Goal: Task Accomplishment & Management: Complete application form

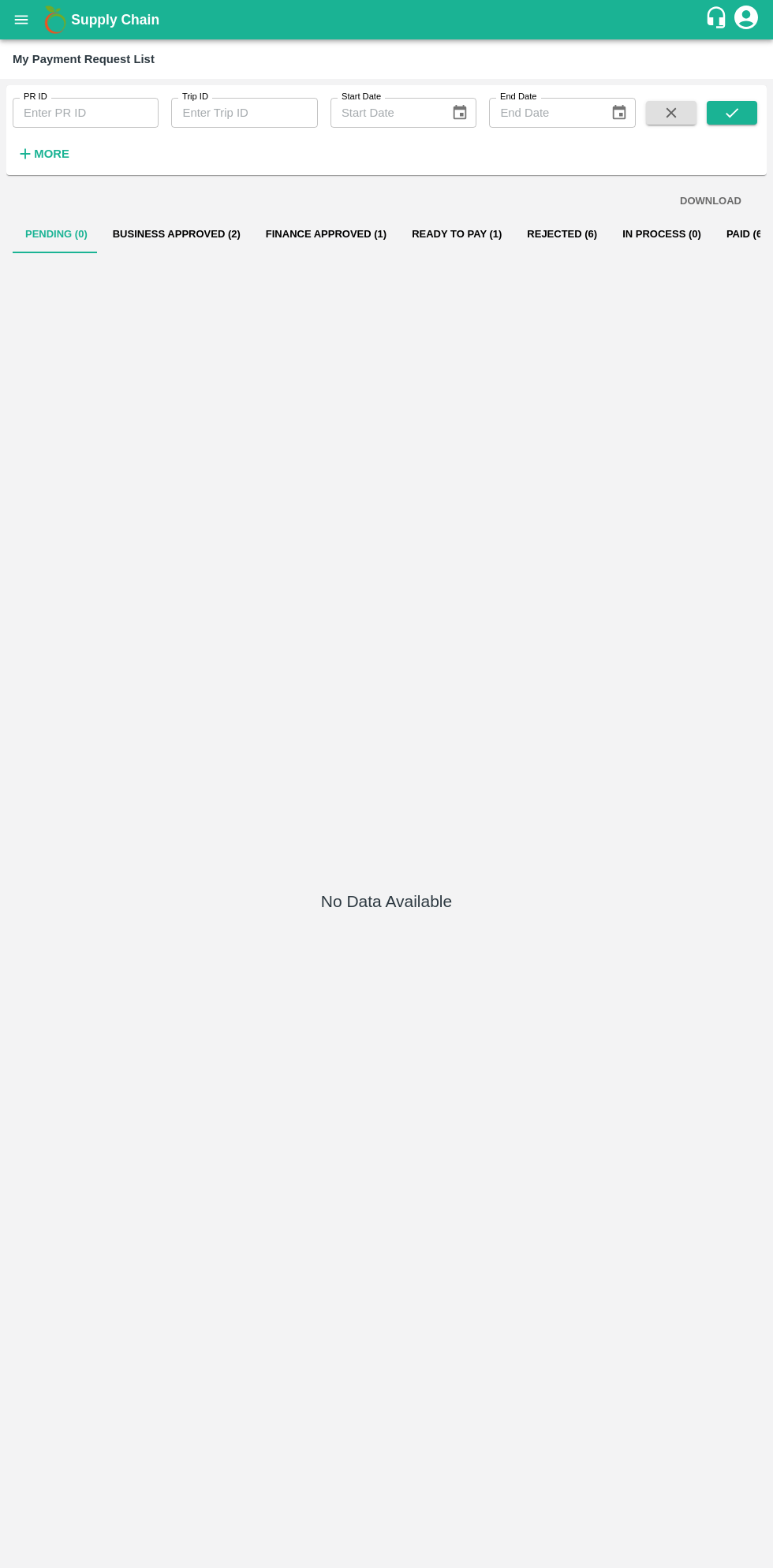
click at [433, 228] on button "Ready To Pay (1)" at bounding box center [457, 234] width 115 height 38
click at [435, 234] on button "Ready To Pay (1)" at bounding box center [457, 234] width 115 height 38
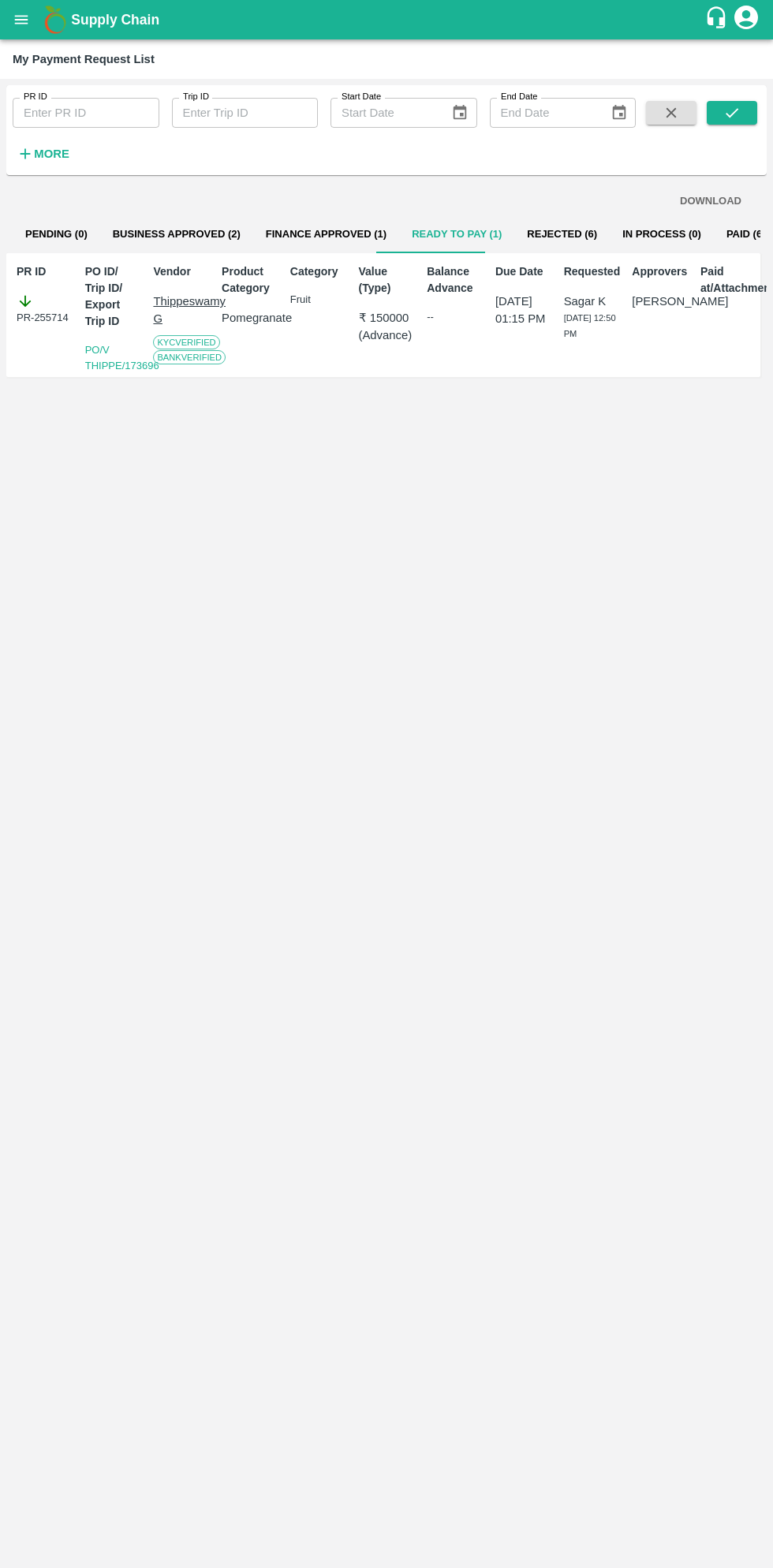
click at [15, 14] on icon "open drawer" at bounding box center [21, 19] width 17 height 17
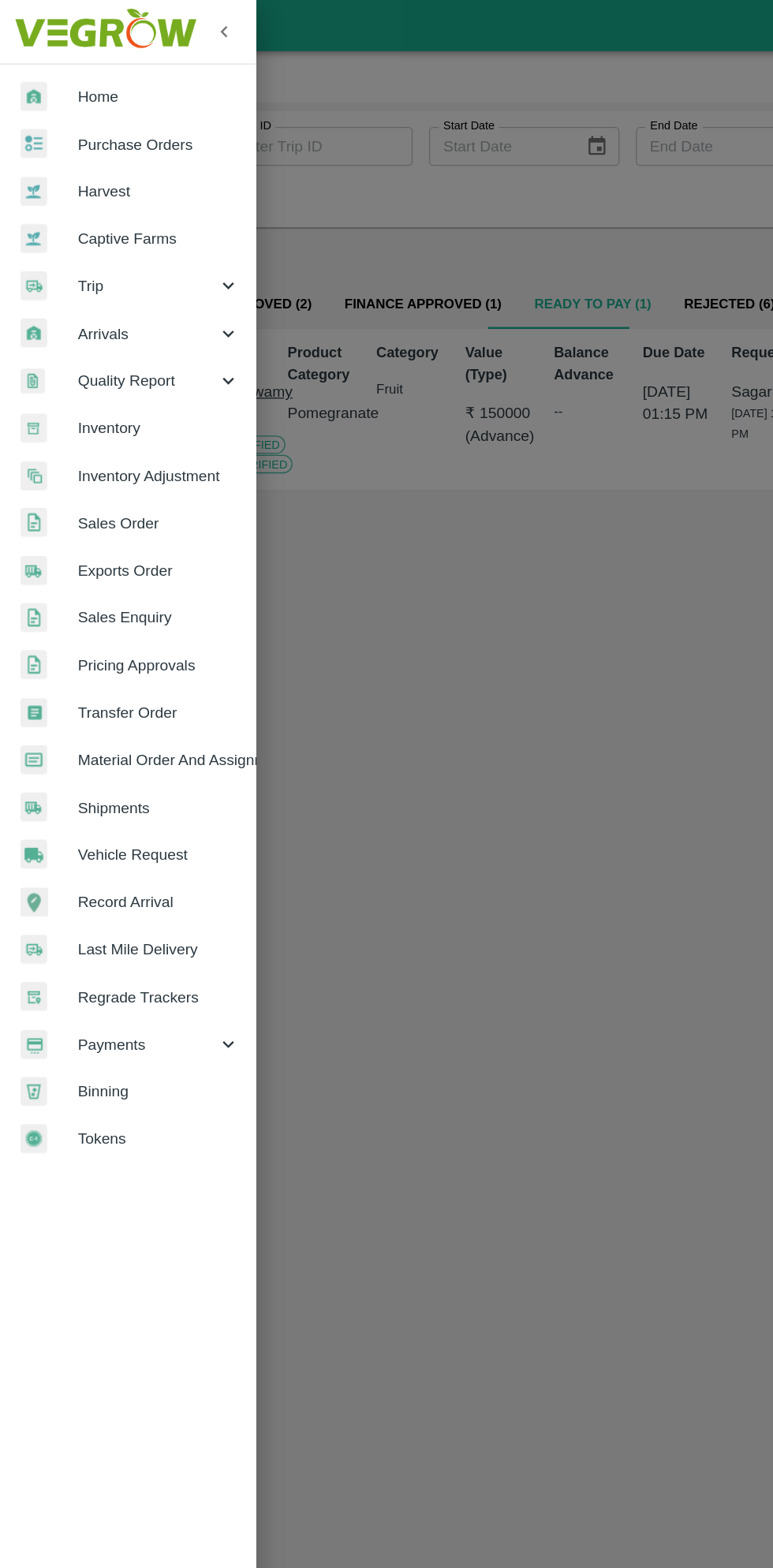
click at [136, 96] on link "Purchase Orders" at bounding box center [98, 112] width 197 height 37
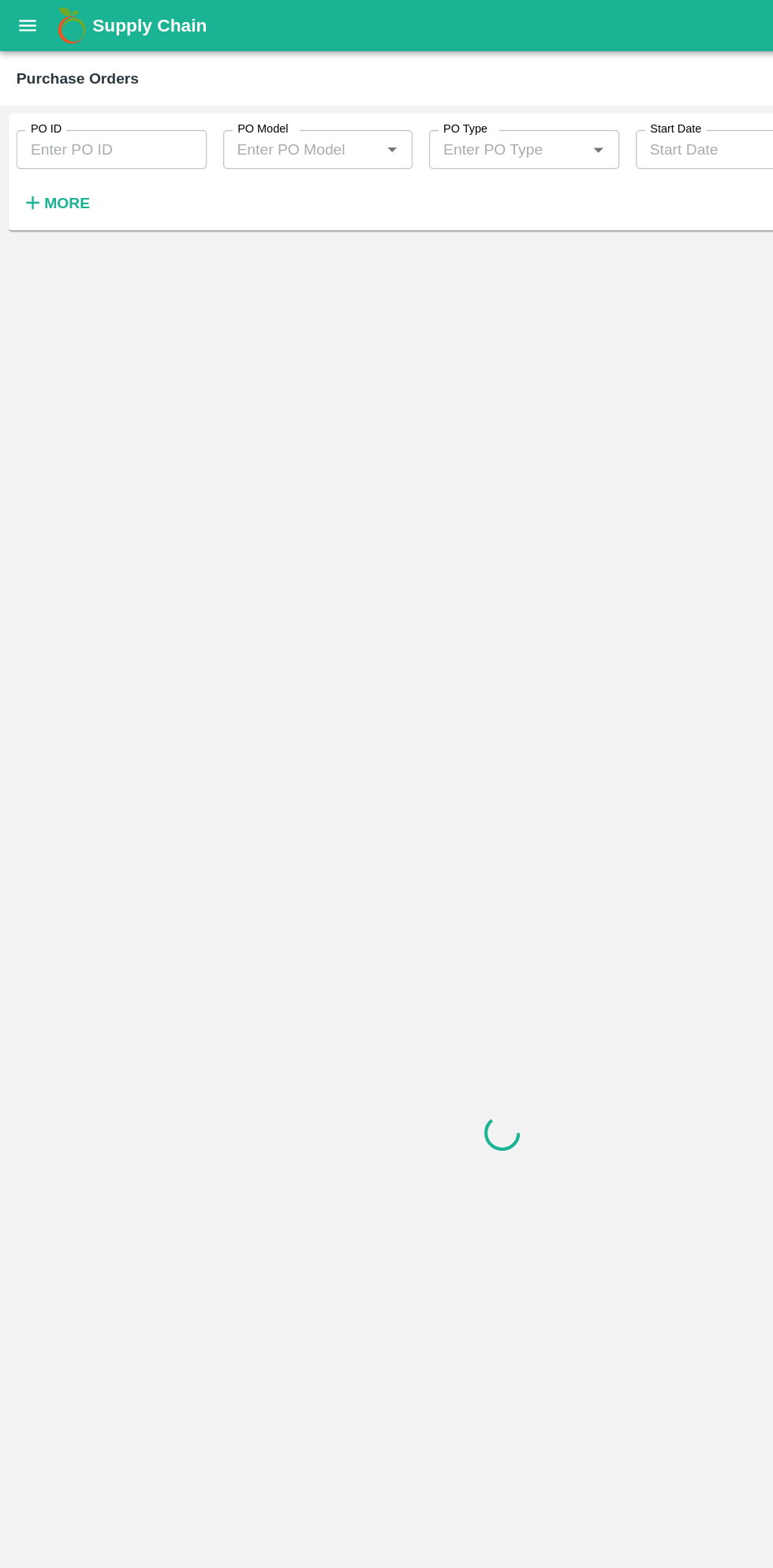
click at [56, 162] on strong "More" at bounding box center [51, 157] width 36 height 13
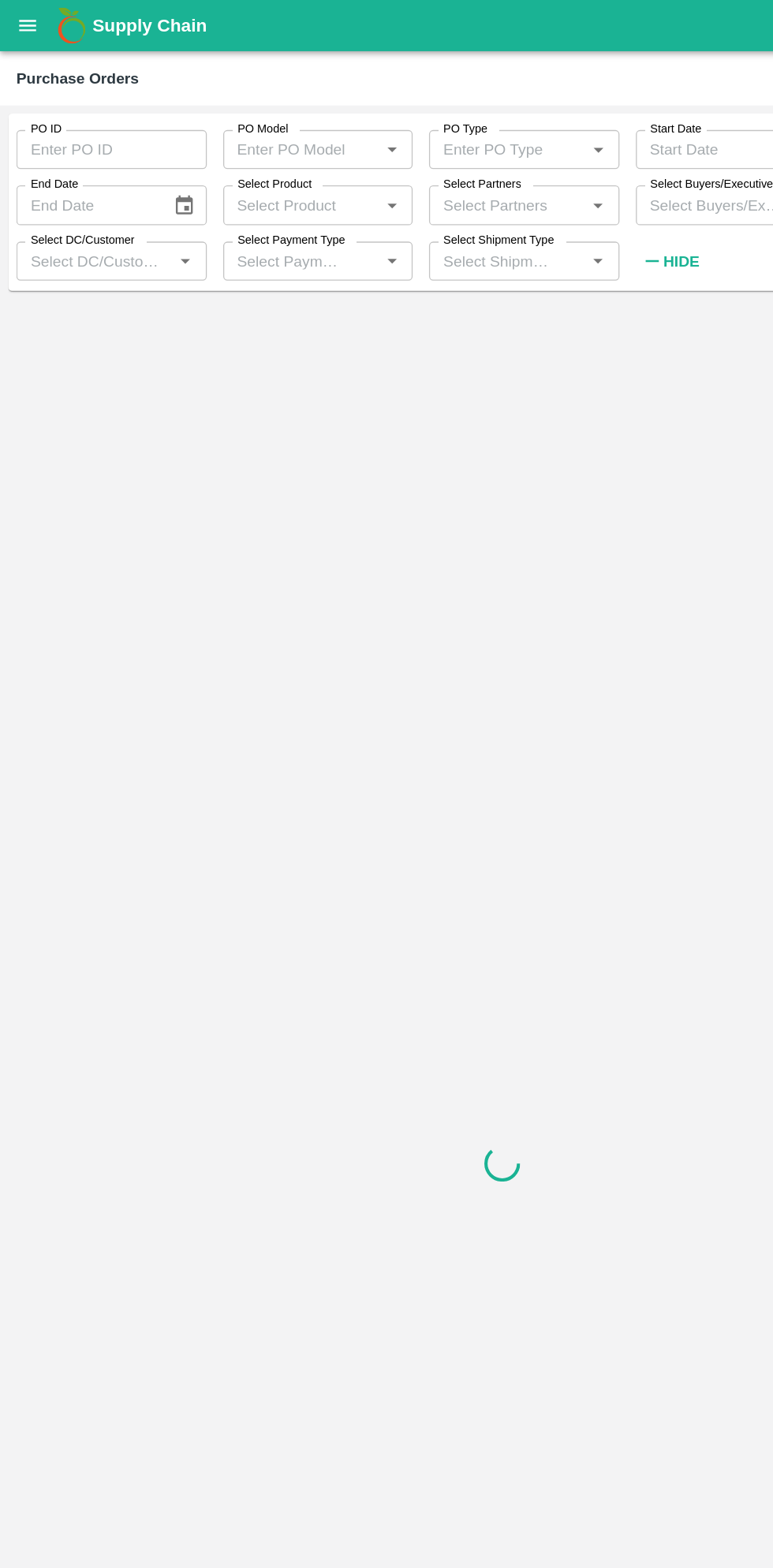
click at [528, 160] on input "Select Buyers/Executive" at bounding box center [550, 158] width 111 height 20
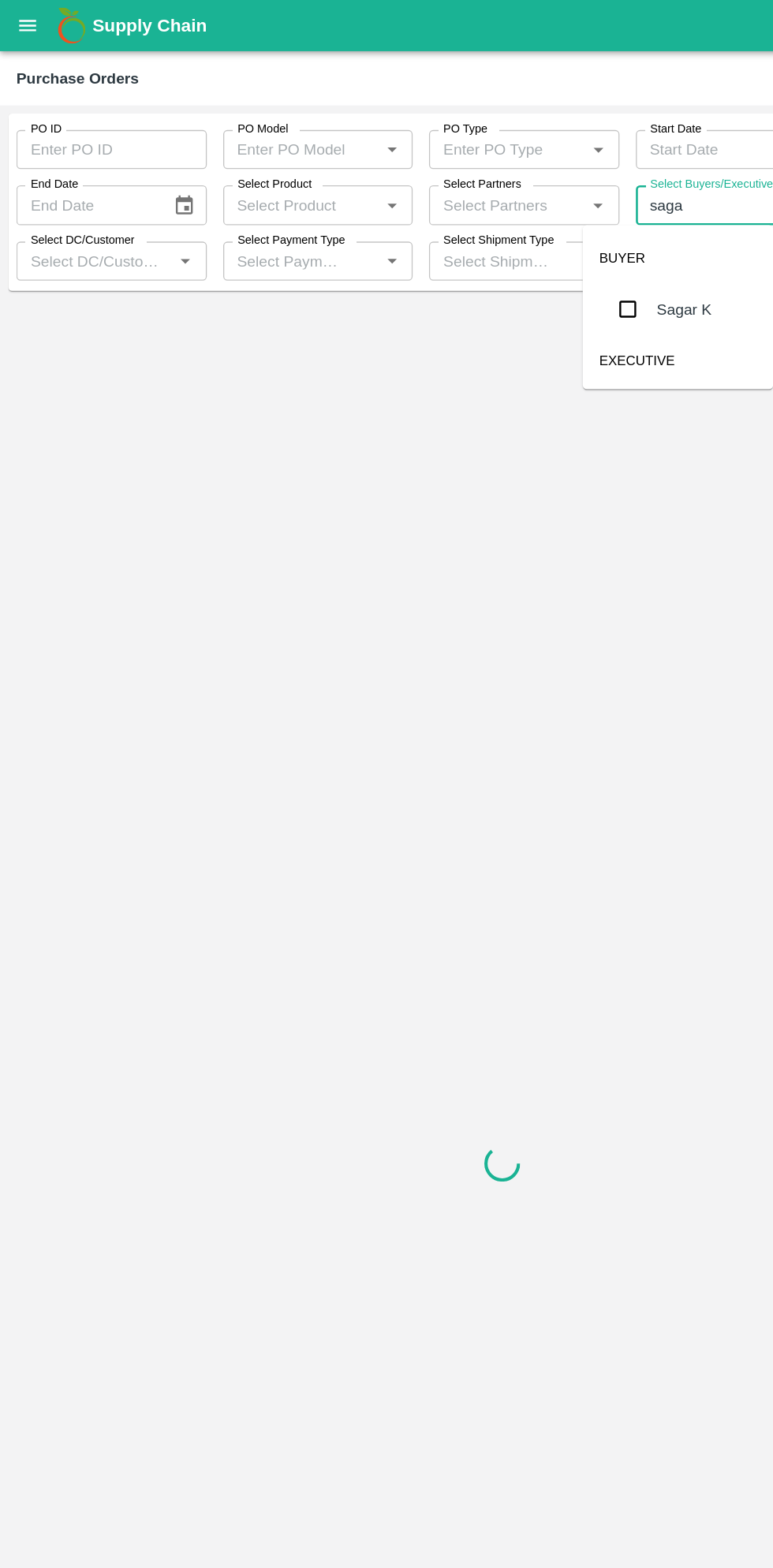
type input "sagar"
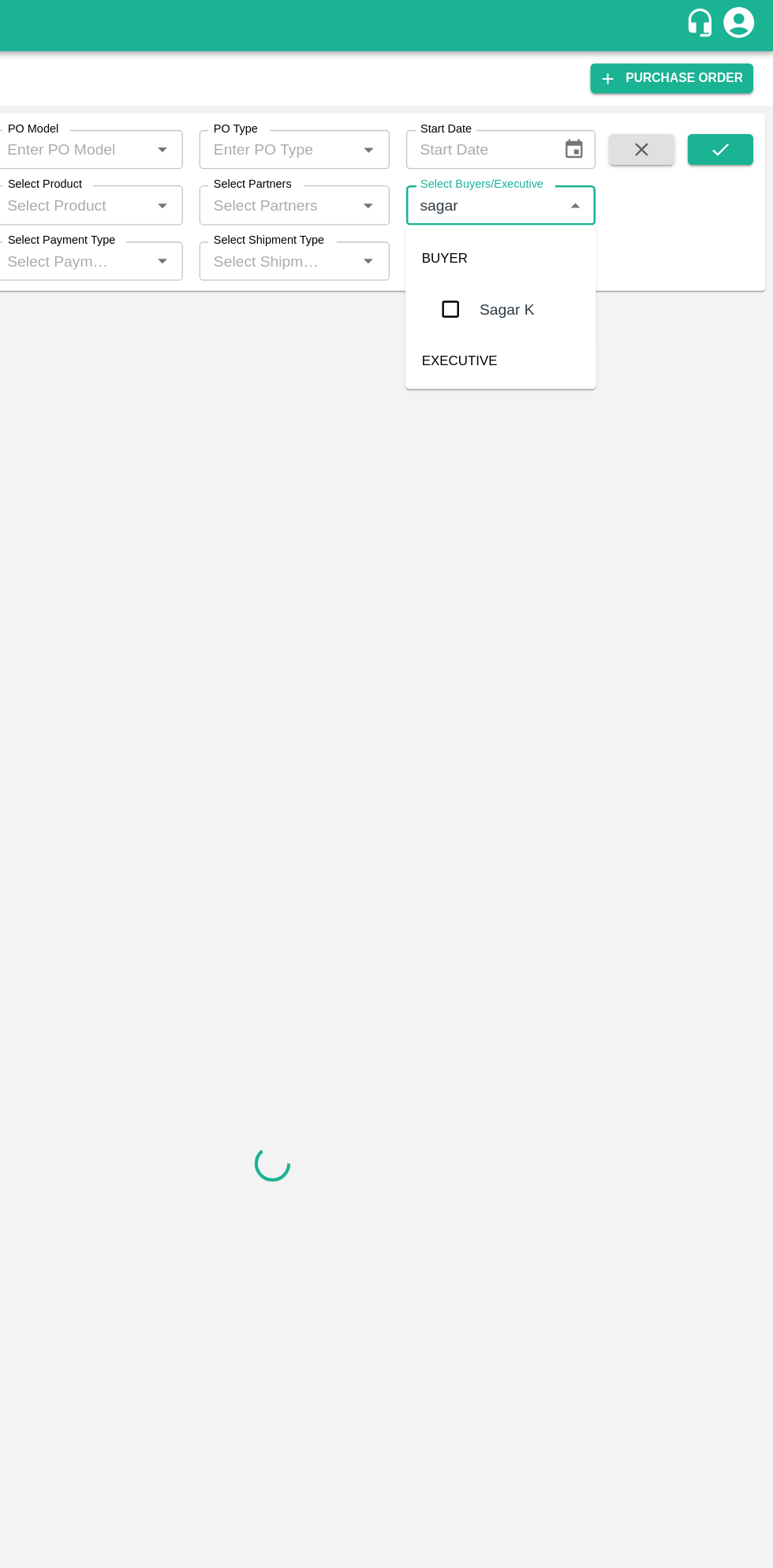
click at [538, 234] on input "checkbox" at bounding box center [524, 238] width 31 height 31
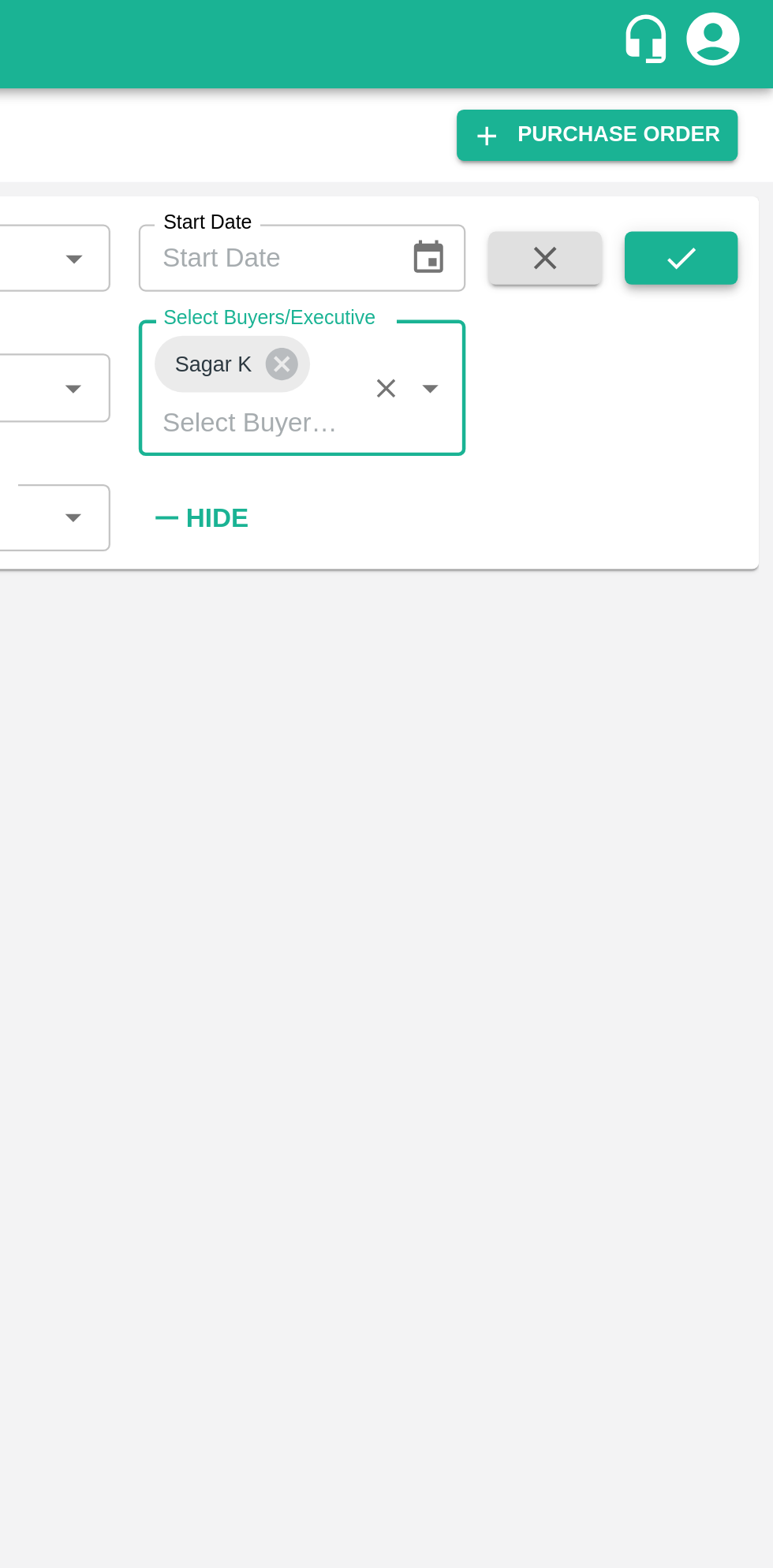
click at [753, 113] on button "submit" at bounding box center [732, 115] width 50 height 24
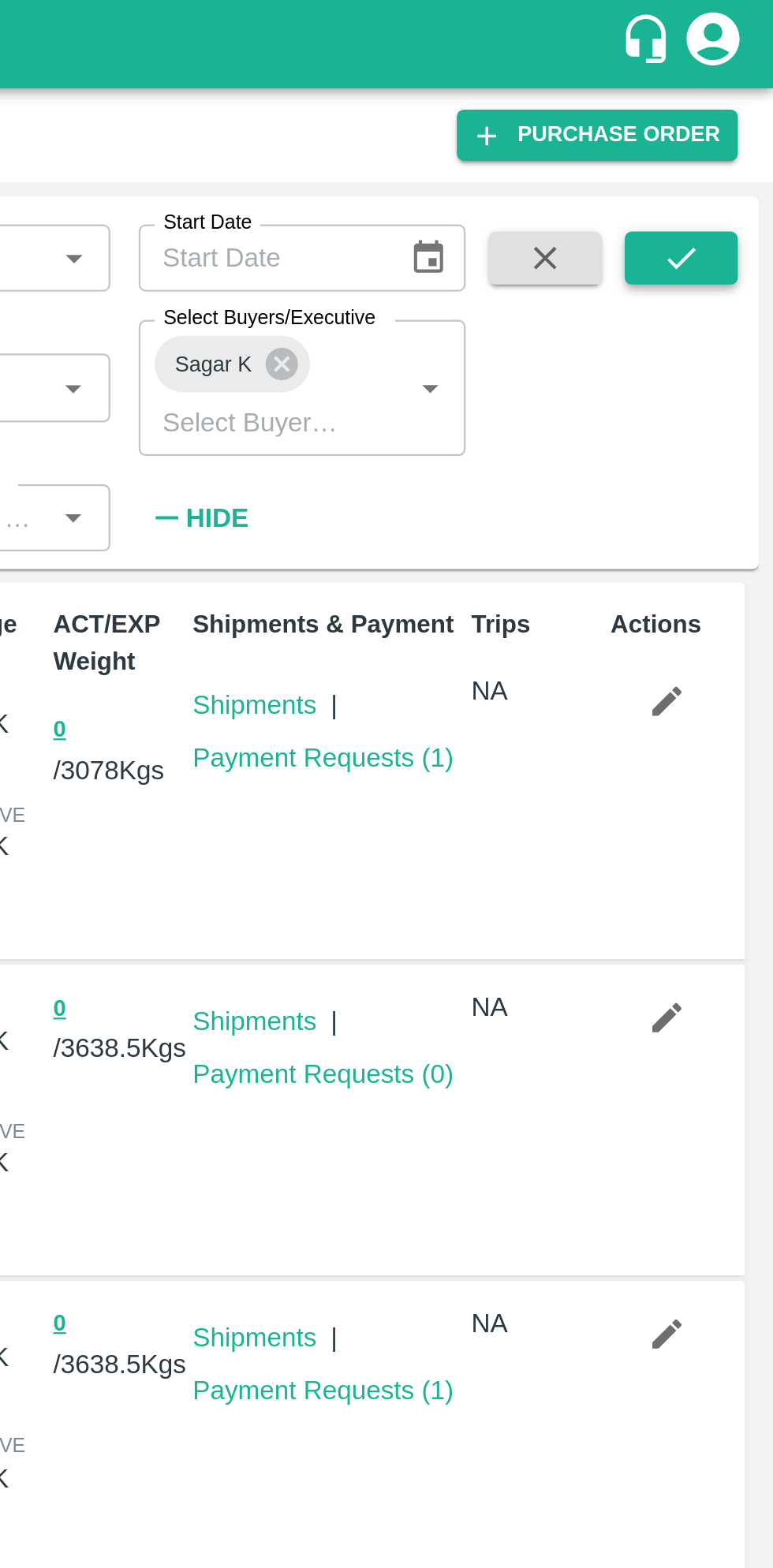
click at [733, 111] on icon "submit" at bounding box center [732, 114] width 17 height 17
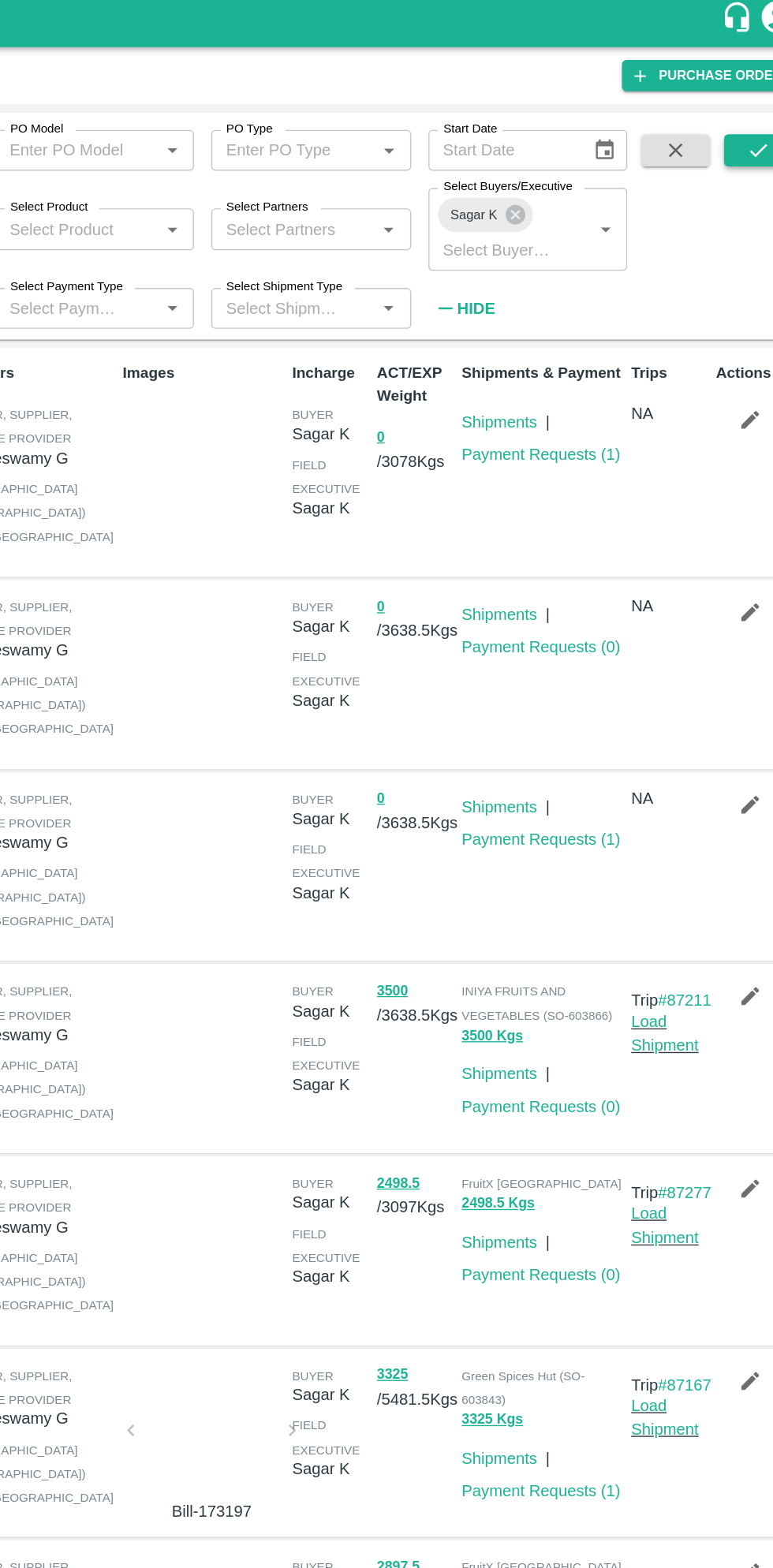
scroll to position [3, 0]
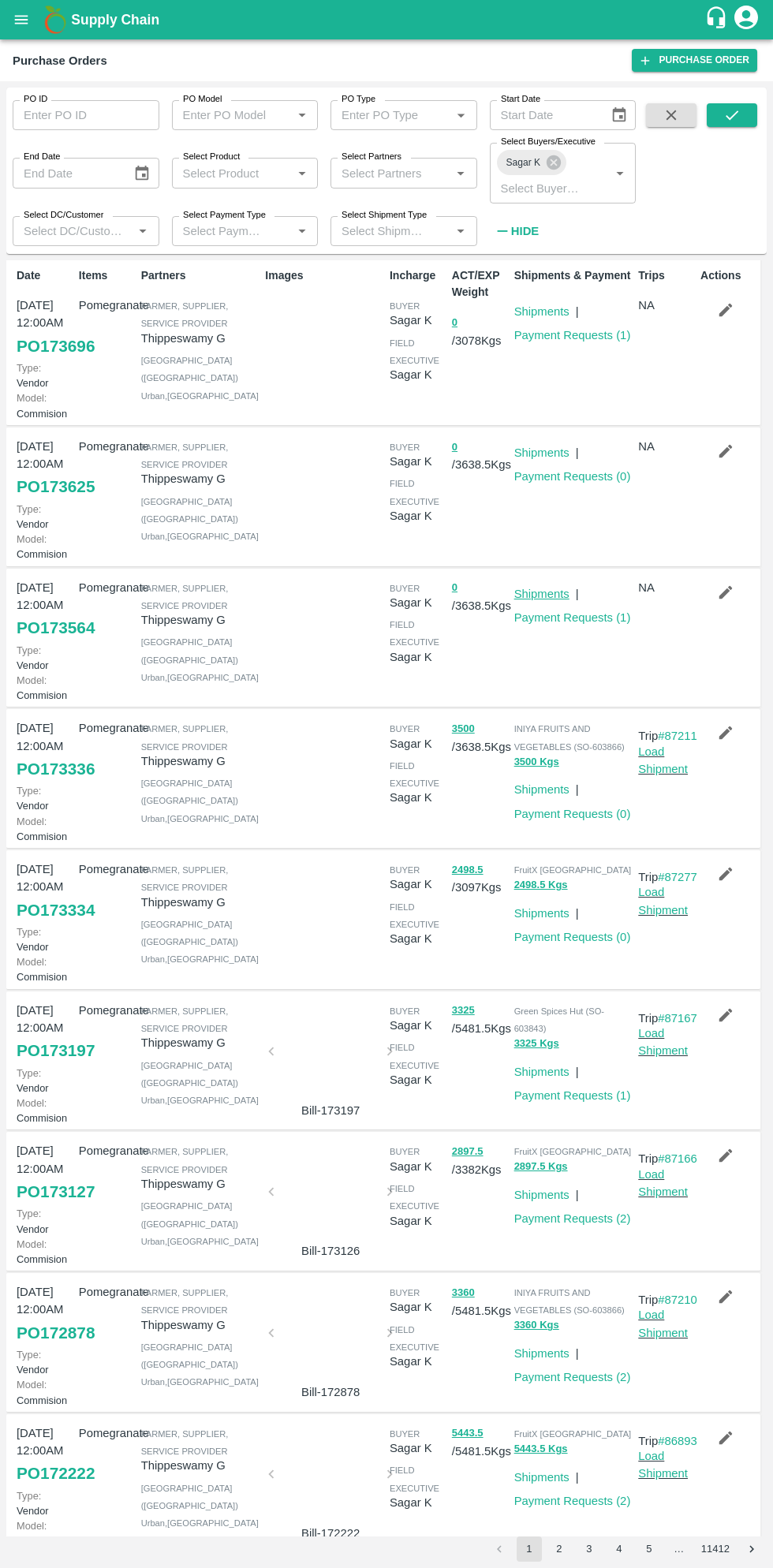
click at [544, 600] on link "Shipments" at bounding box center [542, 594] width 55 height 13
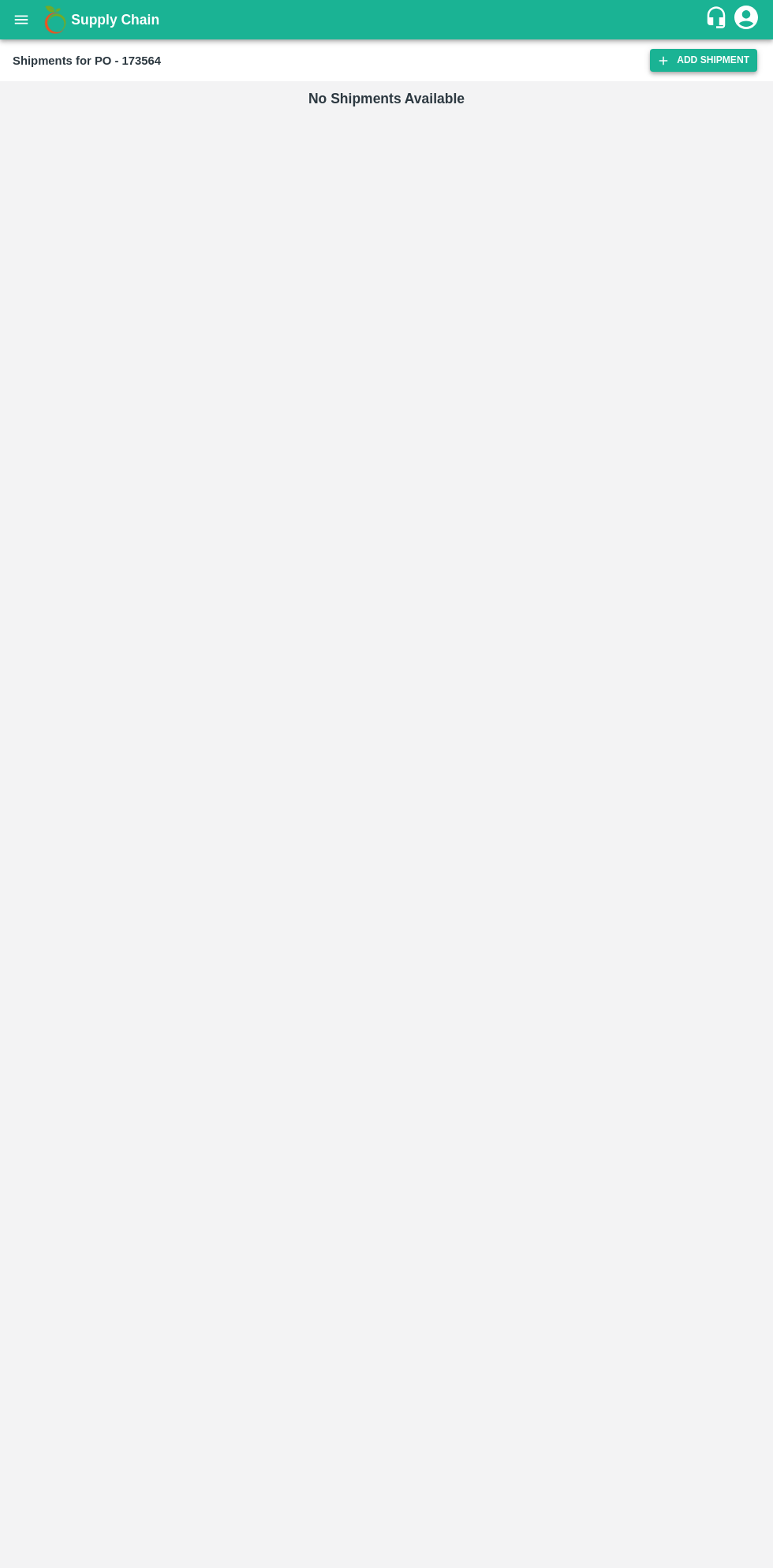
click at [695, 66] on link "Add Shipment" at bounding box center [703, 60] width 107 height 23
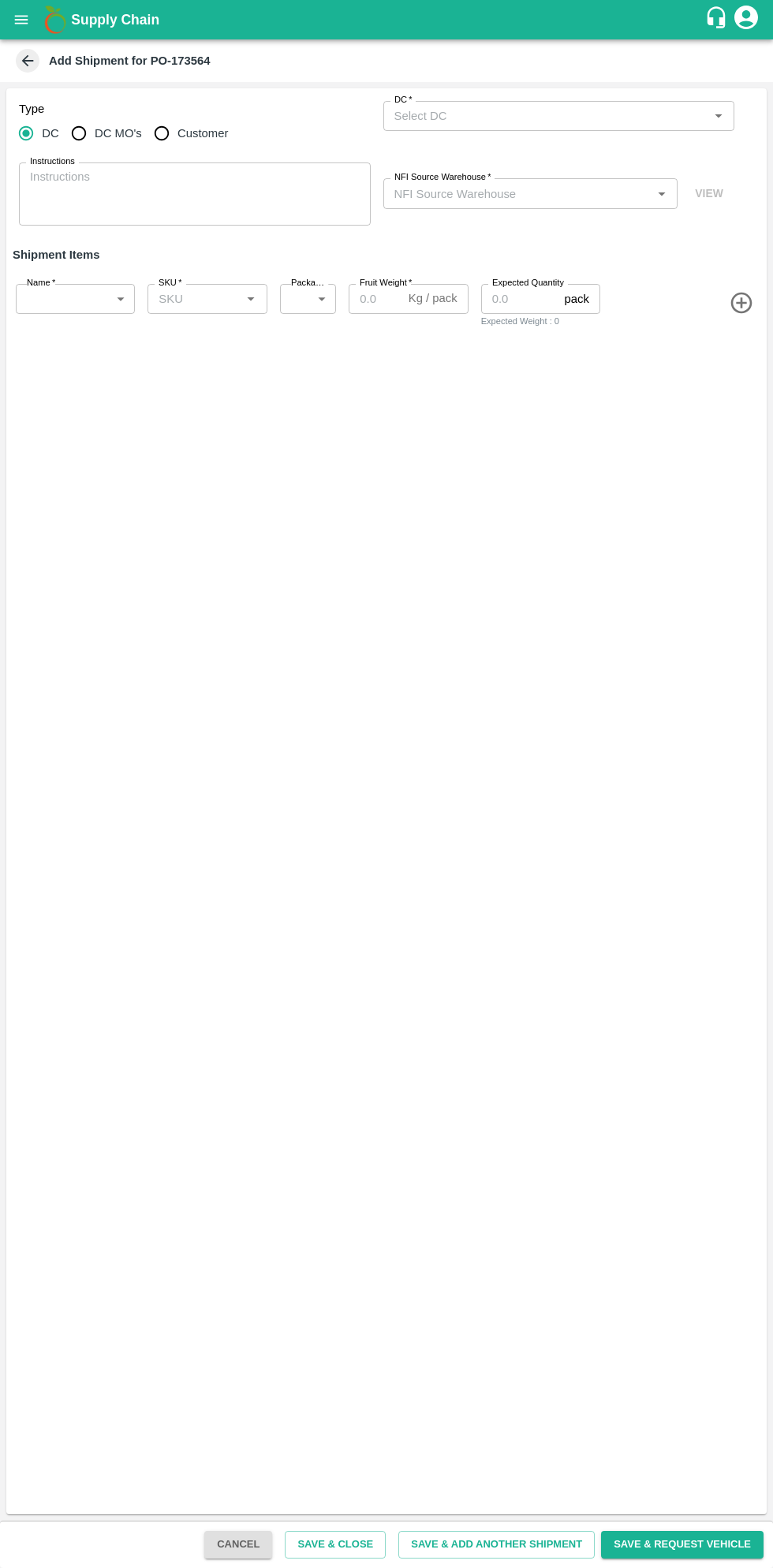
click at [162, 143] on input "Customer" at bounding box center [161, 133] width 31 height 31
radio input "true"
click at [566, 111] on input "Customer (Material Orders)   *" at bounding box center [546, 115] width 316 height 20
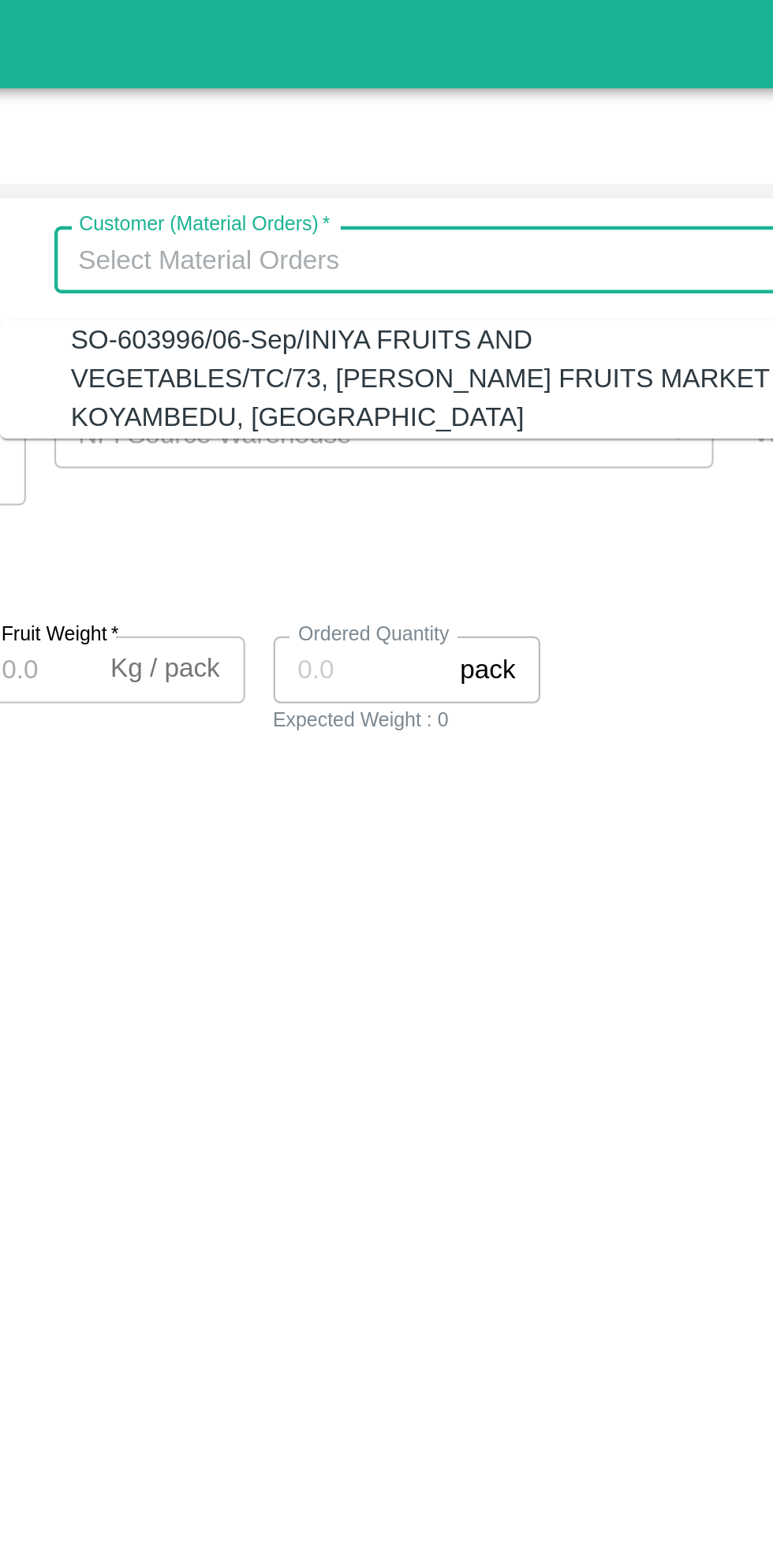
click at [561, 163] on div "SO-603996/06-Sep/INIYA FRUITS AND VEGETABLES/TC/73, ANNA FRUITS MARKET KOYAMBED…" at bounding box center [550, 169] width 321 height 53
type input "SO-603996/06-Sep/INIYA FRUITS AND VEGETABLES/TC/73, ANNA FRUITS MARKET KOYAMBED…"
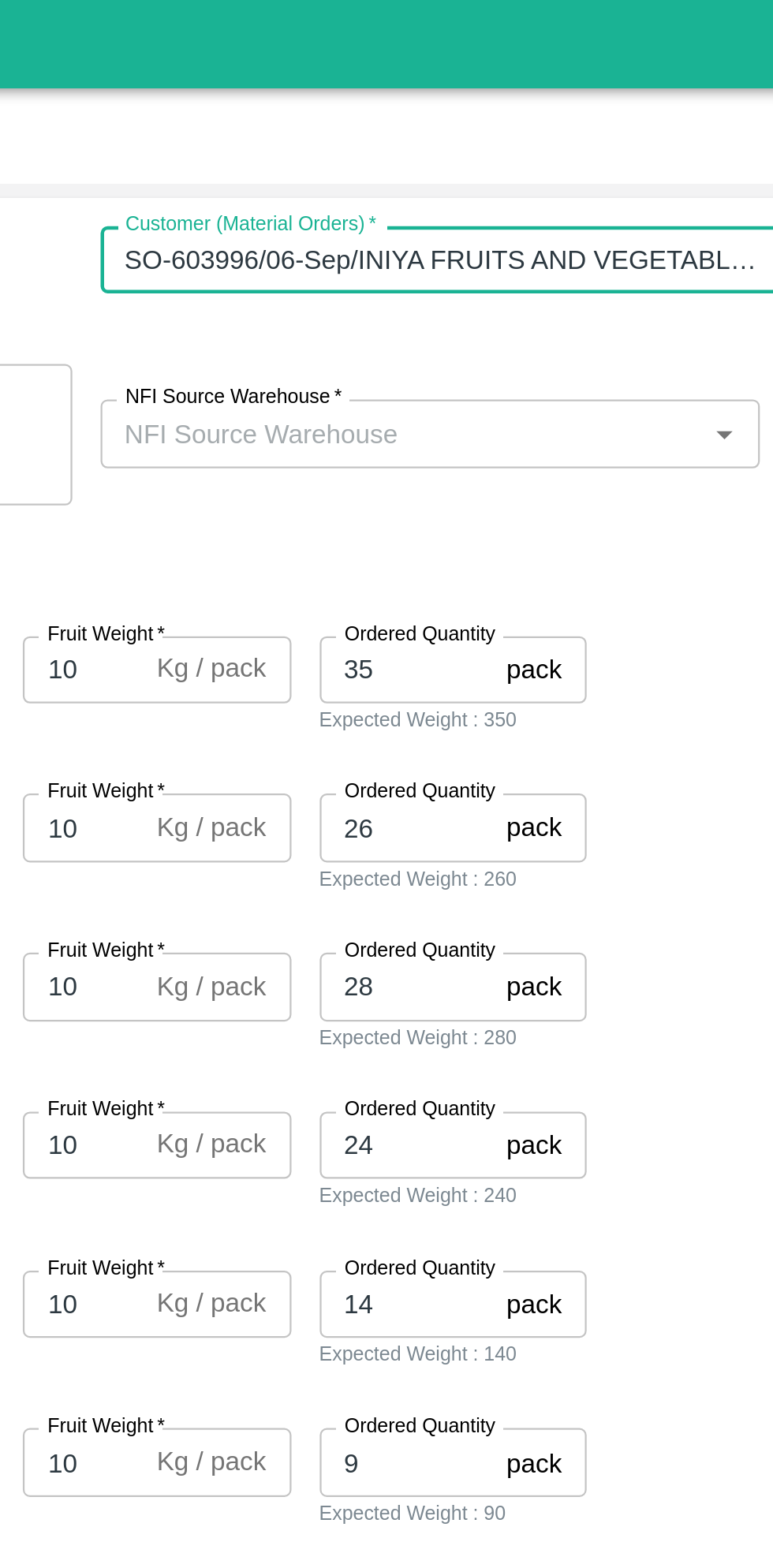
click at [524, 191] on input "NFI Source Warehouse   *" at bounding box center [517, 193] width 259 height 20
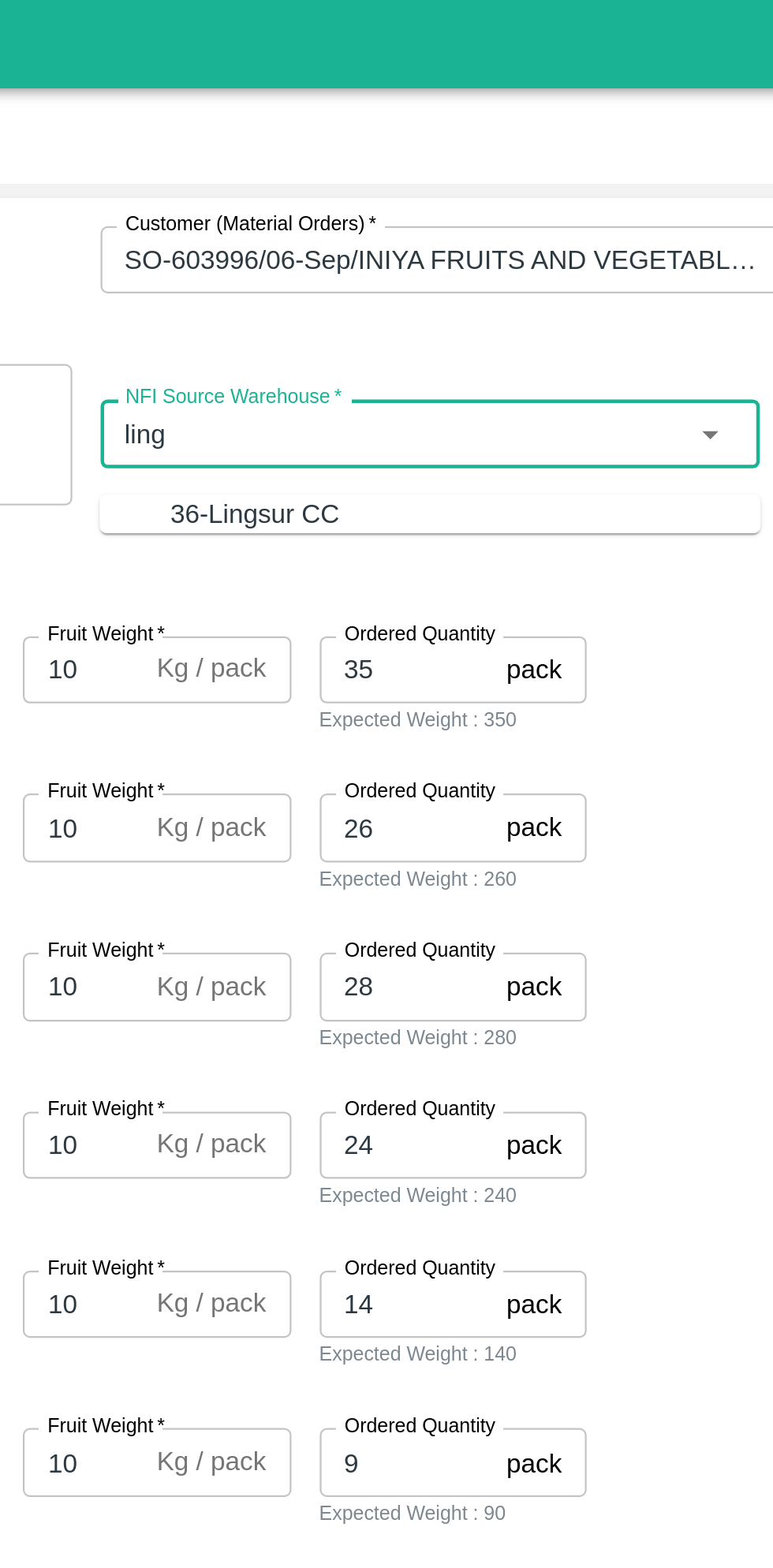
click at [494, 234] on div "36-Lingsur CC" at bounding box center [546, 229] width 264 height 17
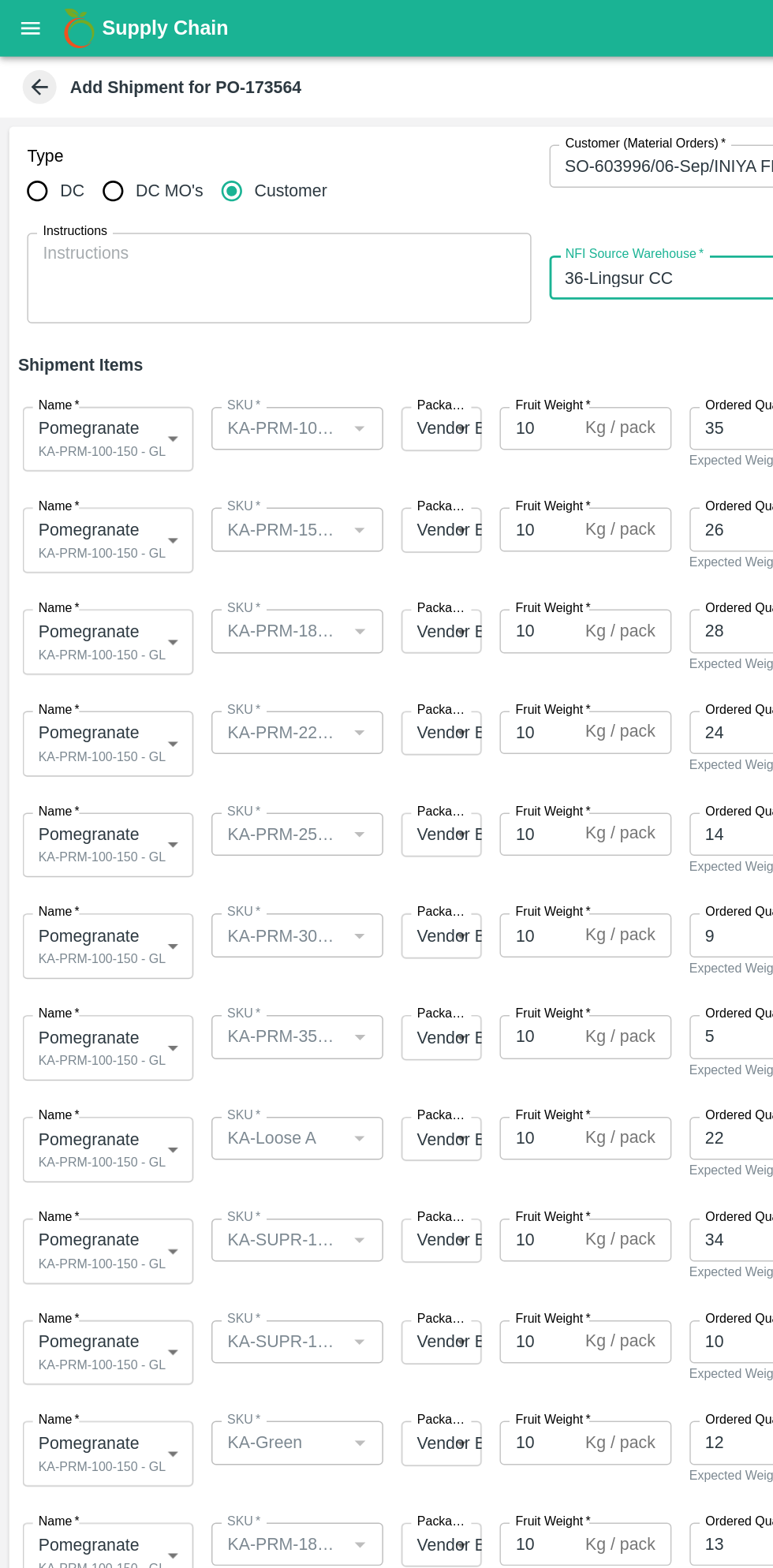
type input "36-Lingsur CC"
click at [114, 303] on body "Supply Chain Add Shipment for PO-173564 Type DC DC MO's Customer Customer (Mate…" at bounding box center [386, 784] width 773 height 1568
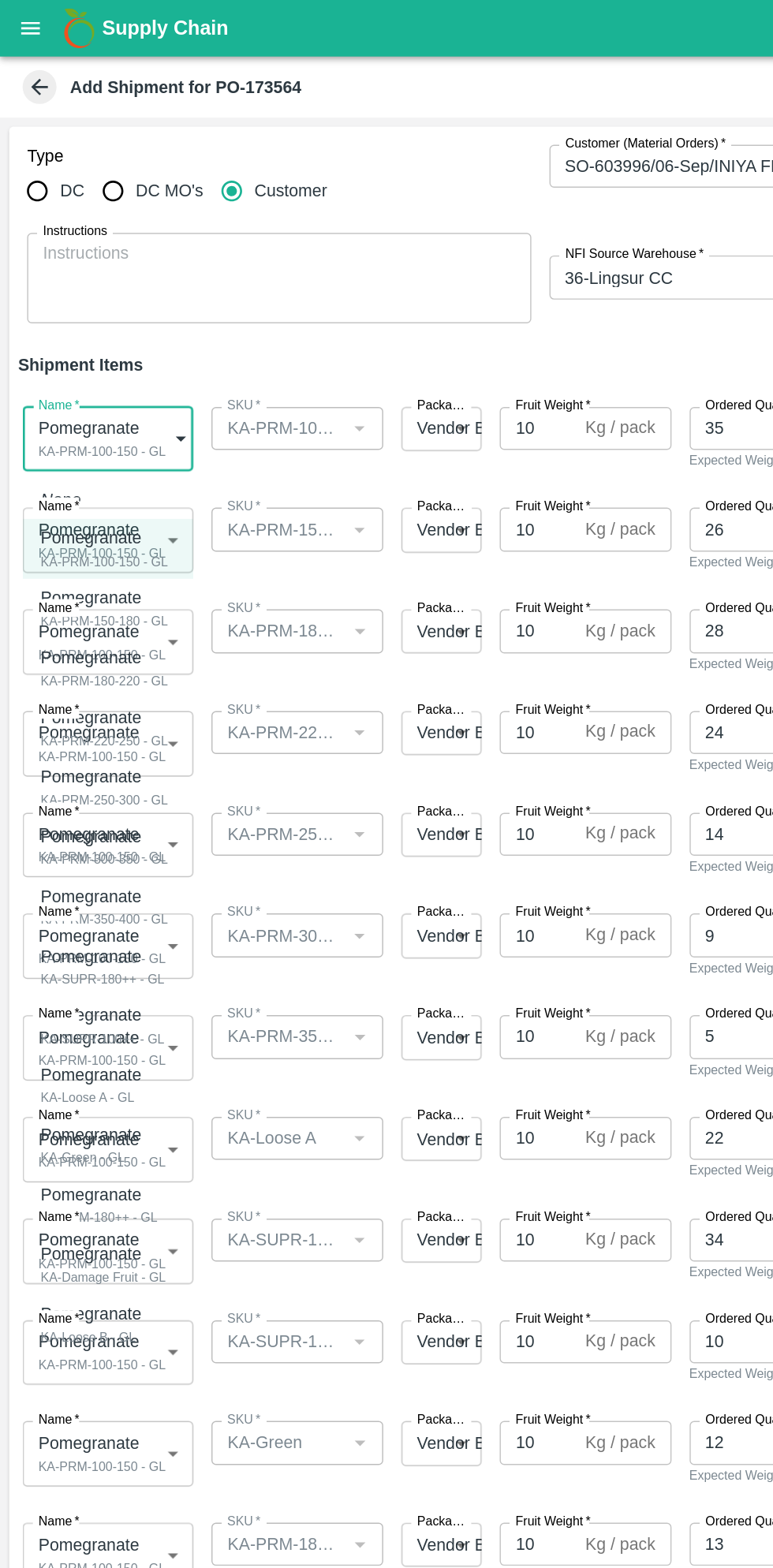
click at [87, 393] on div "KA-PRM-100-150 - GL" at bounding box center [72, 392] width 89 height 15
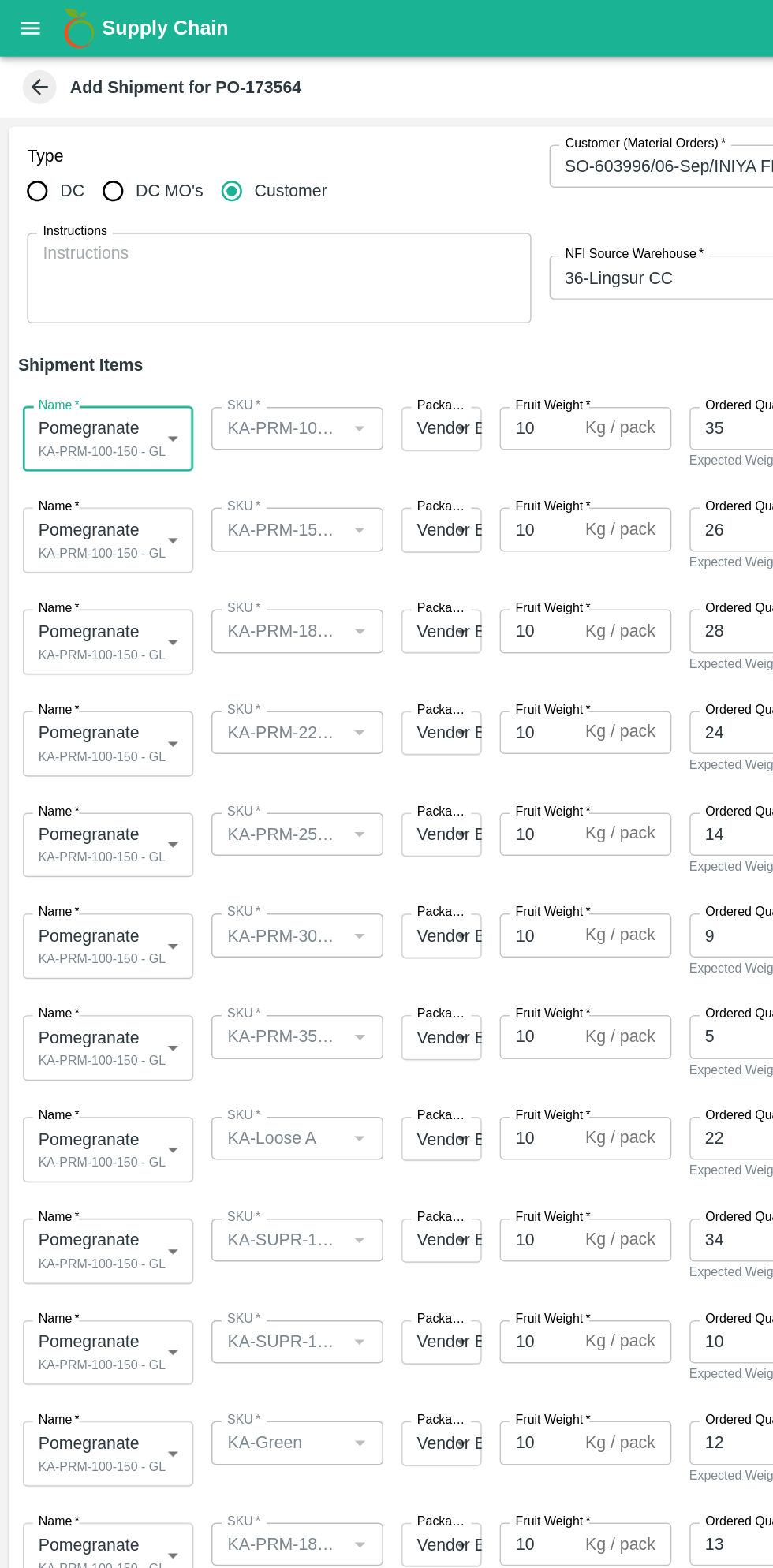
click at [94, 373] on body "Supply Chain Add Shipment for PO-173564 Type DC DC MO's Customer Customer (Mate…" at bounding box center [386, 784] width 773 height 1568
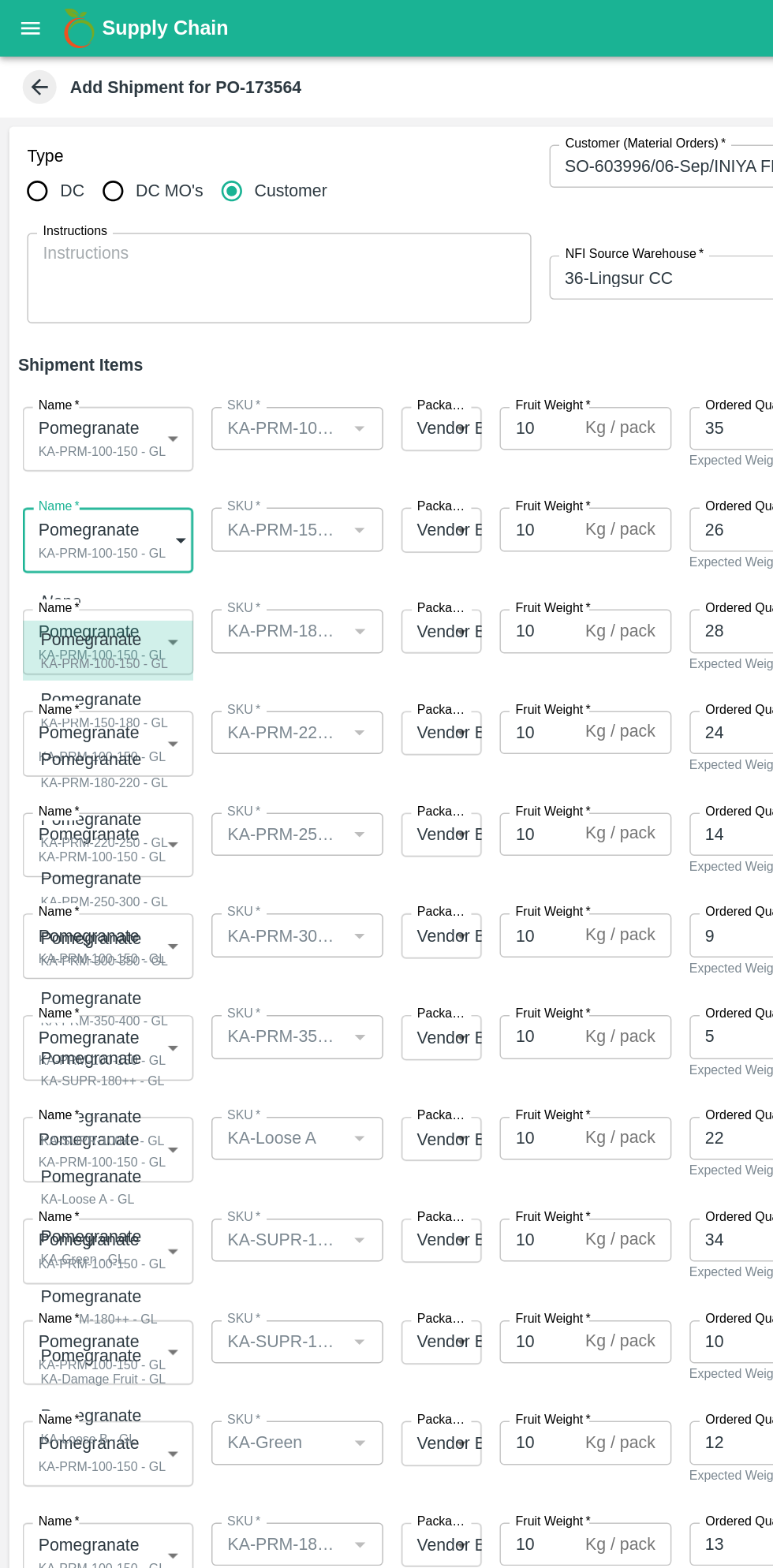
click at [94, 496] on p "Pomegranate" at bounding box center [69, 488] width 82 height 17
type input "1980458"
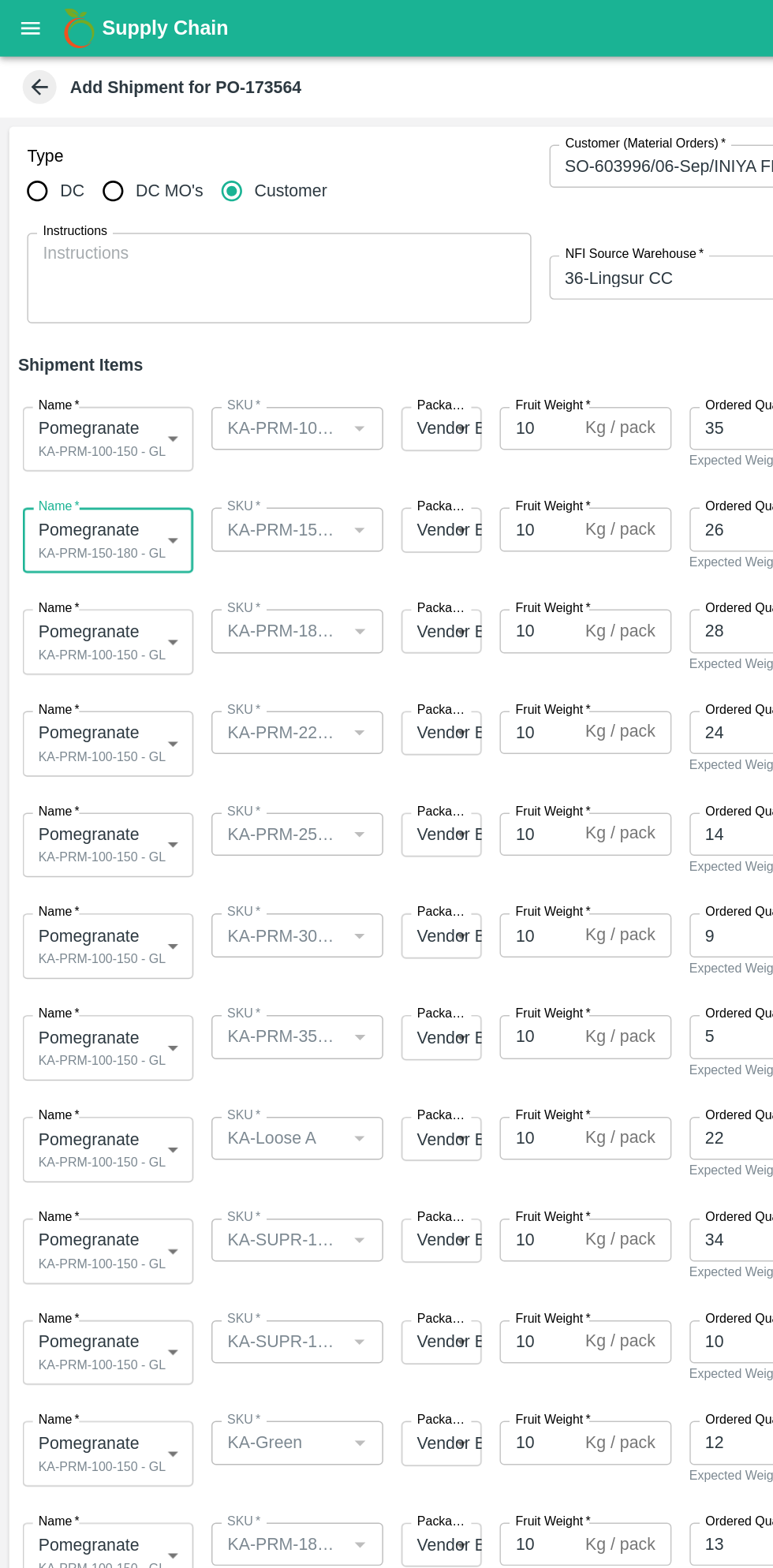
click at [97, 516] on body "Supply Chain Add Shipment for PO-173564 Type DC DC MO's Customer Customer (Mate…" at bounding box center [386, 784] width 773 height 1568
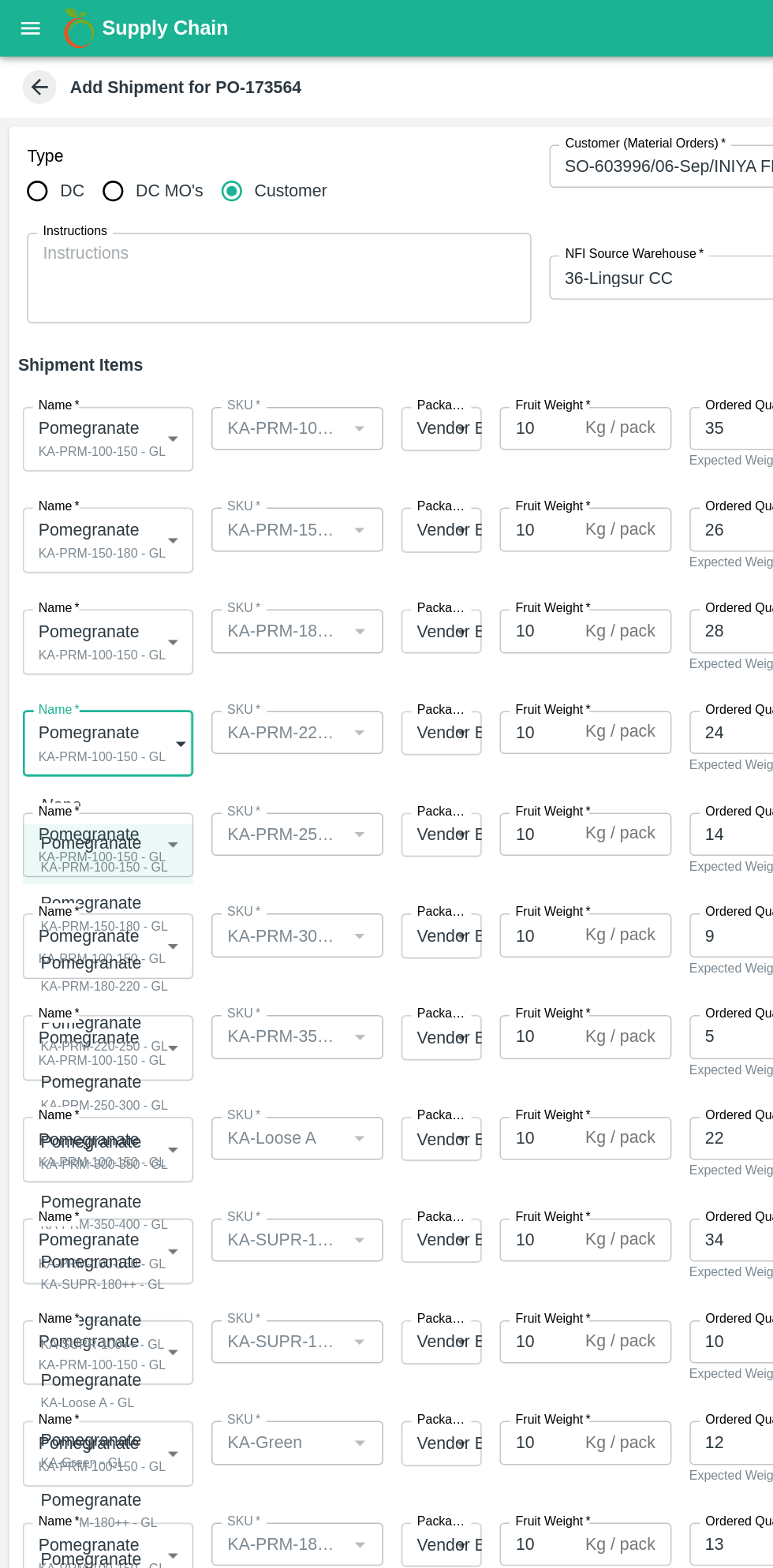
click at [99, 434] on div at bounding box center [386, 784] width 773 height 1568
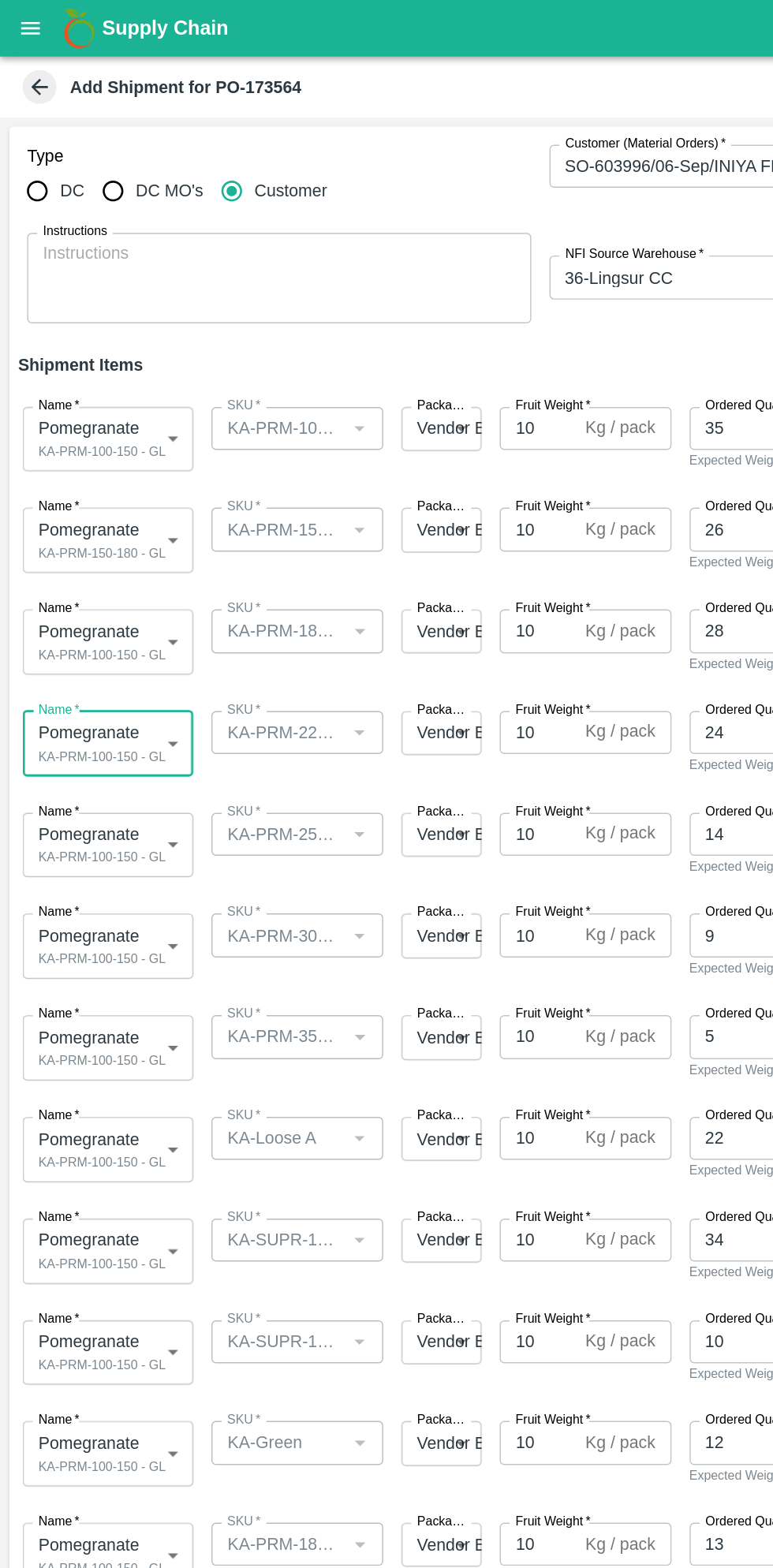
click at [105, 441] on body "Supply Chain Add Shipment for PO-173564 Type DC DC MO's Customer Customer (Mate…" at bounding box center [386, 784] width 773 height 1568
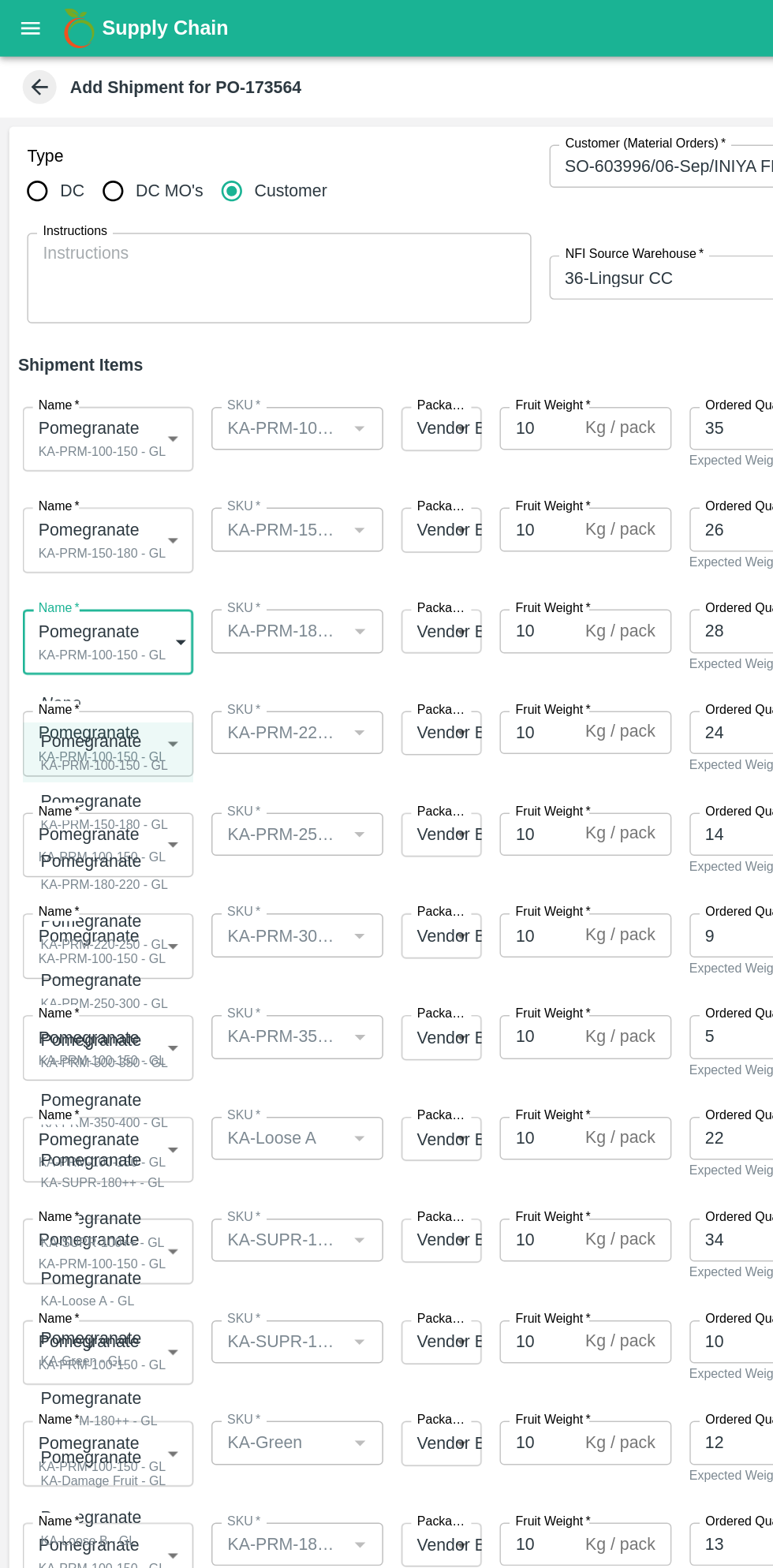
click at [102, 610] on div "KA-PRM-180-220 - GL" at bounding box center [72, 617] width 89 height 15
type input "1980459"
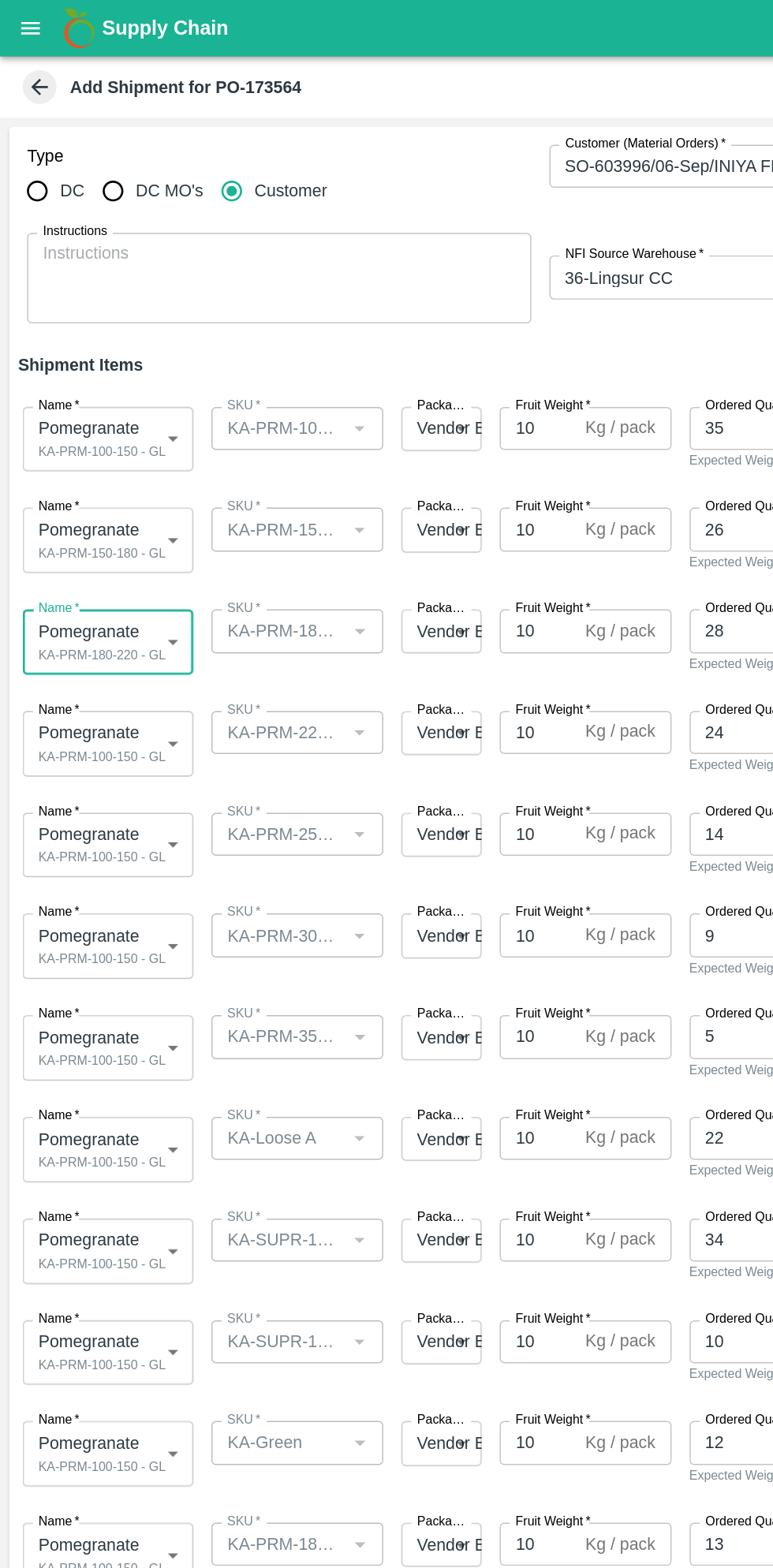
click at [113, 506] on body "Supply Chain Add Shipment for PO-173564 Type DC DC MO's Customer Customer (Mate…" at bounding box center [386, 784] width 773 height 1568
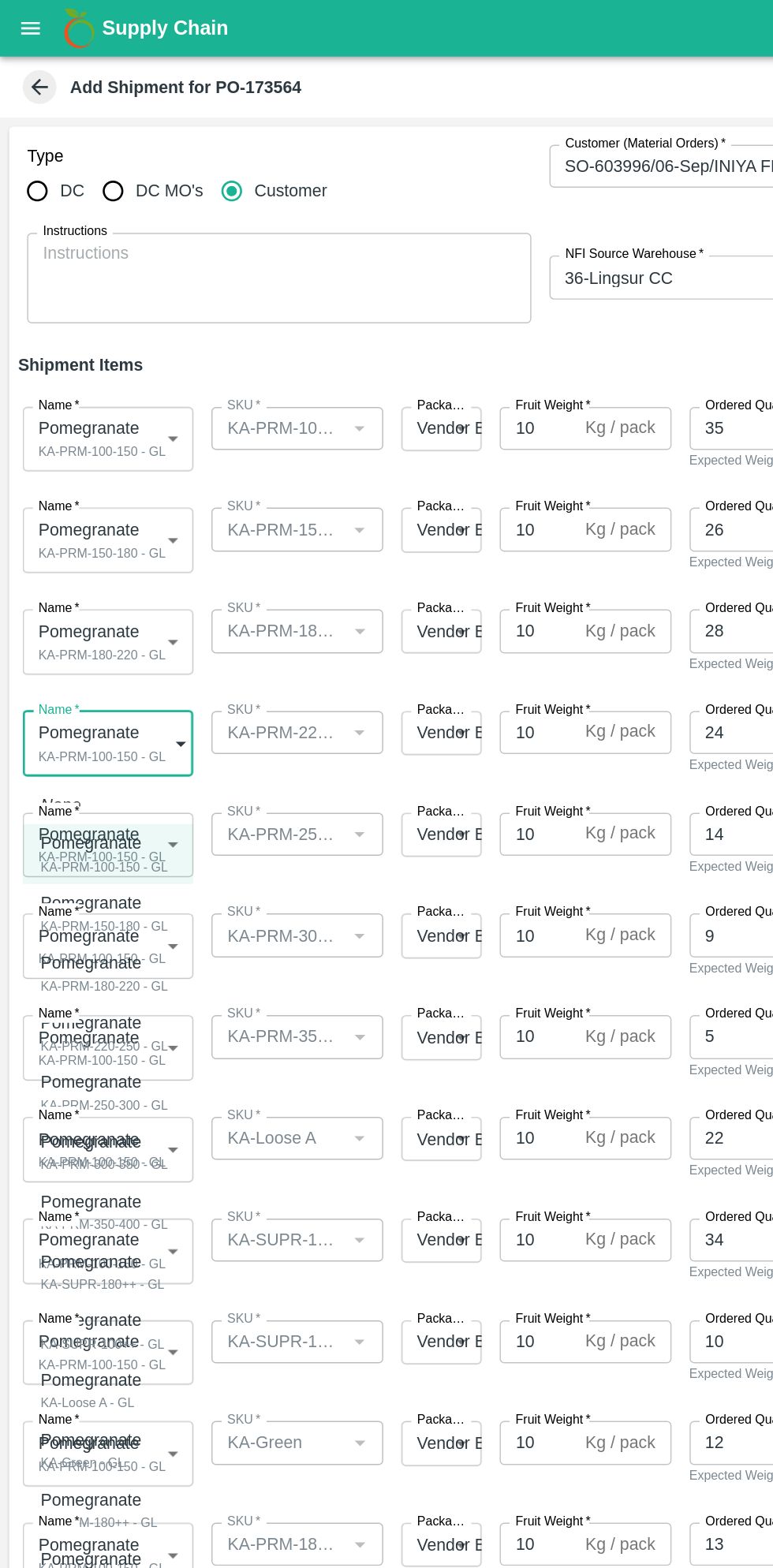
click at [101, 716] on div "Pomegranate" at bounding box center [72, 713] width 89 height 17
type input "1980460"
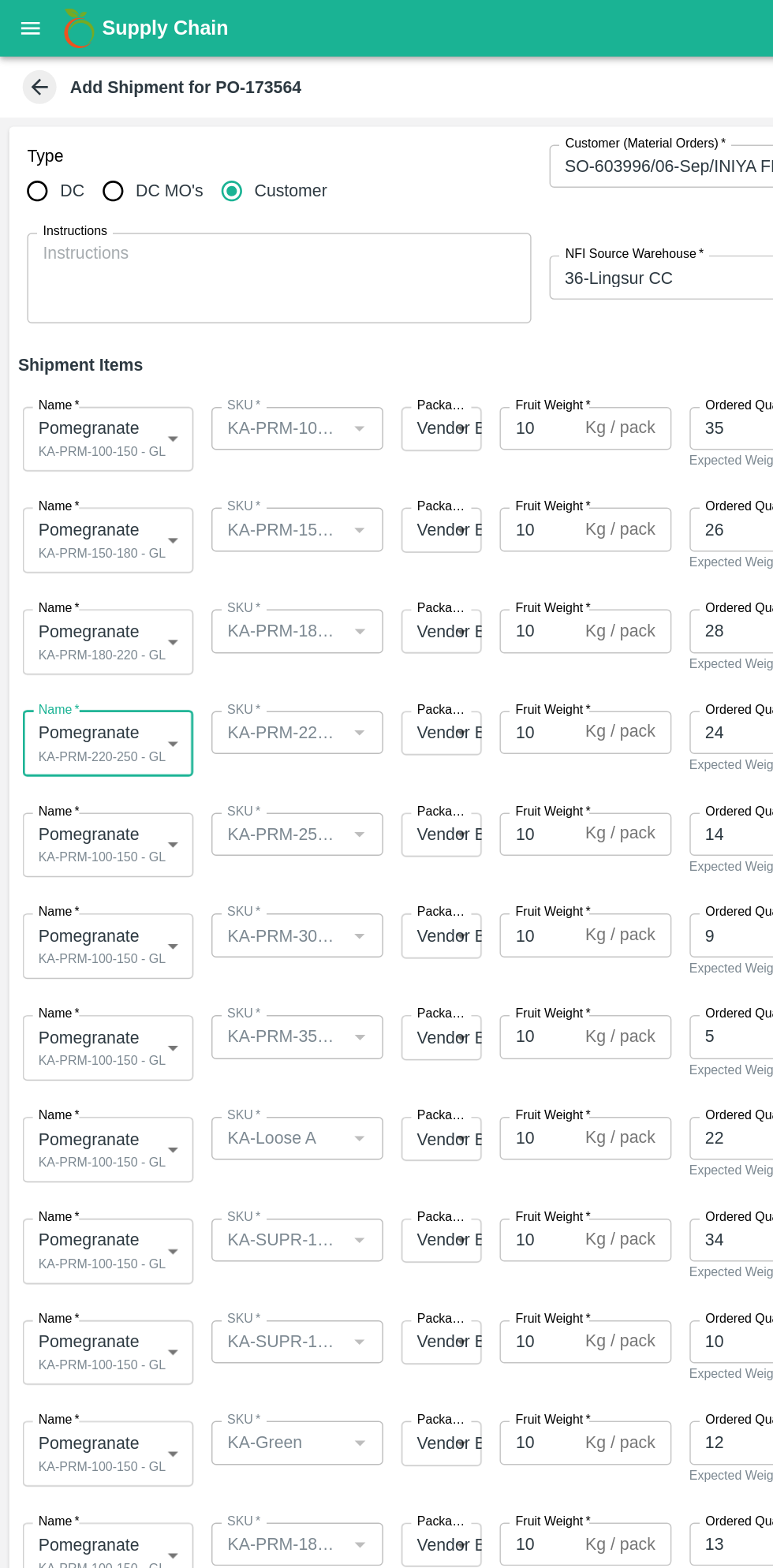
click at [109, 583] on body "Supply Chain Add Shipment for PO-173564 Type DC DC MO's Customer Customer (Mate…" at bounding box center [386, 784] width 773 height 1568
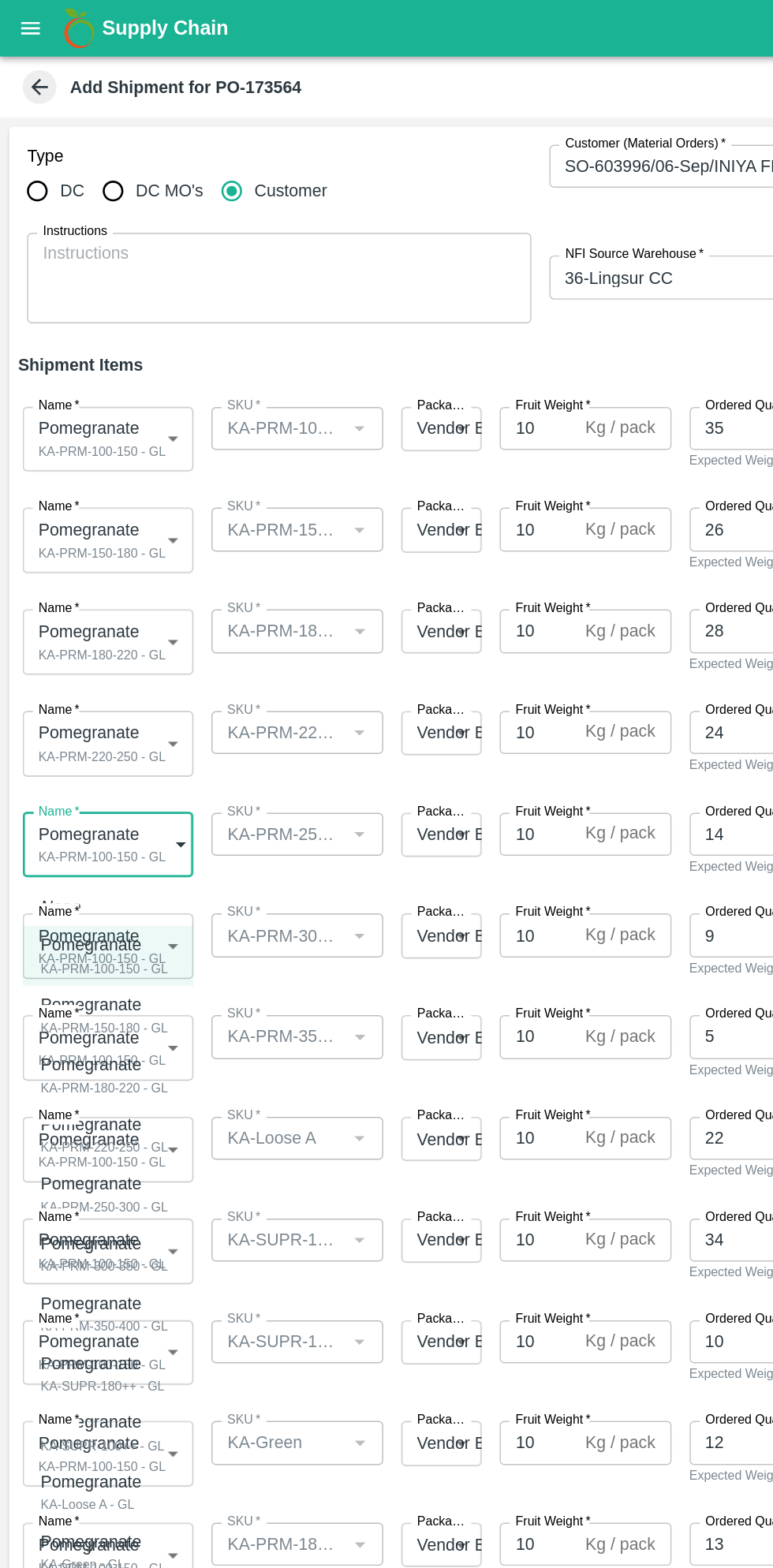
click at [95, 832] on p "Pomegranate" at bounding box center [69, 825] width 82 height 17
type input "1980461"
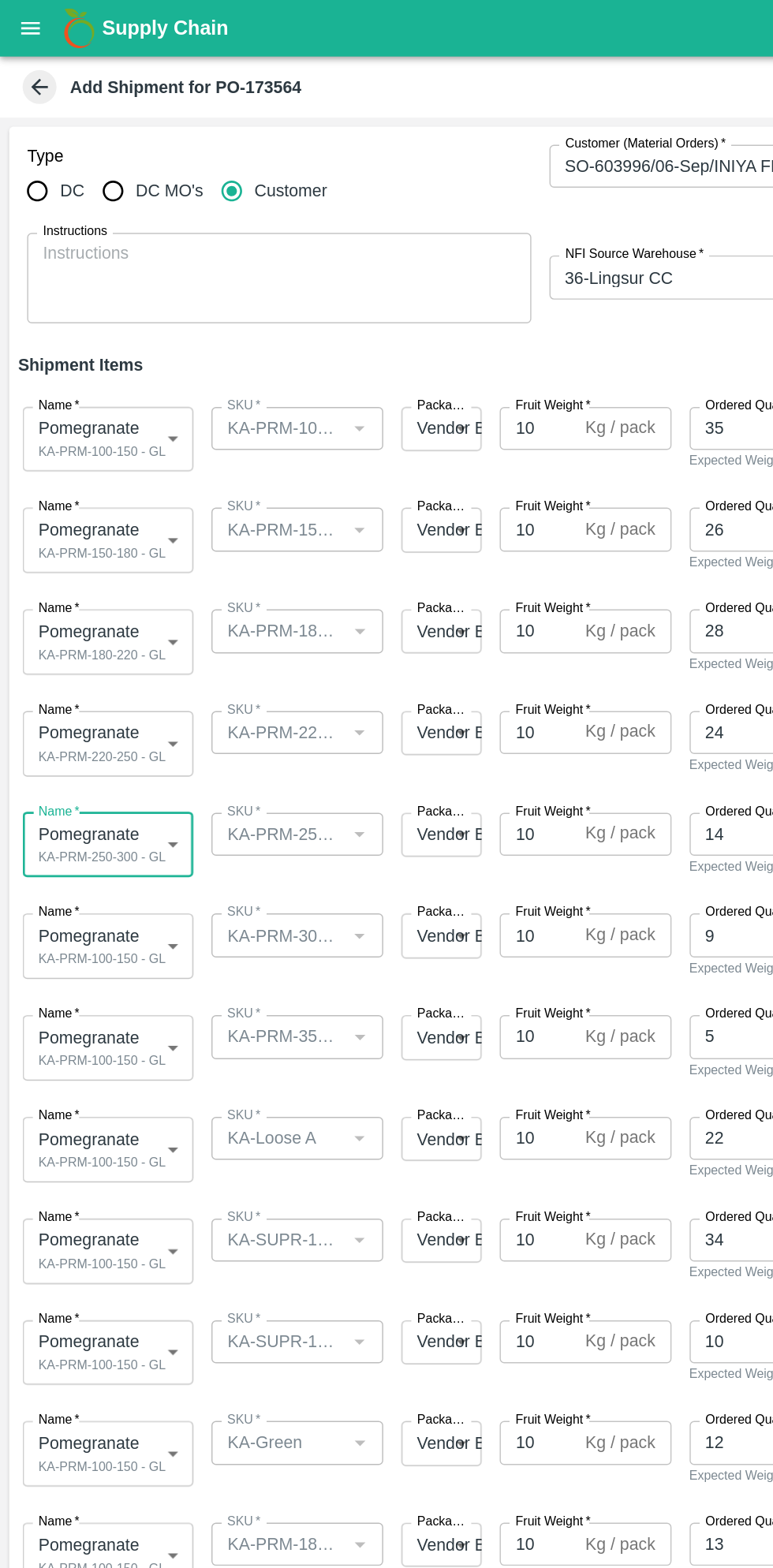
click at [111, 647] on body "Supply Chain Add Shipment for PO-173564 Type DC DC MO's Customer Customer (Mate…" at bounding box center [386, 784] width 773 height 1568
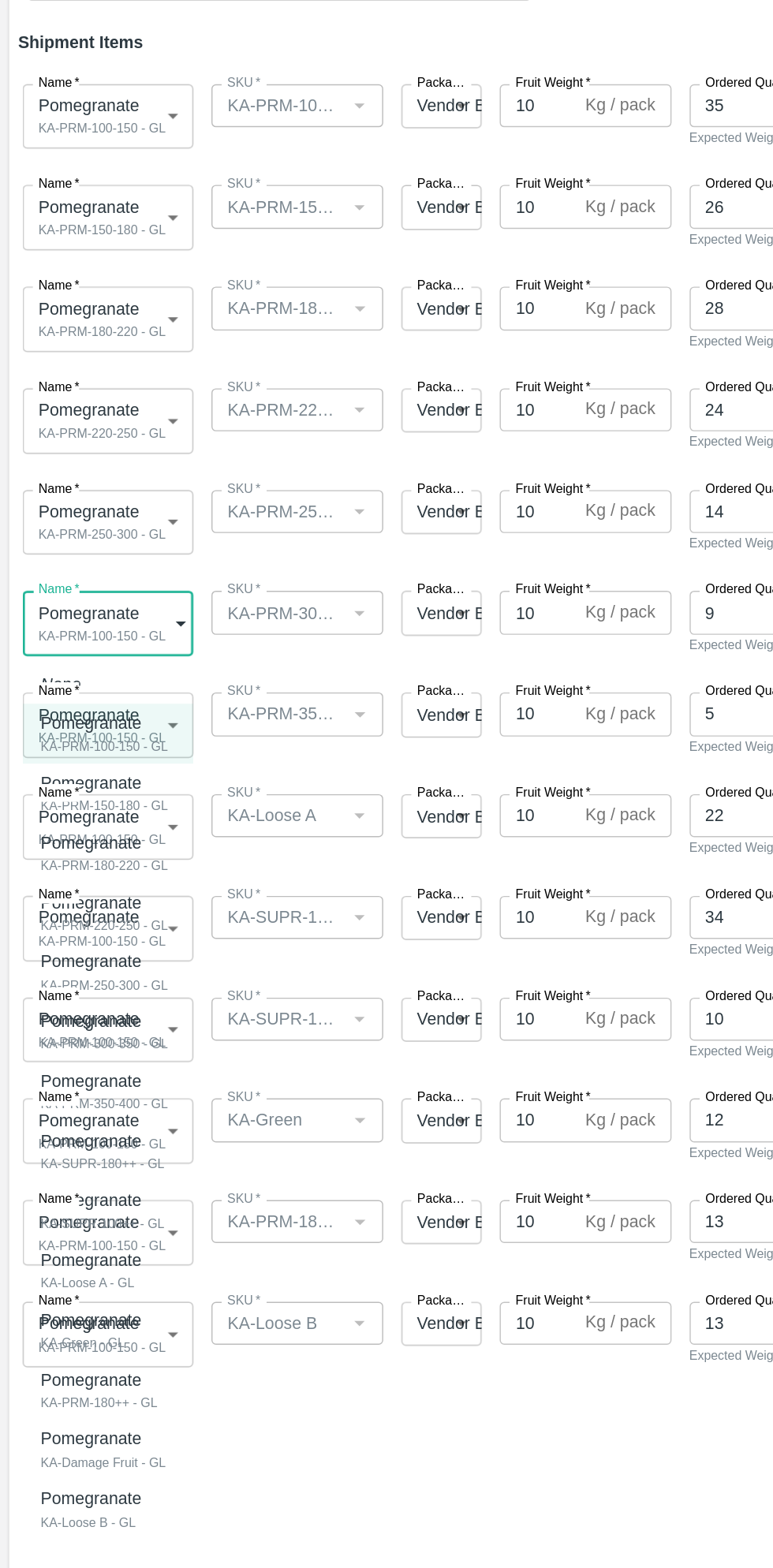
click at [107, 945] on div "Pomegranate KA-PRM-300-350 - GL" at bounding box center [72, 945] width 89 height 32
type input "1980462"
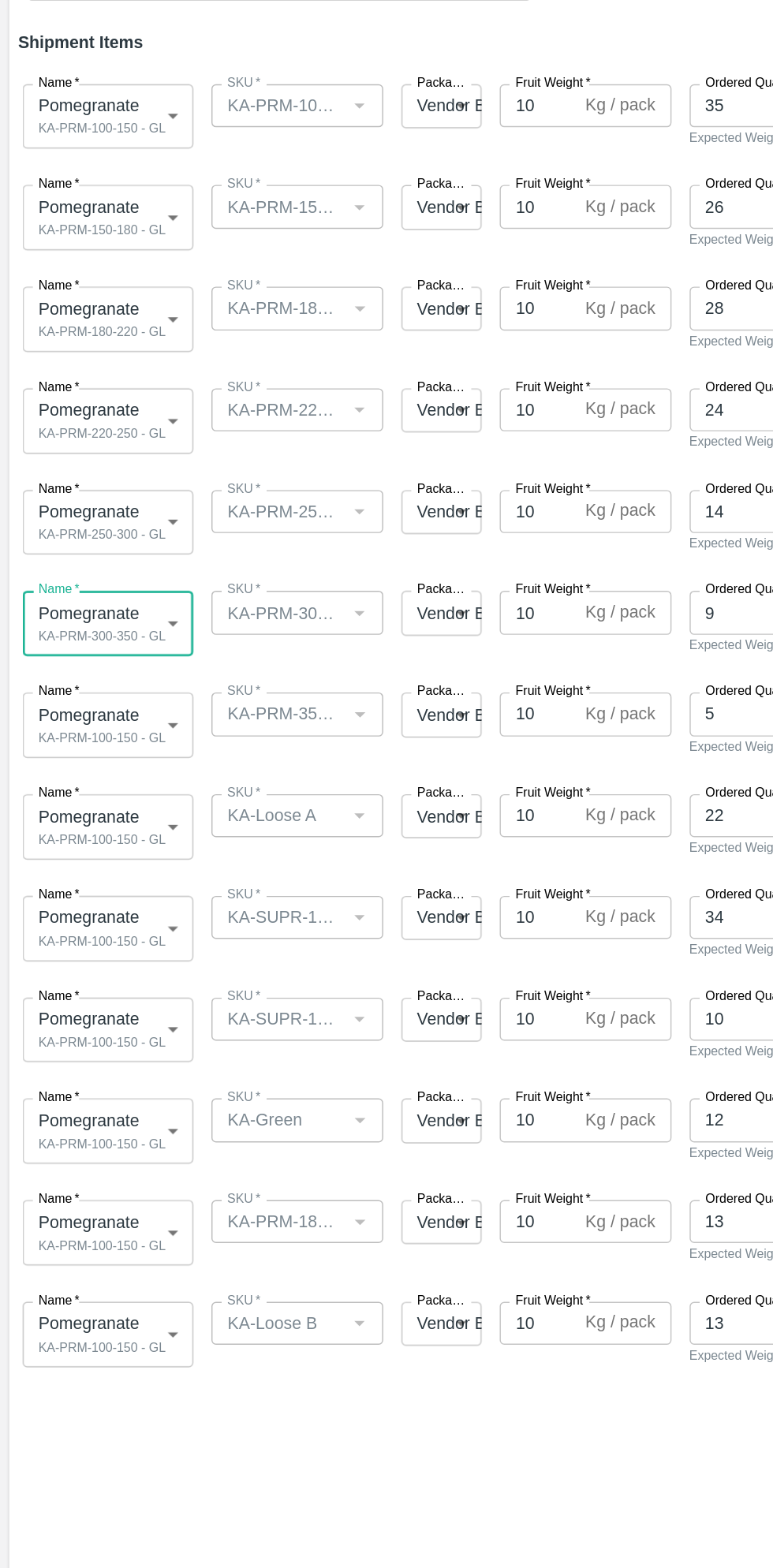
click at [110, 729] on body "Supply Chain Add Shipment for PO-173564 Type DC DC MO's Customer Customer (Mate…" at bounding box center [386, 784] width 773 height 1568
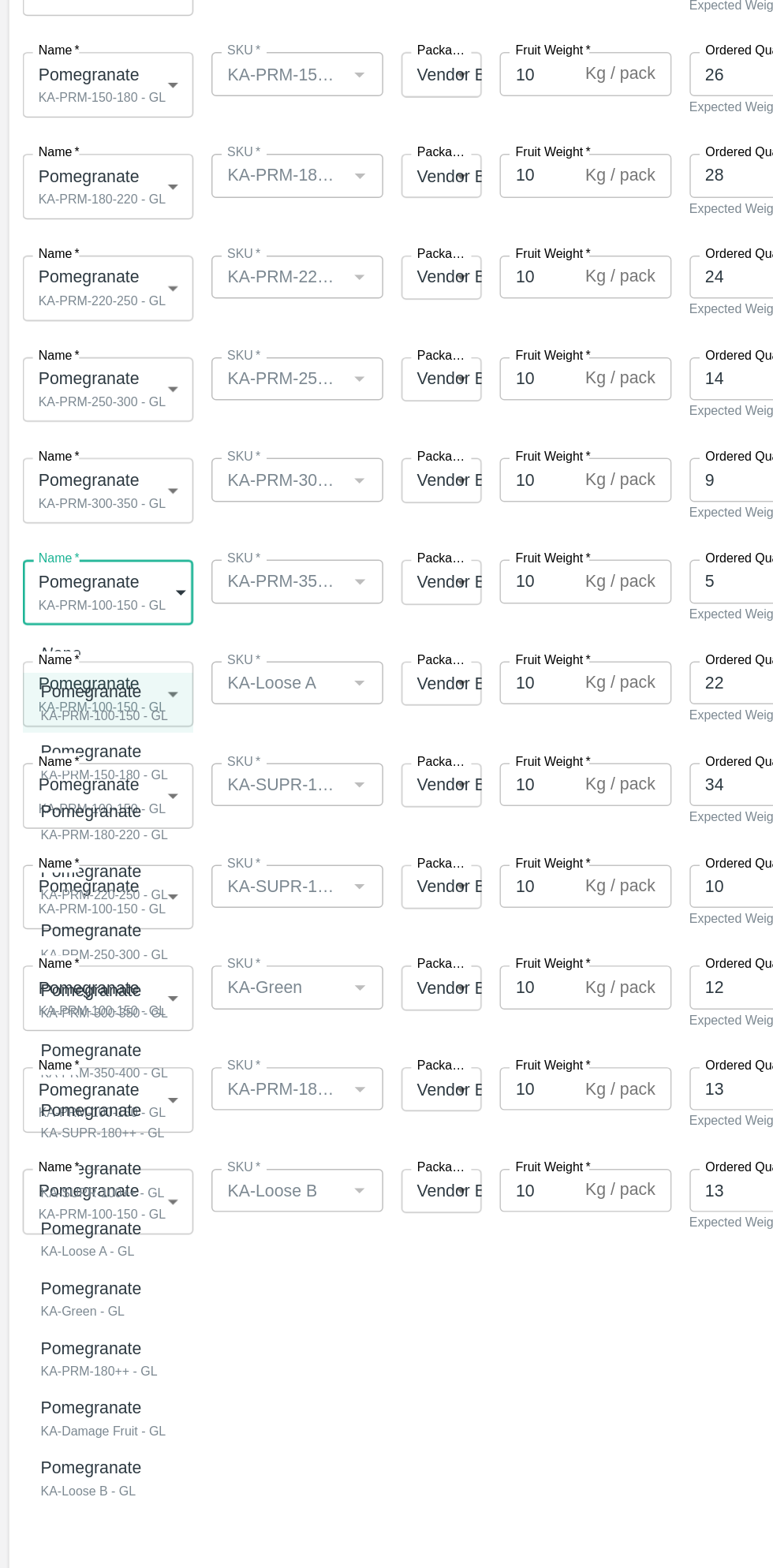
click at [93, 1057] on p "Pomegranate" at bounding box center [69, 1051] width 82 height 17
type input "1980463"
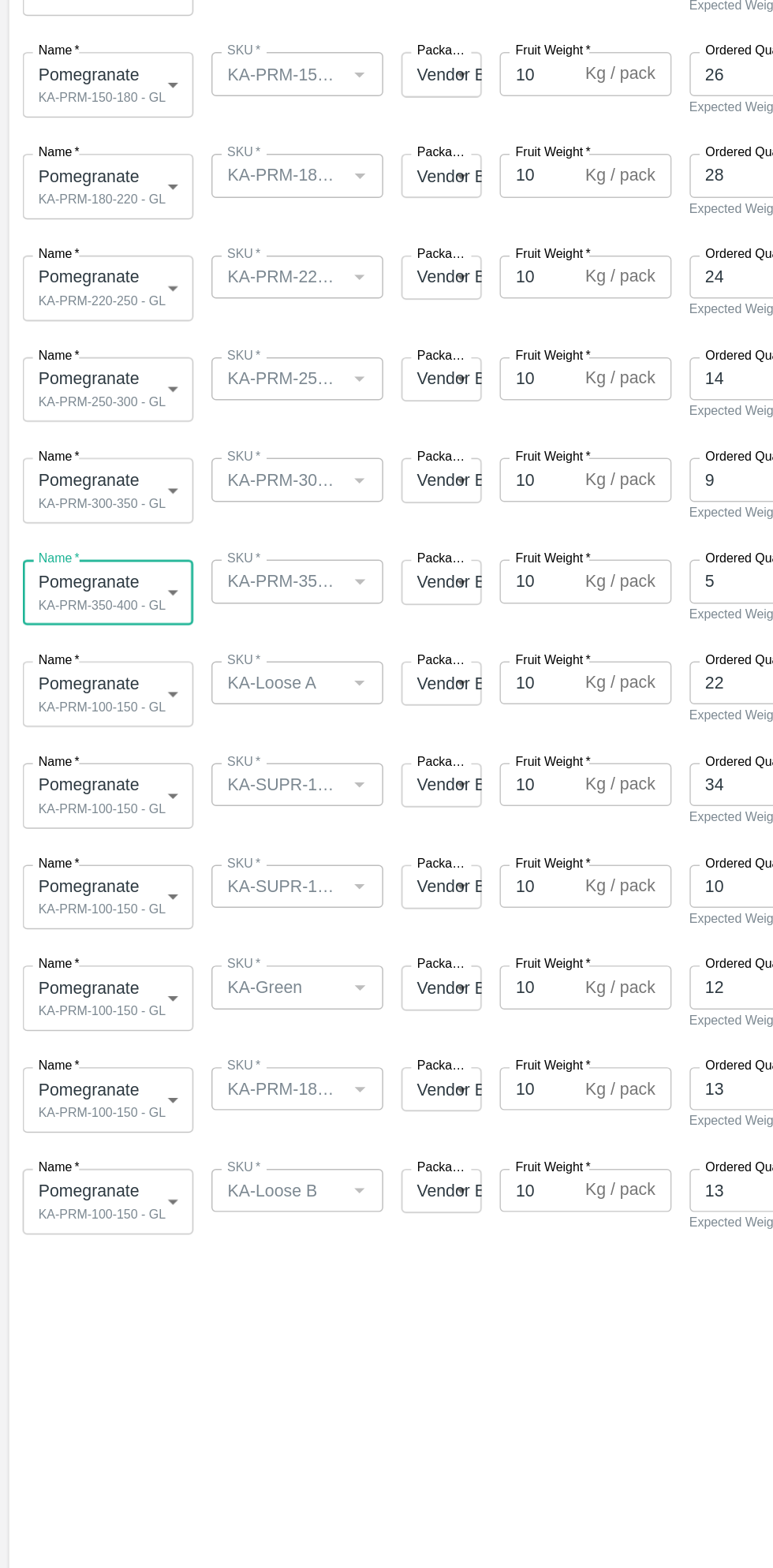
click at [106, 794] on body "Supply Chain Add Shipment for PO-173564 Type DC DC MO's Customer Customer (Mate…" at bounding box center [386, 784] width 773 height 1568
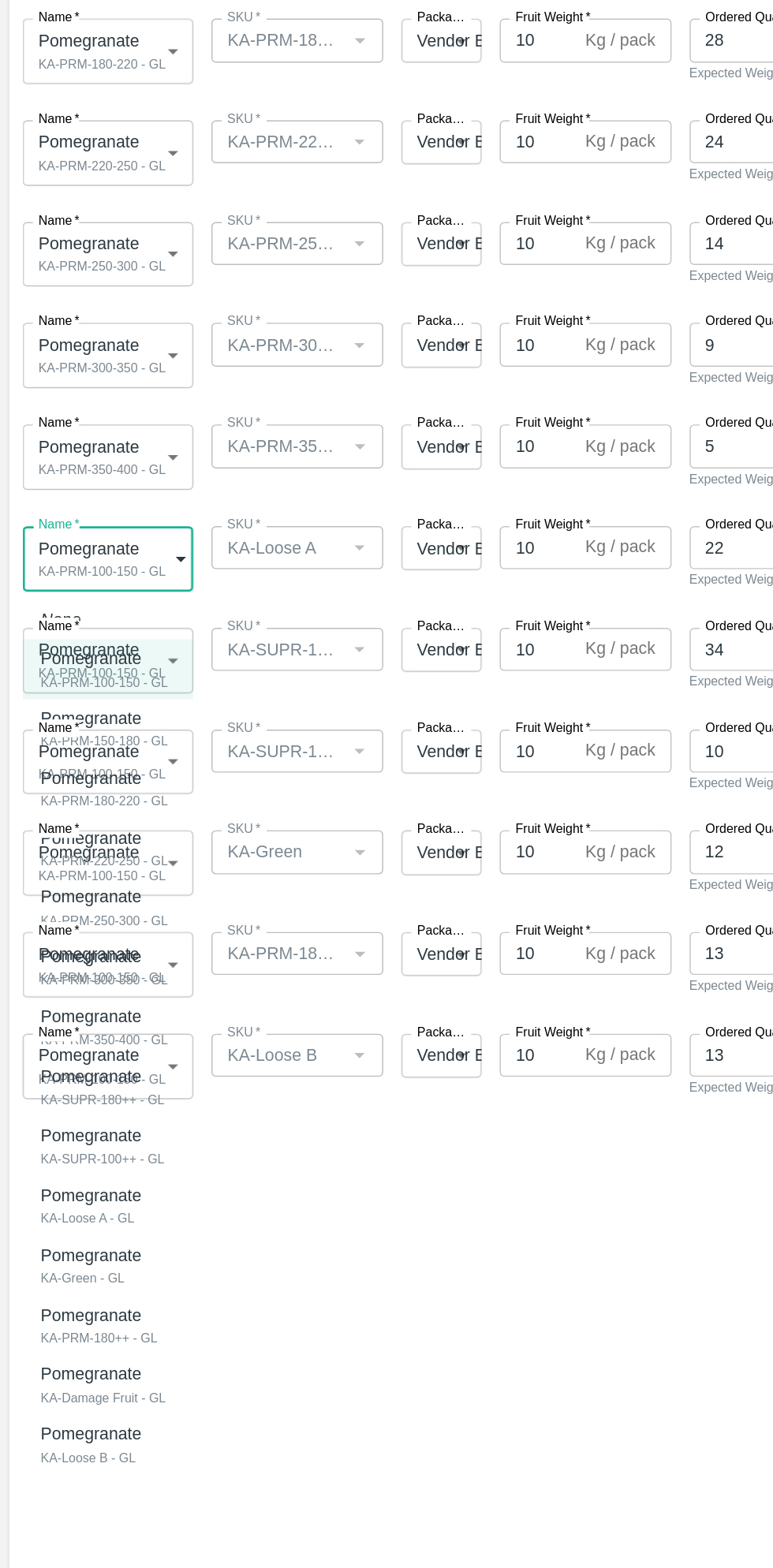
click at [103, 1248] on div "Pomegranate" at bounding box center [67, 1246] width 78 height 17
type input "1980466"
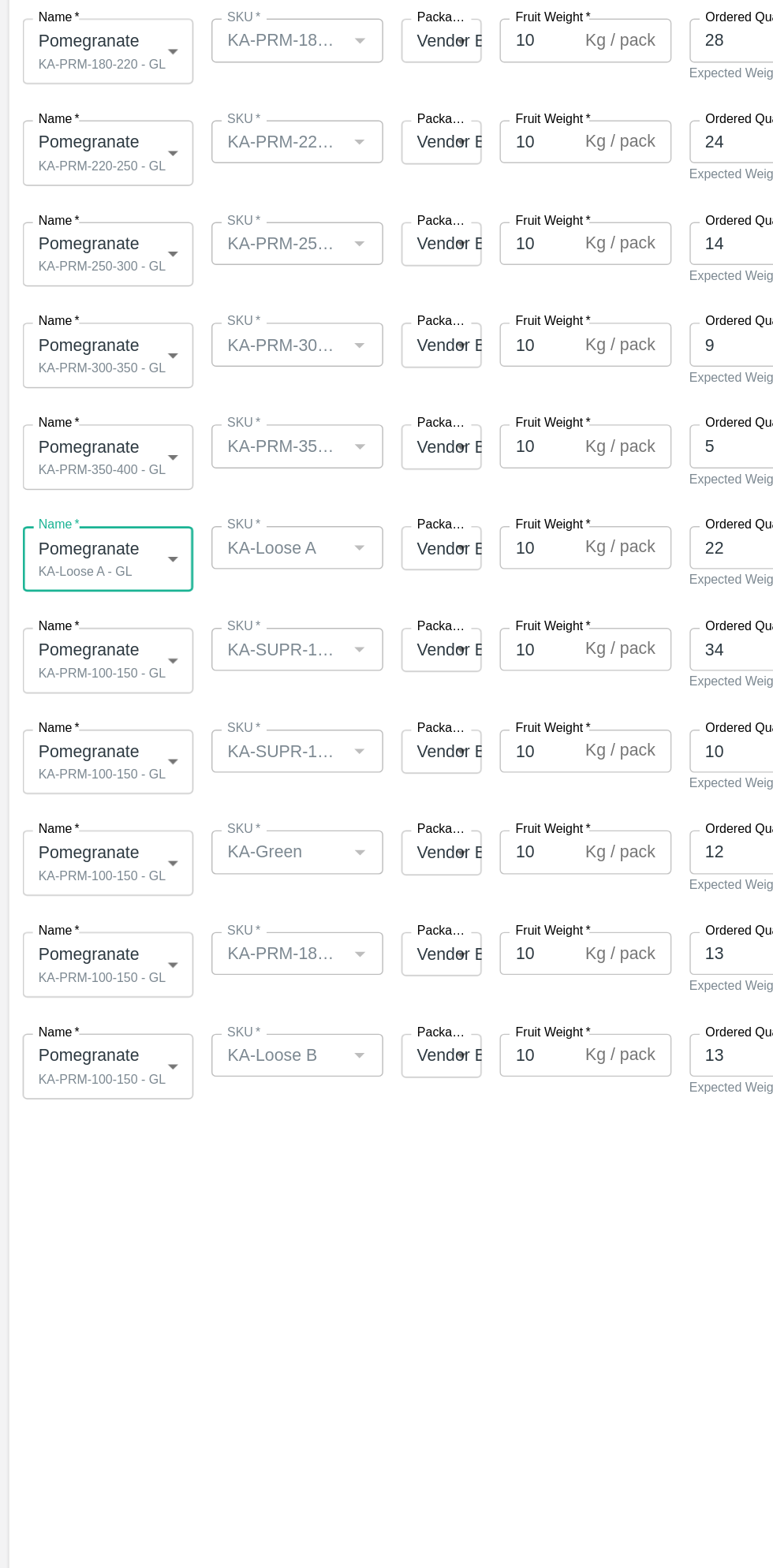
click at [112, 867] on body "Supply Chain Add Shipment for PO-173564 Type DC DC MO's Customer Customer (Mate…" at bounding box center [386, 784] width 773 height 1568
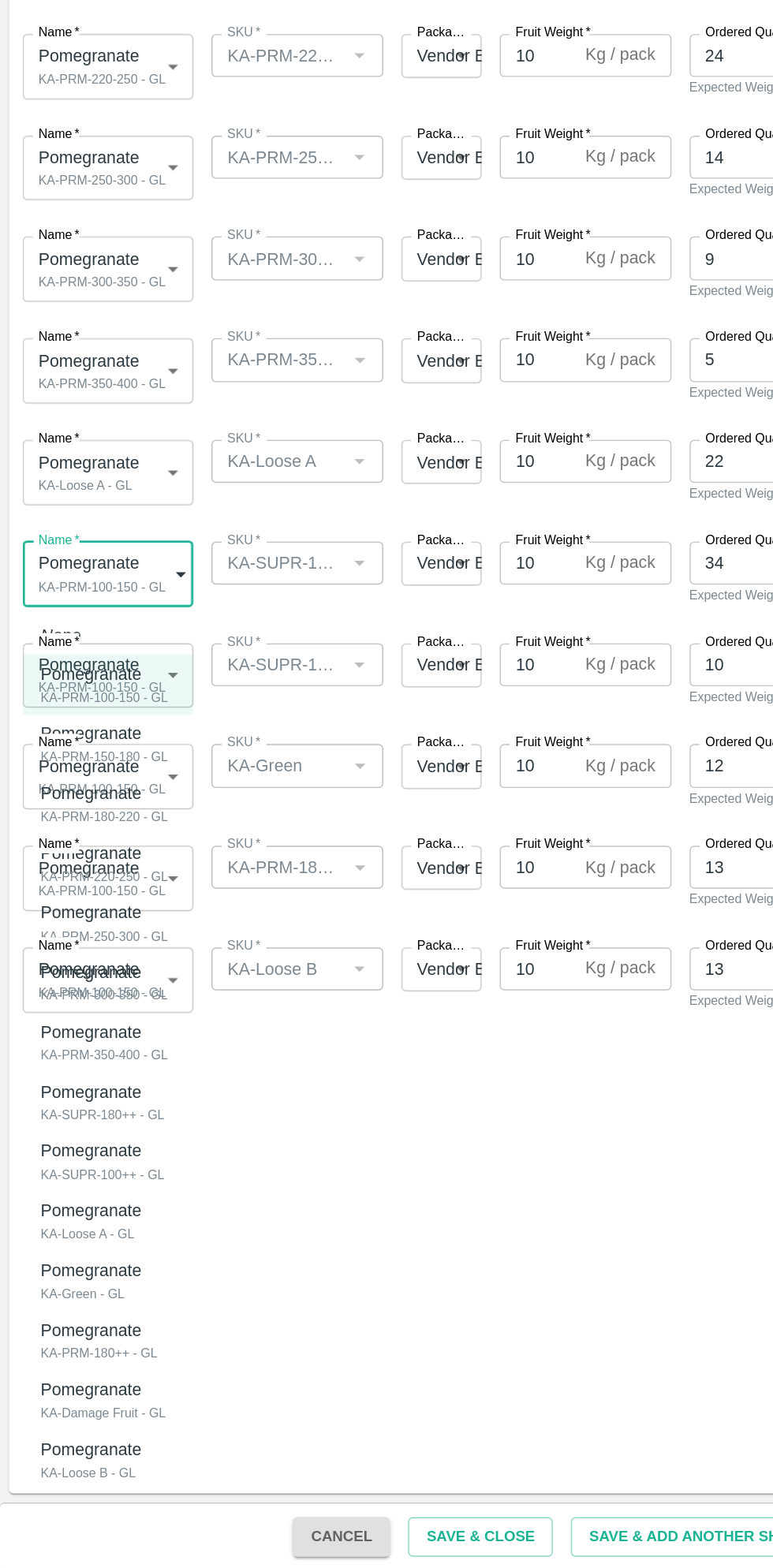
click at [93, 1248] on div "KA-SUPR-180++ - GL" at bounding box center [71, 1250] width 86 height 15
type input "1980464"
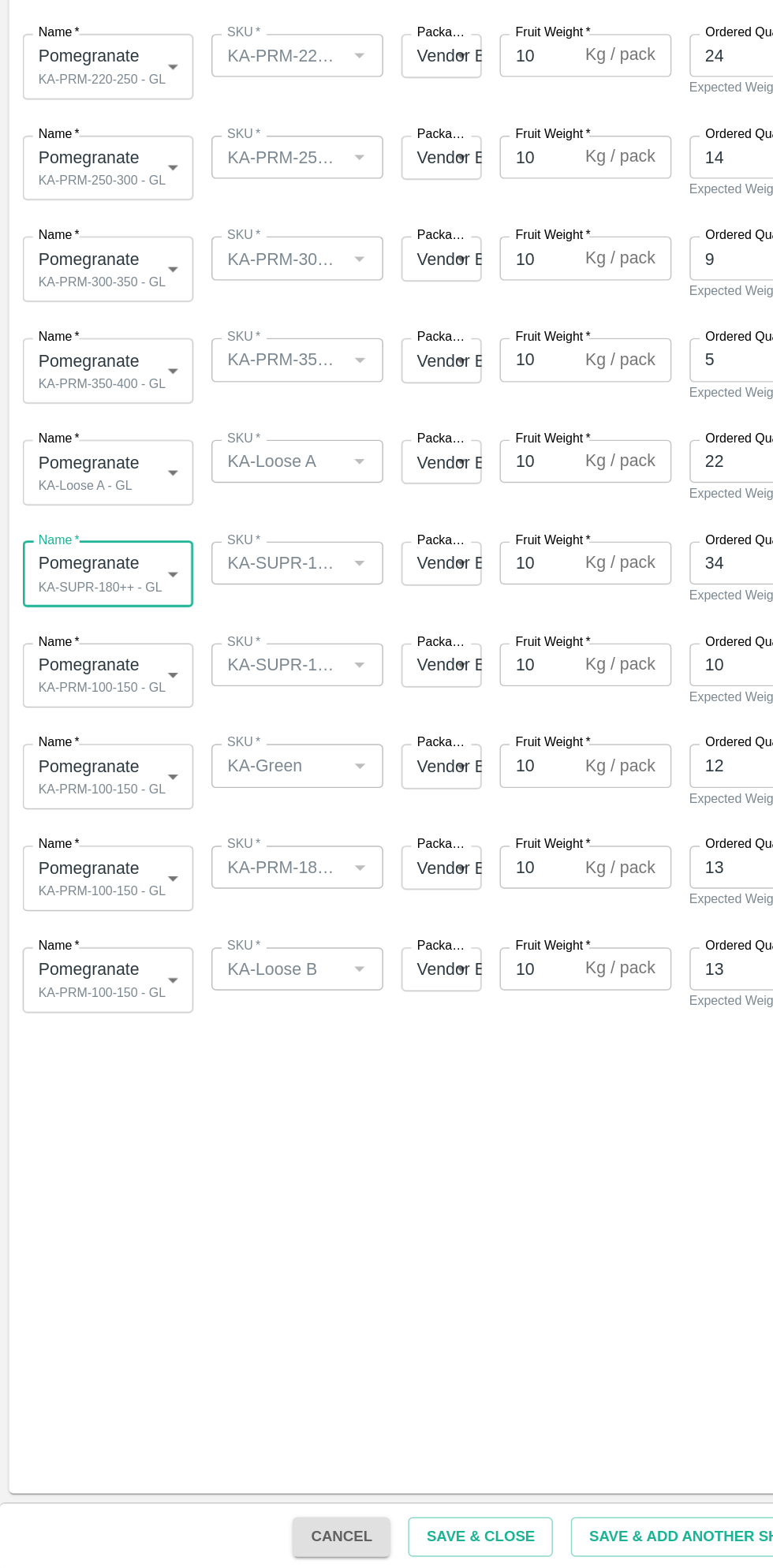
click at [107, 937] on body "Supply Chain Add Shipment for PO-173564 Type DC DC MO's Customer Customer (Mate…" at bounding box center [386, 784] width 773 height 1568
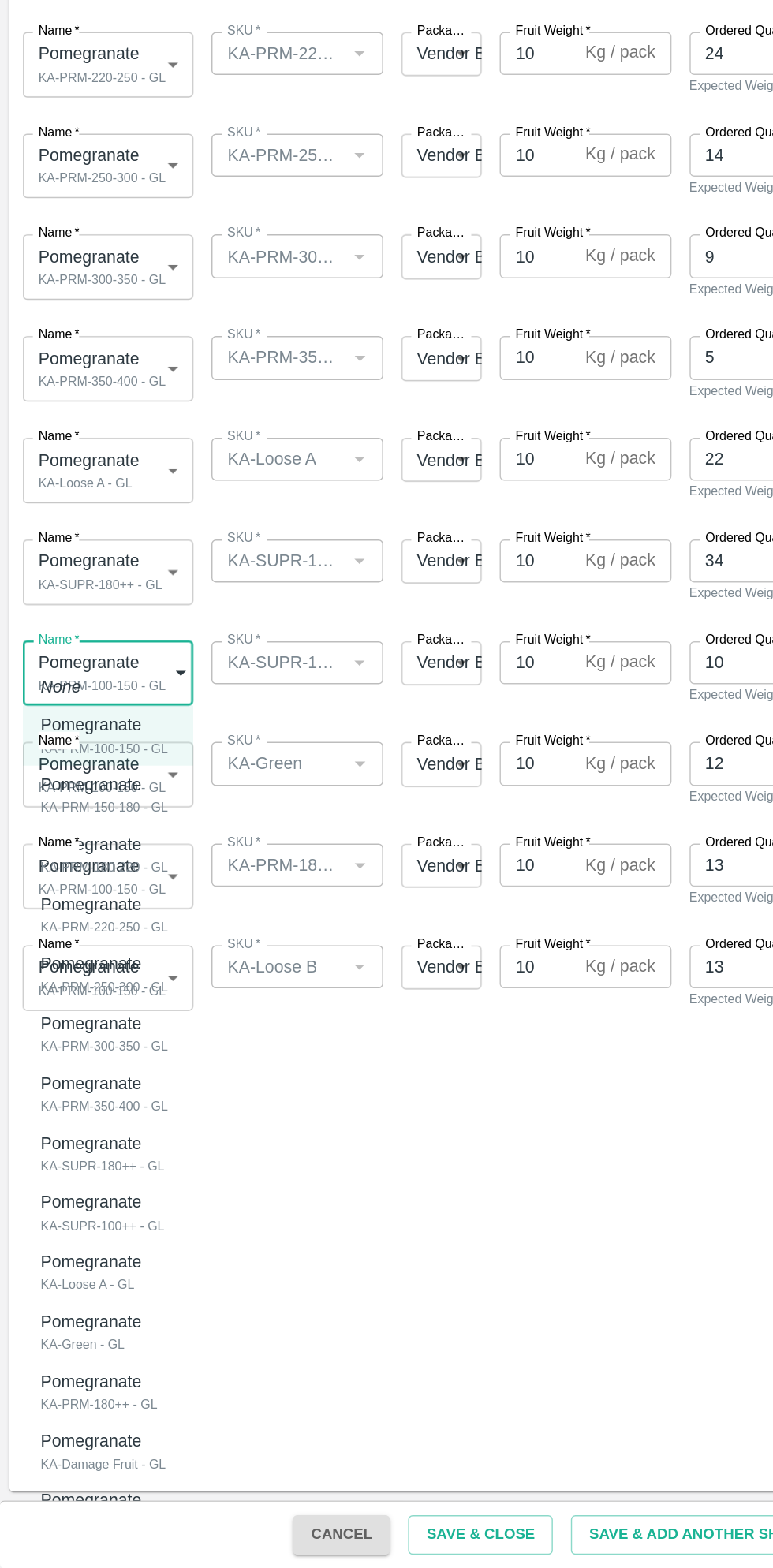
click at [106, 1317] on div "Pomegranate KA-SUPR-100++ - GL" at bounding box center [71, 1320] width 86 height 32
type input "1980465"
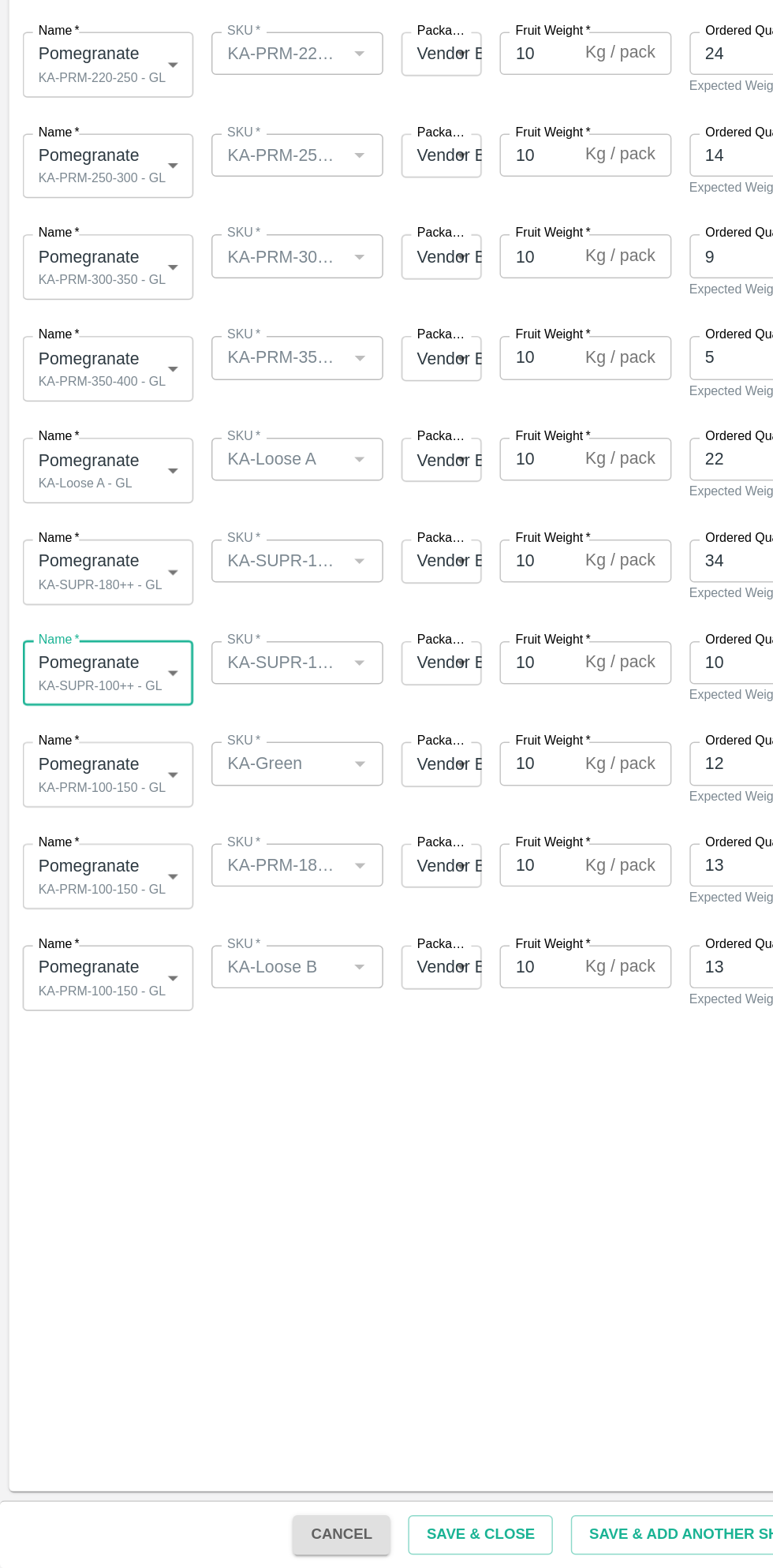
click at [99, 1001] on body "Supply Chain Add Shipment for PO-173564 Type DC DC MO's Customer Customer (Mate…" at bounding box center [386, 784] width 773 height 1568
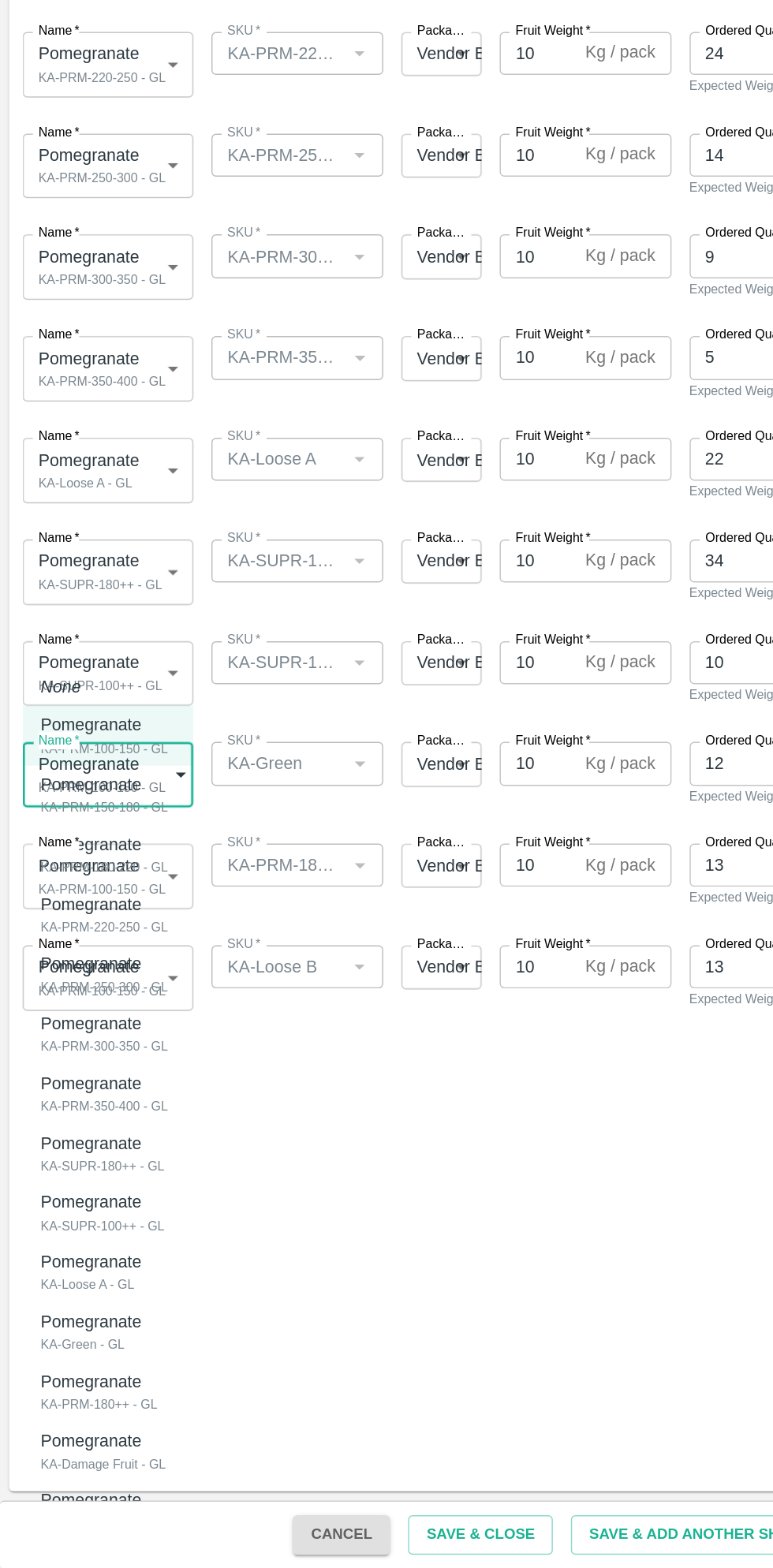
click at [87, 1401] on p "Pomegranate" at bounding box center [63, 1396] width 71 height 17
type input "1980467"
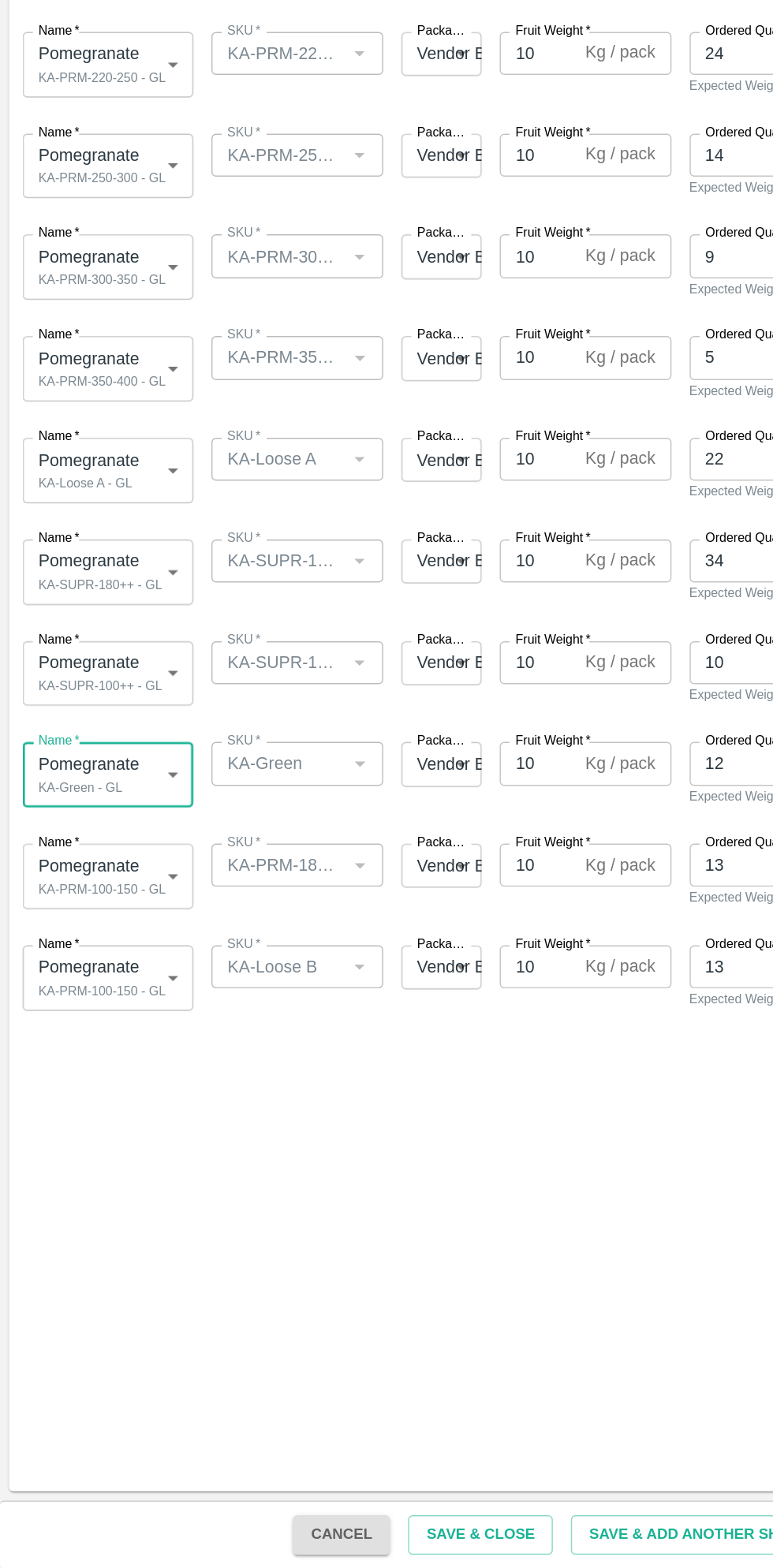
click at [106, 1074] on body "Supply Chain Add Shipment for PO-173564 Type DC DC MO's Customer Customer (Mate…" at bounding box center [386, 784] width 773 height 1568
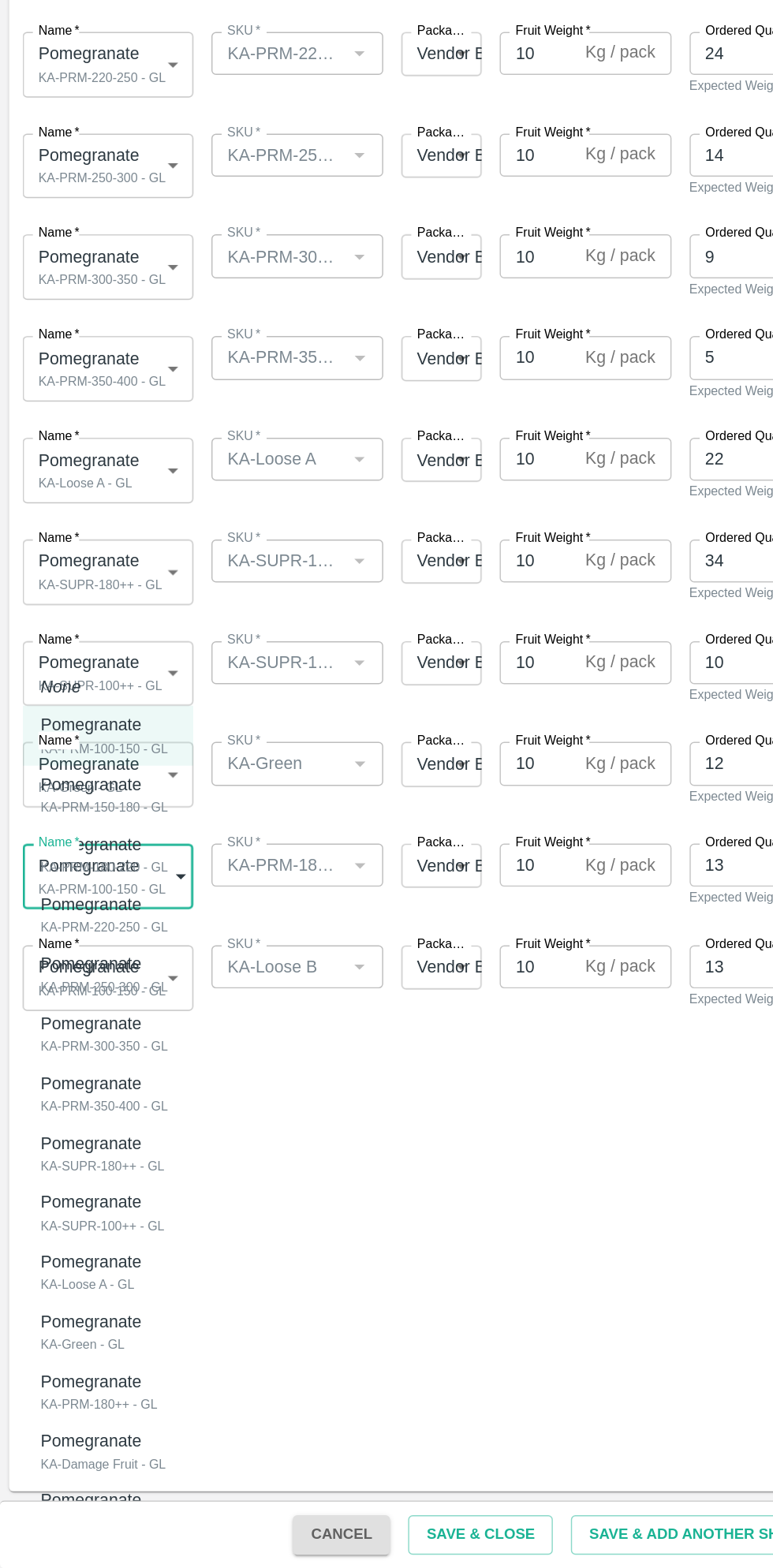
click at [82, 1443] on p "Pomegranate" at bounding box center [65, 1438] width 73 height 17
type input "1980468"
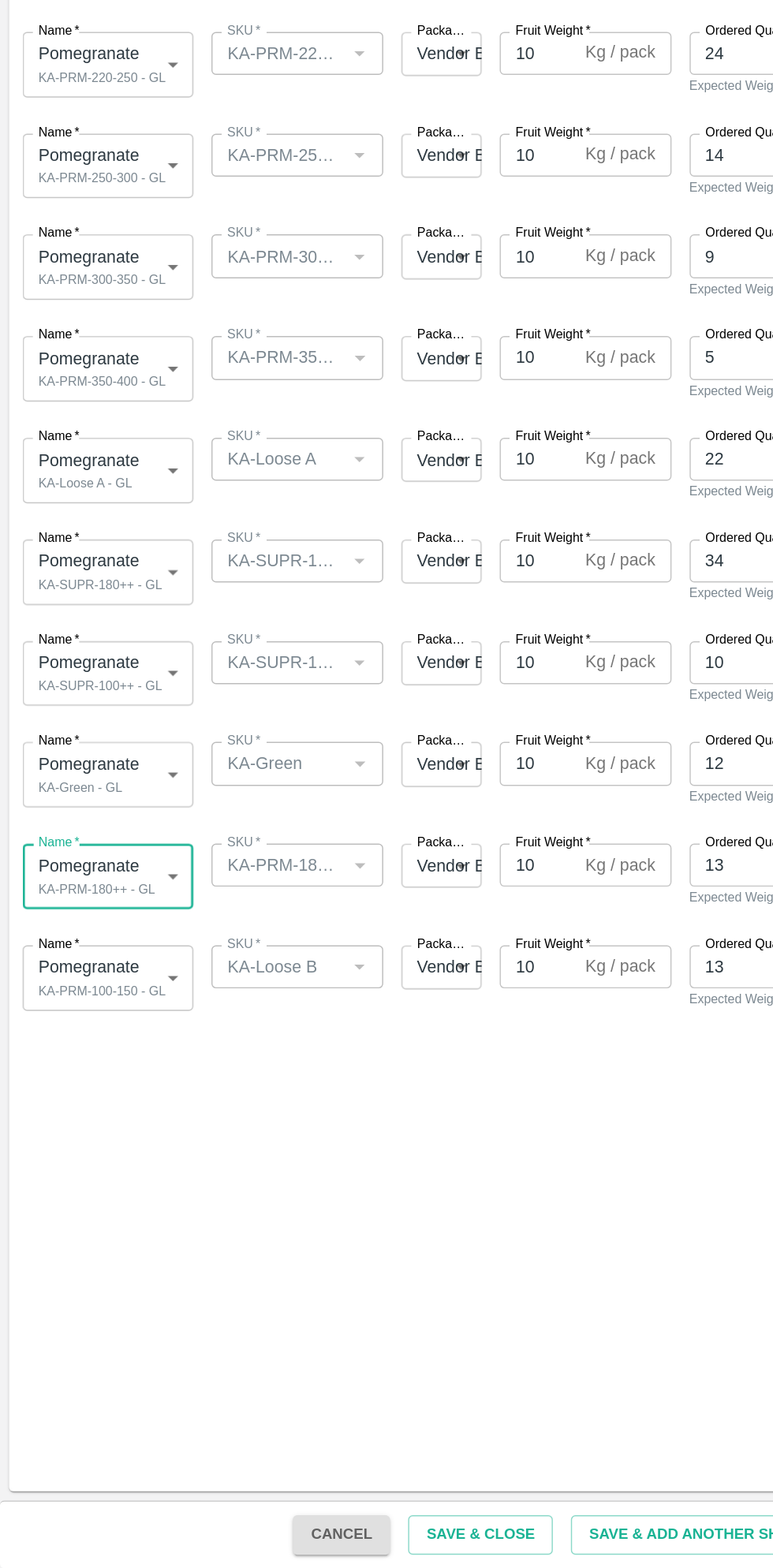
click at [111, 1151] on body "Supply Chain Add Shipment for PO-173564 Type DC DC MO's Customer Customer (Mate…" at bounding box center [386, 784] width 773 height 1568
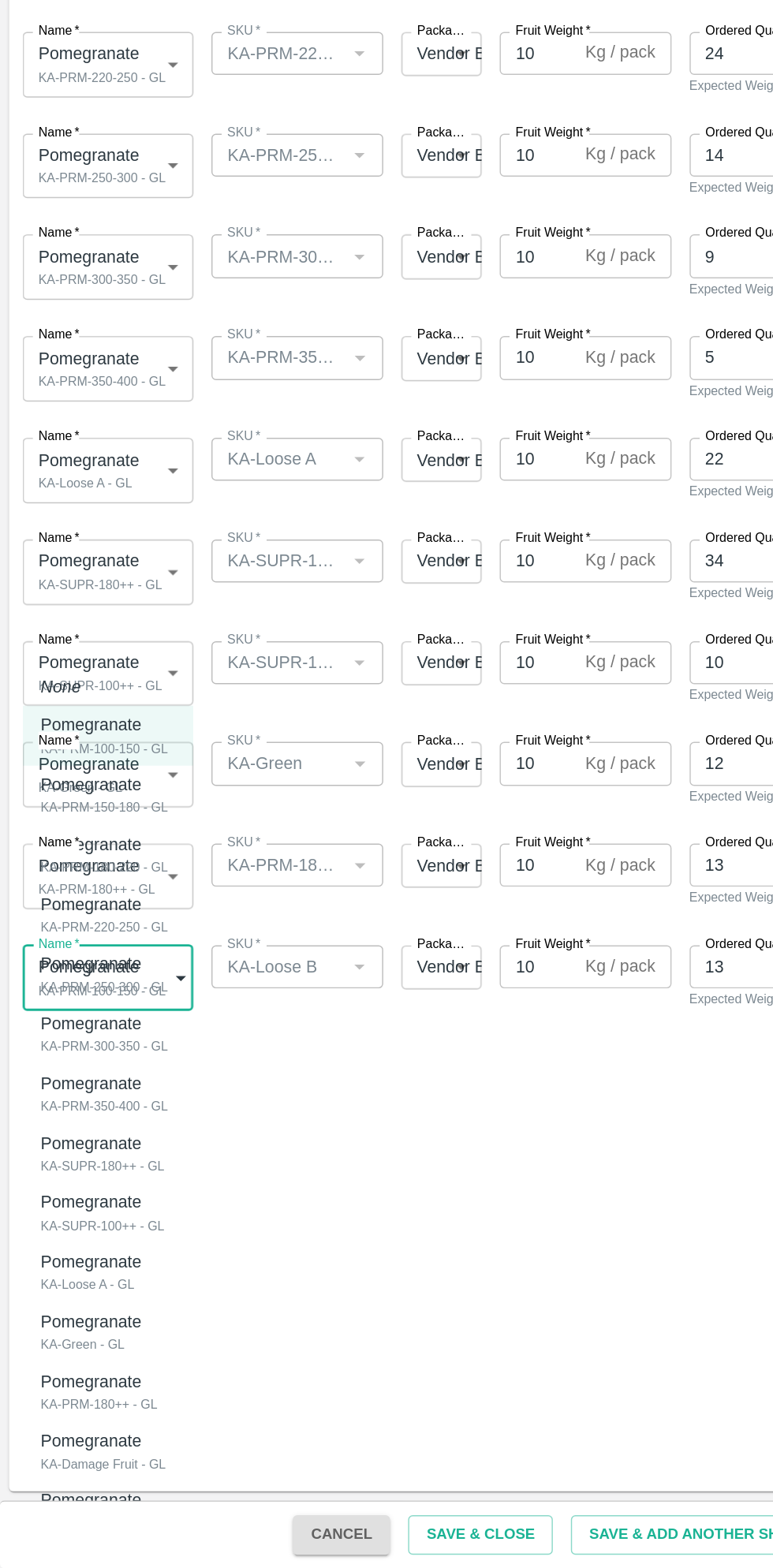
click at [89, 1529] on p "Pomegranate" at bounding box center [63, 1520] width 71 height 17
type input "1980470"
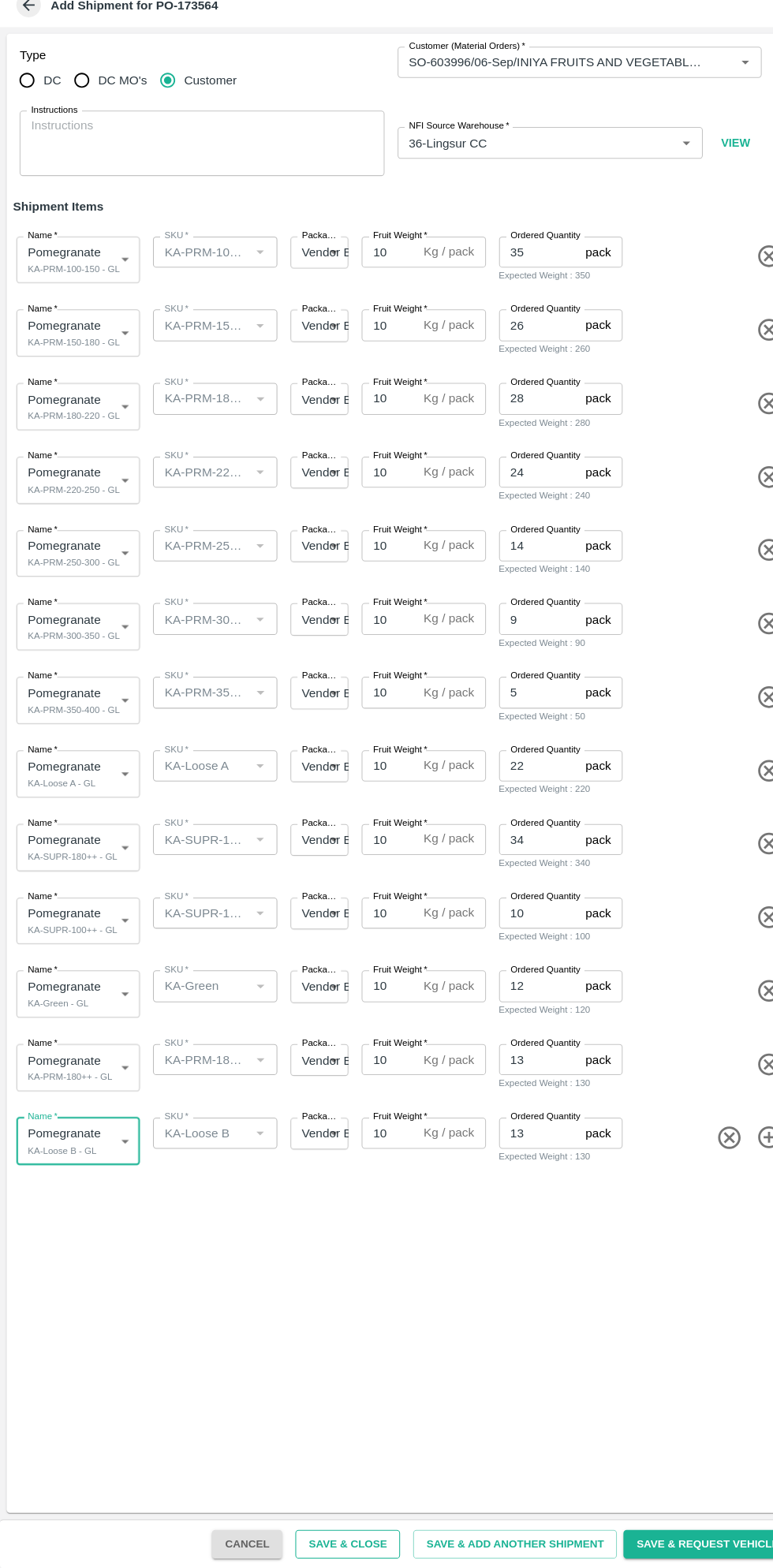
click at [359, 1545] on button "Save & Close" at bounding box center [335, 1545] width 101 height 27
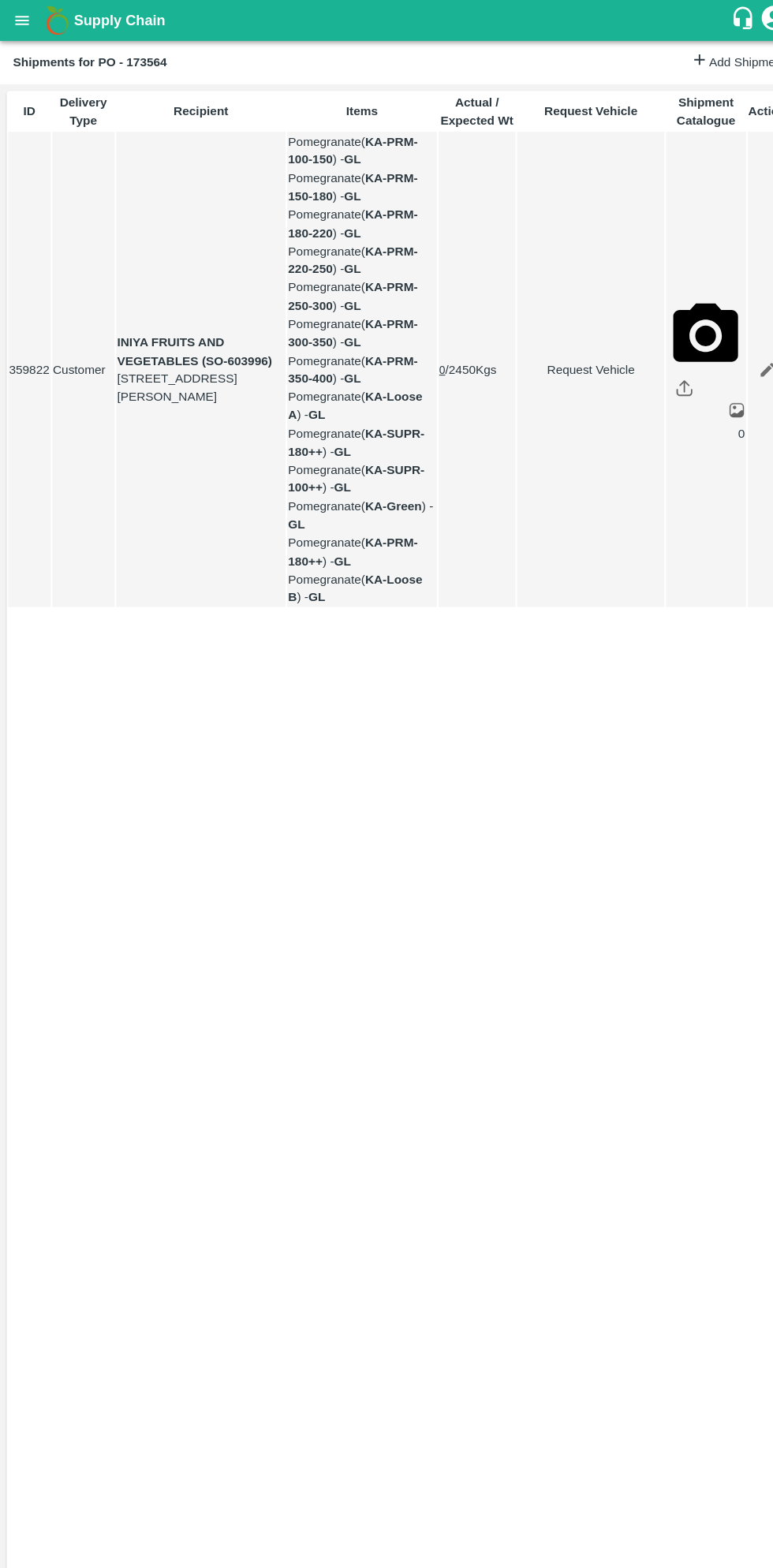
click at [30, 19] on button "open drawer" at bounding box center [21, 20] width 37 height 37
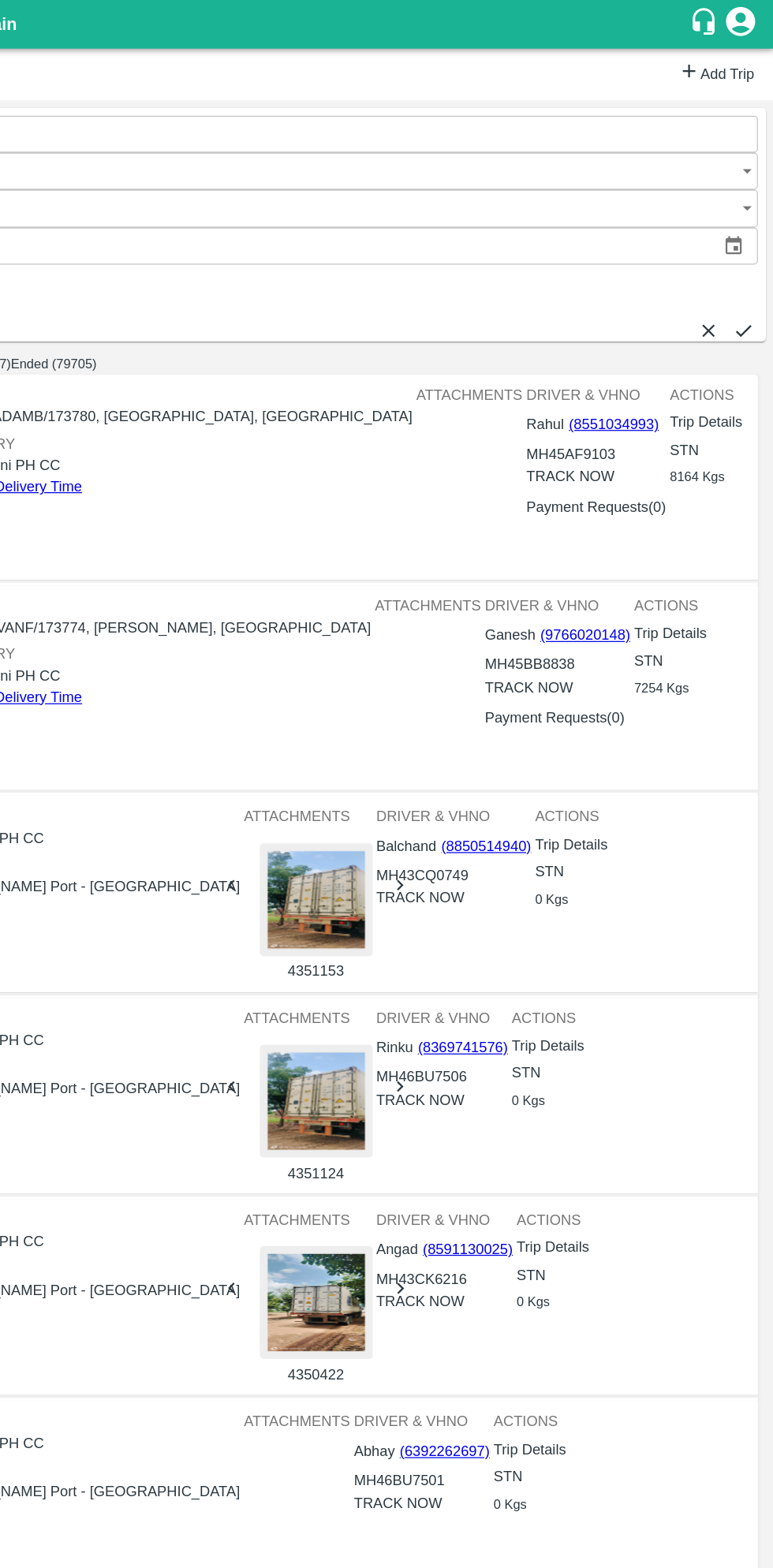
click at [703, 57] on link "Add Trip" at bounding box center [726, 60] width 61 height 23
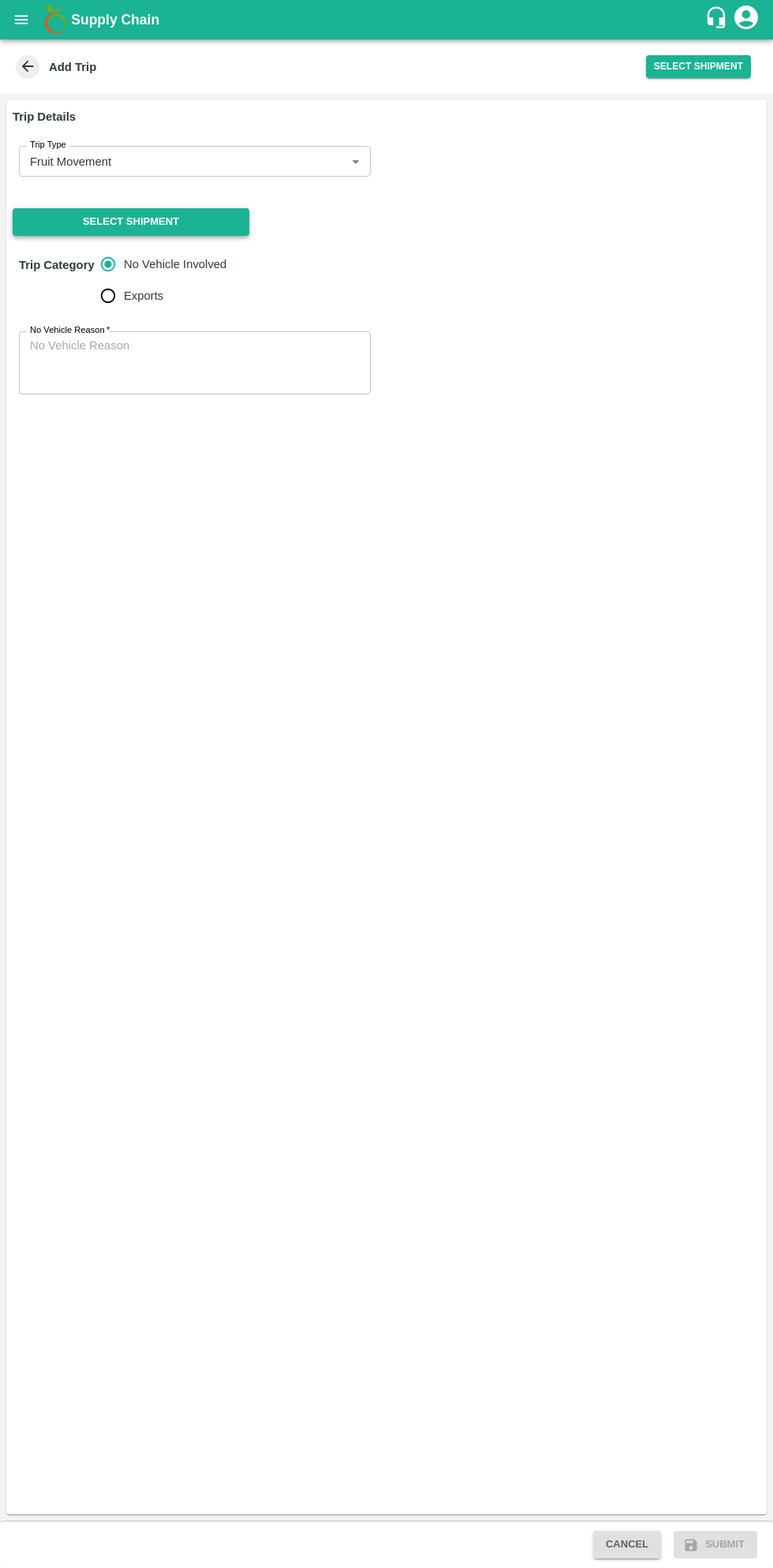
click at [205, 218] on button "Select Shipment" at bounding box center [131, 222] width 236 height 27
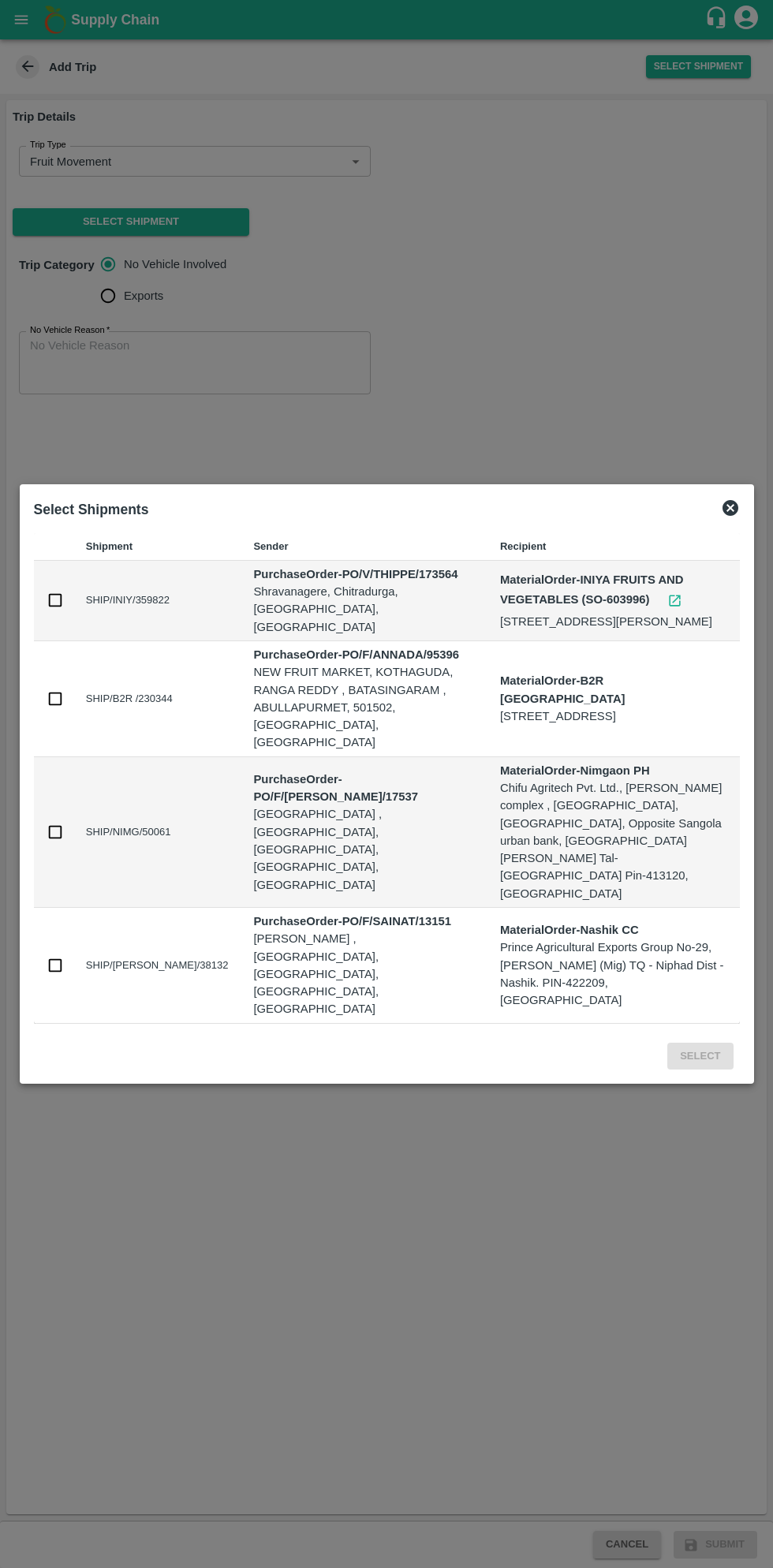
click at [54, 609] on input "checkbox" at bounding box center [55, 600] width 17 height 17
checkbox input "true"
click at [704, 1030] on div "Select" at bounding box center [386, 1053] width 719 height 47
click at [697, 1043] on button "Select" at bounding box center [700, 1057] width 65 height 27
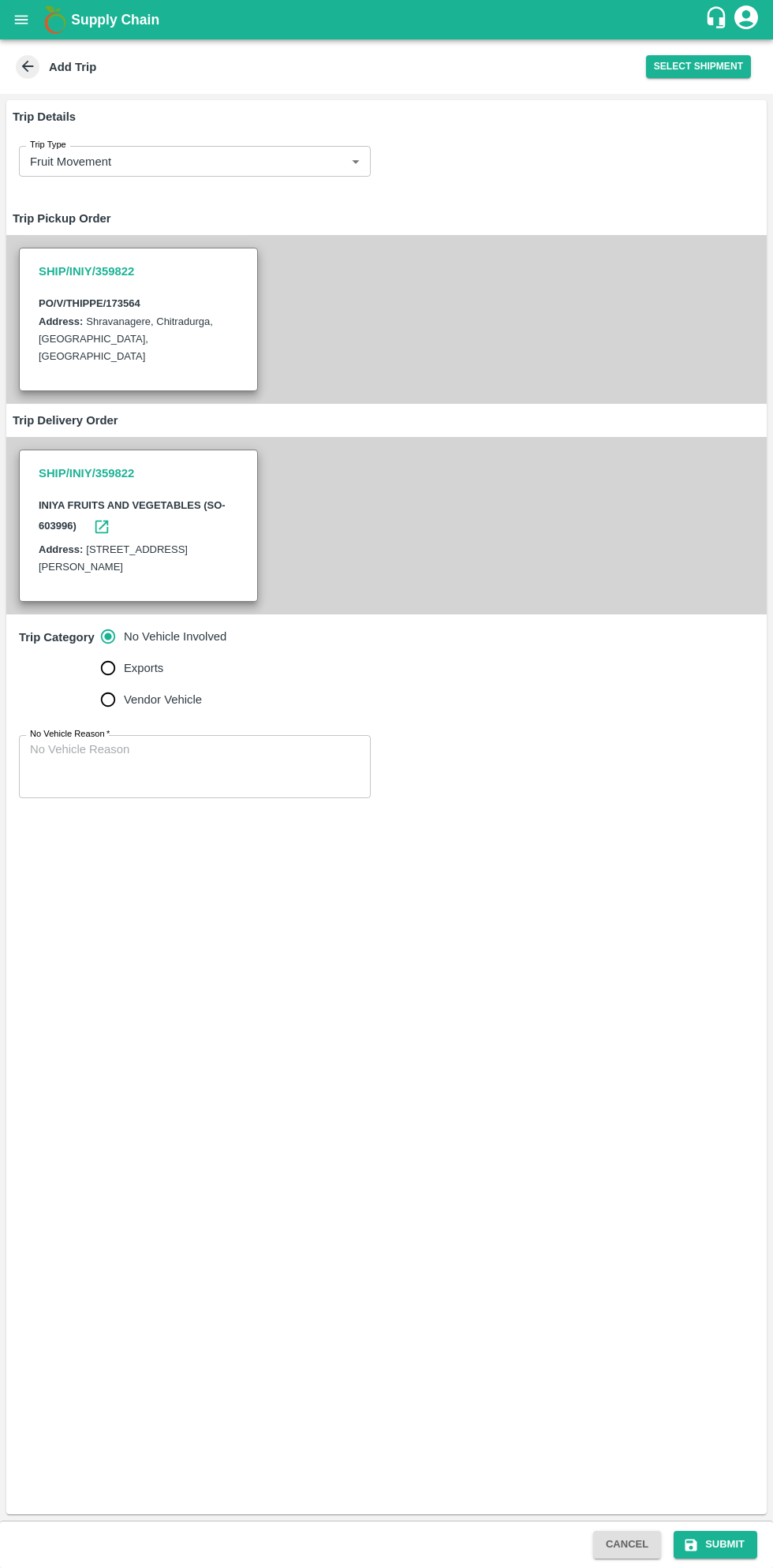
click at [110, 700] on input "Vendor Vehicle" at bounding box center [108, 700] width 31 height 31
radio input "true"
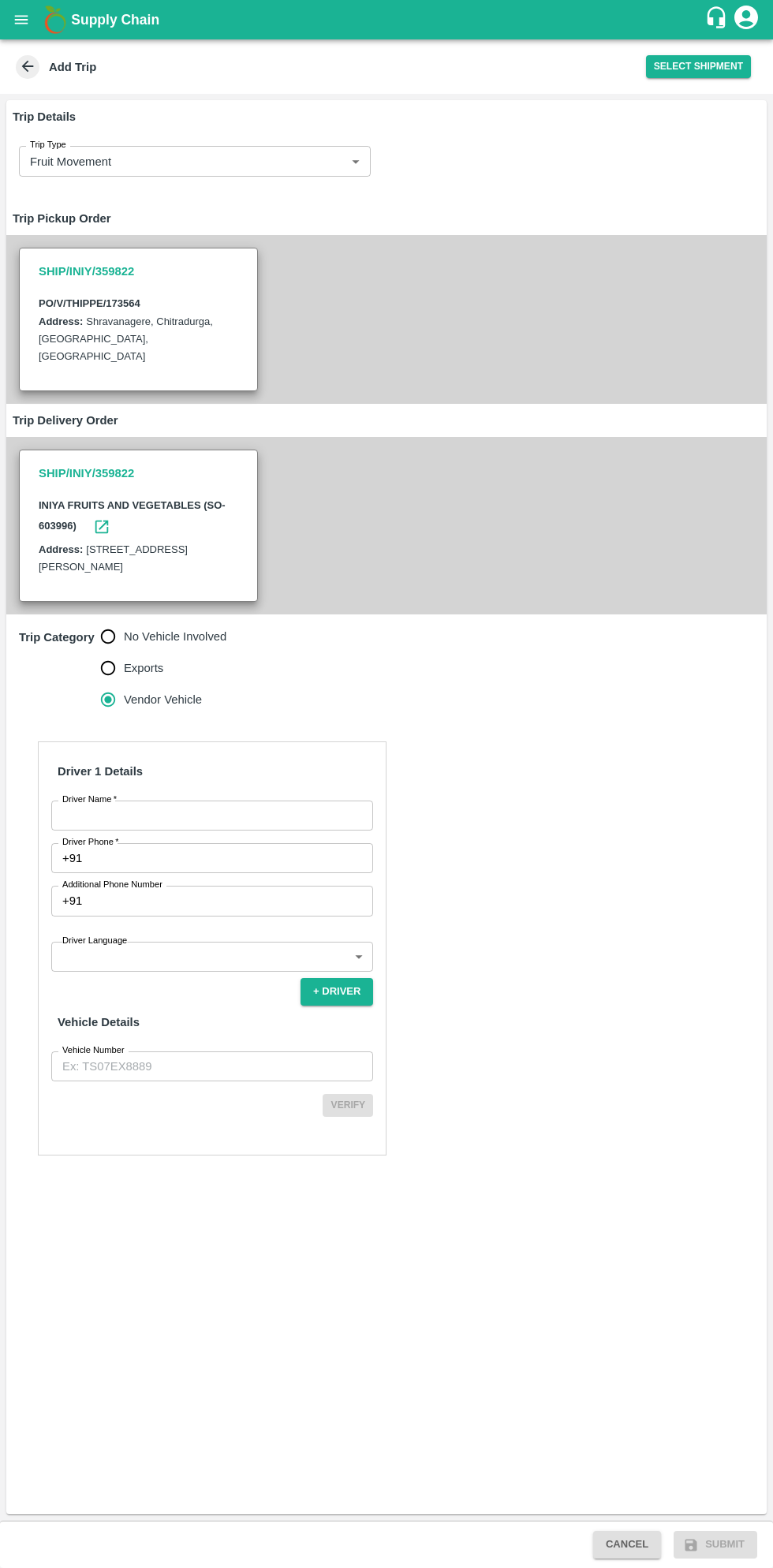
click at [197, 810] on input "Driver Name   *" at bounding box center [212, 815] width 321 height 30
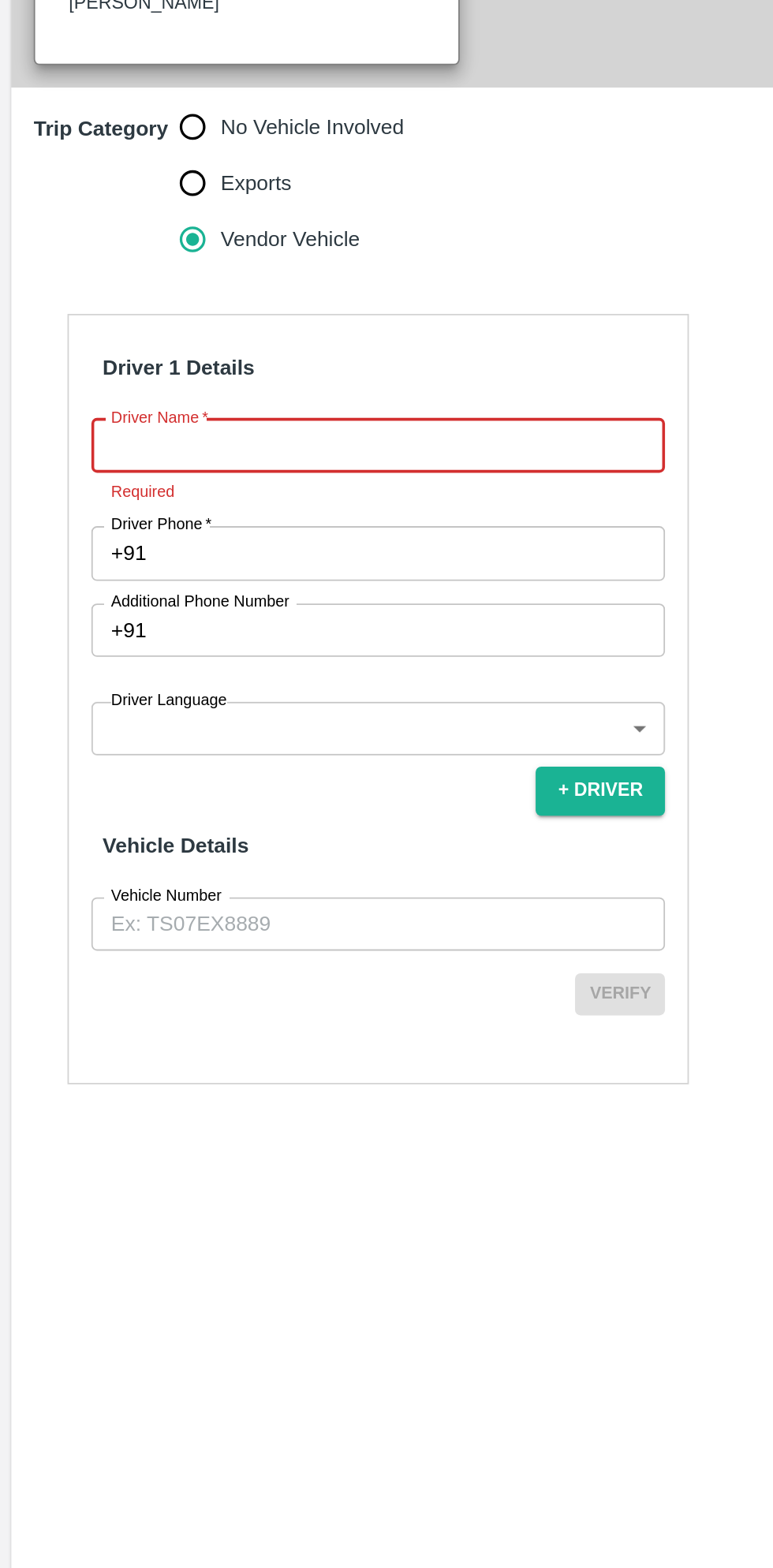
click at [197, 821] on input "Driver Name   *" at bounding box center [212, 815] width 321 height 30
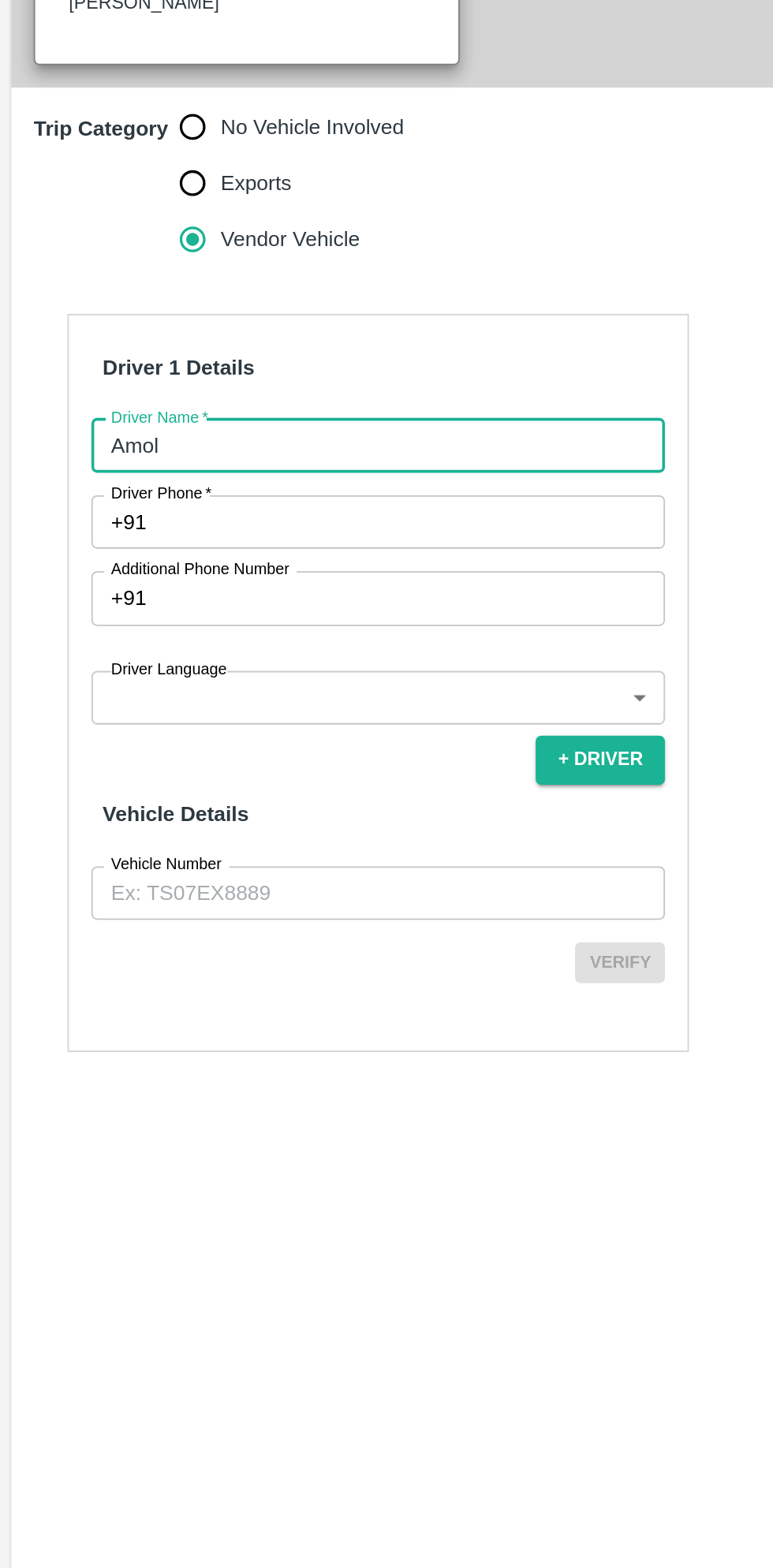
type input "Amol"
click at [202, 852] on input "Driver Phone   *" at bounding box center [230, 858] width 285 height 30
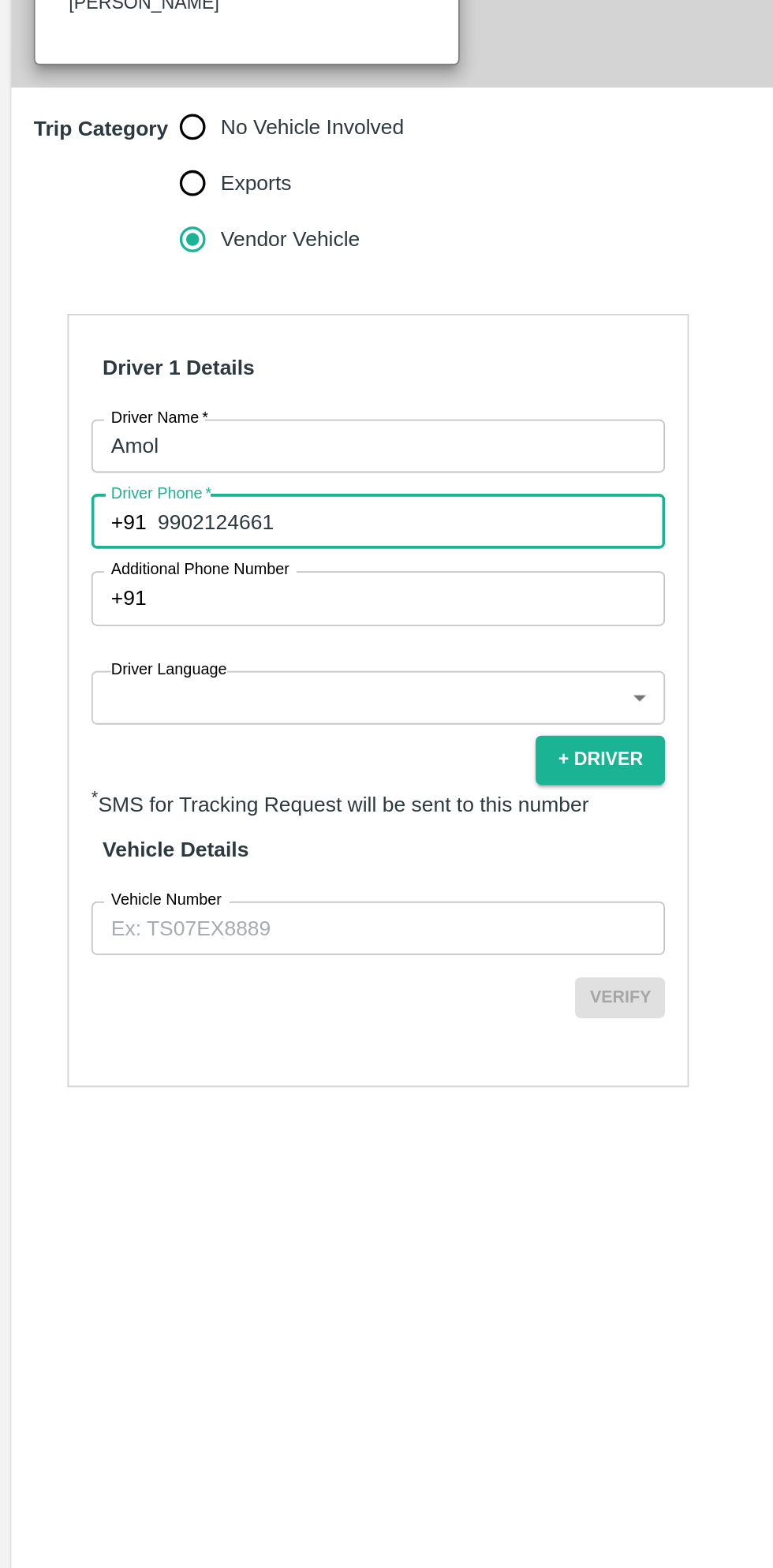
type input "9902124661"
click at [231, 903] on input "Additional Phone Number" at bounding box center [230, 900] width 285 height 30
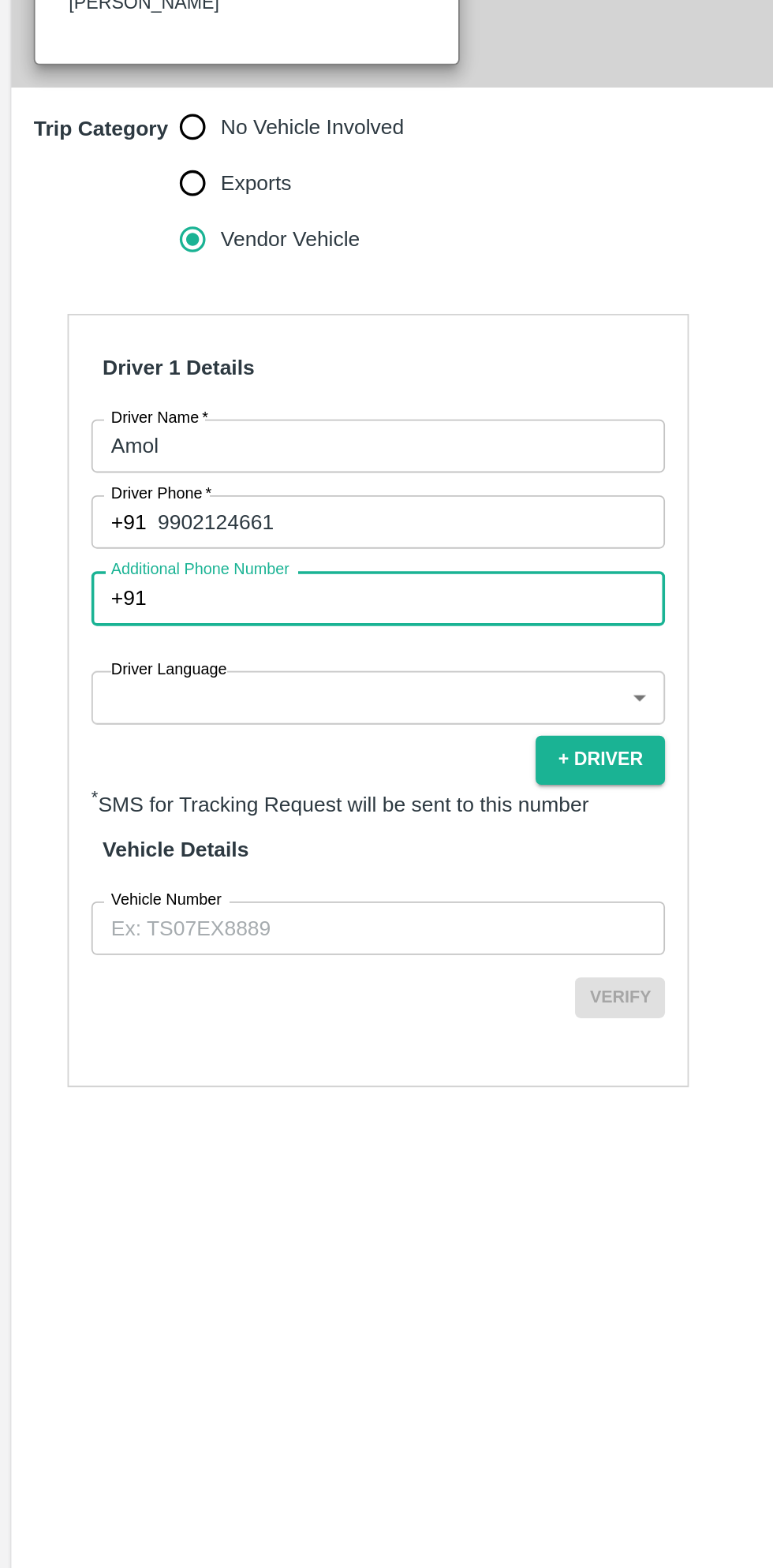
click at [210, 951] on body "Supply Chain Add Trip Select Shipment Trip Details Trip Type Fruit Movement 1 T…" at bounding box center [386, 784] width 773 height 1568
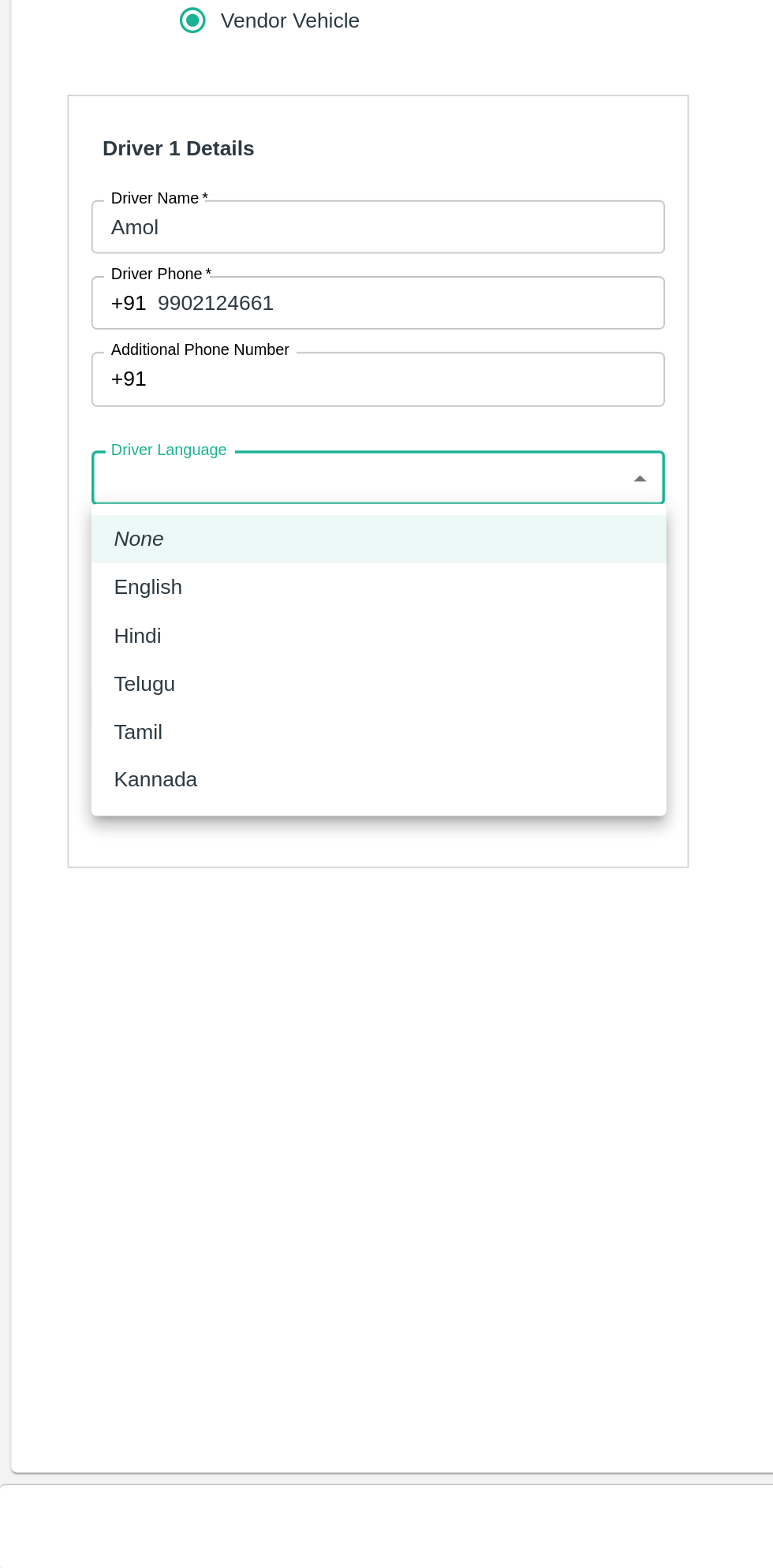
click at [89, 1124] on p "Kannada" at bounding box center [87, 1126] width 47 height 17
type input "ka"
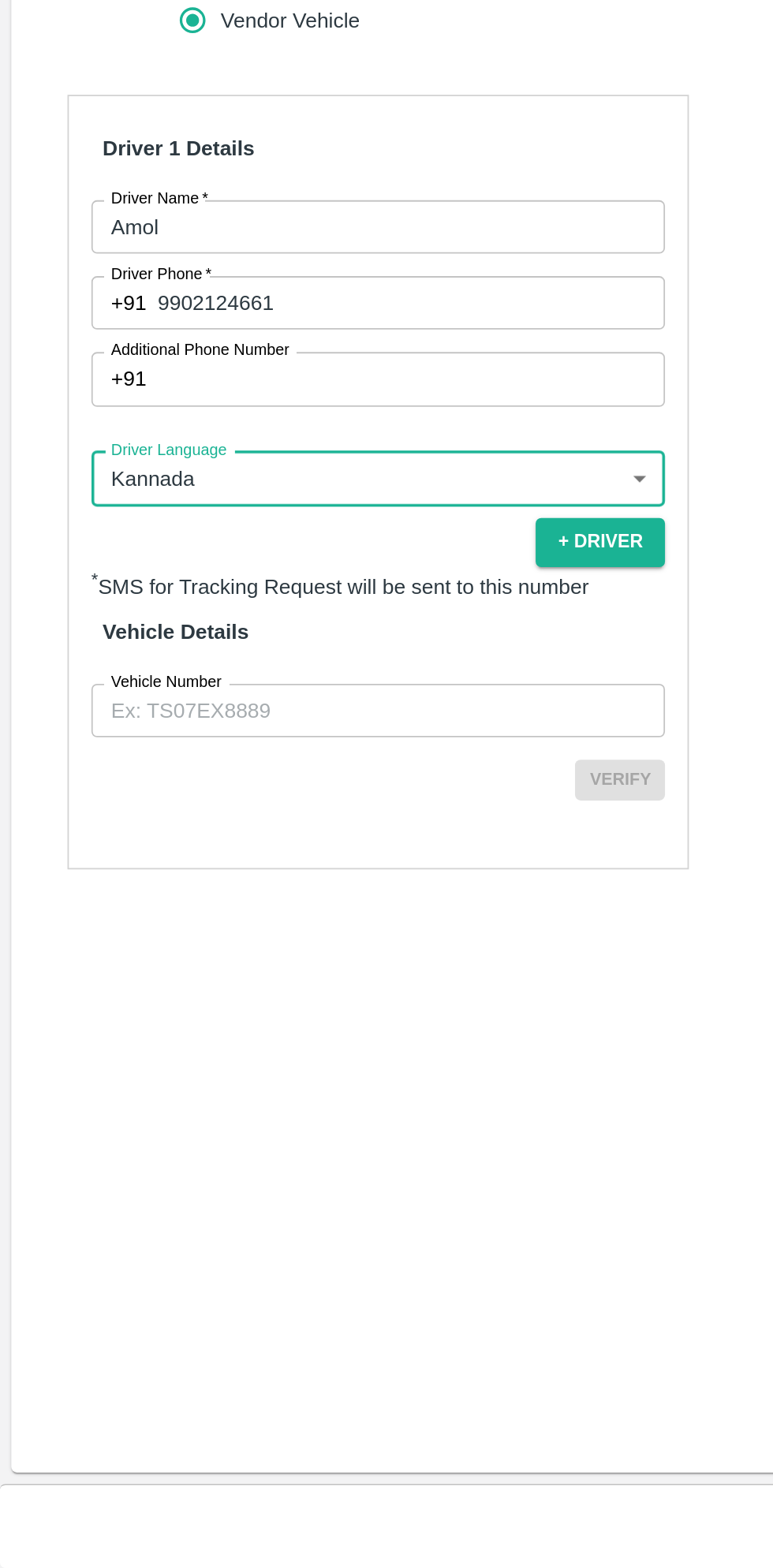
click at [221, 1083] on input "Vehicle Number" at bounding box center [212, 1087] width 321 height 30
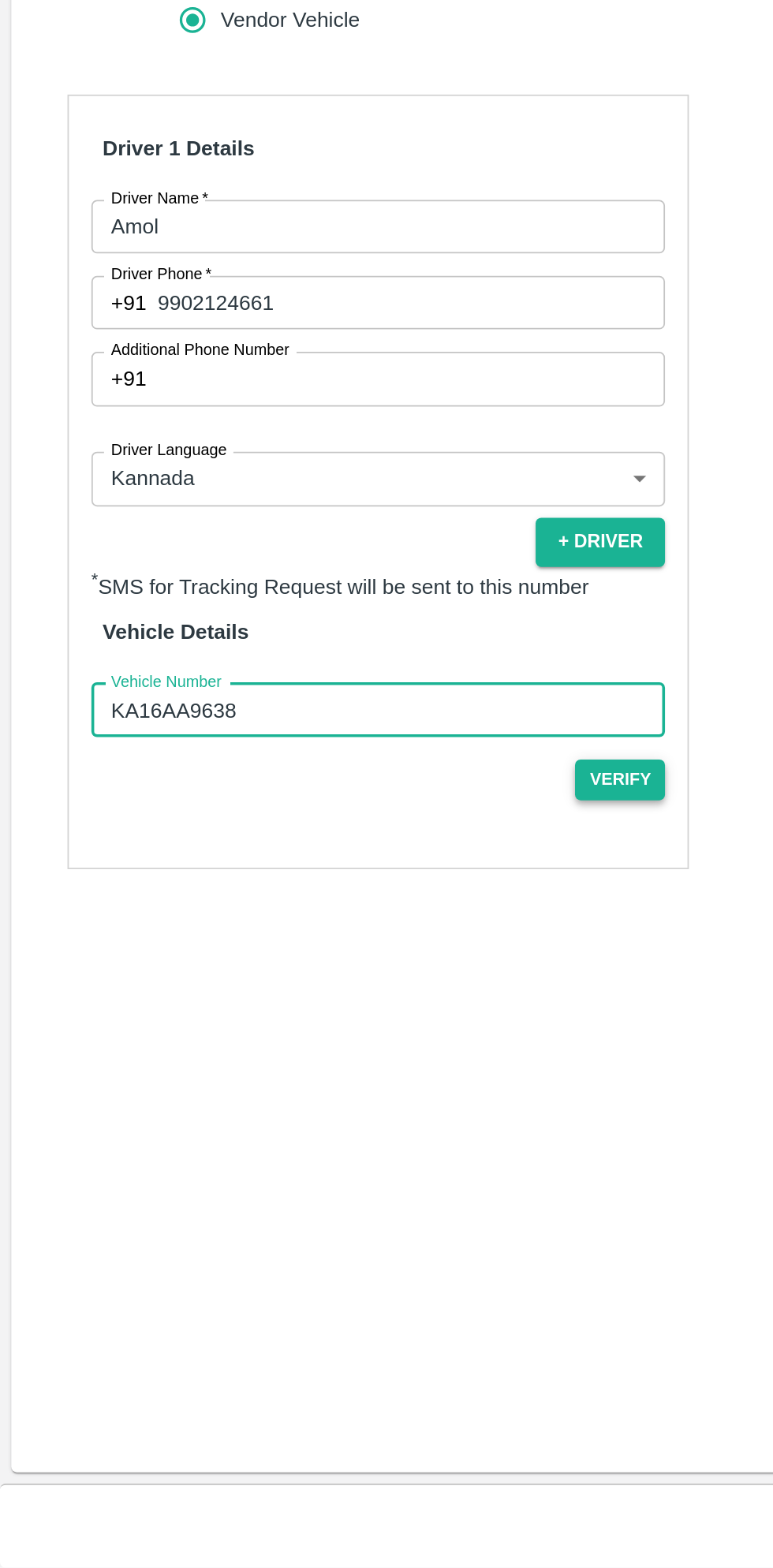
click at [352, 1122] on button "Verify" at bounding box center [347, 1126] width 50 height 23
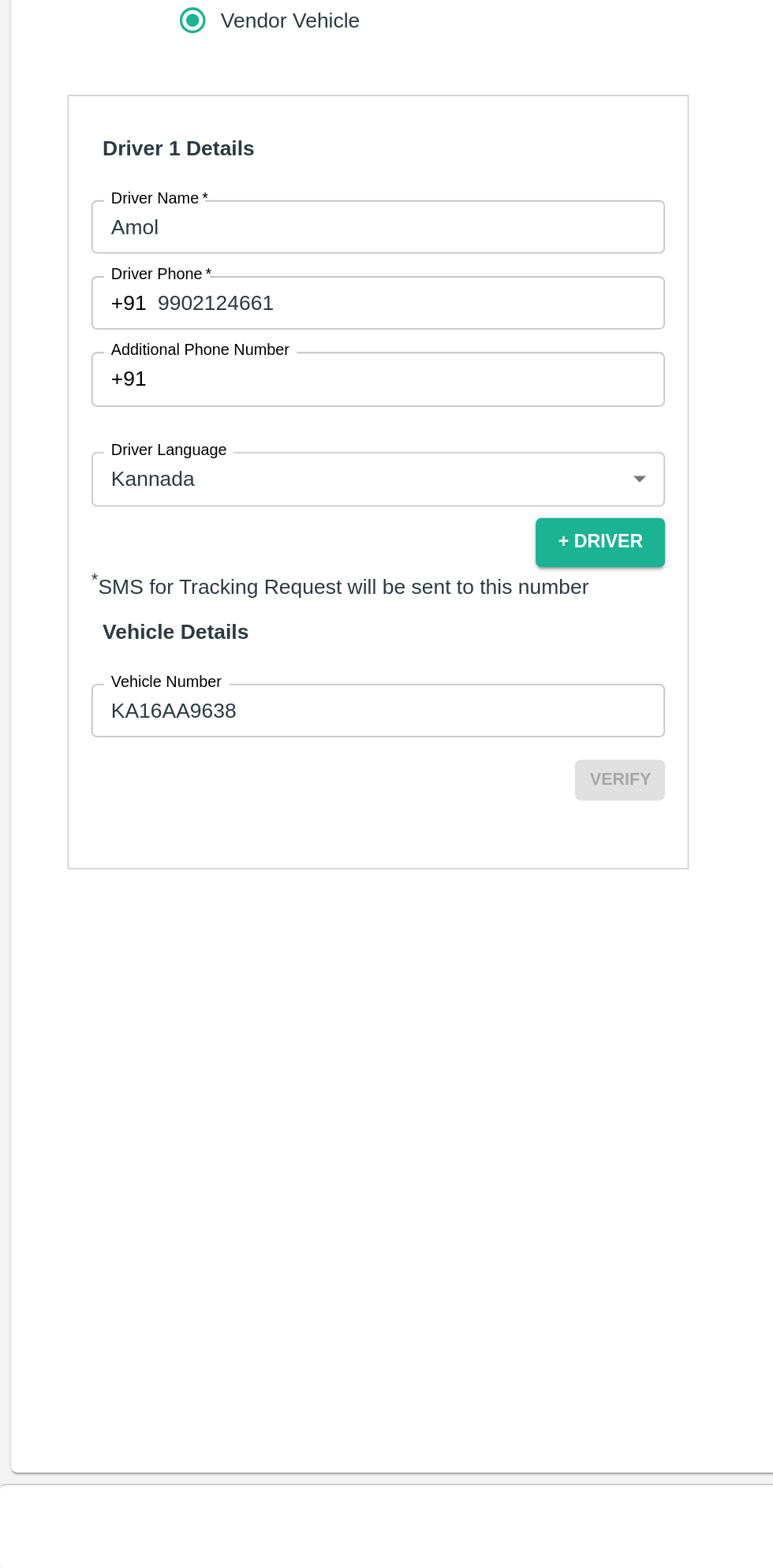
click at [187, 1087] on input "KA16AA9638" at bounding box center [212, 1087] width 321 height 30
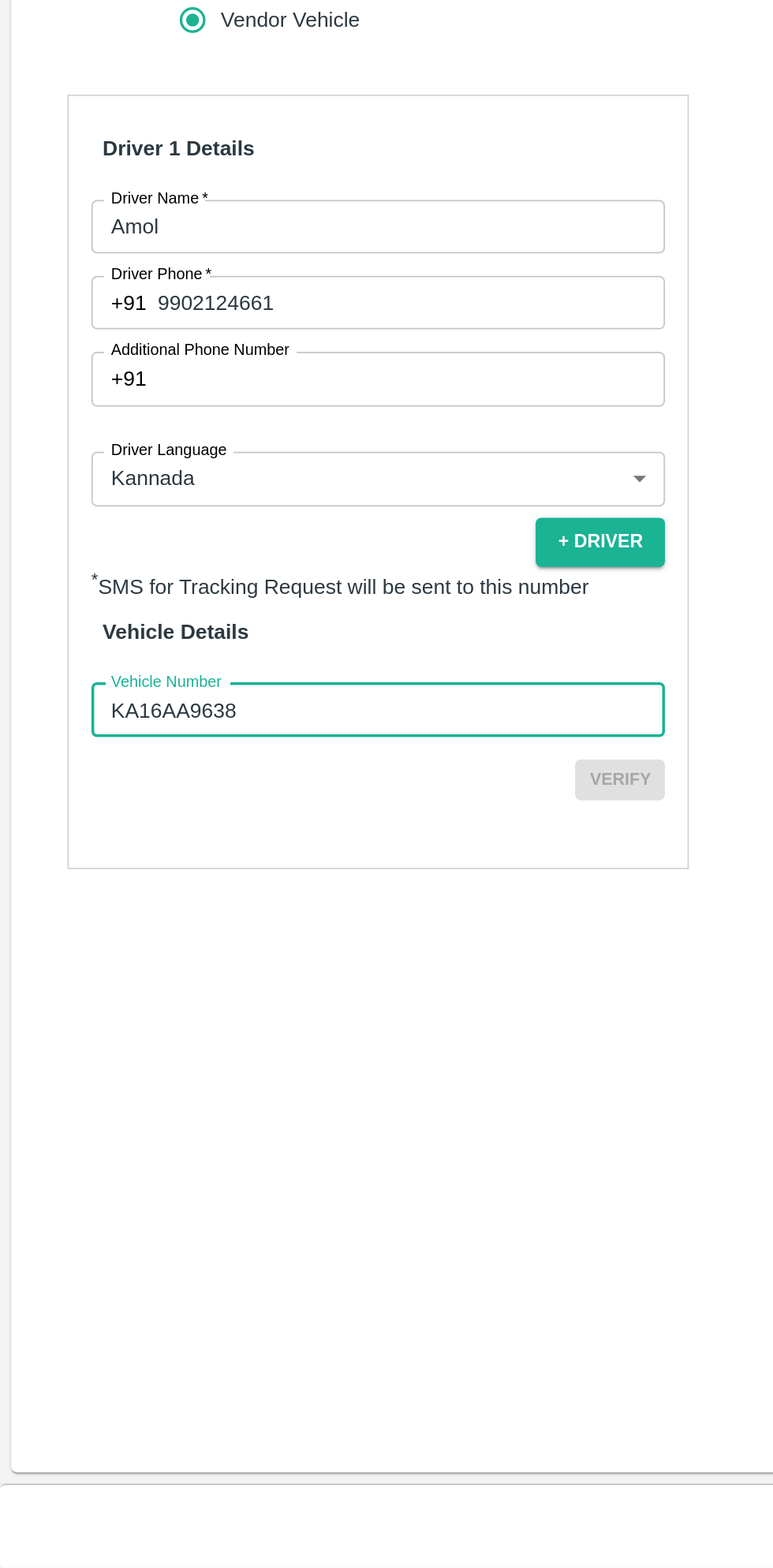
click at [122, 1087] on input "KA16AA9638" at bounding box center [212, 1087] width 321 height 30
click at [134, 1092] on input "KA16AA9638" at bounding box center [212, 1087] width 321 height 30
click at [277, 1083] on input "KA16AA9628" at bounding box center [212, 1087] width 321 height 30
type input "KA16AA9628"
click at [357, 1124] on button "Verify" at bounding box center [347, 1126] width 50 height 23
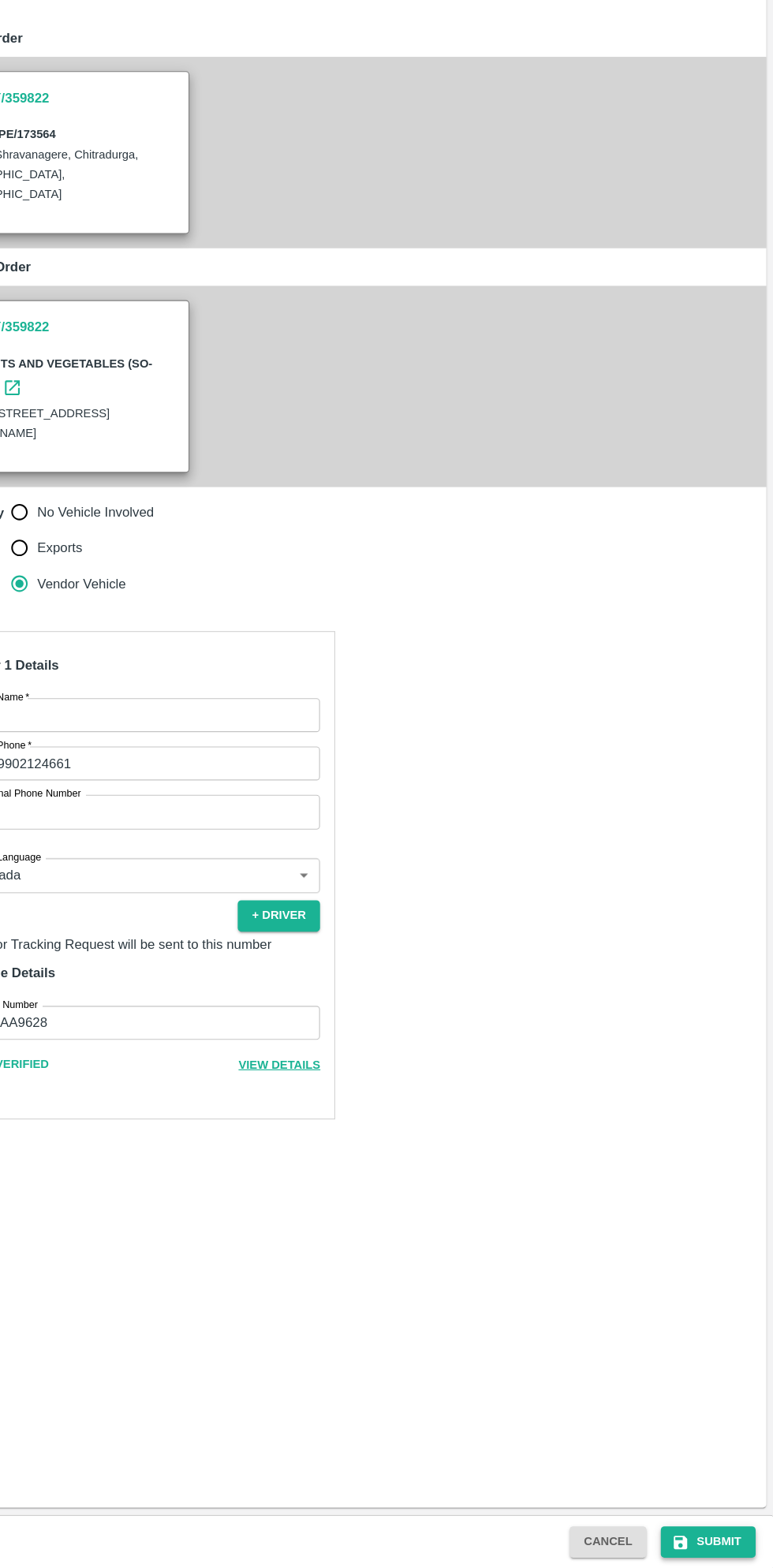
click at [726, 1545] on button "Submit" at bounding box center [715, 1545] width 83 height 27
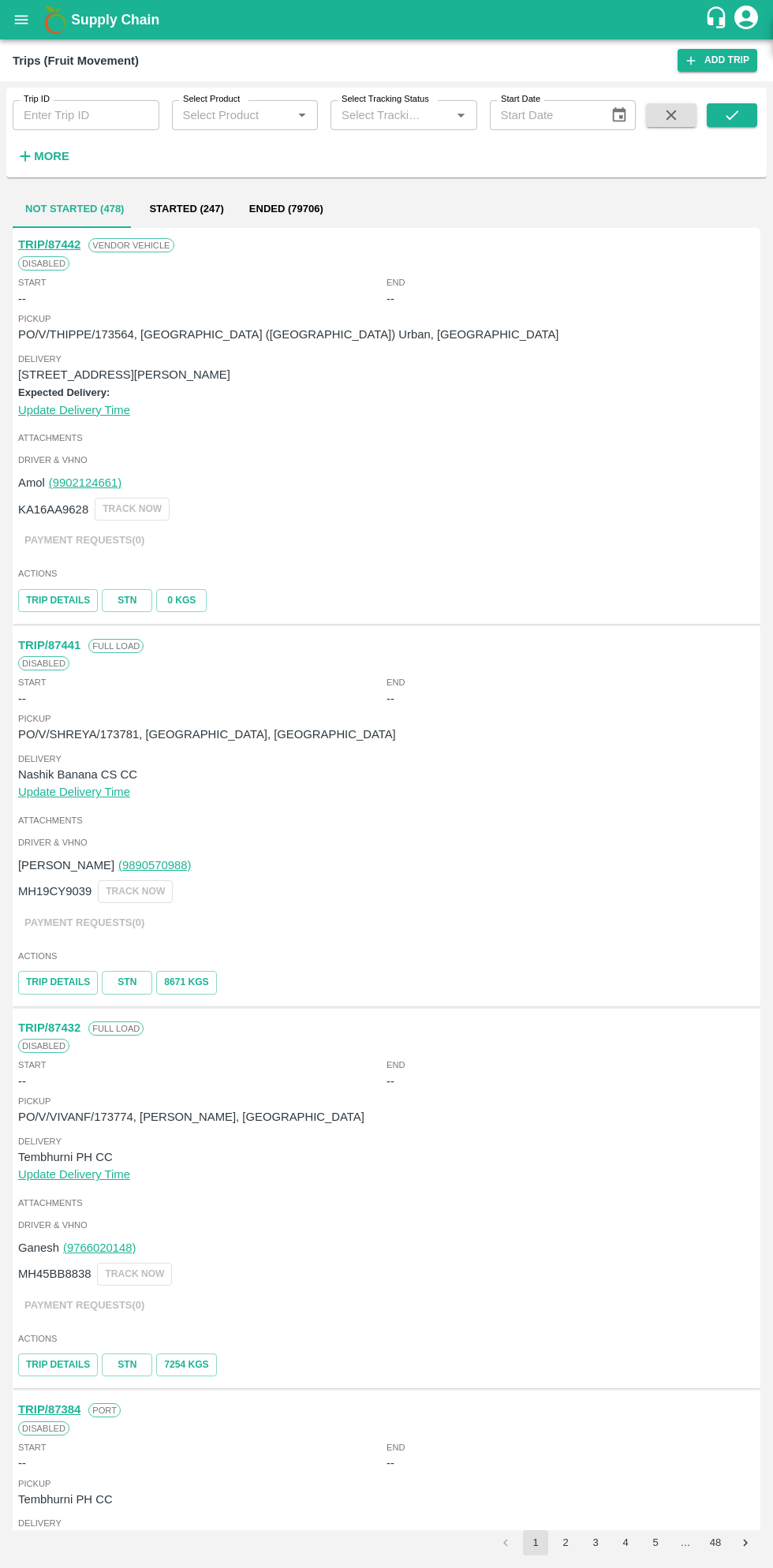
click at [24, 23] on icon "open drawer" at bounding box center [21, 18] width 14 height 8
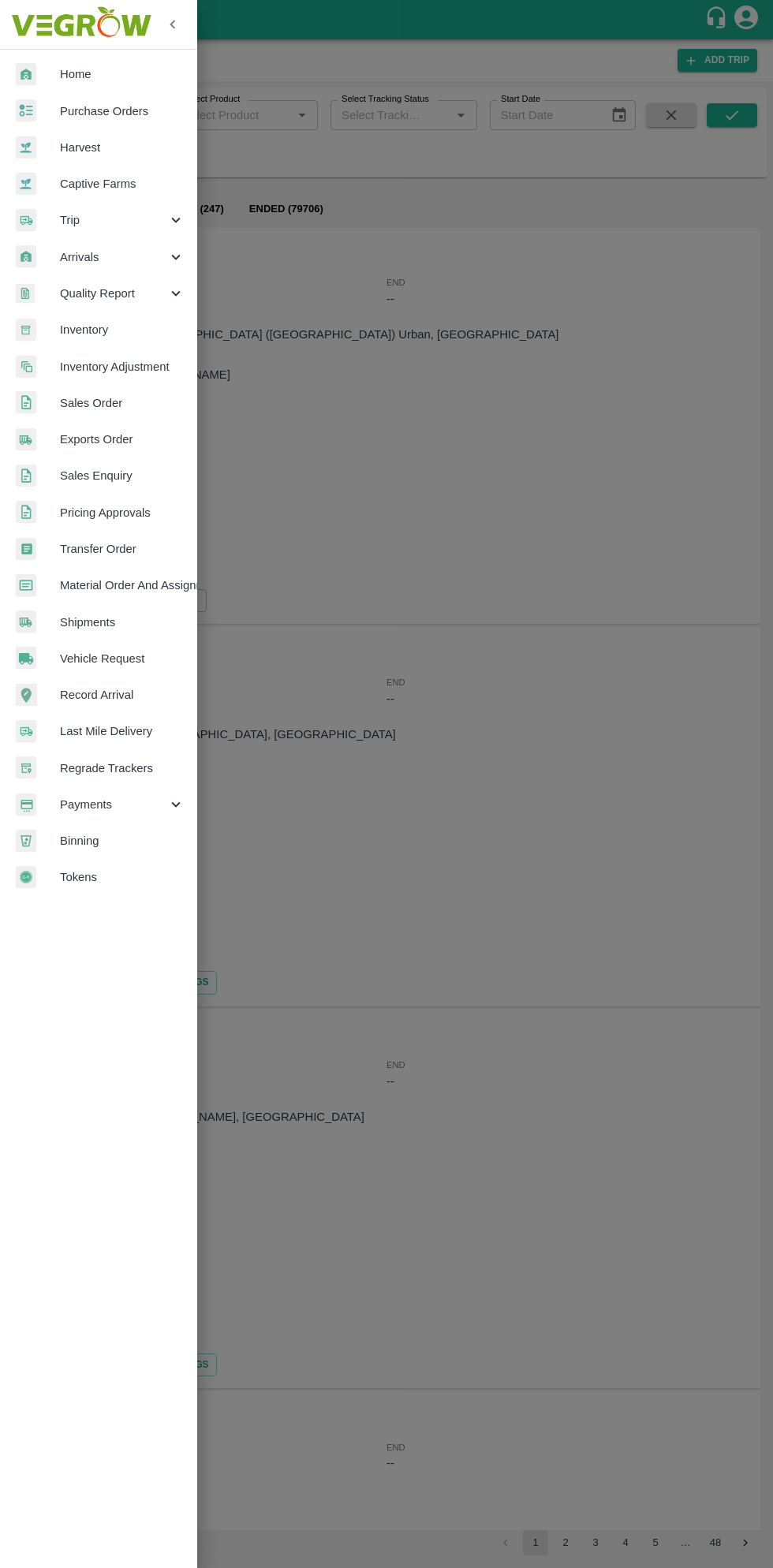
click at [136, 105] on span "Purchase Orders" at bounding box center [122, 111] width 125 height 17
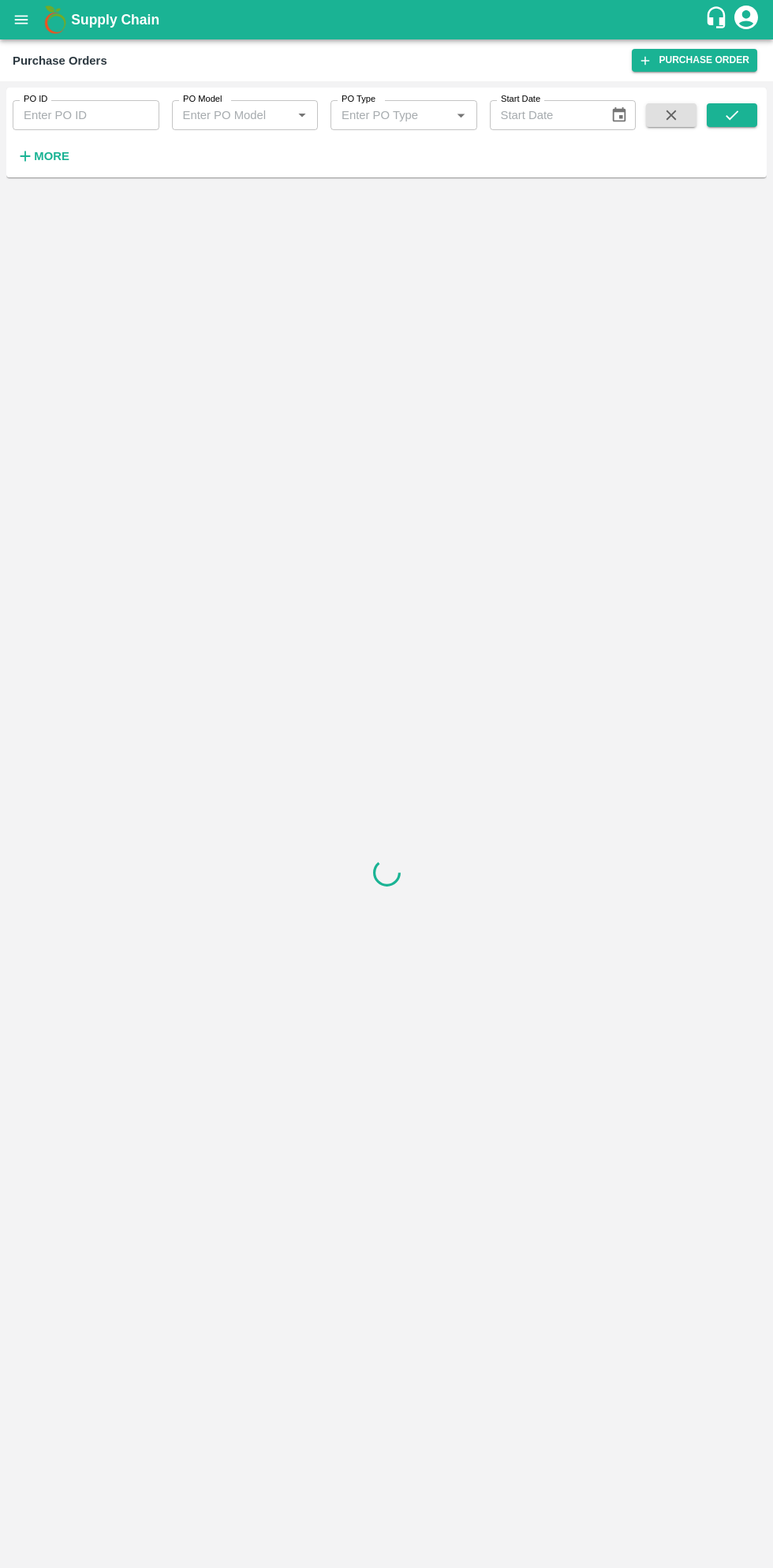
click at [61, 157] on strong "More" at bounding box center [51, 157] width 36 height 13
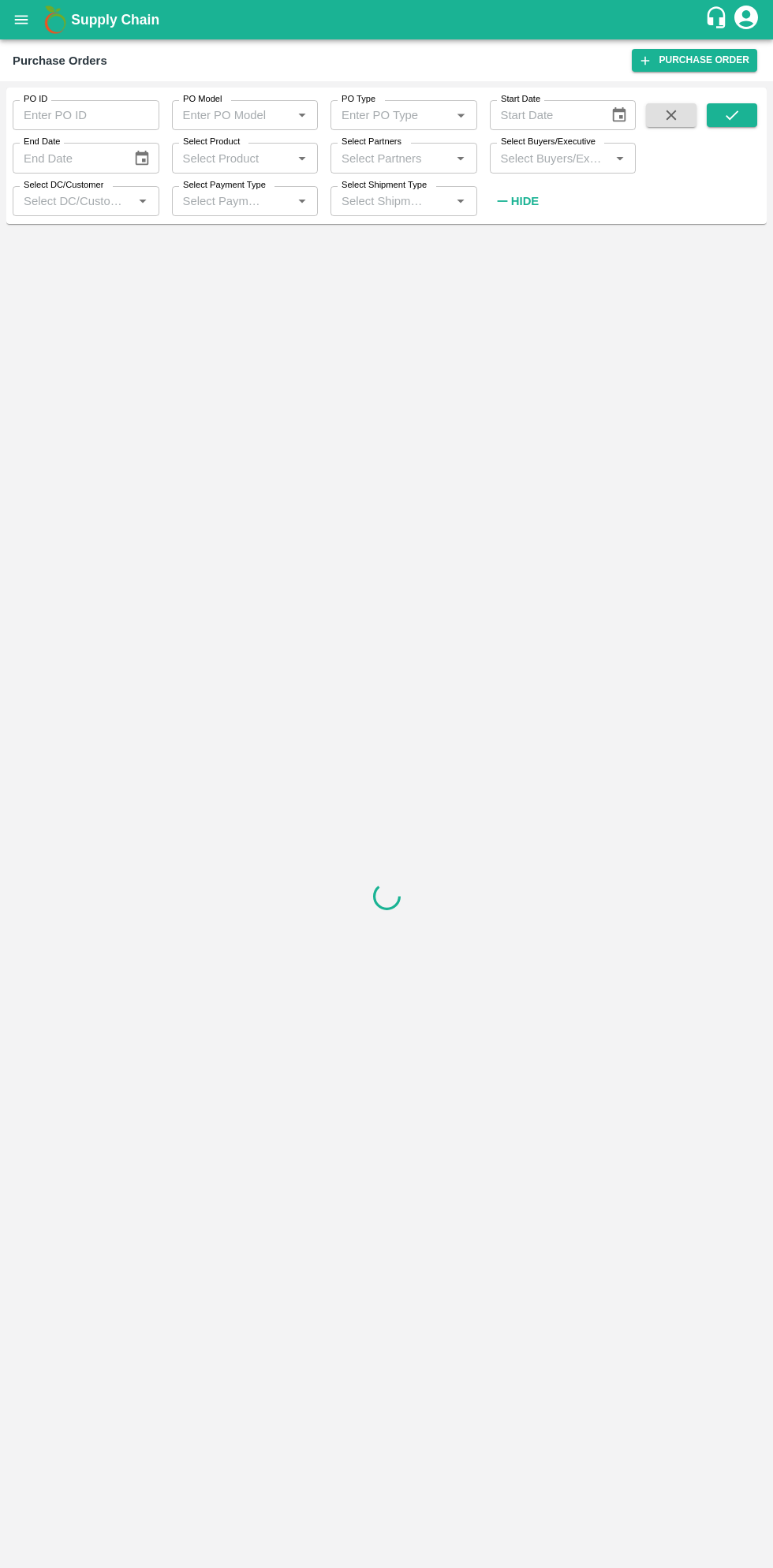
click at [559, 161] on input "Select Buyers/Executive" at bounding box center [550, 158] width 111 height 20
type input "sagar"
click at [520, 240] on input "checkbox" at bounding box center [524, 238] width 31 height 31
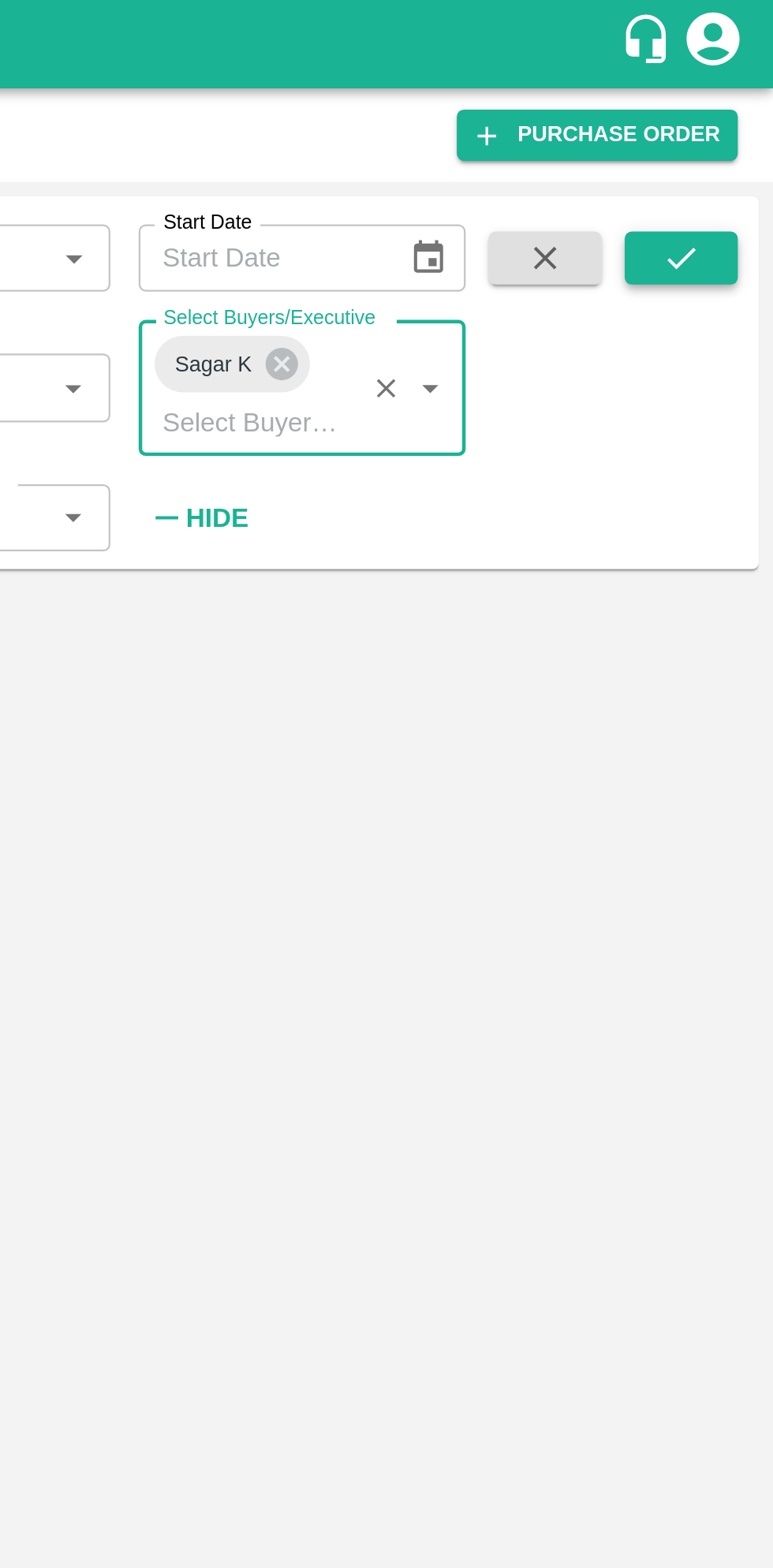
click at [734, 116] on icon "submit" at bounding box center [732, 114] width 17 height 17
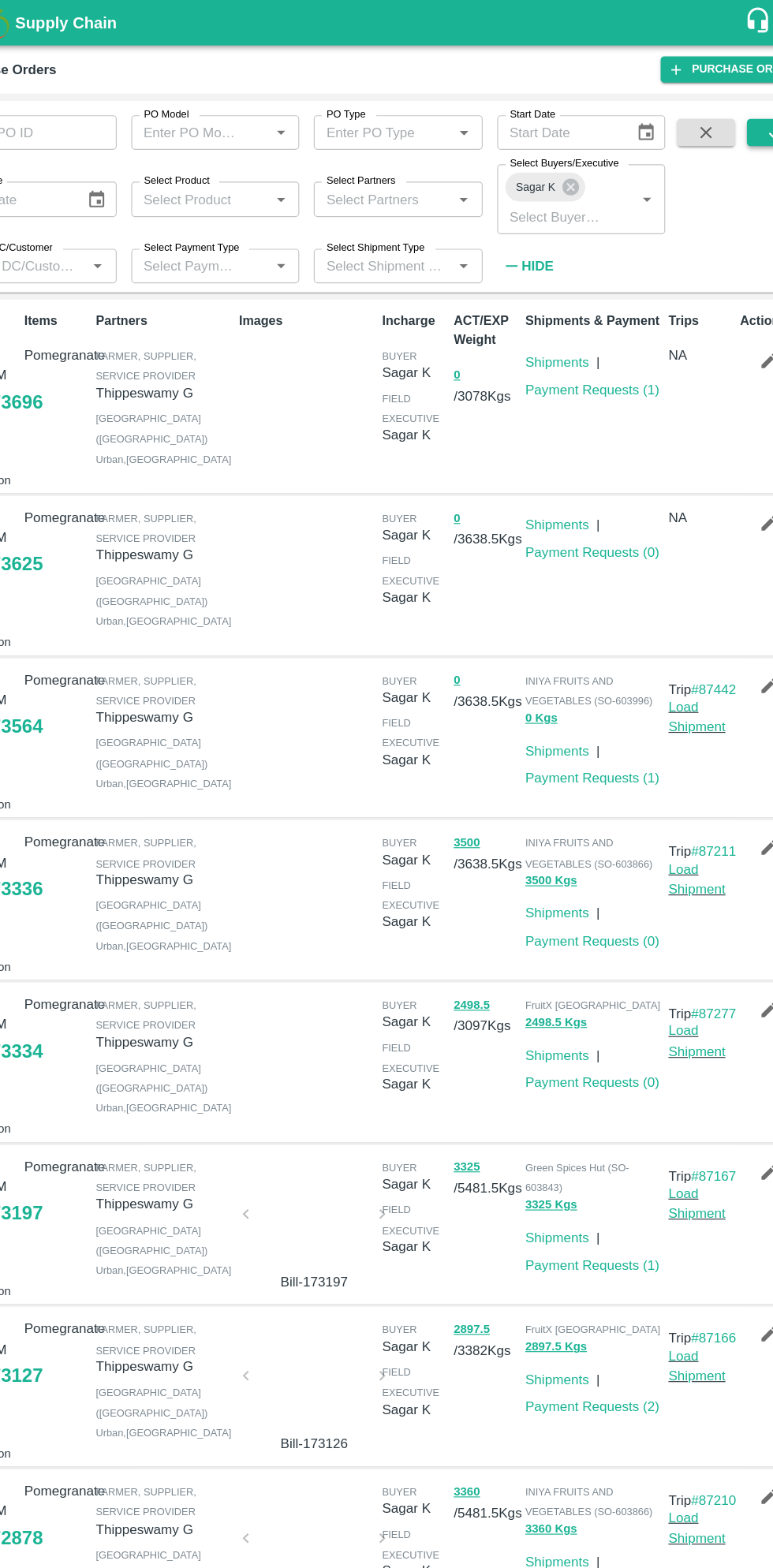
scroll to position [5, 0]
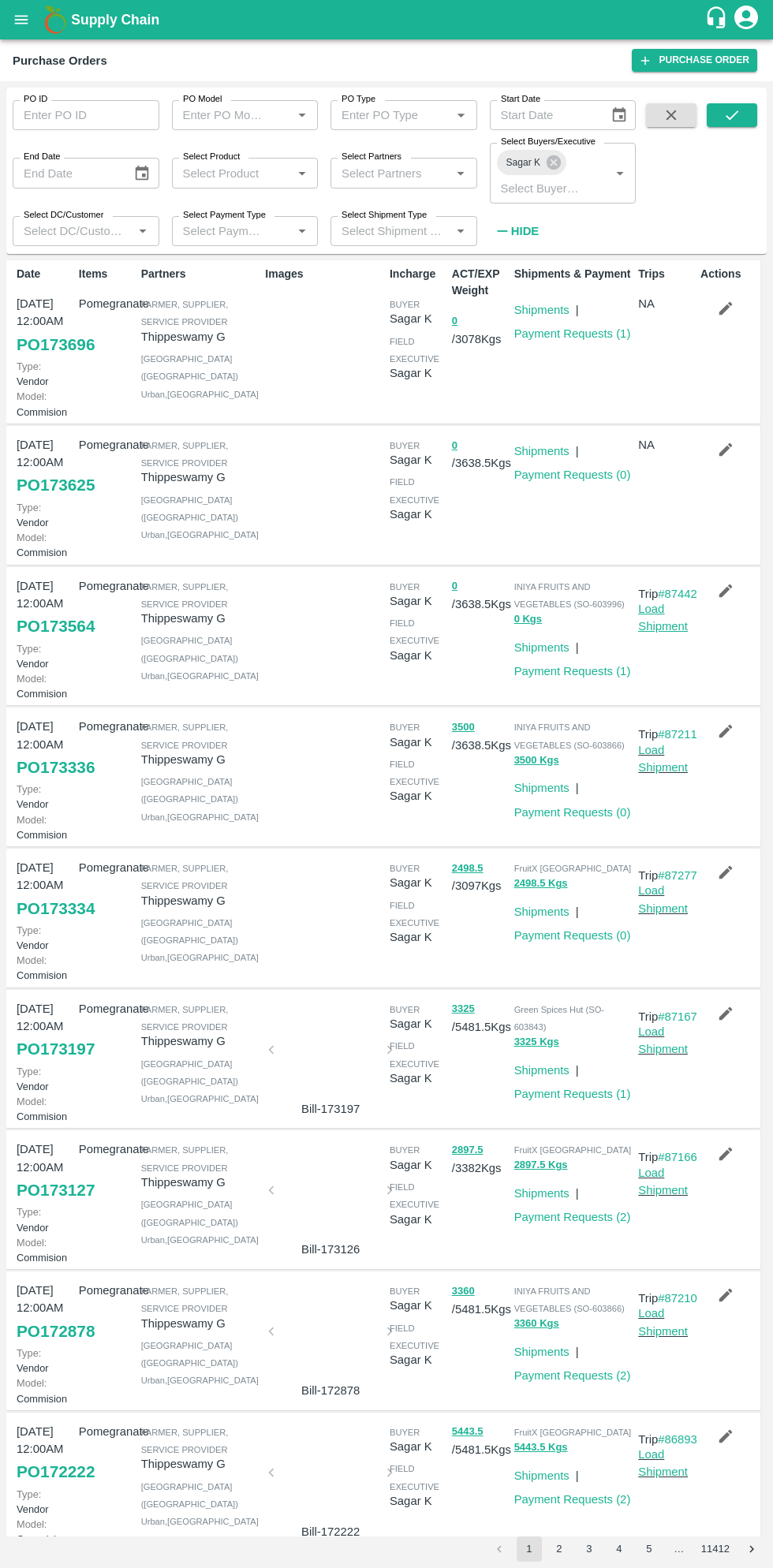
click at [653, 633] on link "Load Shipment" at bounding box center [663, 617] width 49 height 30
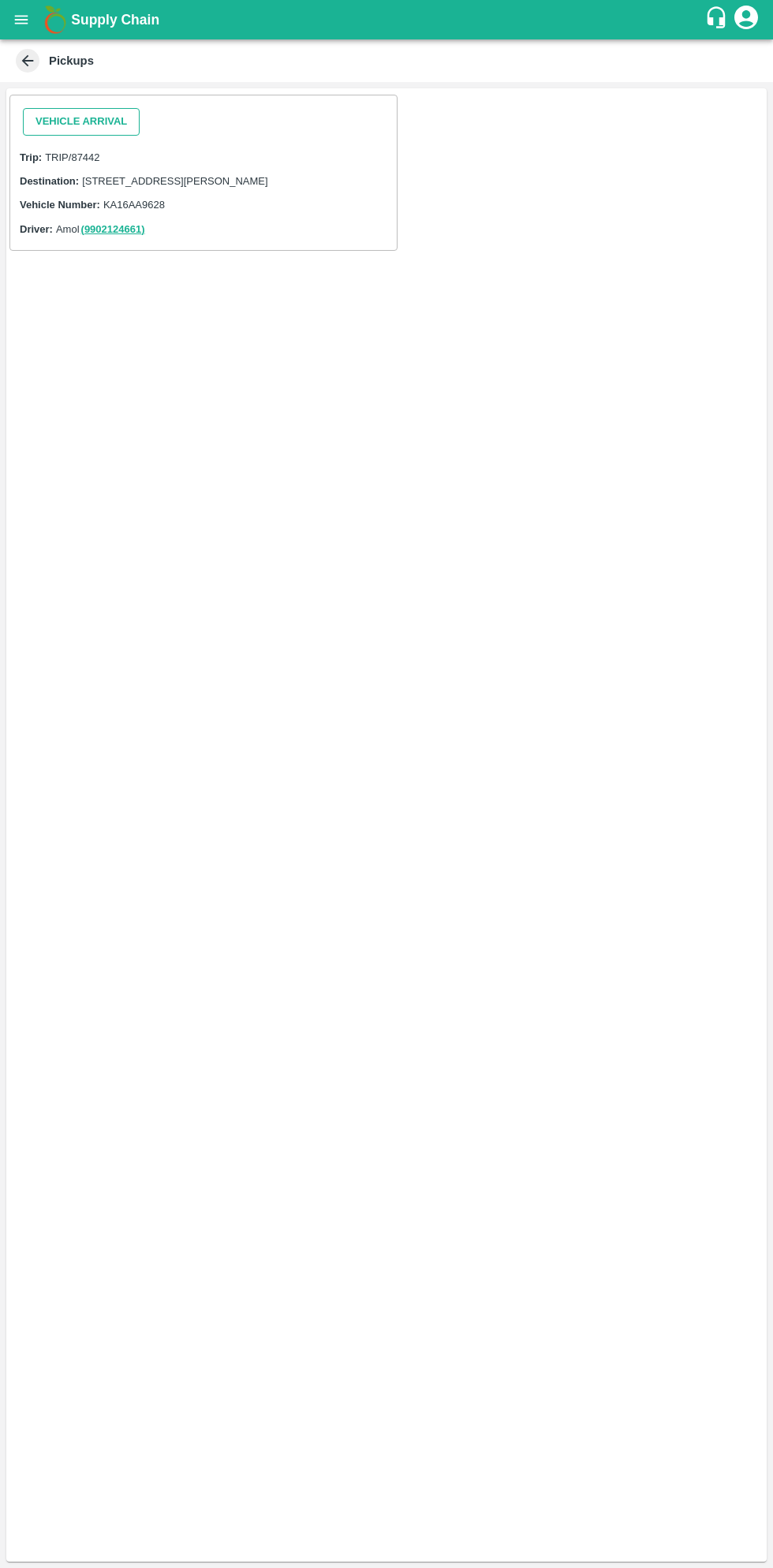
click at [83, 119] on button "Vehicle Arrival" at bounding box center [81, 122] width 116 height 27
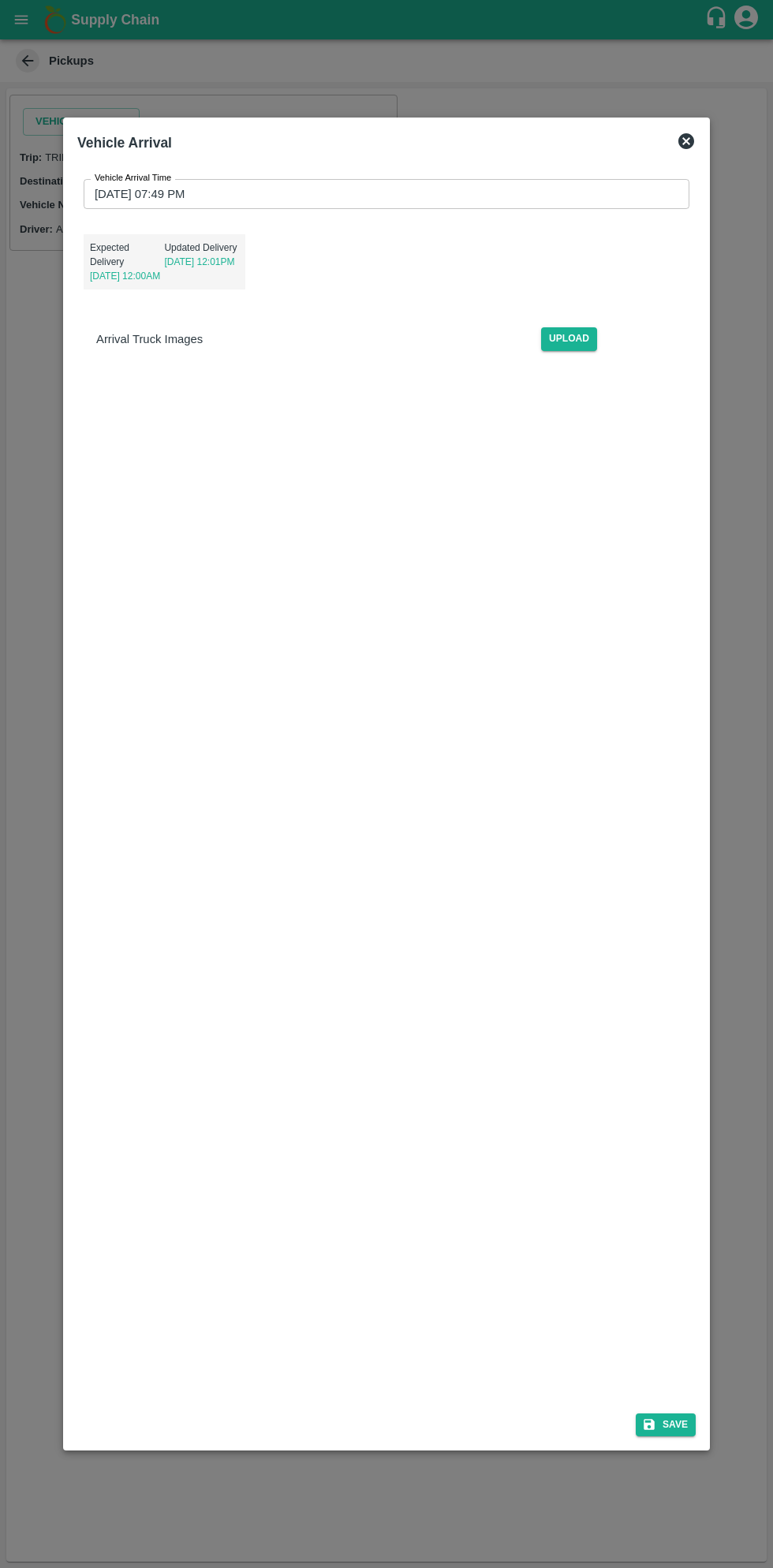
click at [300, 193] on input "[DATE] 07:49 PM" at bounding box center [380, 194] width 594 height 30
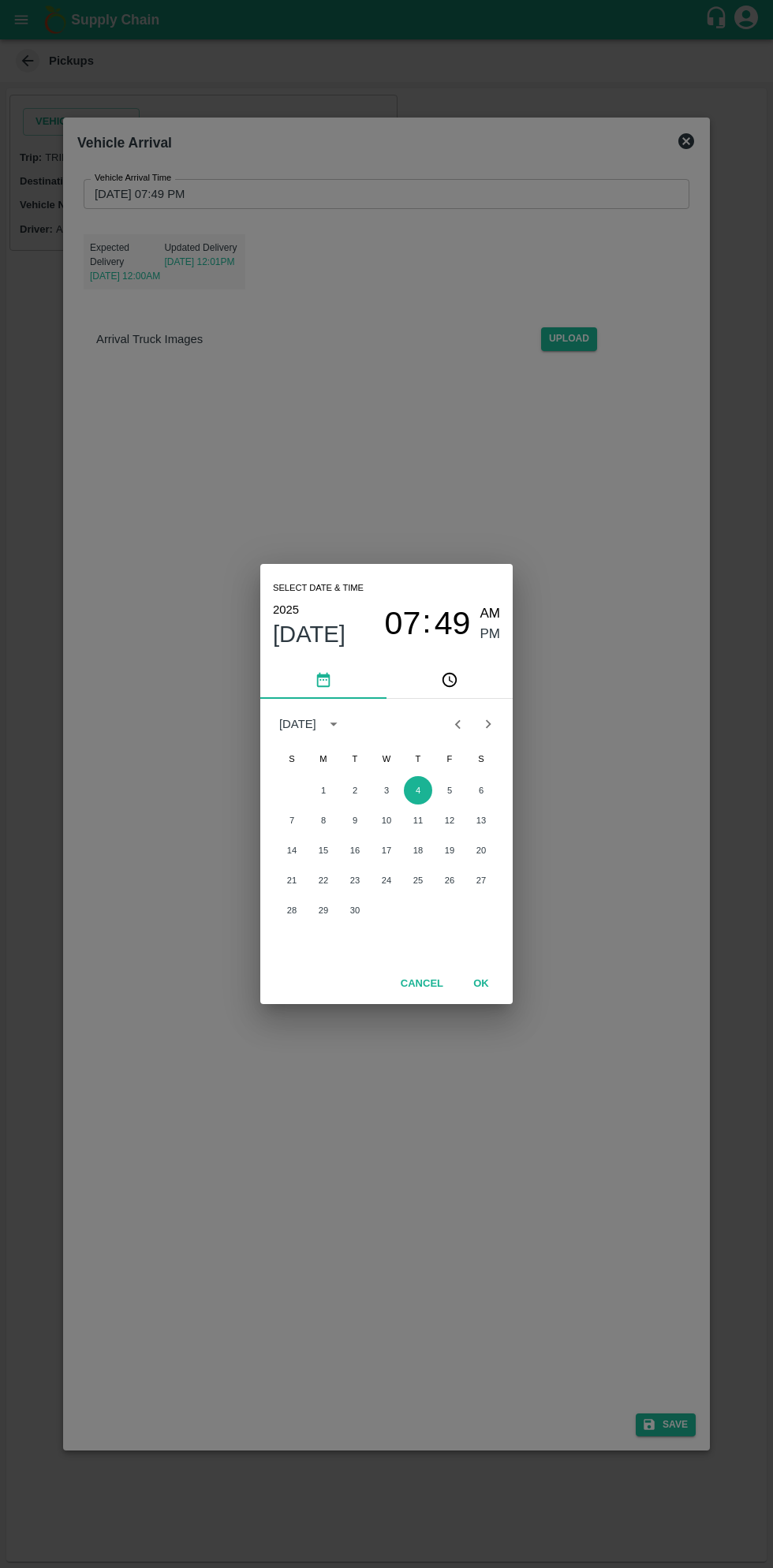
click at [494, 613] on span "AM" at bounding box center [491, 614] width 20 height 21
click at [418, 790] on button "4" at bounding box center [418, 790] width 28 height 28
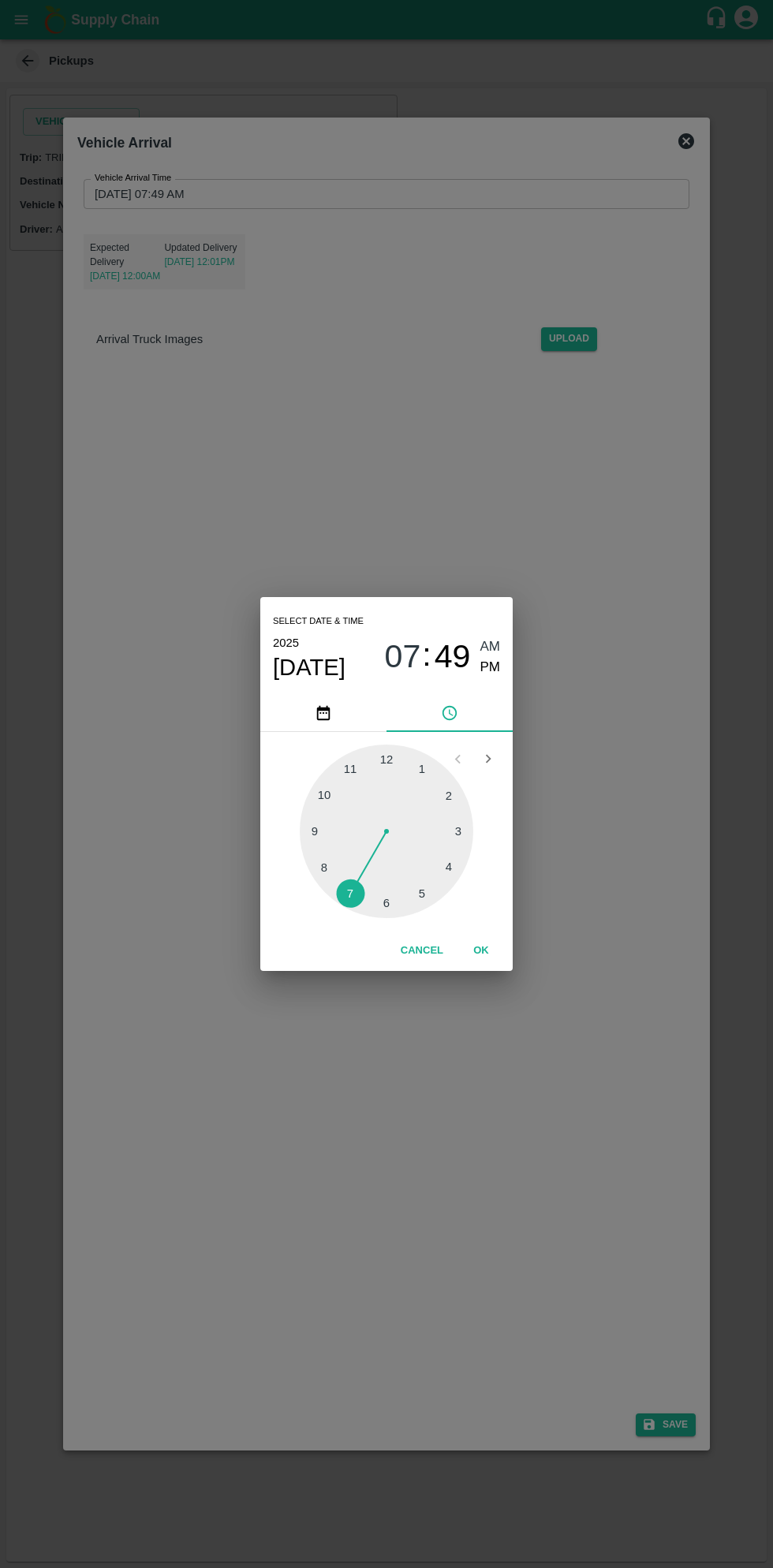
click at [321, 677] on span "Sep 4" at bounding box center [309, 667] width 72 height 28
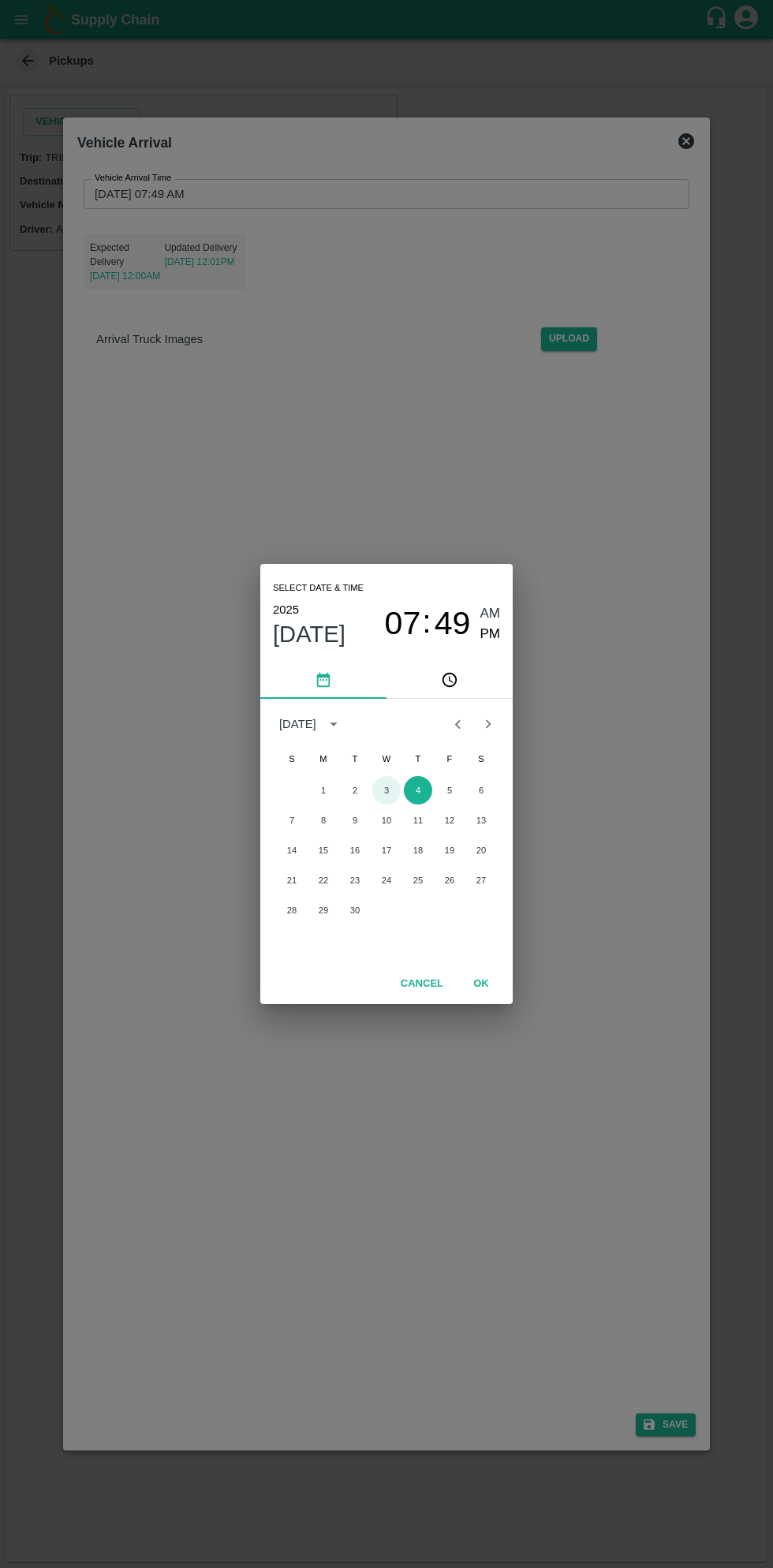
click at [386, 790] on button "3" at bounding box center [386, 790] width 28 height 28
type input "03/09/2025 07:49 AM"
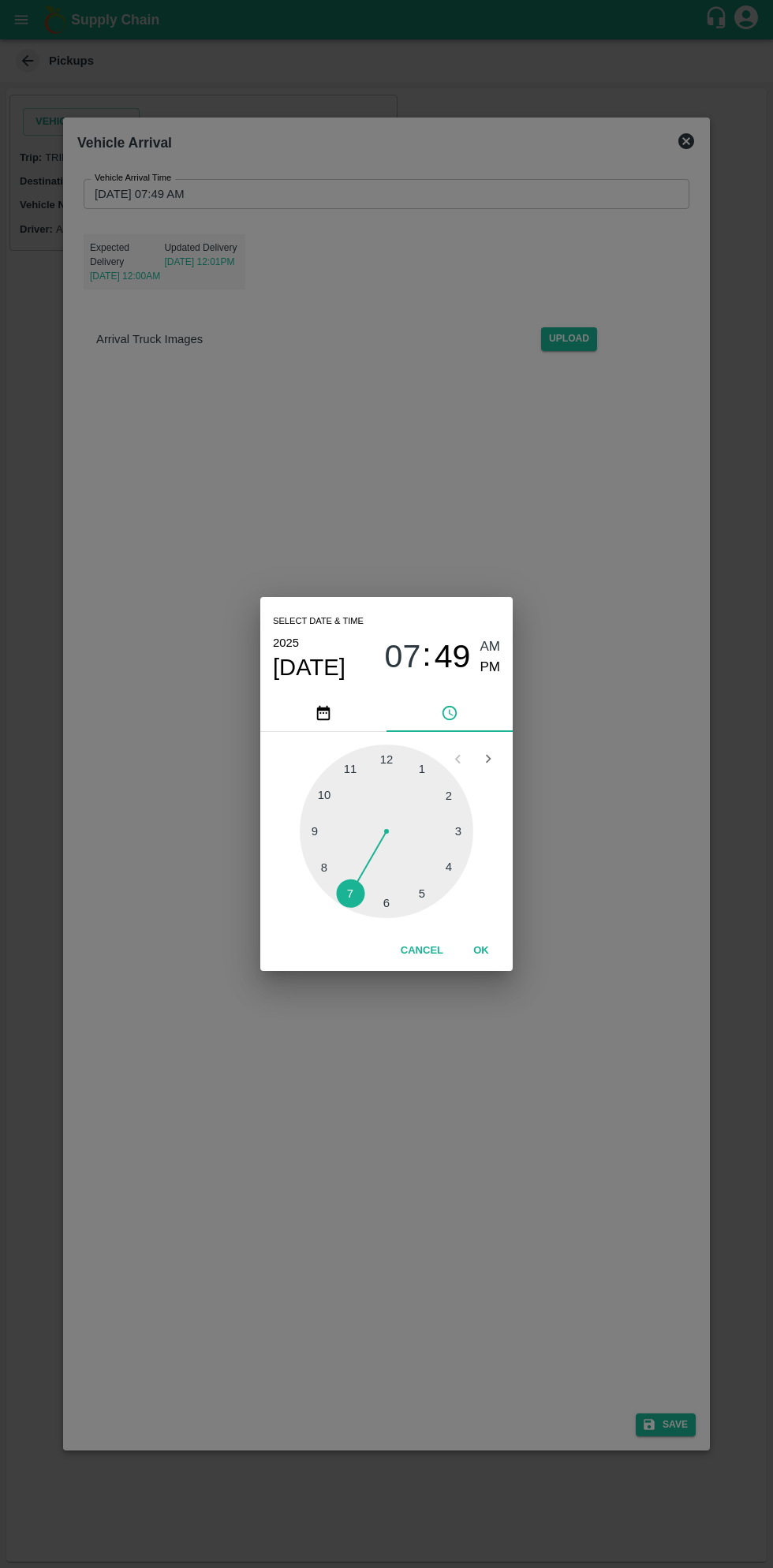
click at [490, 647] on span "AM" at bounding box center [491, 647] width 20 height 21
click at [506, 958] on button "OK" at bounding box center [481, 951] width 50 height 27
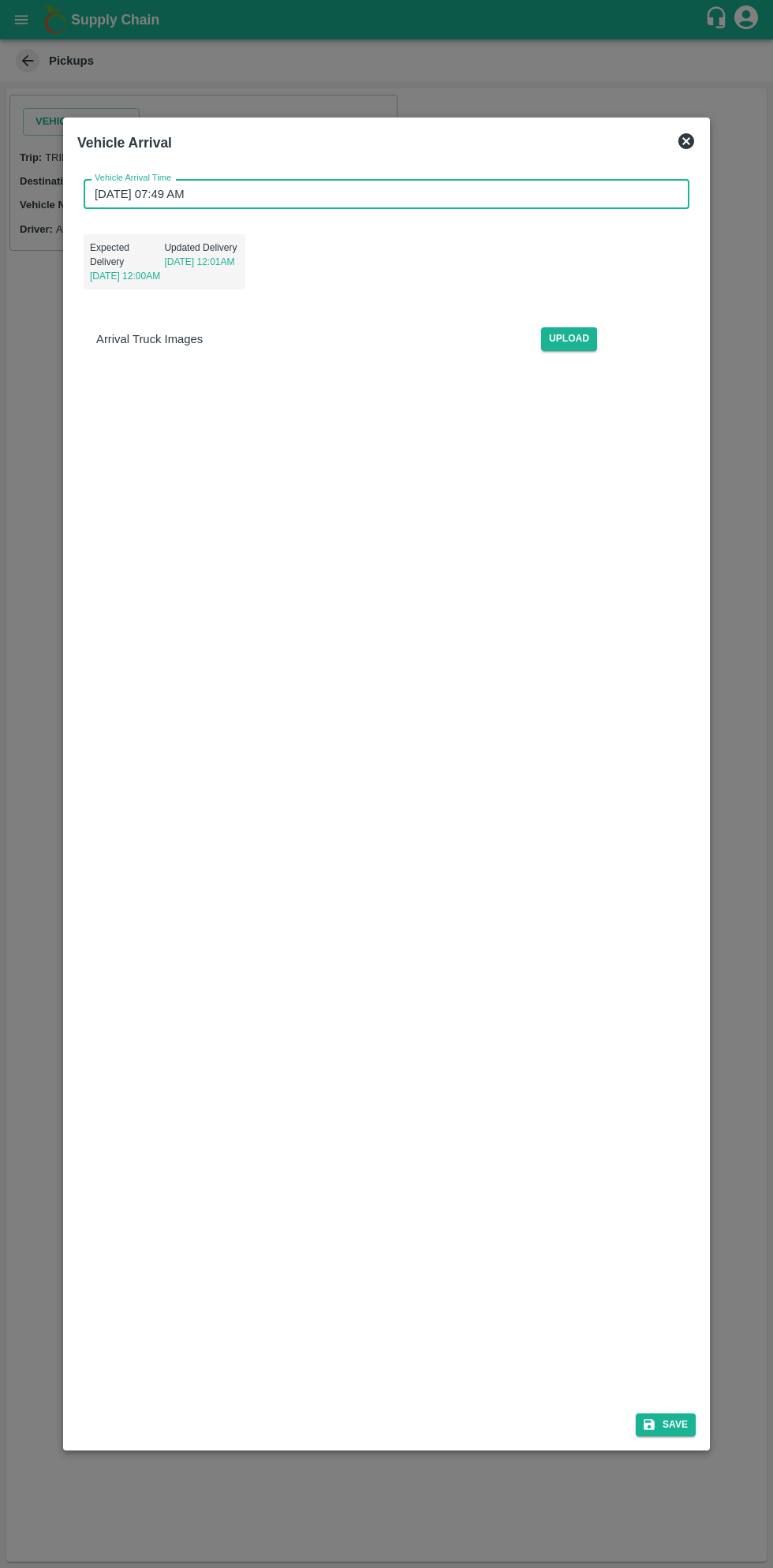
scroll to position [5, 0]
click at [693, 1421] on button "Save" at bounding box center [665, 1425] width 60 height 23
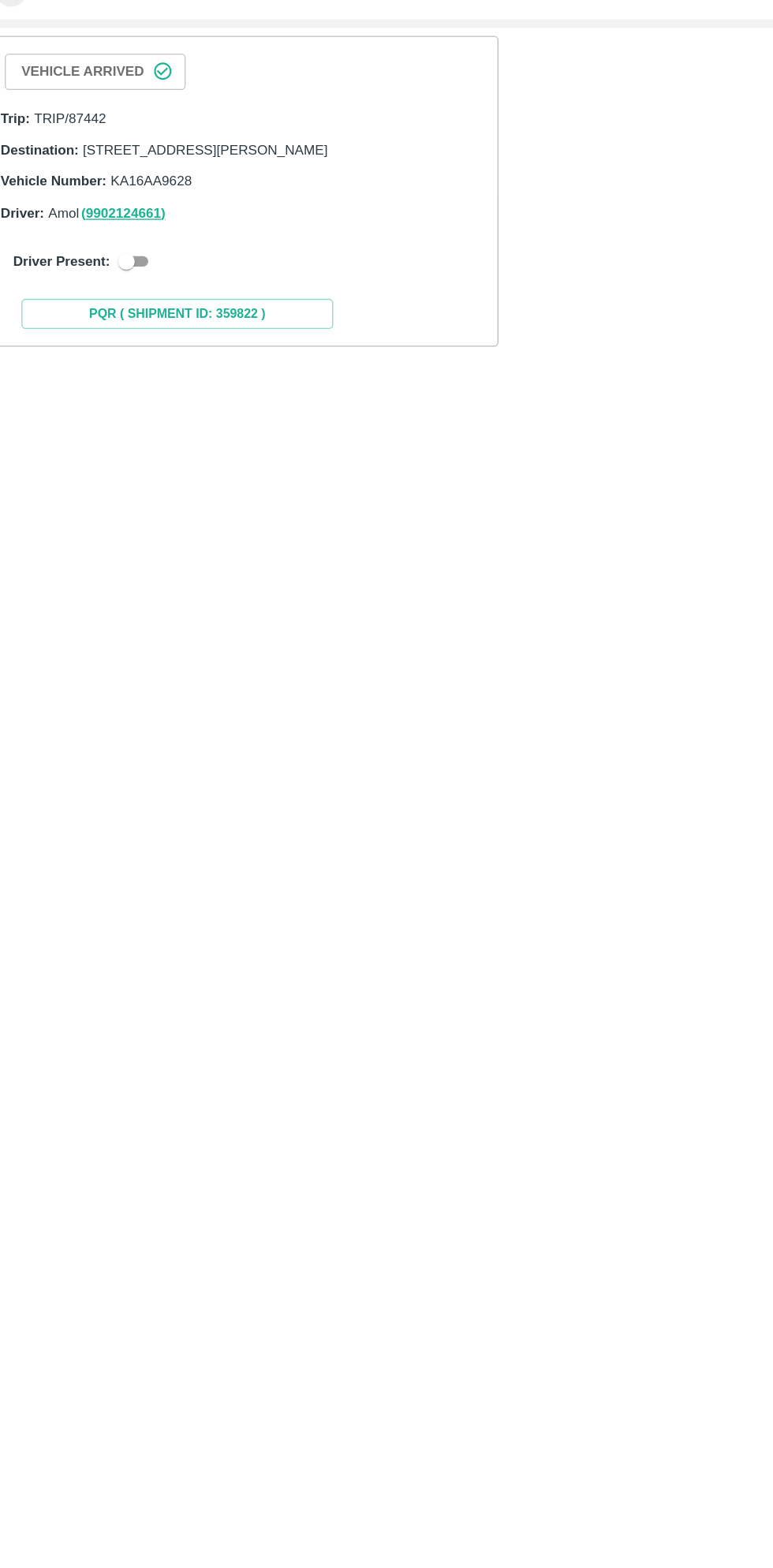
click at [119, 276] on input "checkbox" at bounding box center [115, 266] width 57 height 19
checkbox input "true"
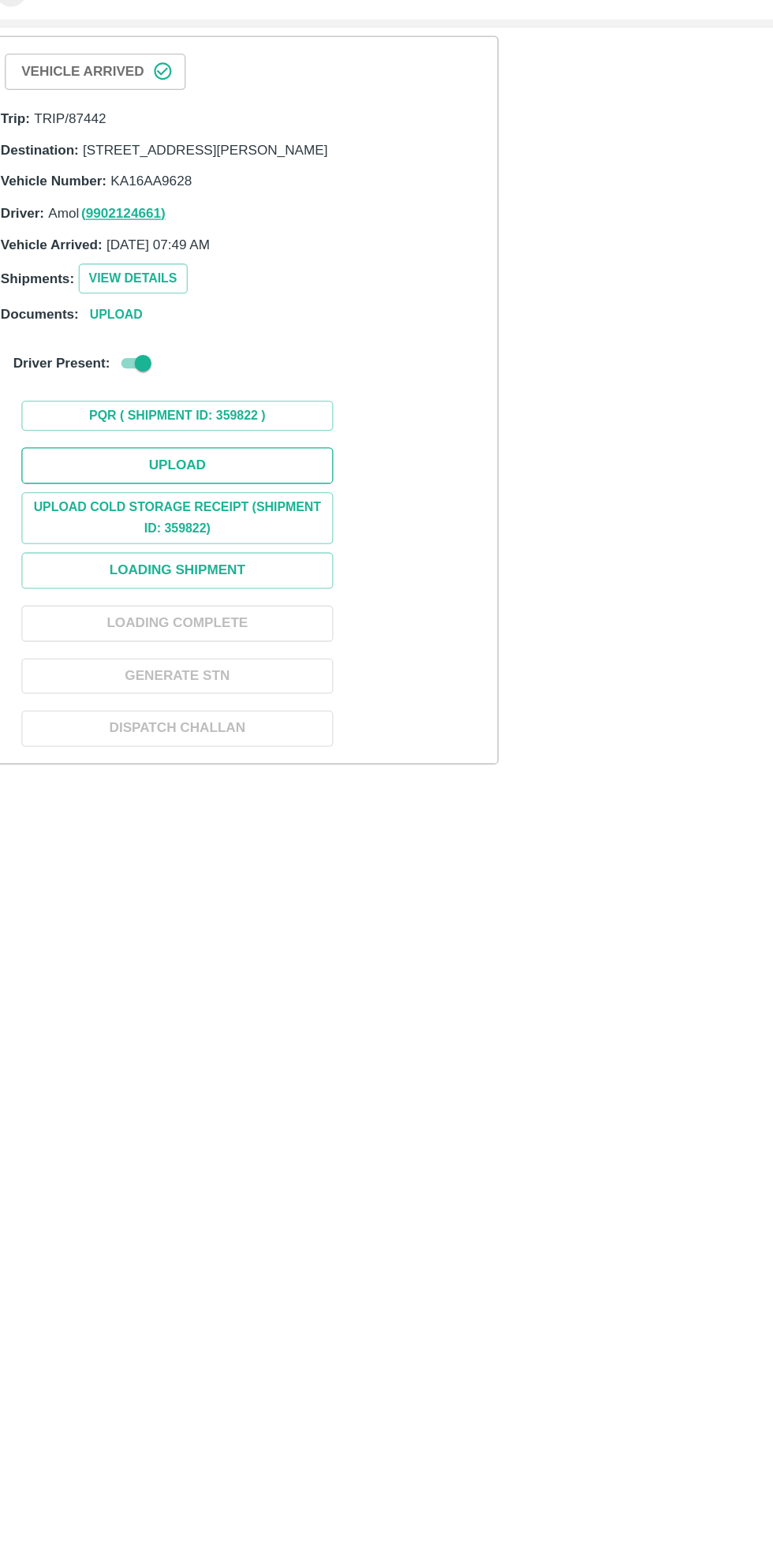
click at [191, 434] on button "Upload" at bounding box center [154, 420] width 236 height 27
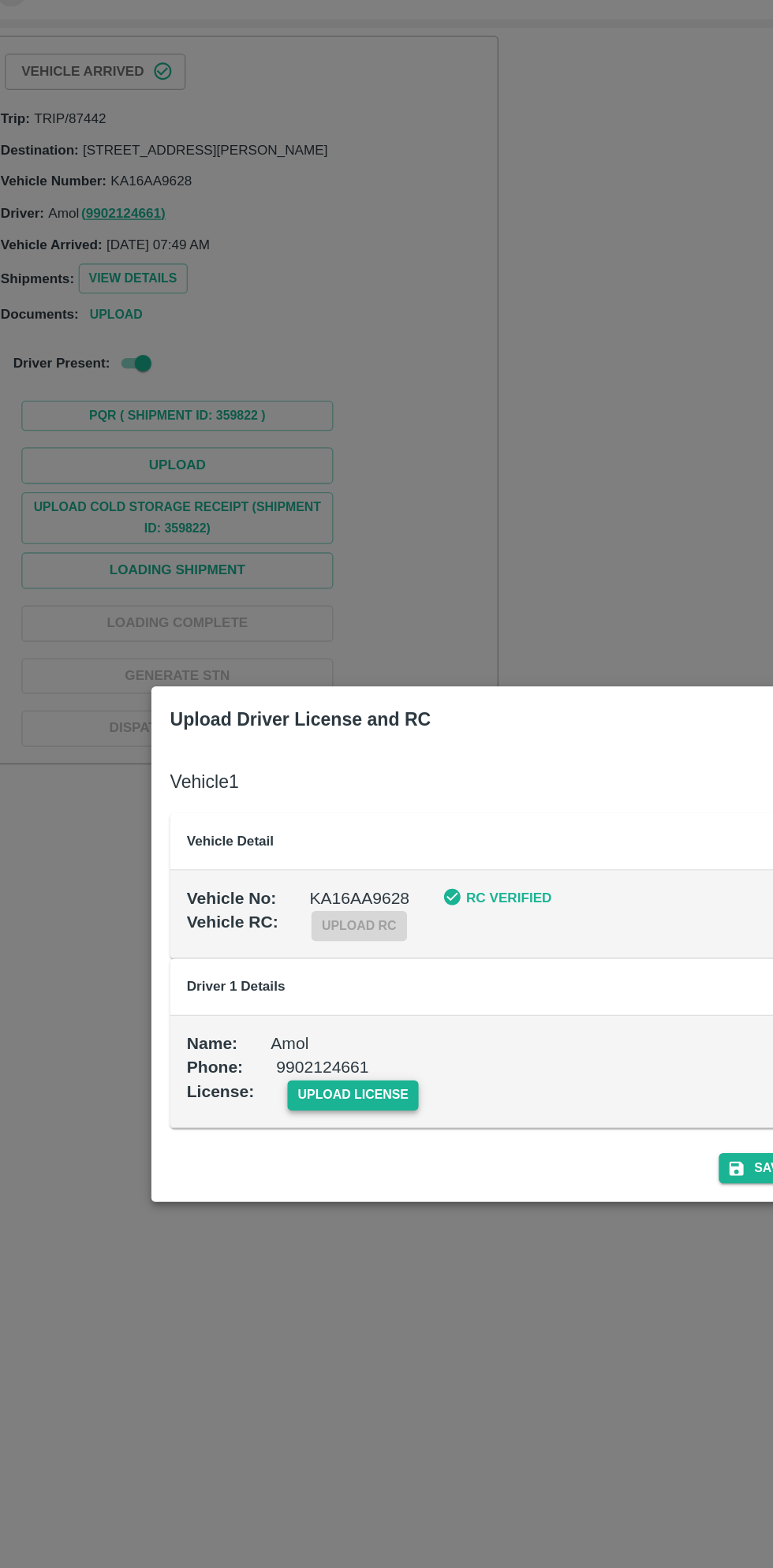
click at [293, 902] on span "upload license" at bounding box center [287, 898] width 100 height 23
click at [0, 0] on input "upload license" at bounding box center [0, 0] width 0 height 0
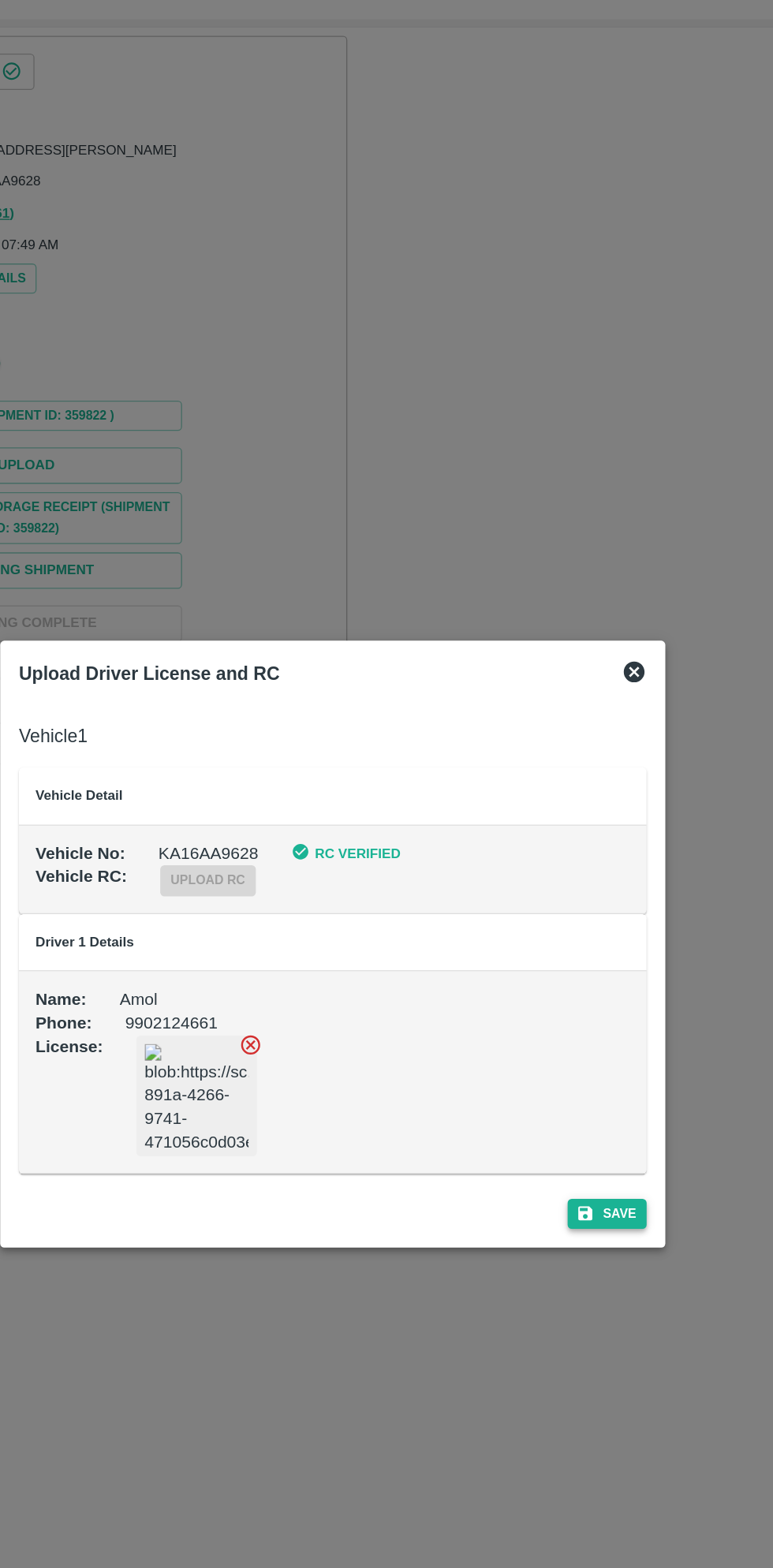
click at [605, 987] on button "Save" at bounding box center [594, 988] width 60 height 23
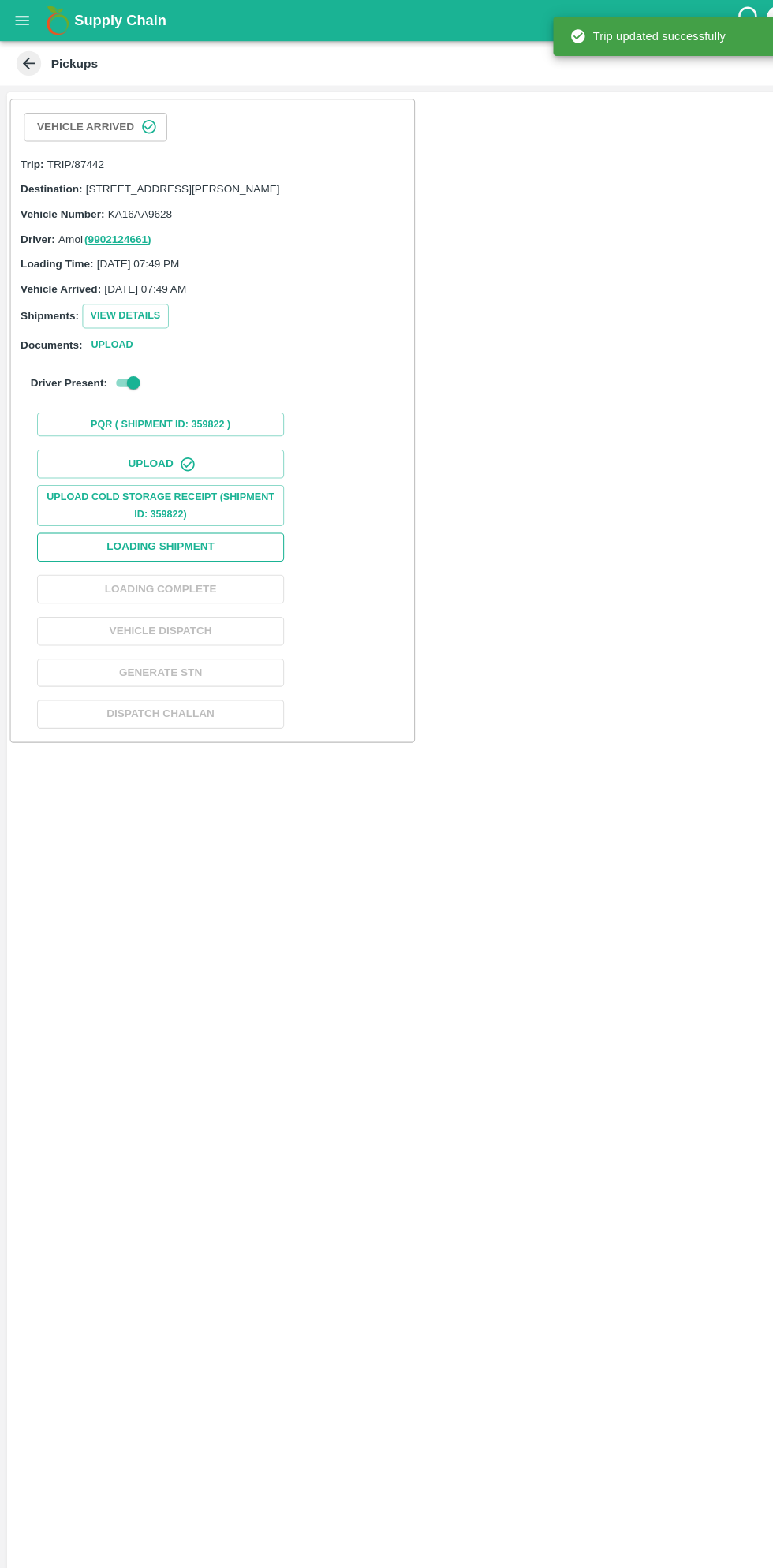
click at [202, 537] on button "Loading Shipment" at bounding box center [154, 524] width 236 height 27
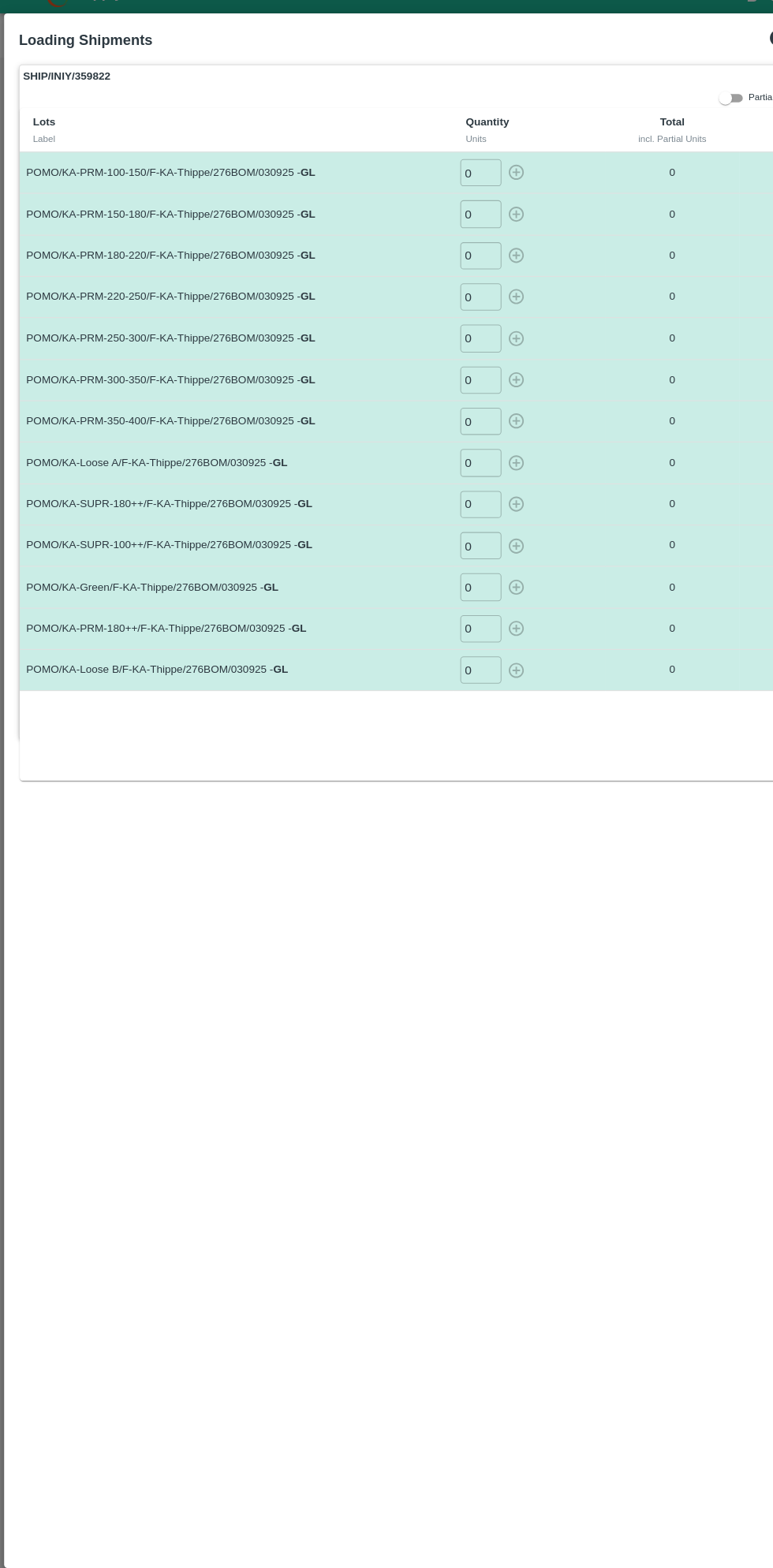
click at [467, 191] on input "0" at bounding box center [460, 192] width 39 height 26
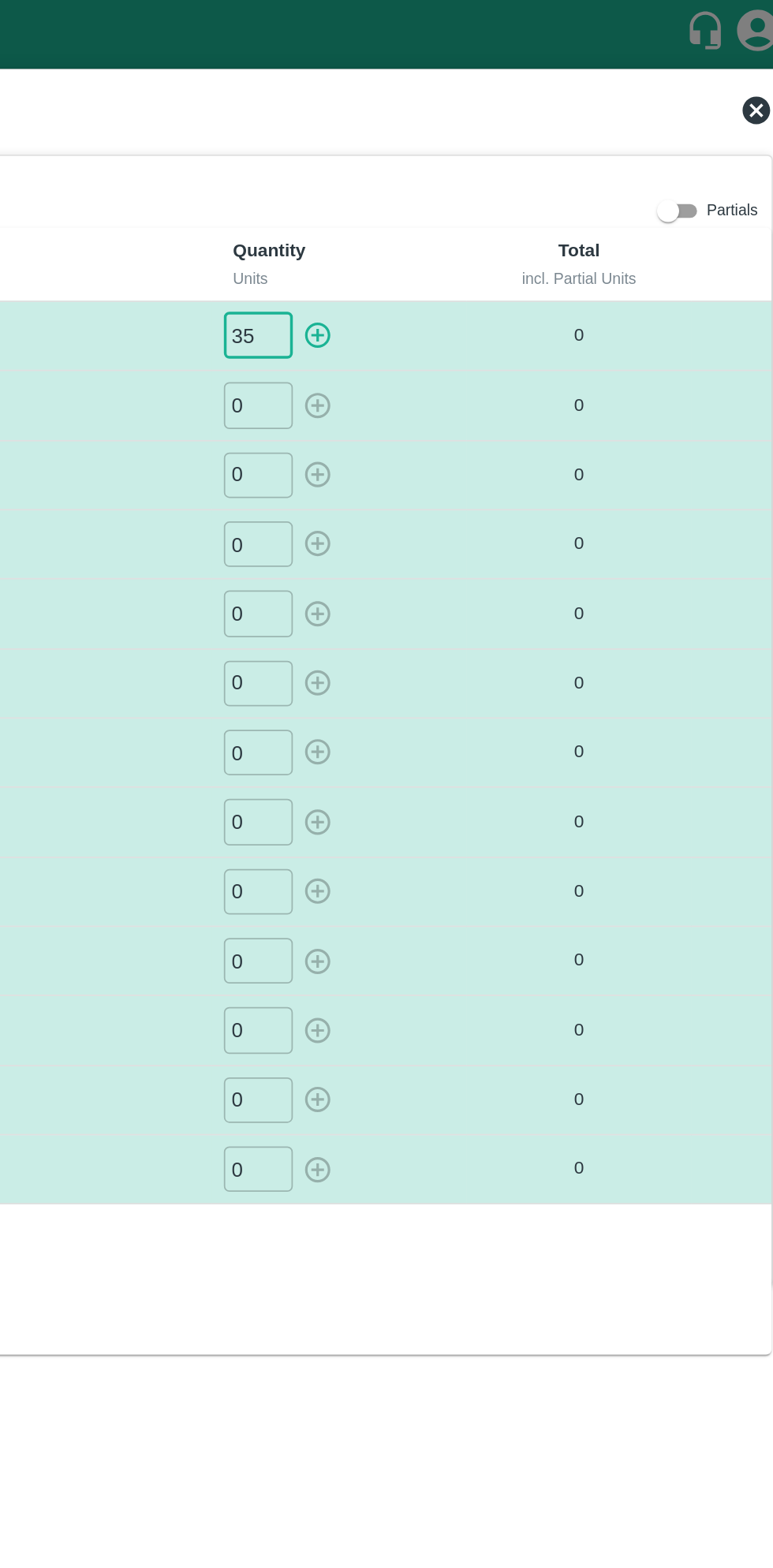
type input "35"
type input "025"
type input "027"
type input "023"
type input "014"
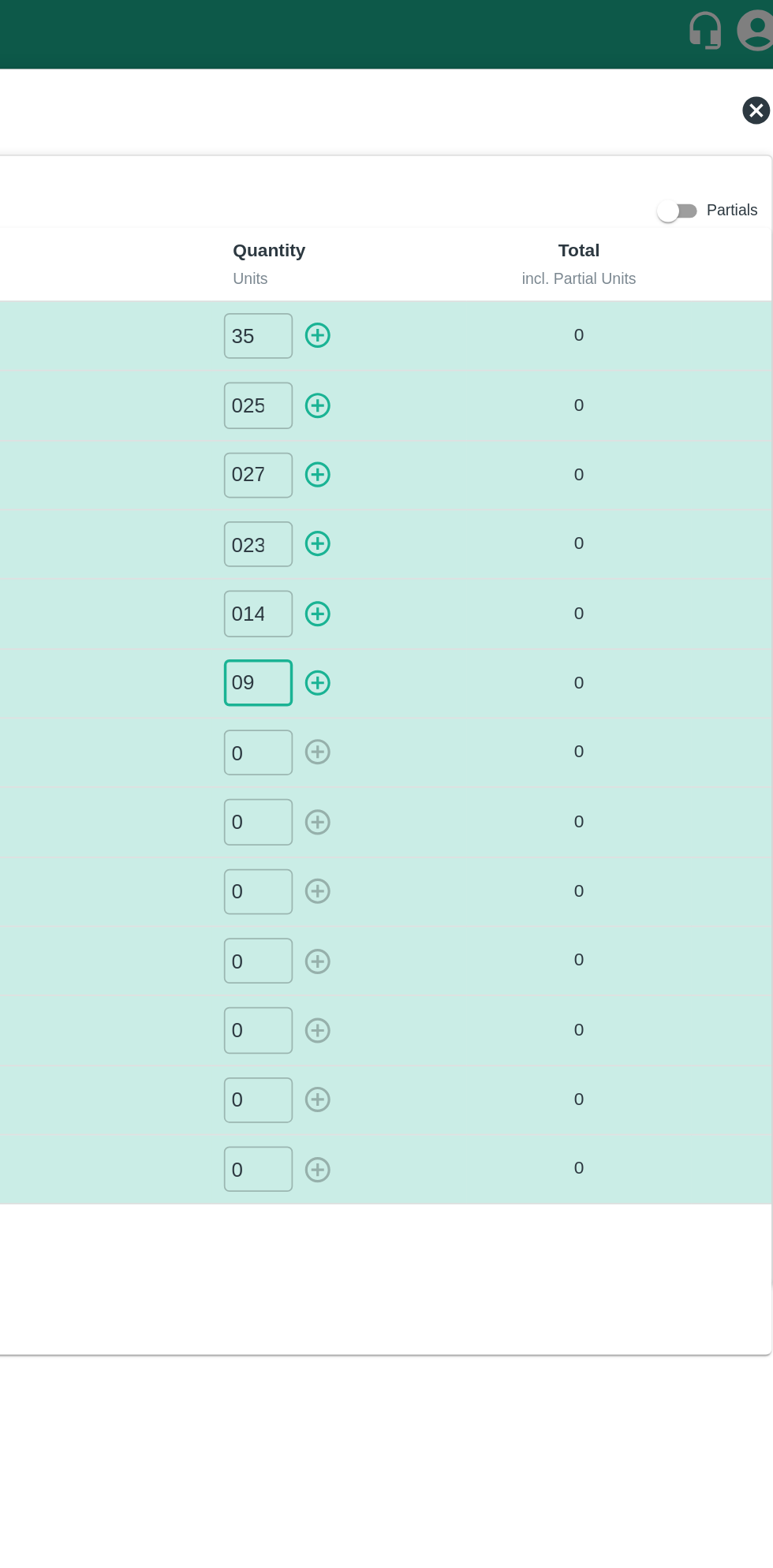
type input "09"
type input "05"
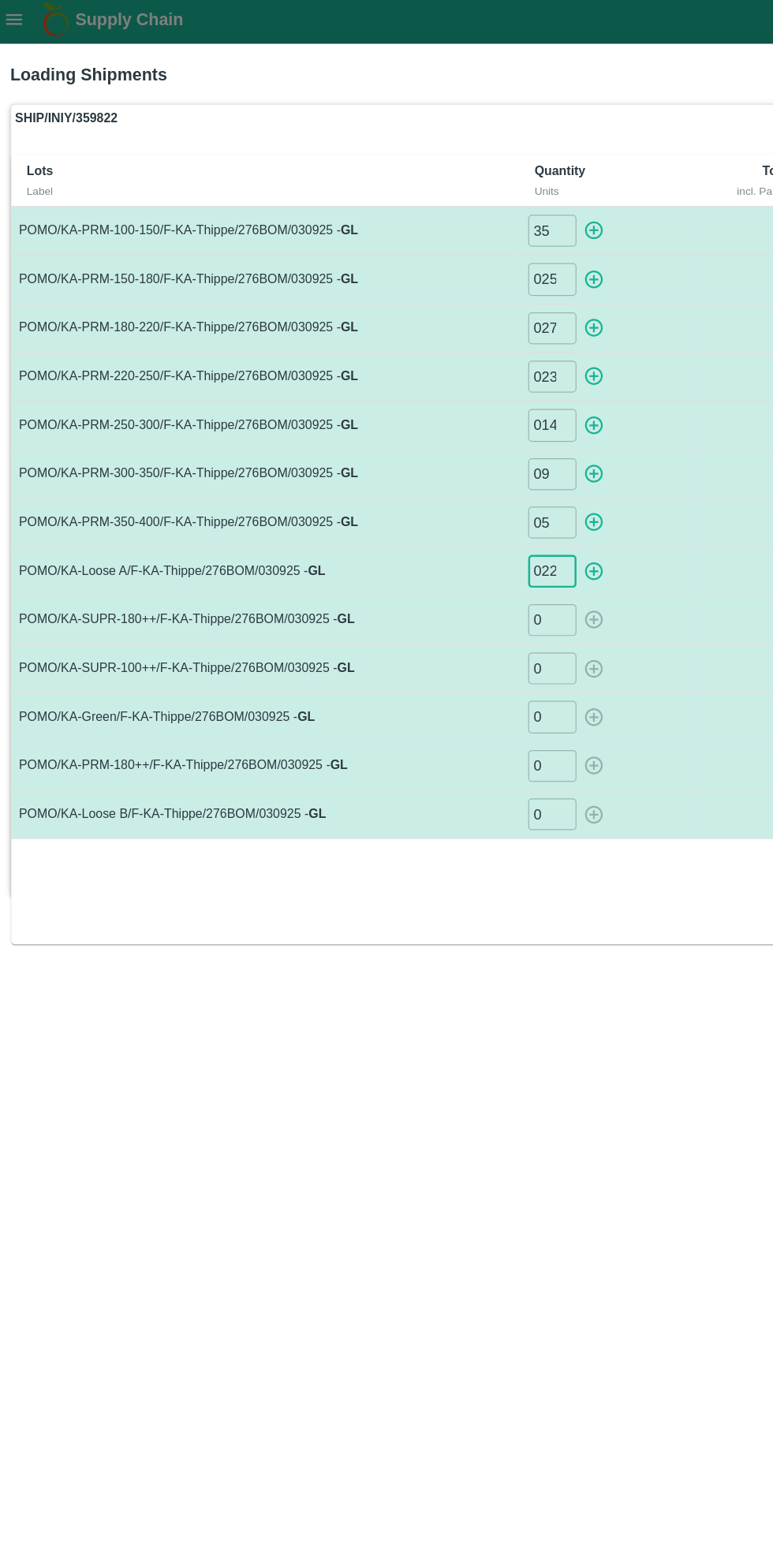
type input "022"
click at [464, 507] on input "0" at bounding box center [460, 510] width 39 height 26
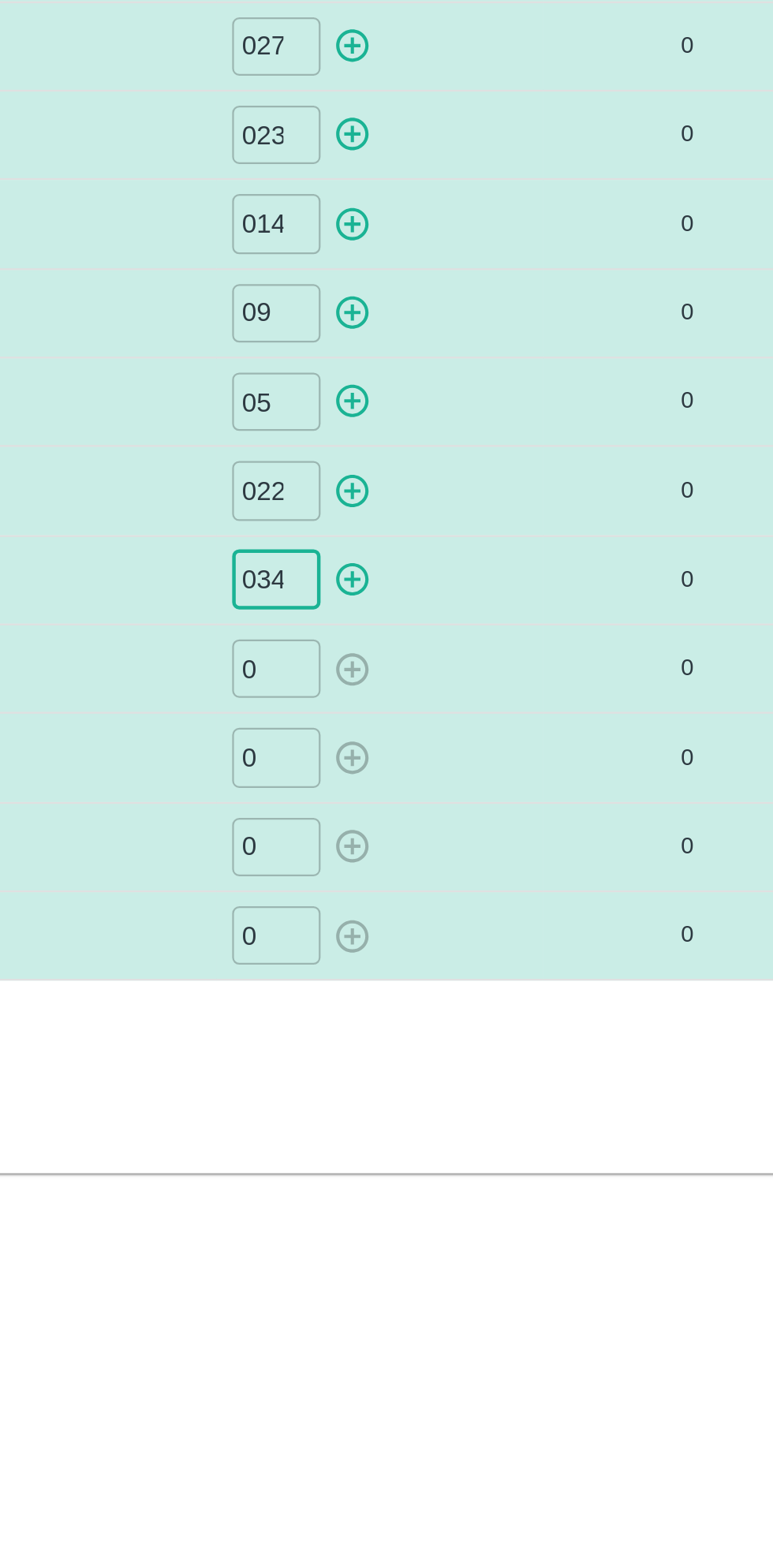
type input "034"
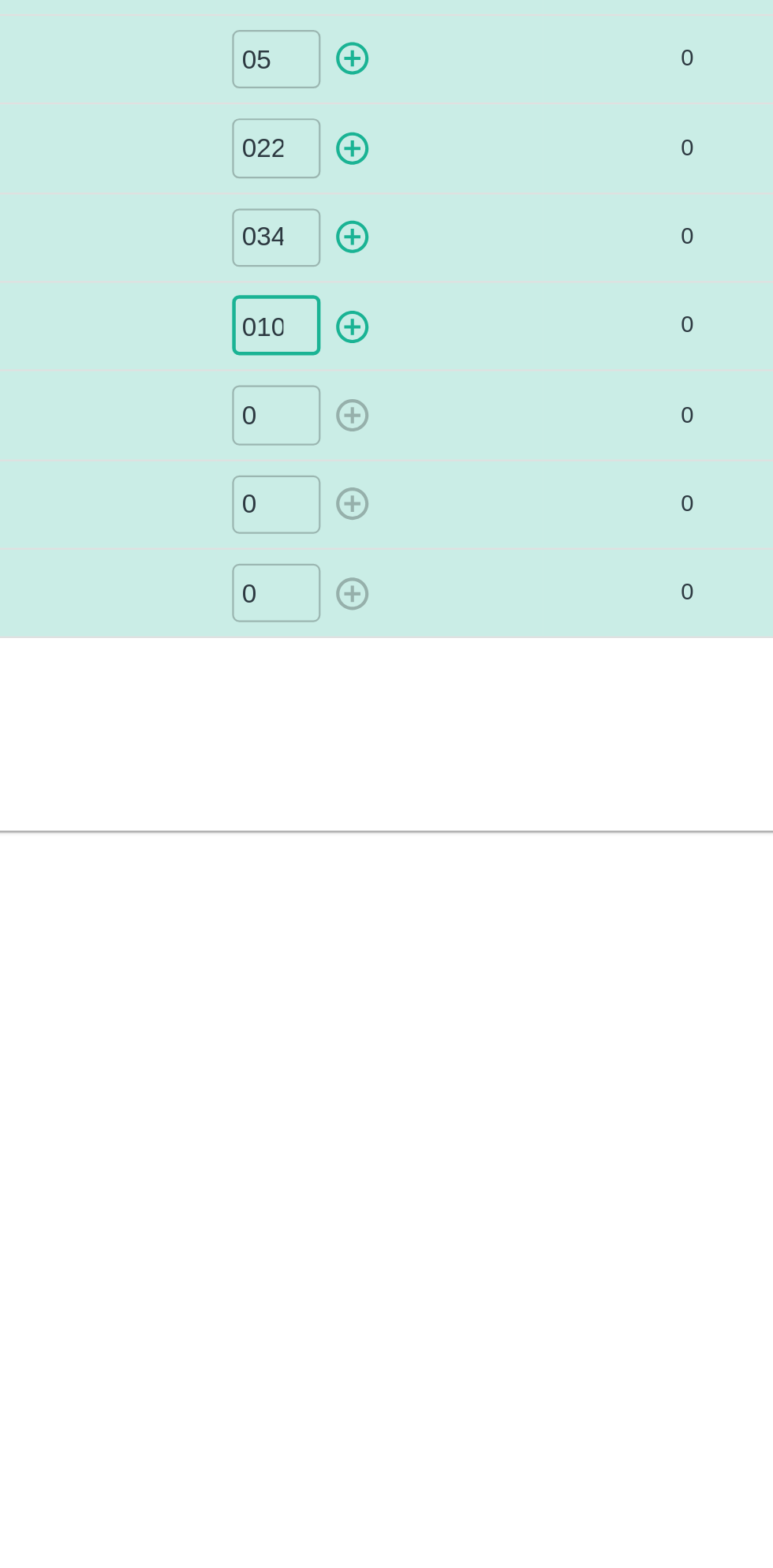
type input "010"
click at [467, 589] on input "0" at bounding box center [460, 589] width 39 height 26
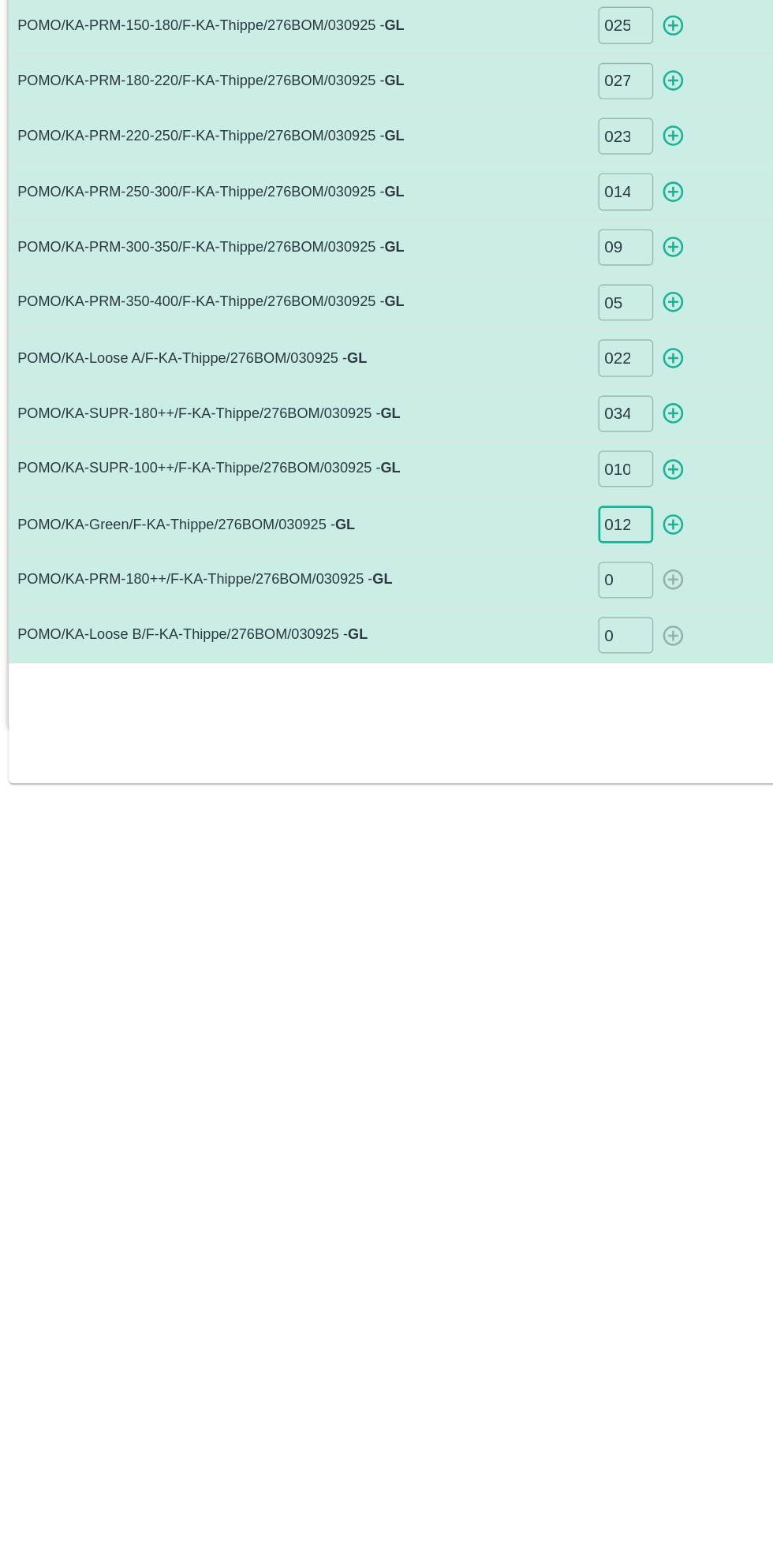
type input "012"
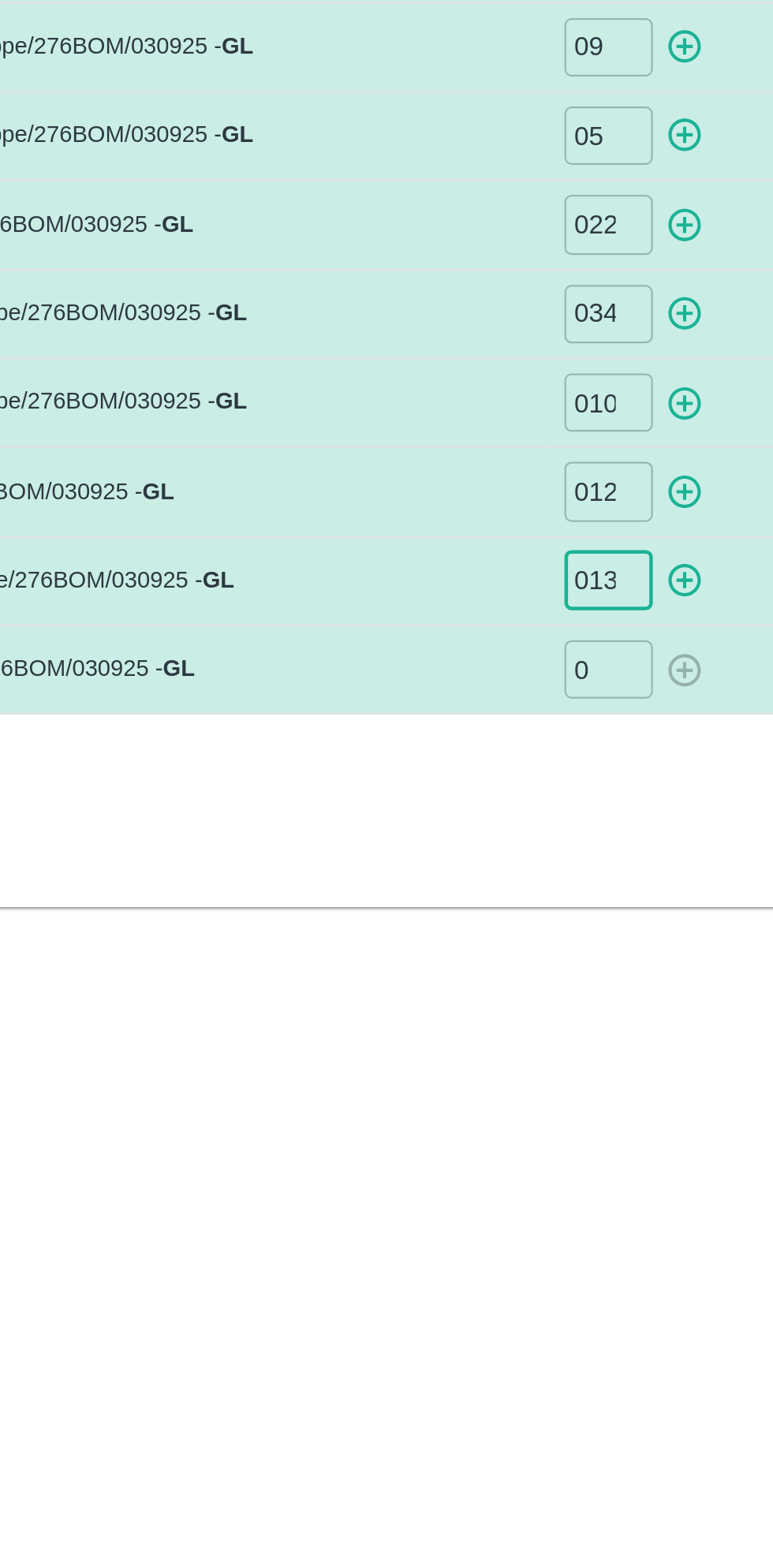
type input "013"
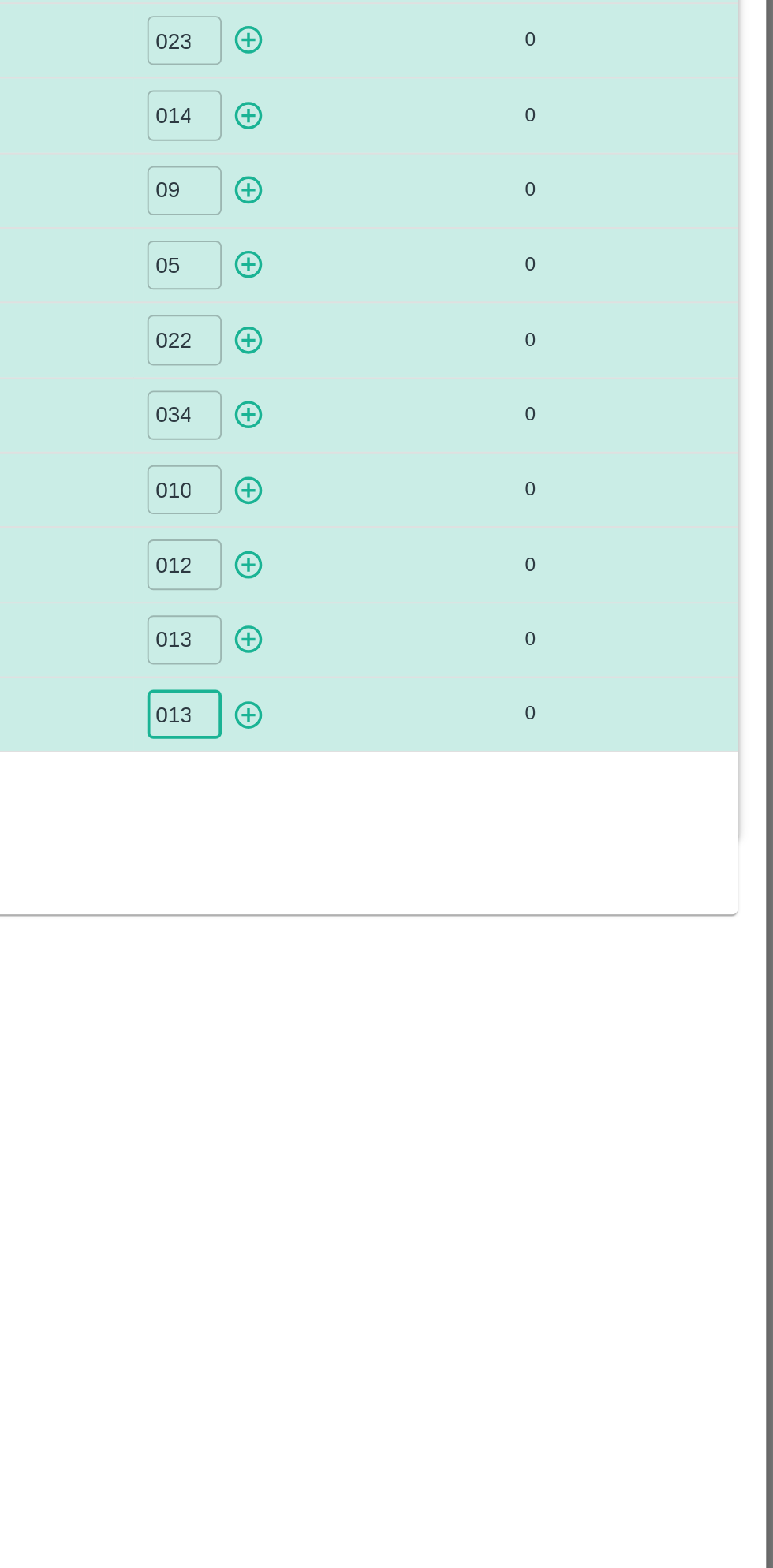
scroll to position [0, 0]
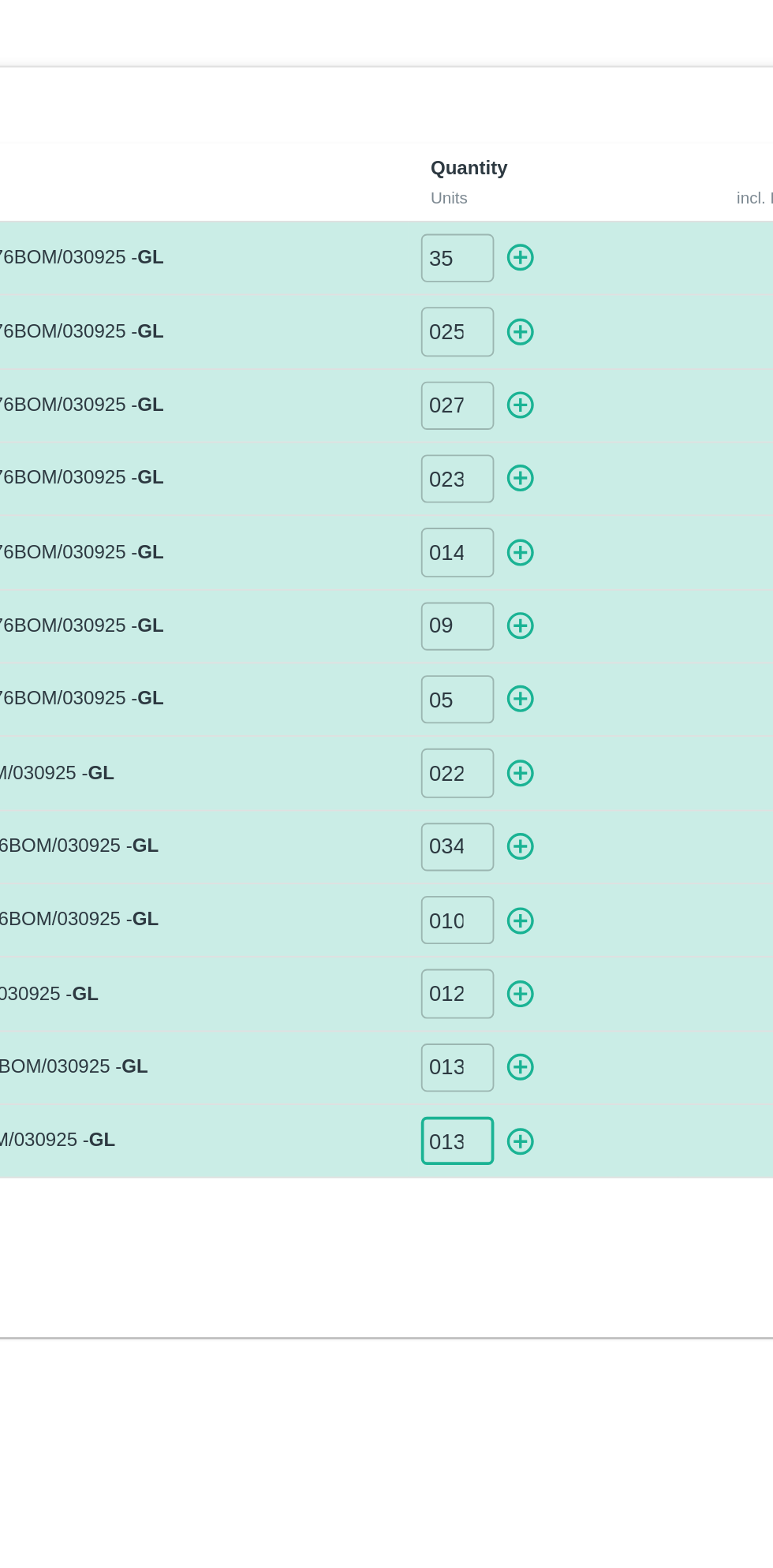
click at [465, 234] on input "025" at bounding box center [460, 232] width 39 height 26
type input "026"
type input "028"
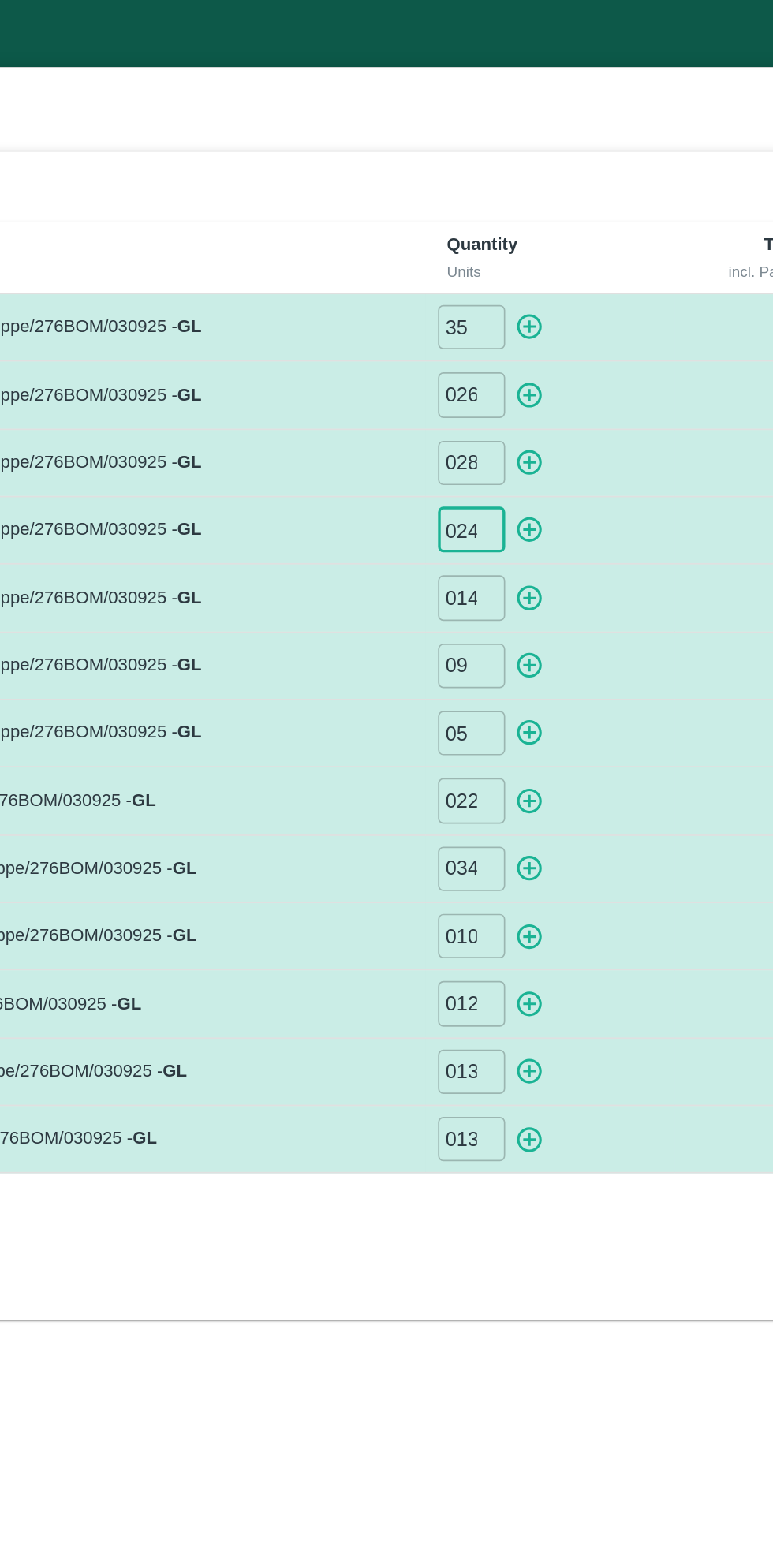
type input "024"
click at [496, 191] on icon "button" at bounding box center [494, 192] width 15 height 15
type input "0"
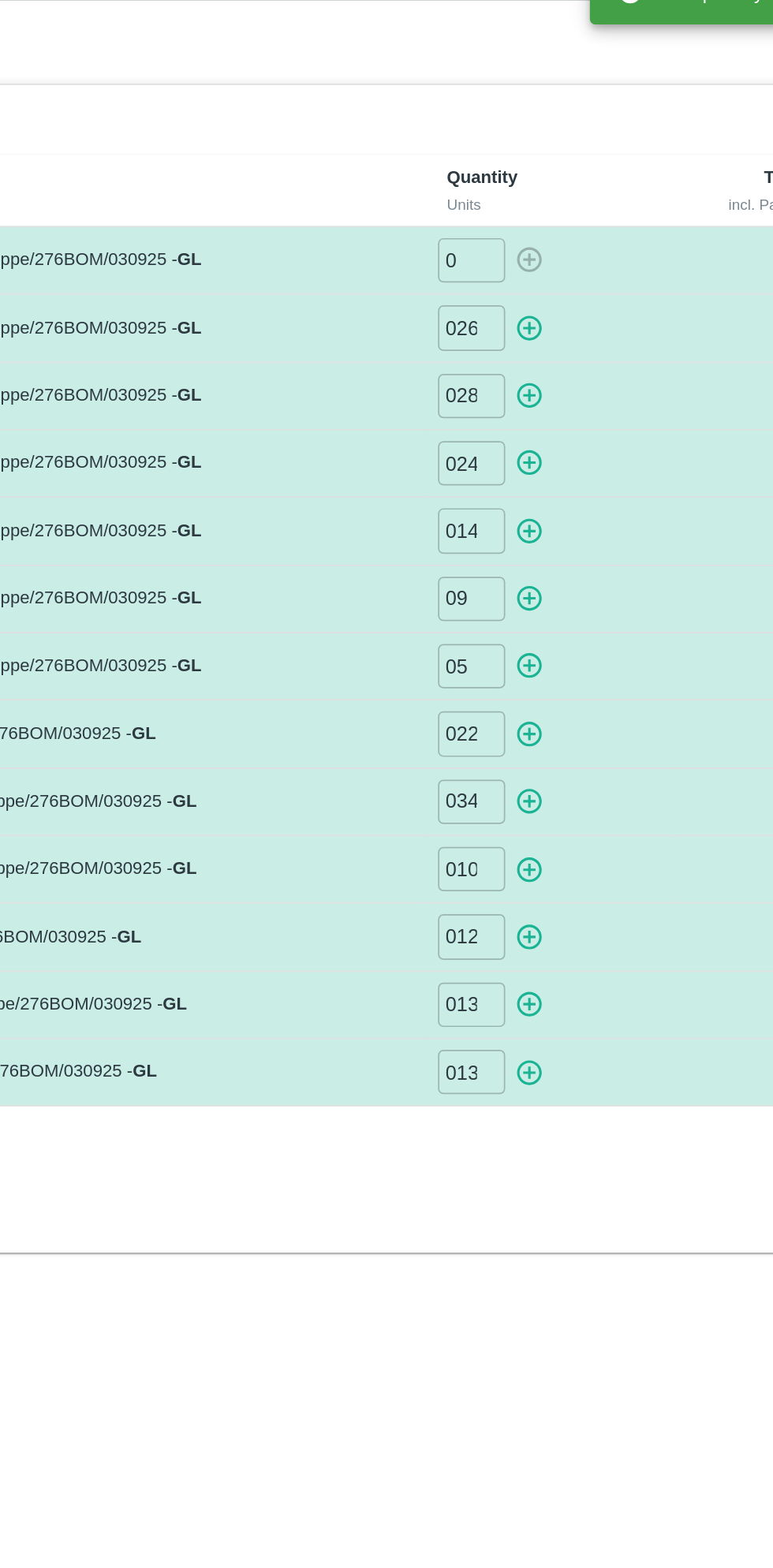
click at [492, 230] on icon "button" at bounding box center [495, 232] width 17 height 17
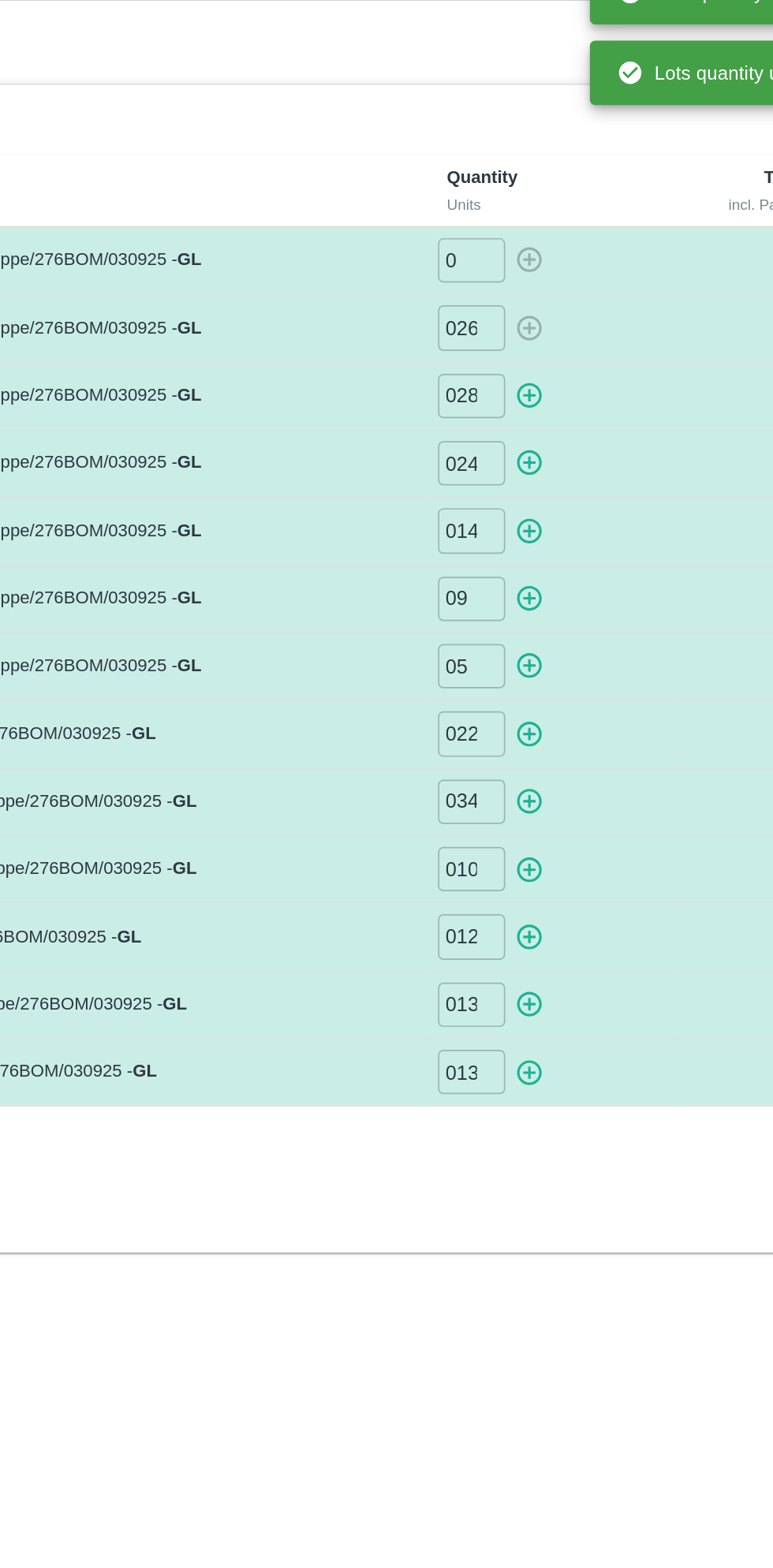
type input "0"
click at [499, 259] on div "028 ​" at bounding box center [507, 272] width 134 height 26
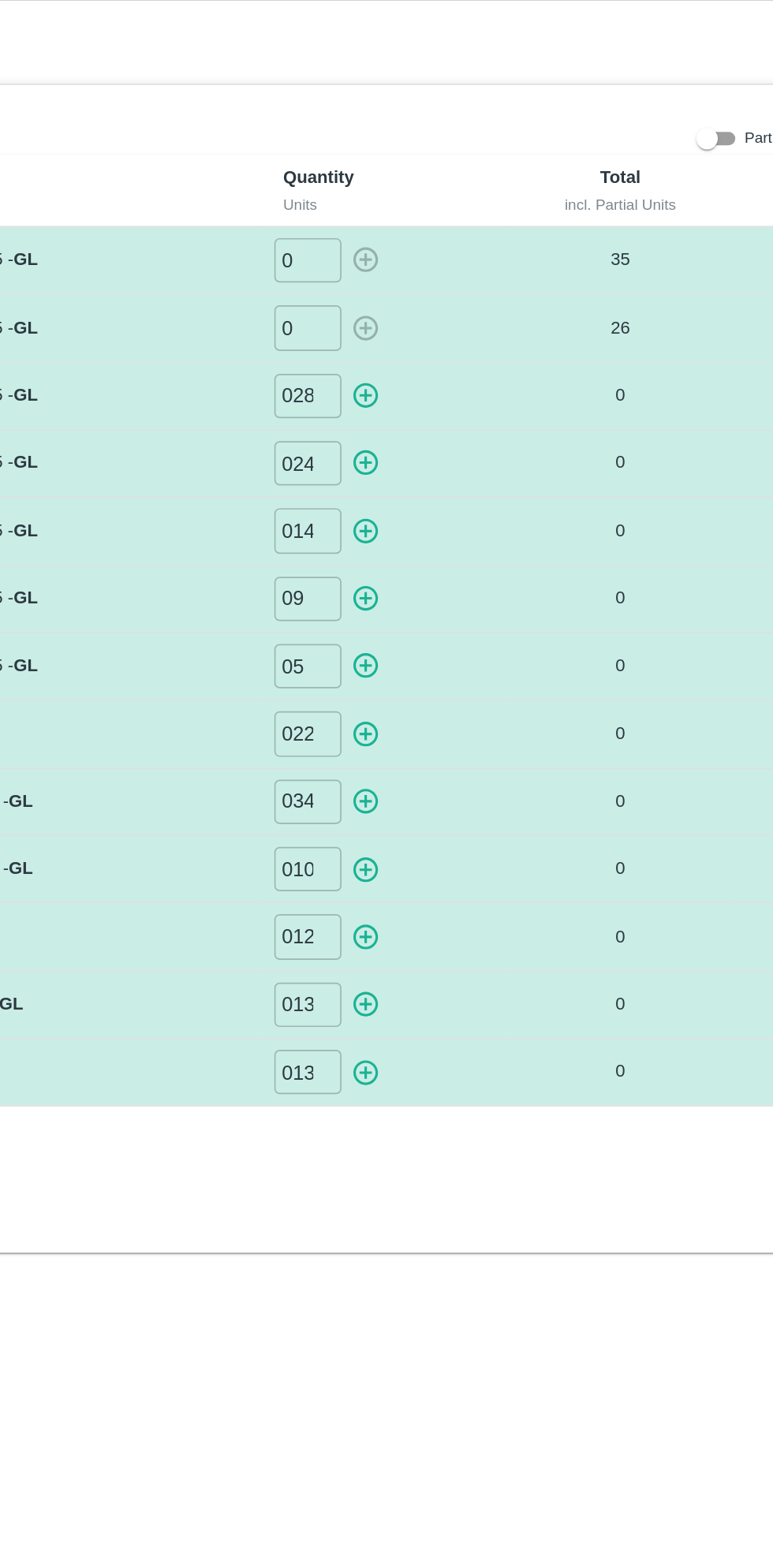
click at [496, 271] on icon "button" at bounding box center [495, 271] width 17 height 17
type input "0"
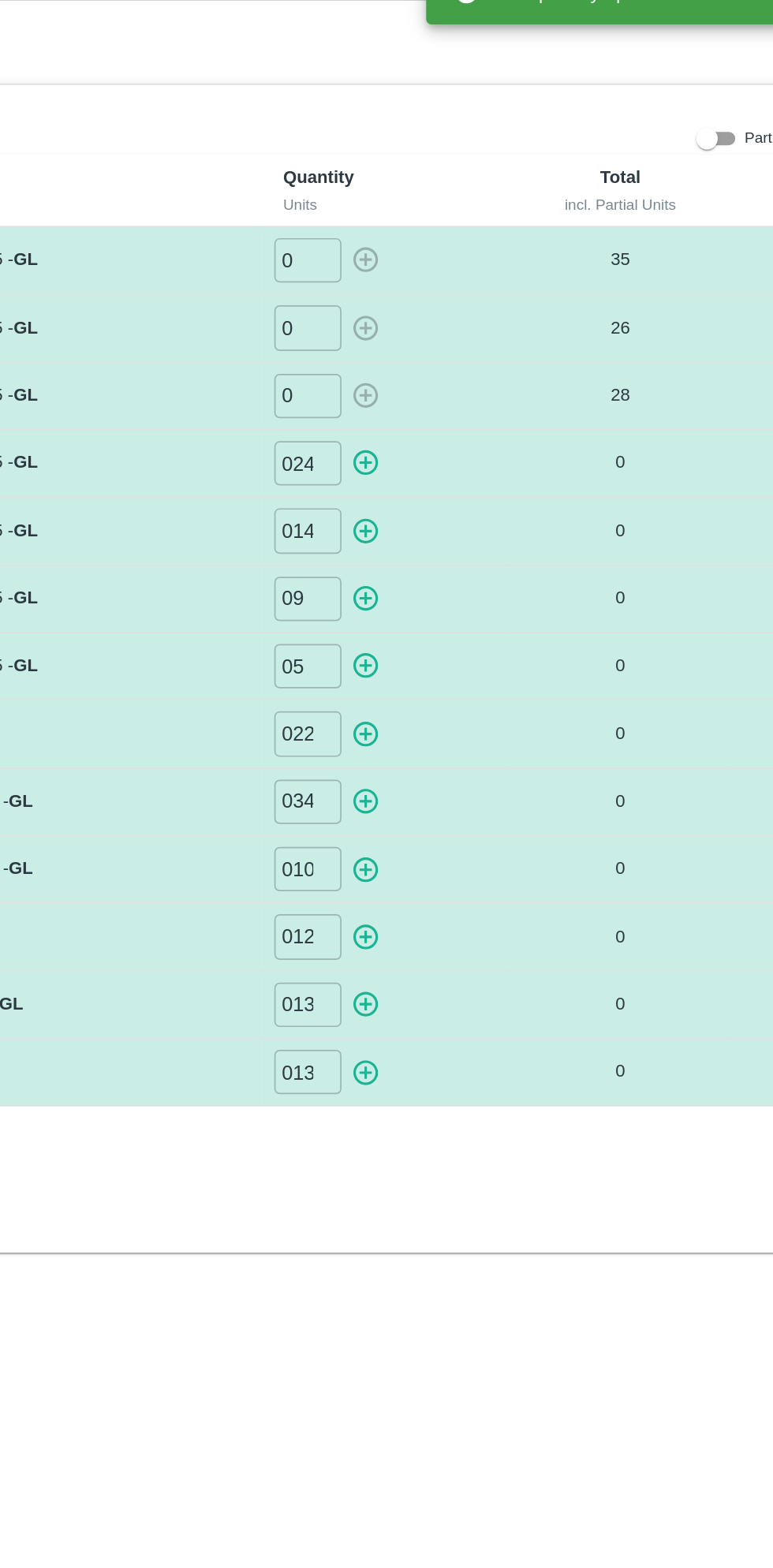
click at [498, 310] on icon "button" at bounding box center [495, 310] width 17 height 17
type input "0"
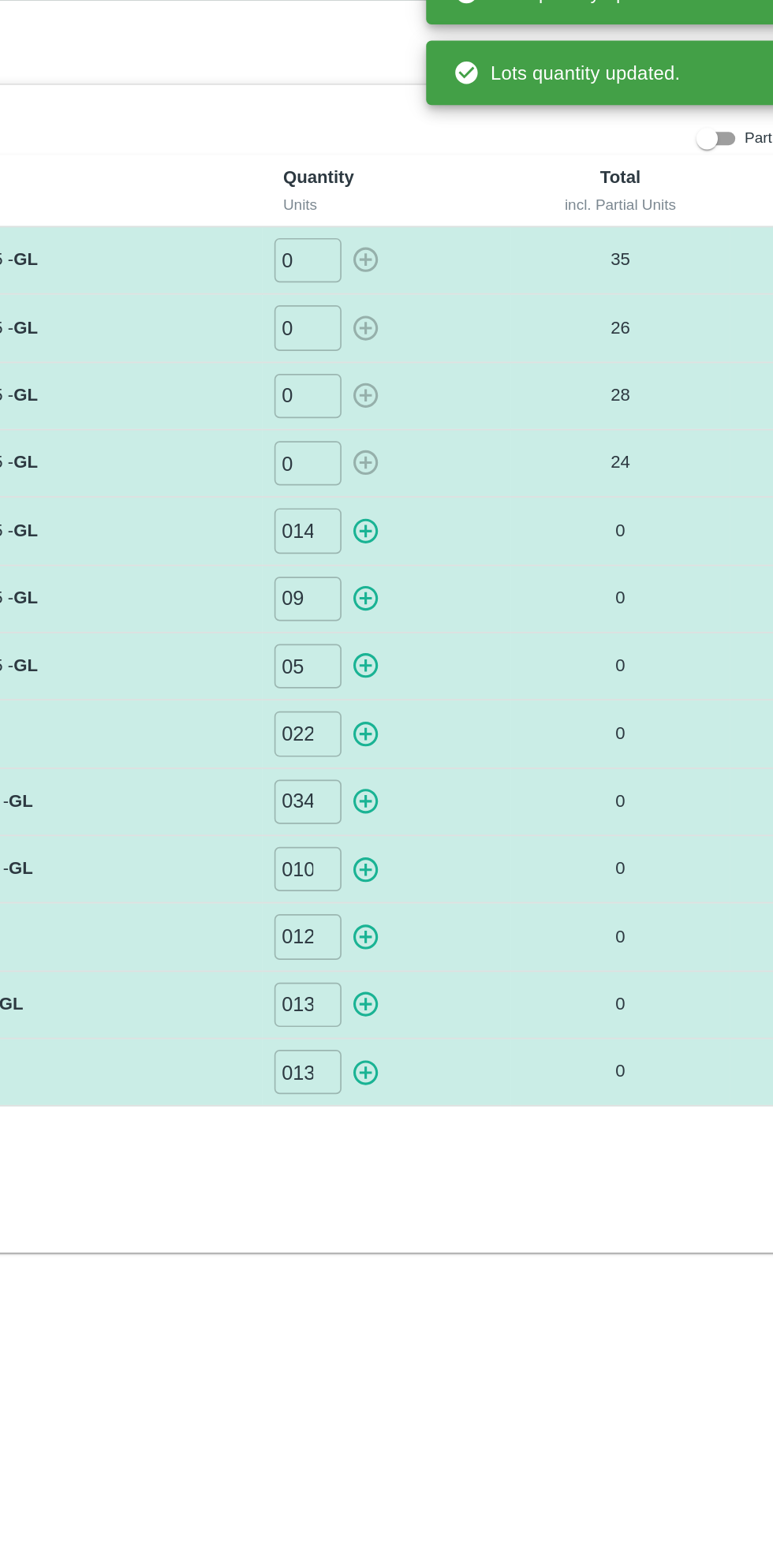
click at [502, 343] on icon "button" at bounding box center [495, 351] width 17 height 17
type input "0"
click at [494, 384] on icon "button" at bounding box center [494, 391] width 15 height 15
type input "0"
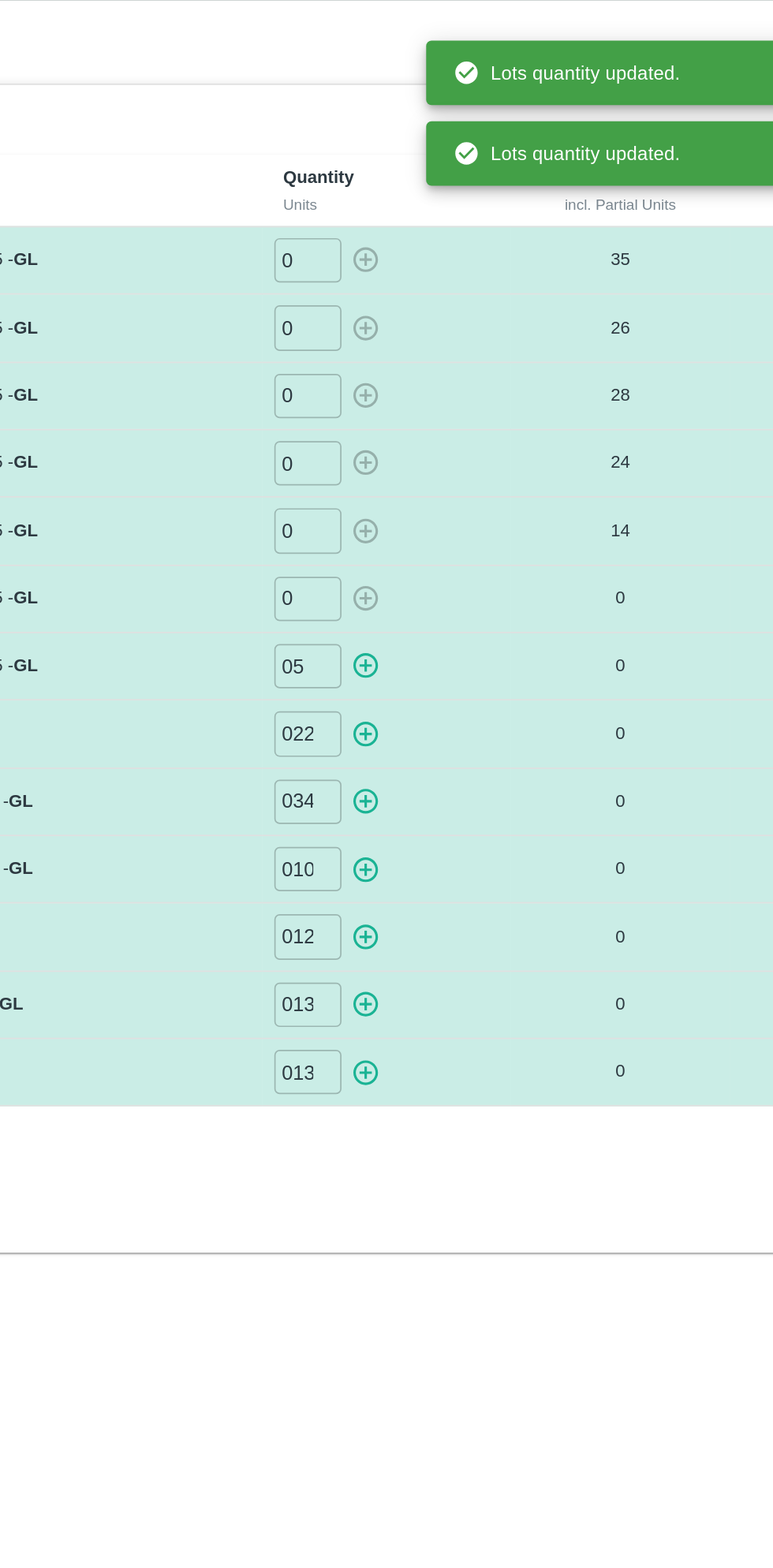
click at [496, 426] on icon "button" at bounding box center [495, 430] width 17 height 17
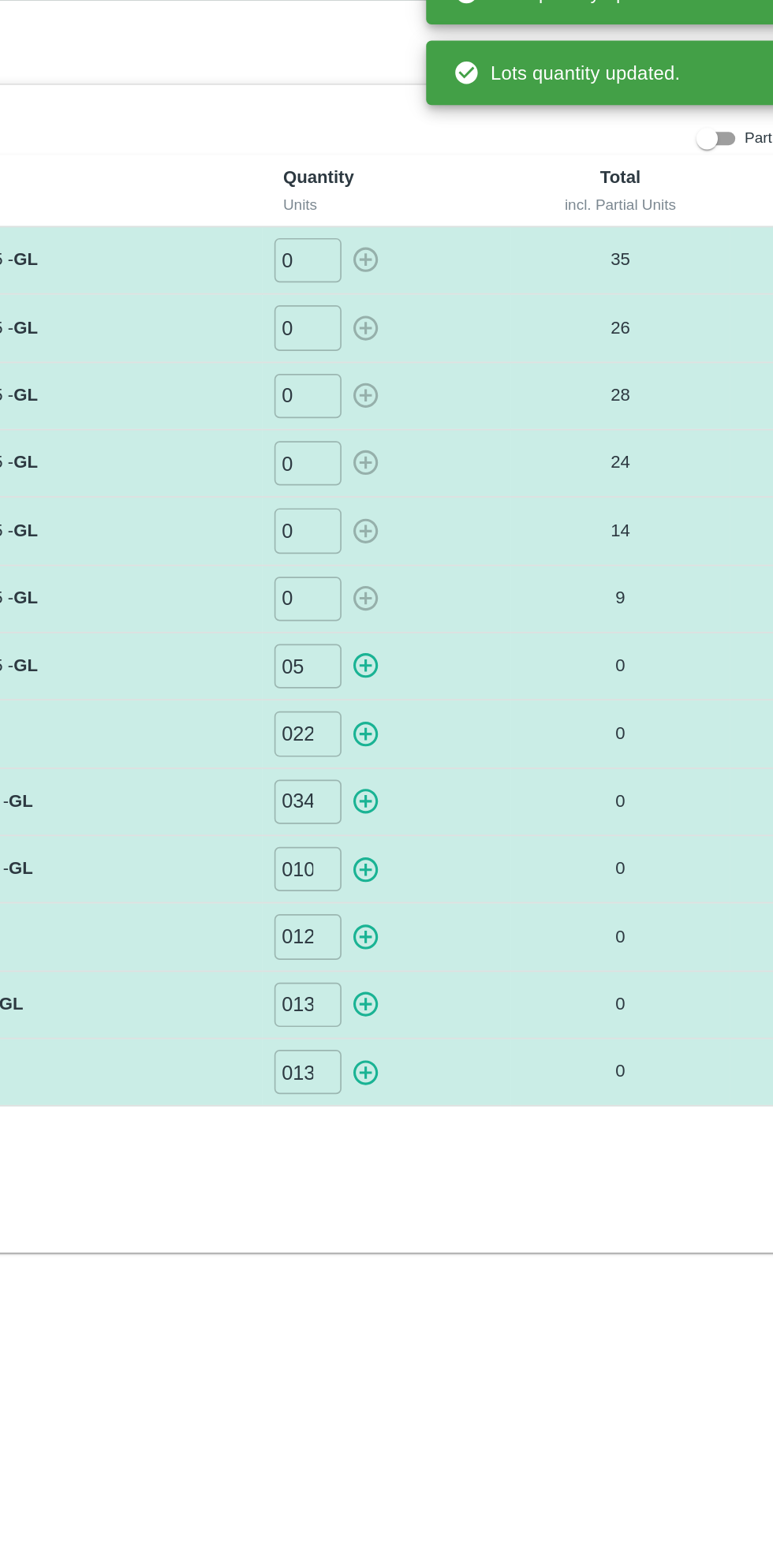
type input "0"
click at [497, 468] on icon "button" at bounding box center [494, 471] width 15 height 15
type input "0"
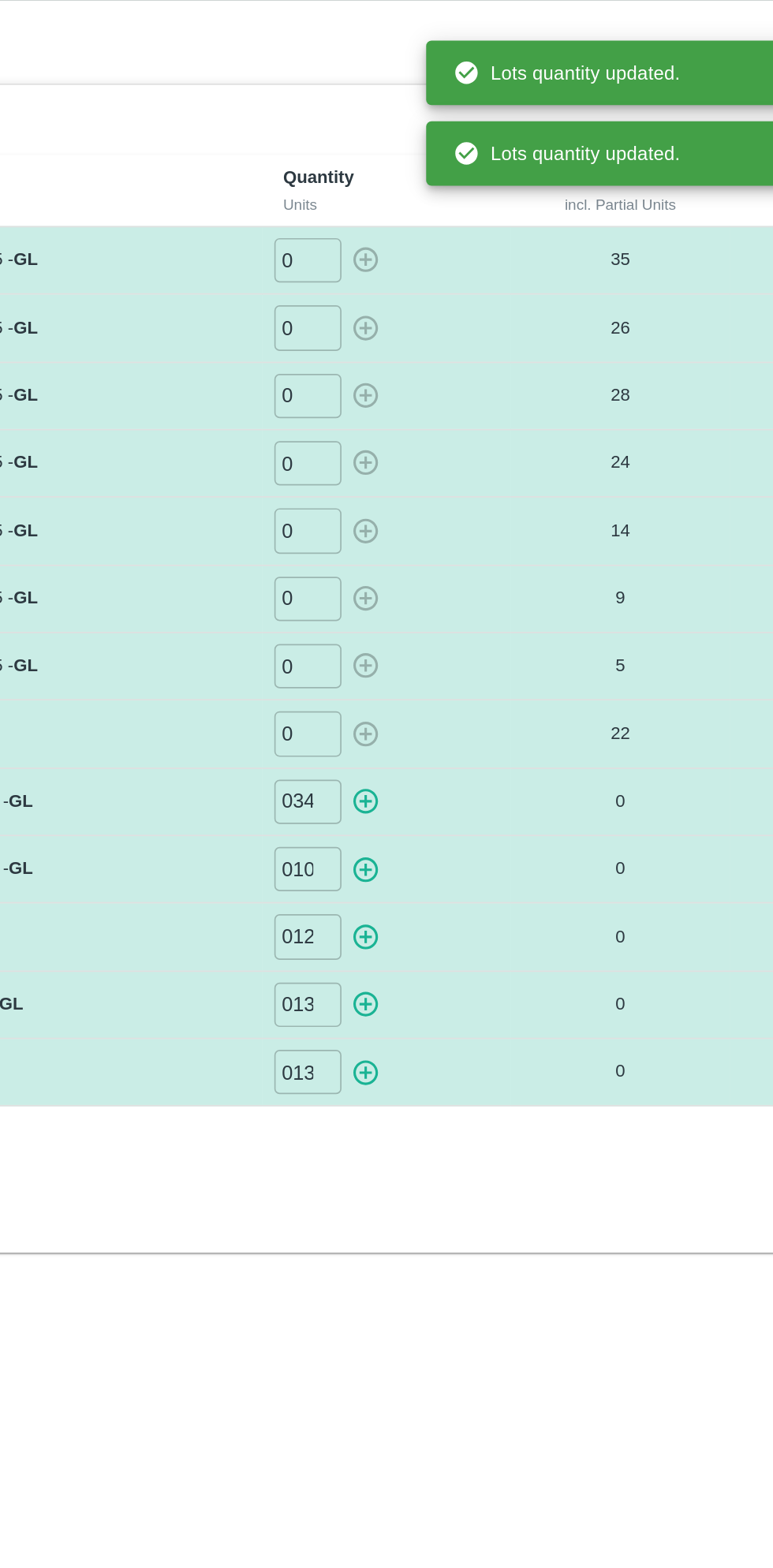
click at [496, 501] on icon "button" at bounding box center [495, 509] width 17 height 17
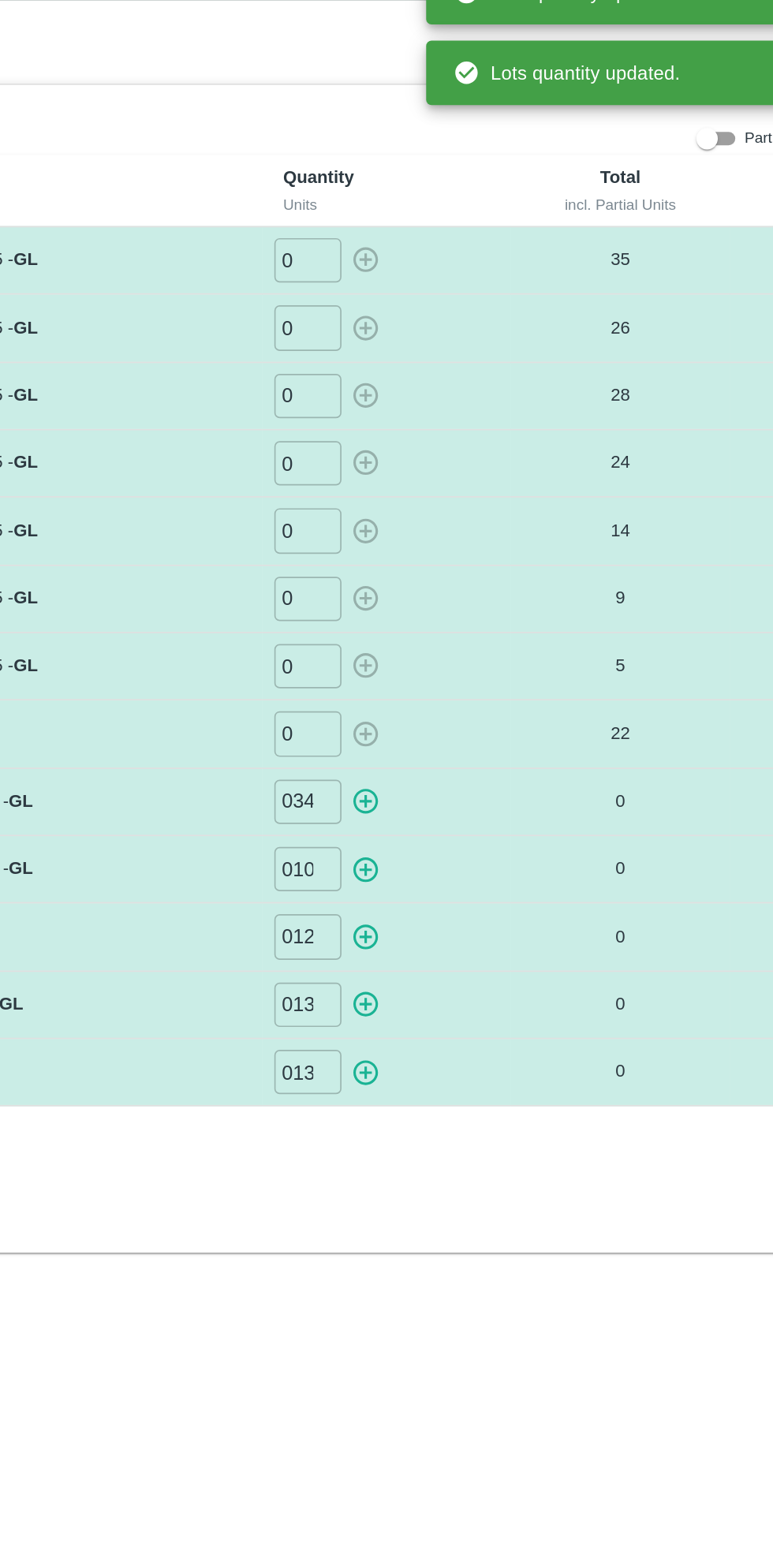
type input "0"
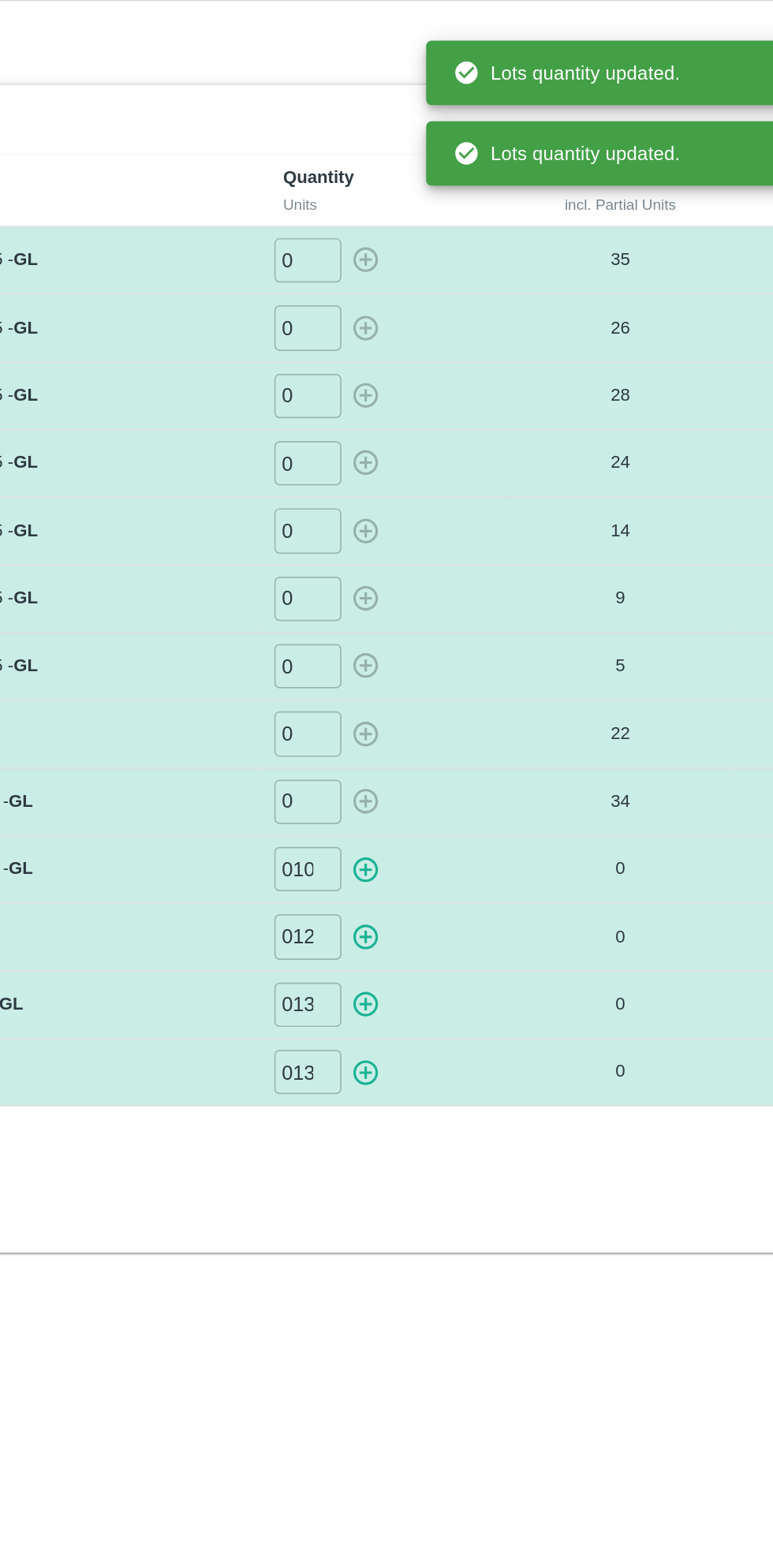
click at [498, 542] on icon "button" at bounding box center [494, 550] width 15 height 15
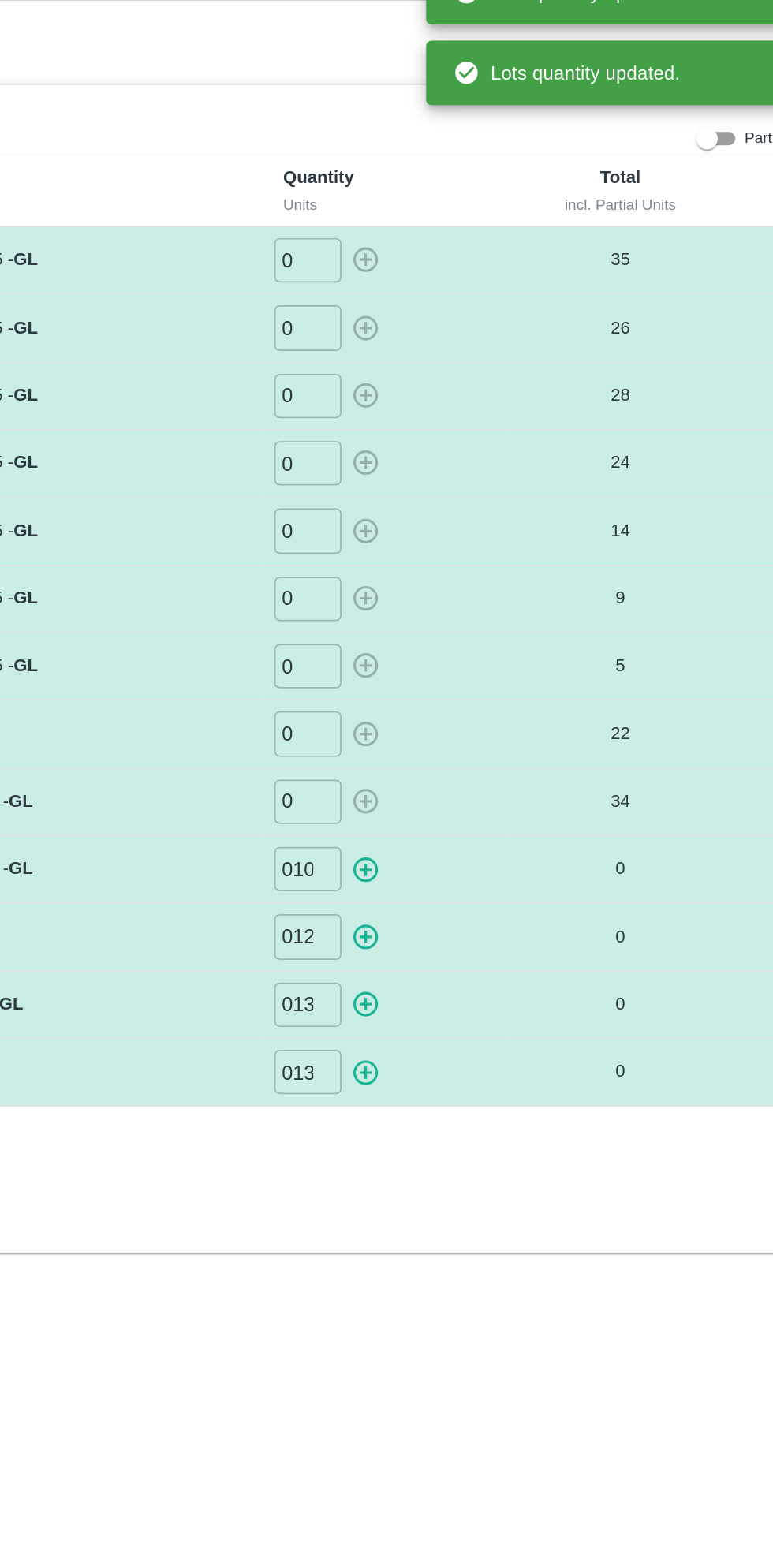
type input "0"
click at [494, 584] on icon "button" at bounding box center [494, 590] width 15 height 15
type input "0"
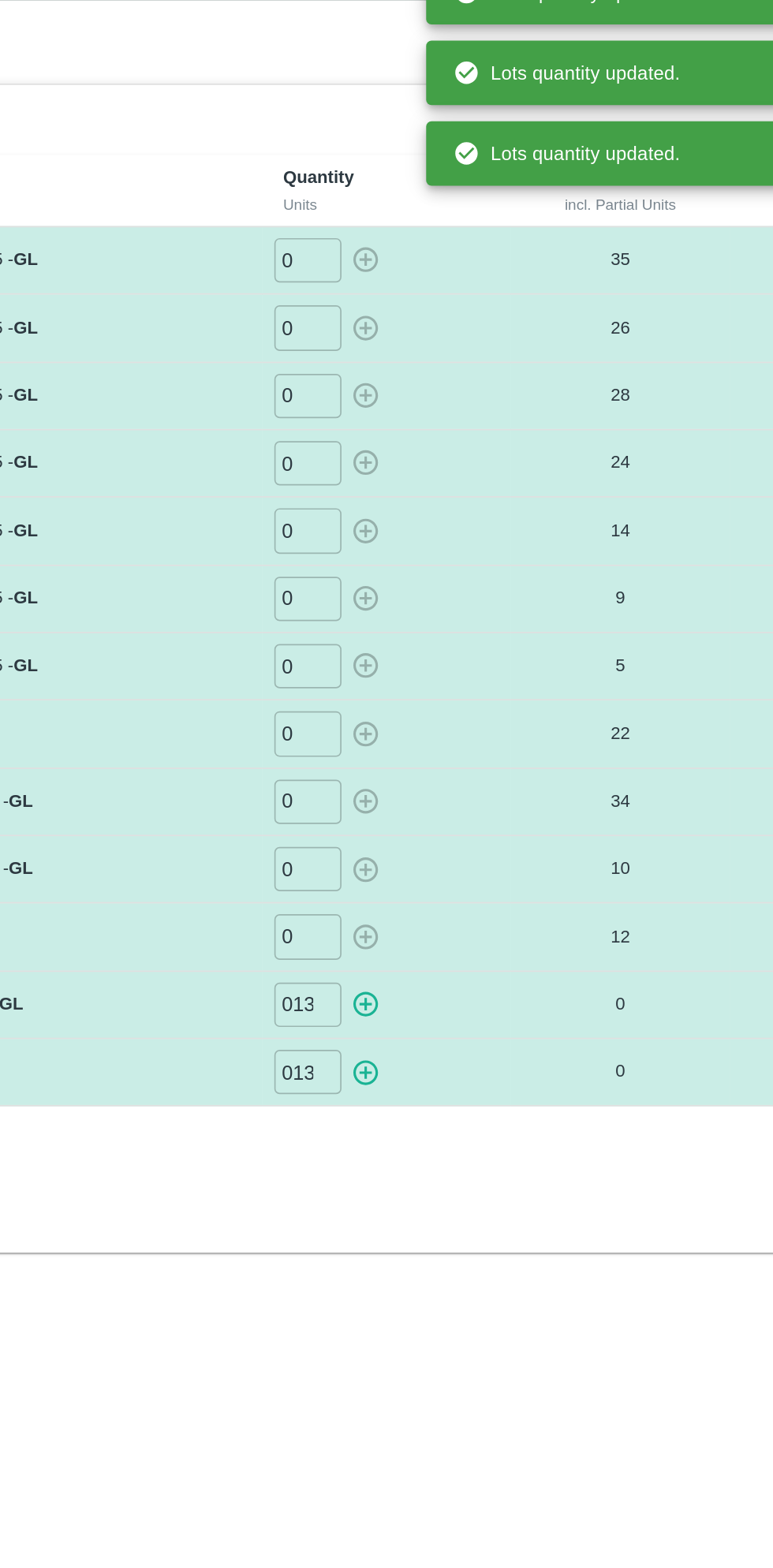
click at [495, 623] on icon "button" at bounding box center [495, 628] width 17 height 17
type input "0"
click at [494, 663] on icon "button" at bounding box center [494, 669] width 15 height 15
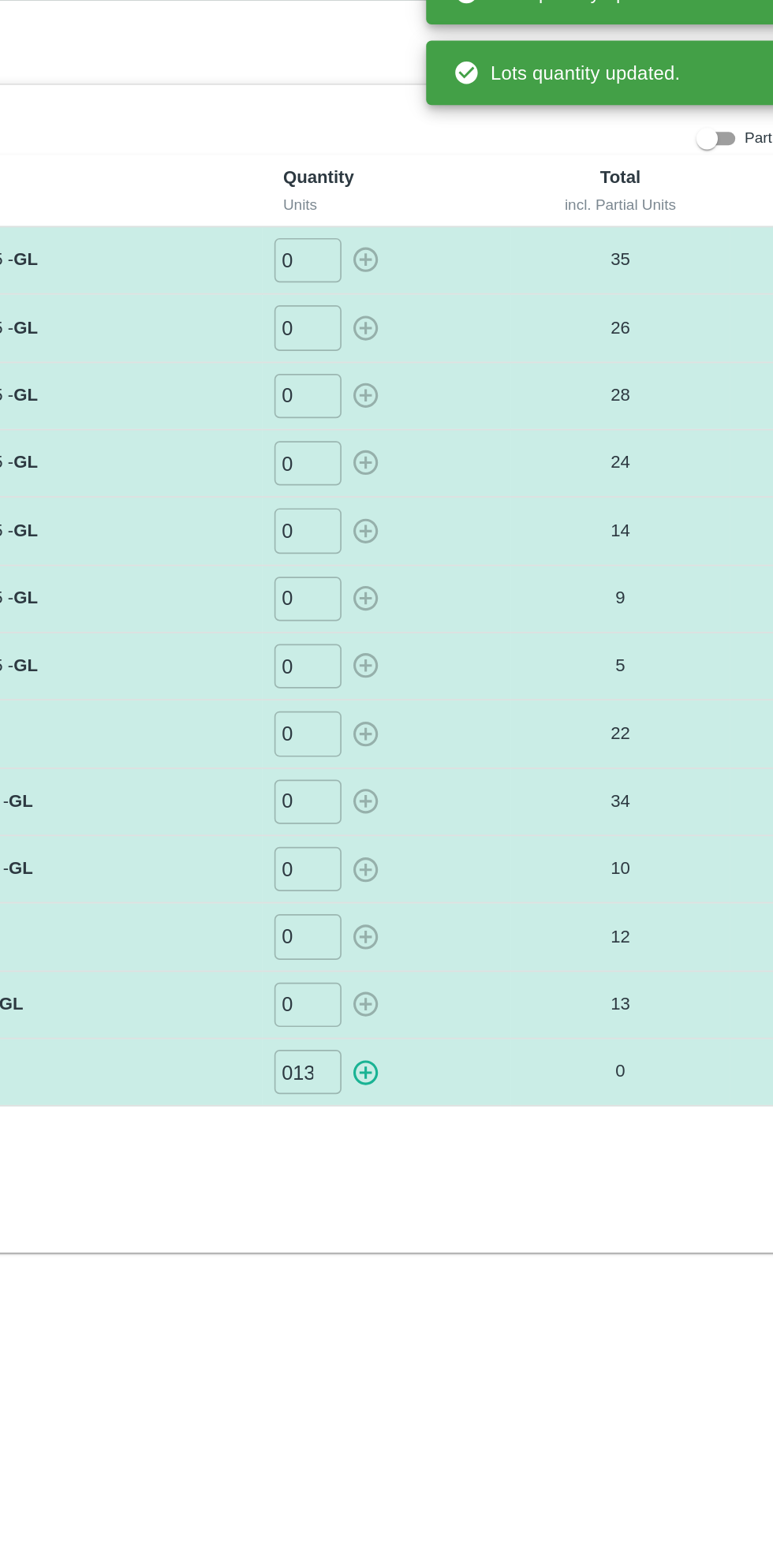
type input "0"
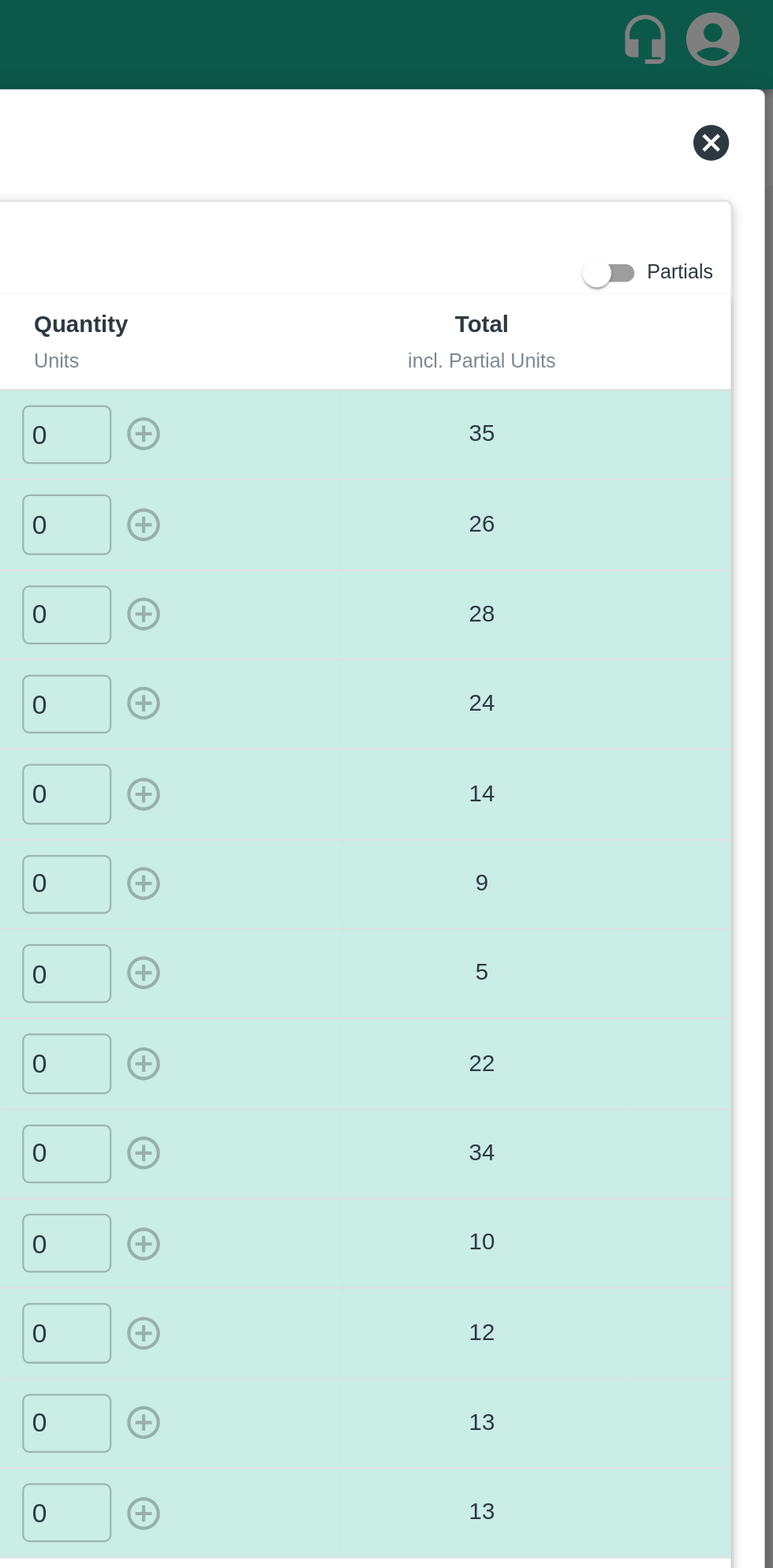
click at [748, 54] on icon at bounding box center [746, 63] width 19 height 19
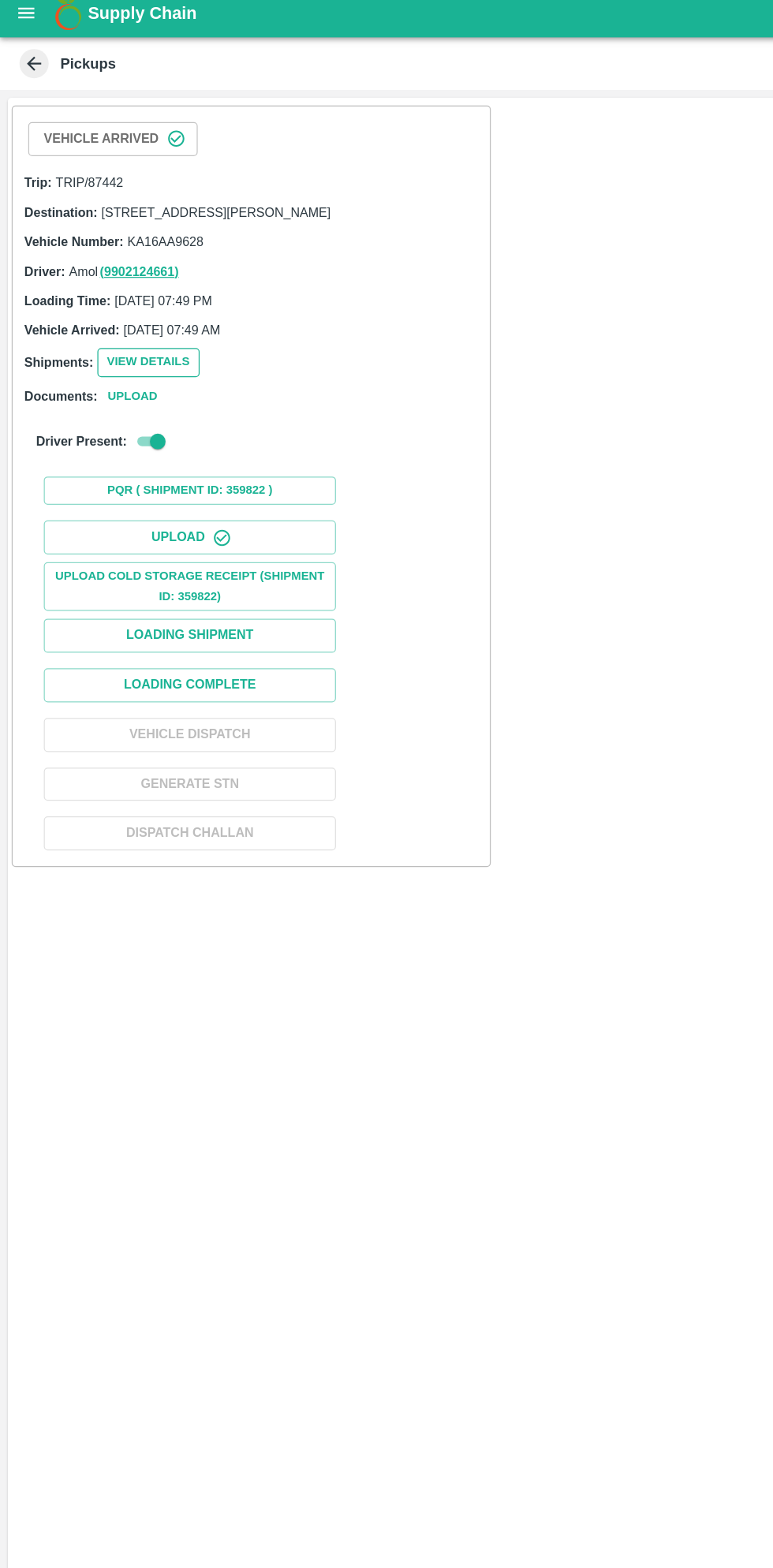
click at [117, 314] on button "View Details" at bounding box center [120, 302] width 82 height 23
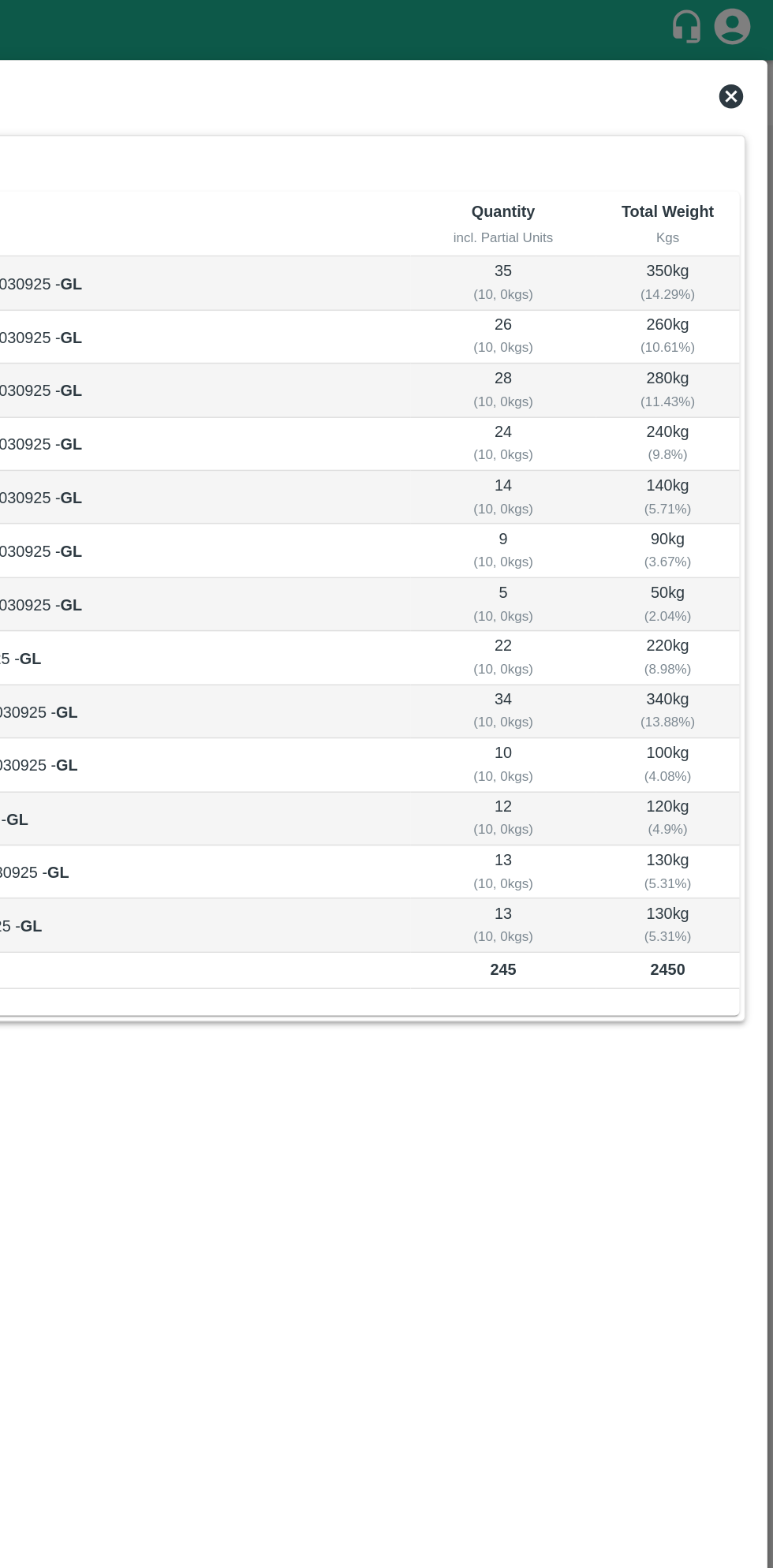
click at [746, 64] on icon at bounding box center [745, 62] width 16 height 16
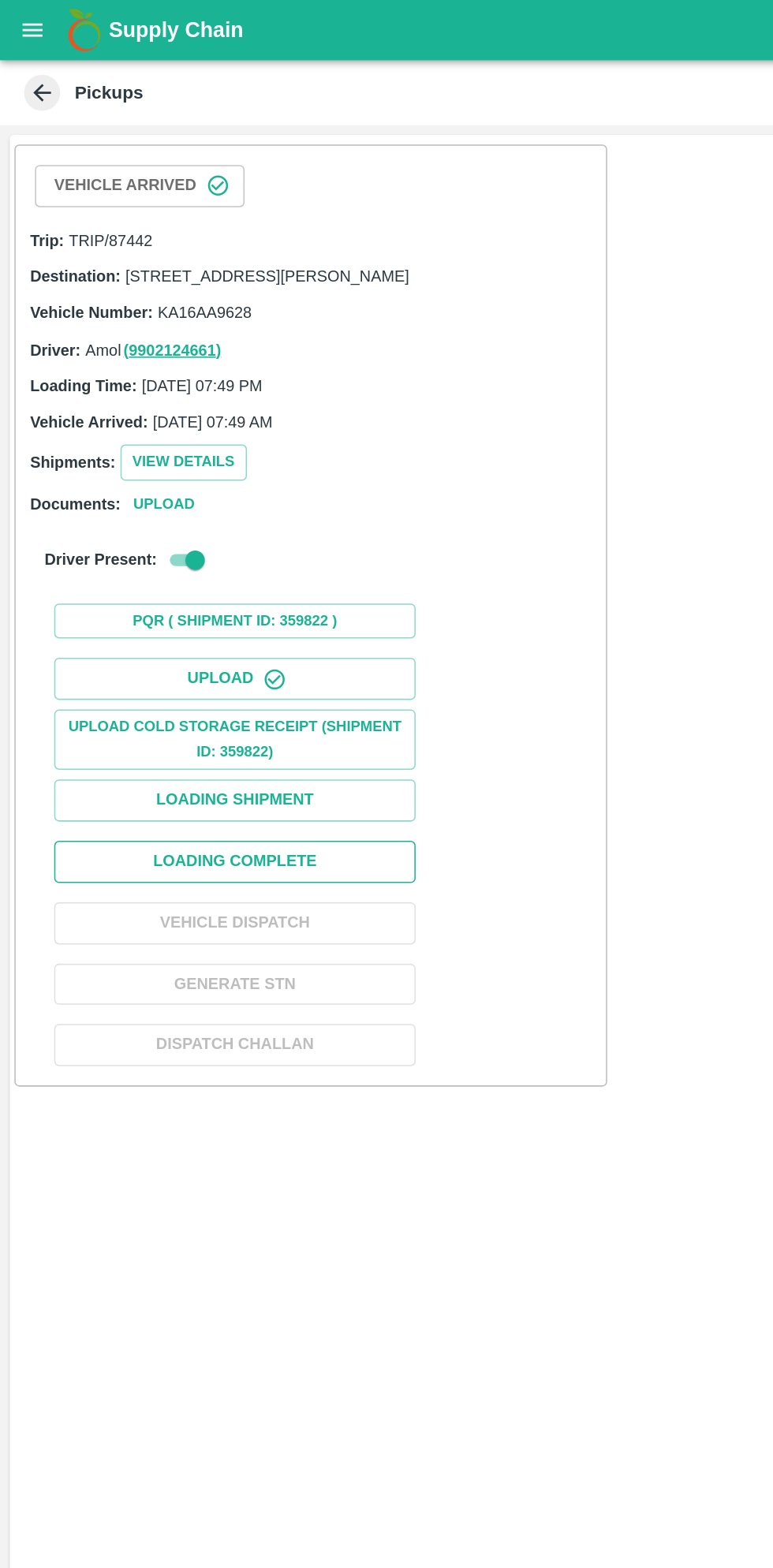
click at [208, 578] on button "Loading Complete" at bounding box center [154, 564] width 236 height 27
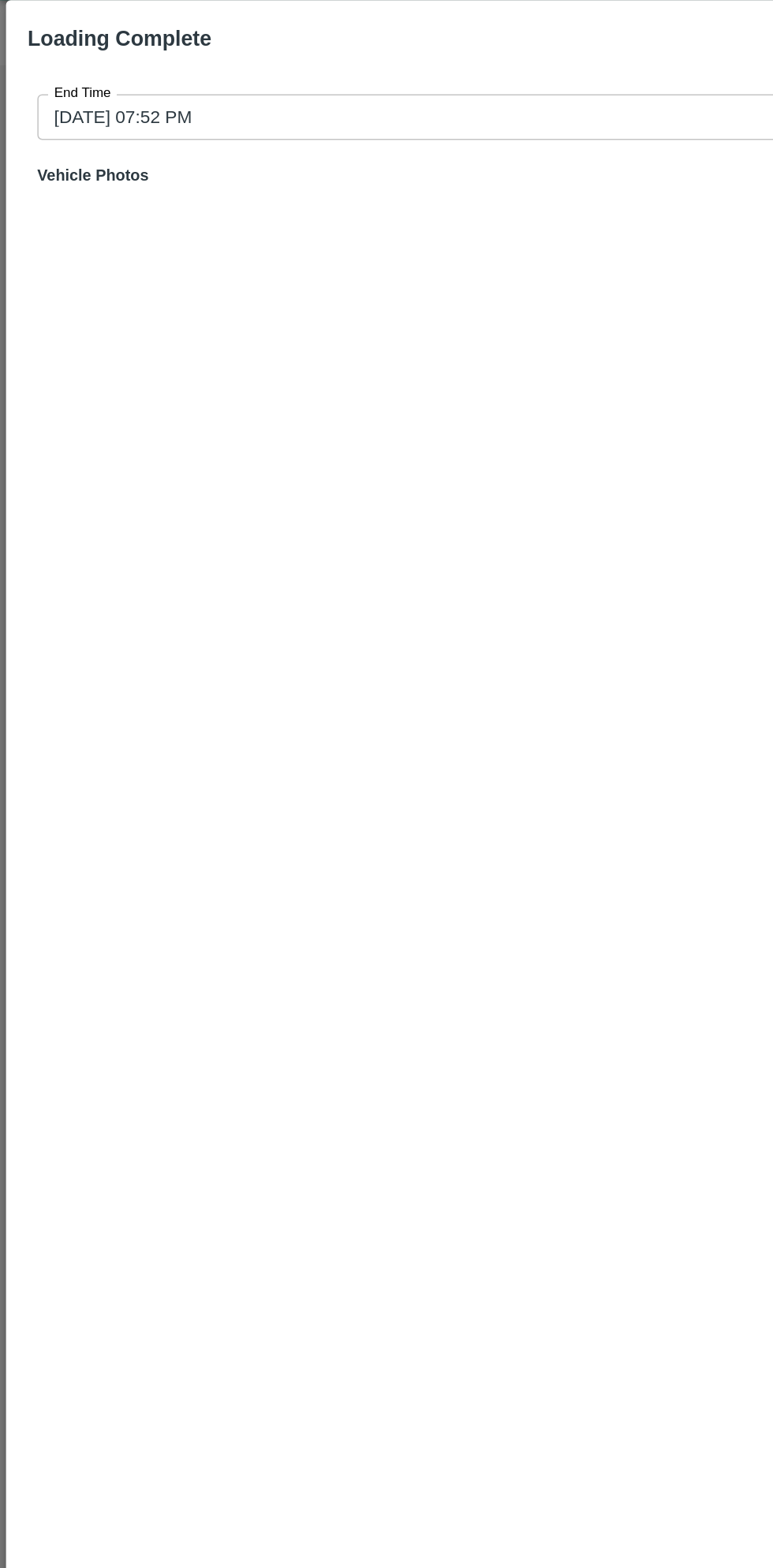
click at [256, 111] on input "04/09/2025 07:52 PM" at bounding box center [381, 115] width 713 height 30
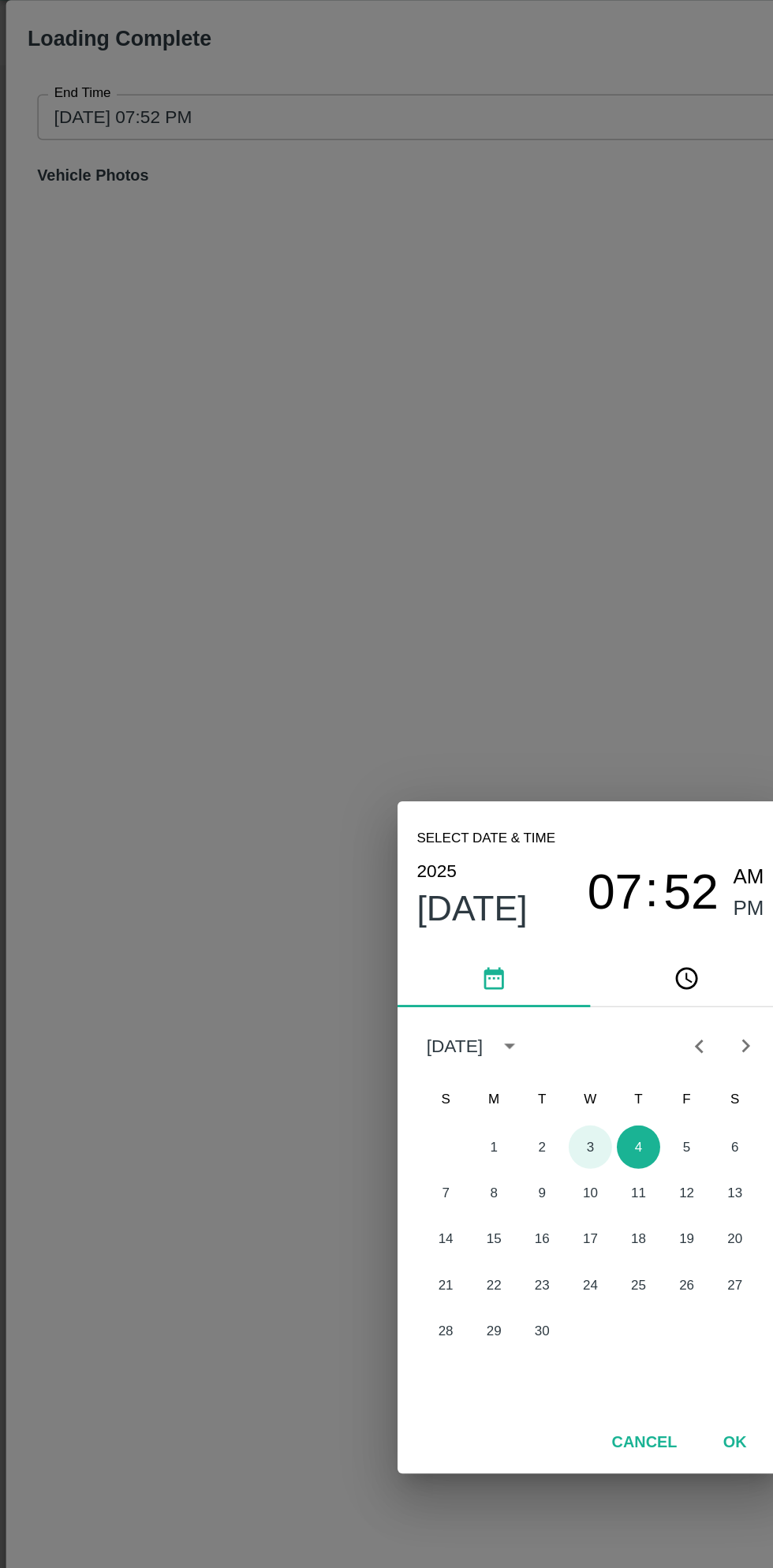
click at [398, 794] on button "3" at bounding box center [386, 790] width 28 height 28
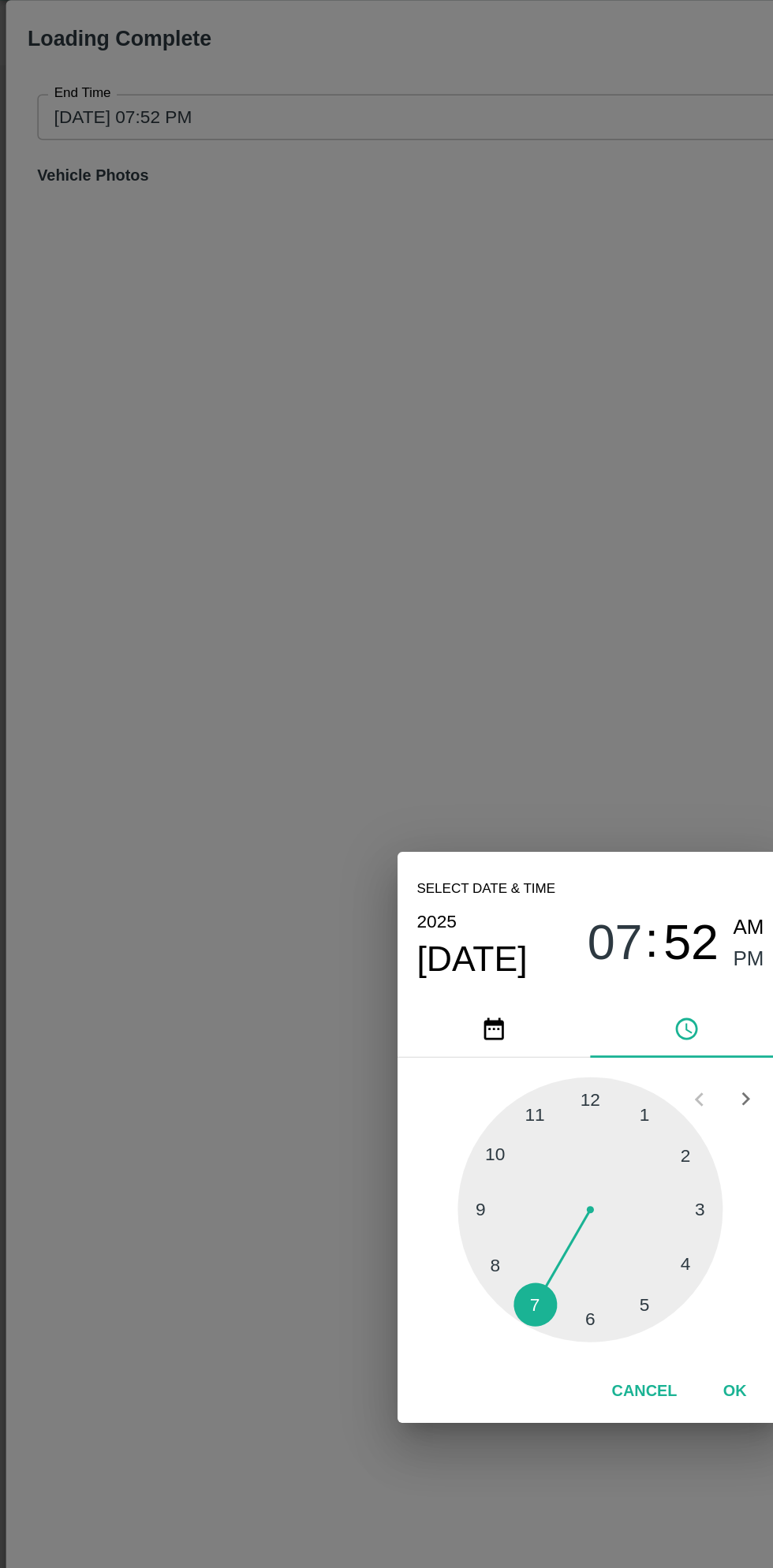
click at [450, 869] on div at bounding box center [386, 831] width 173 height 173
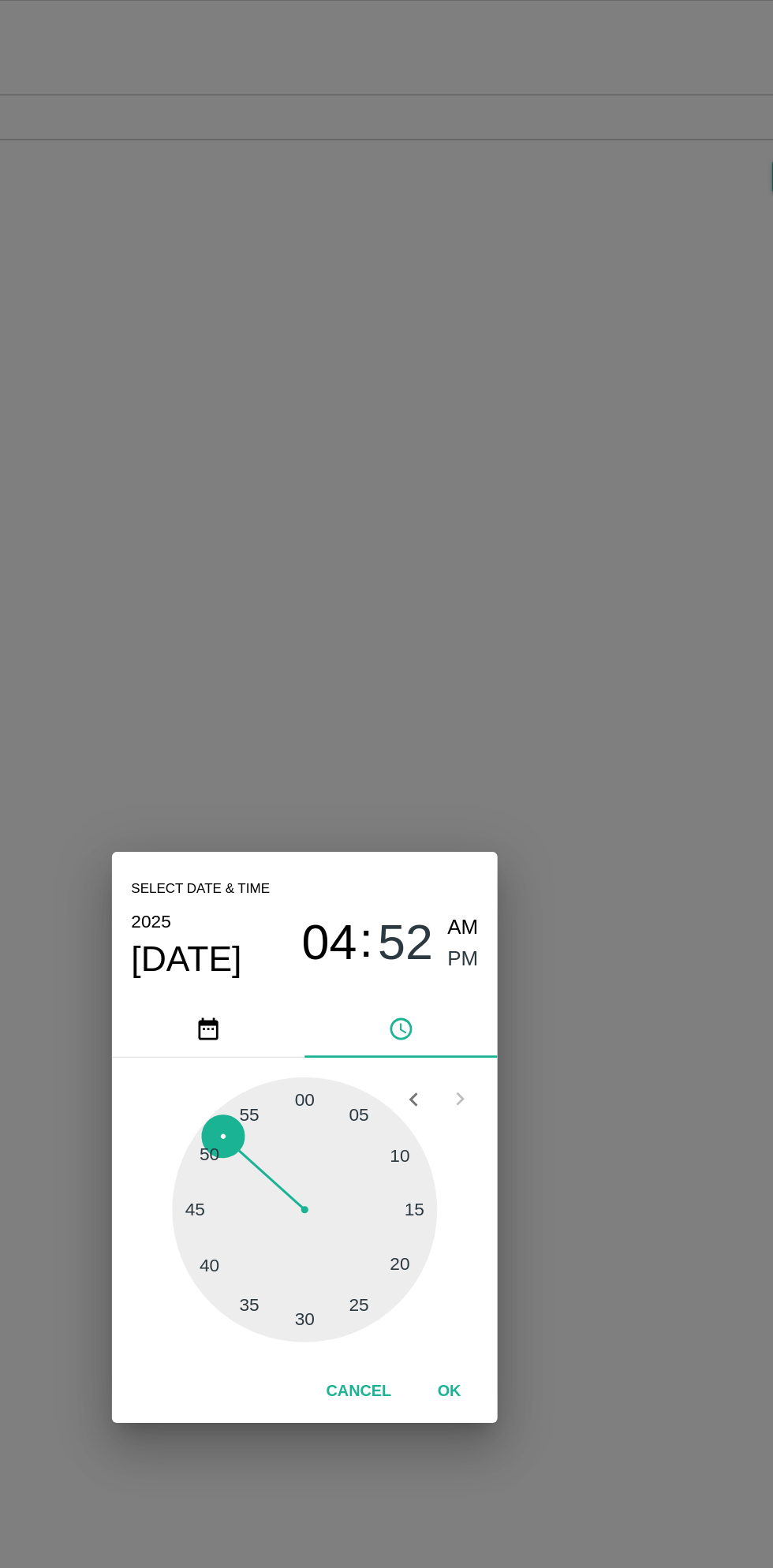
click at [497, 669] on span "PM" at bounding box center [491, 667] width 20 height 21
click at [500, 953] on button "OK" at bounding box center [481, 951] width 50 height 27
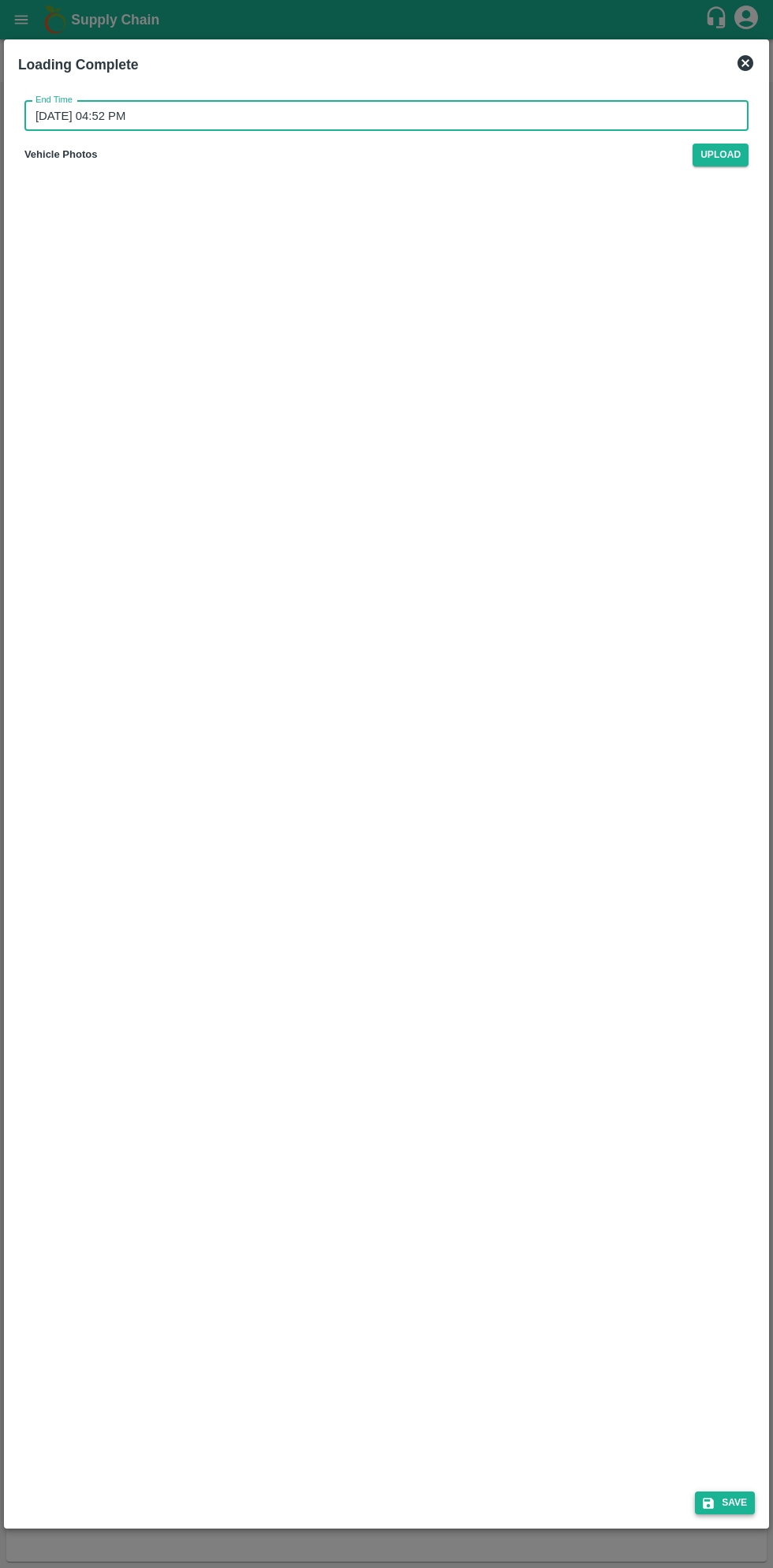
click at [735, 1503] on button "Save" at bounding box center [724, 1503] width 60 height 23
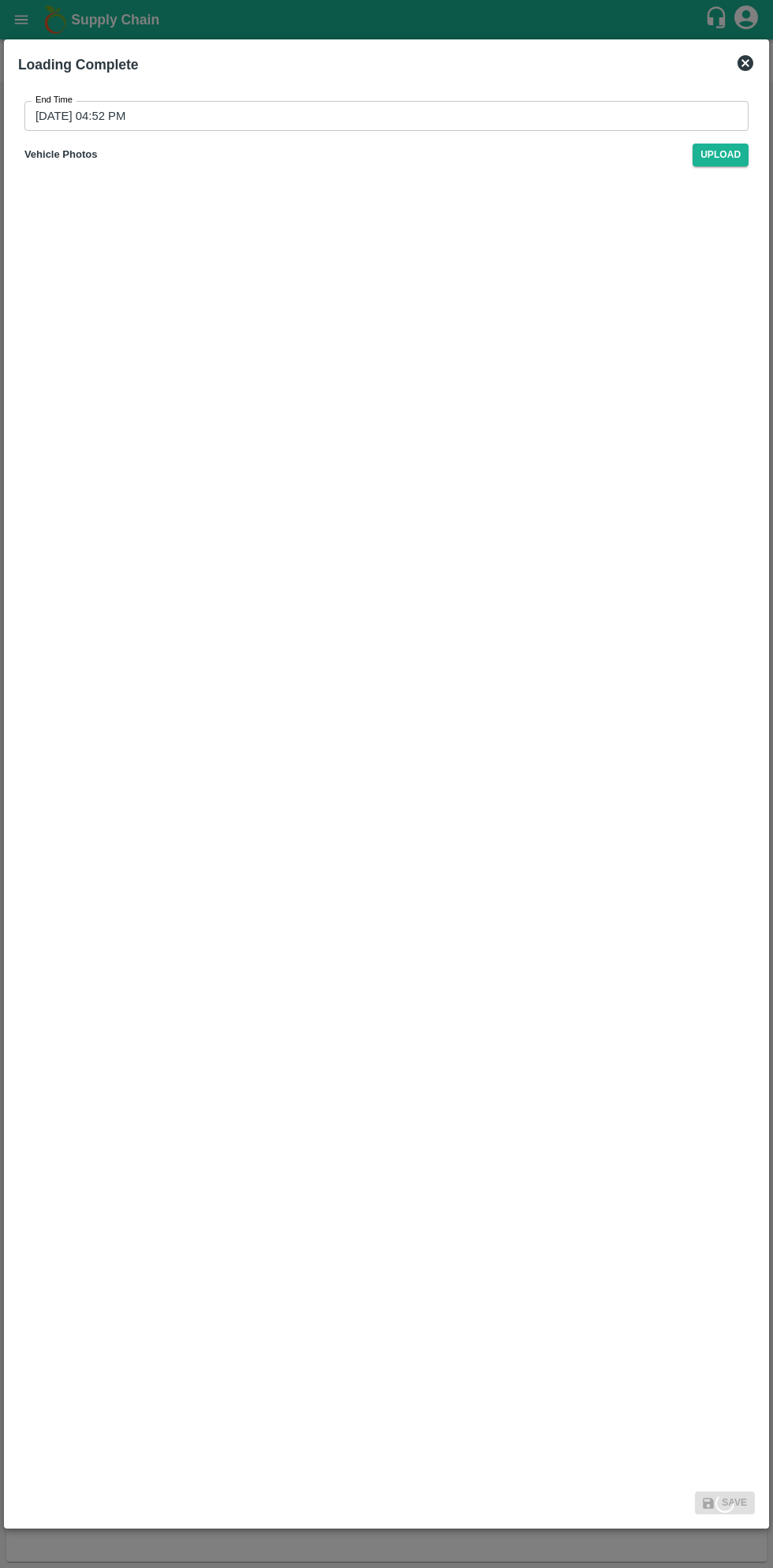
type input "04/09/2025 07:53 PM"
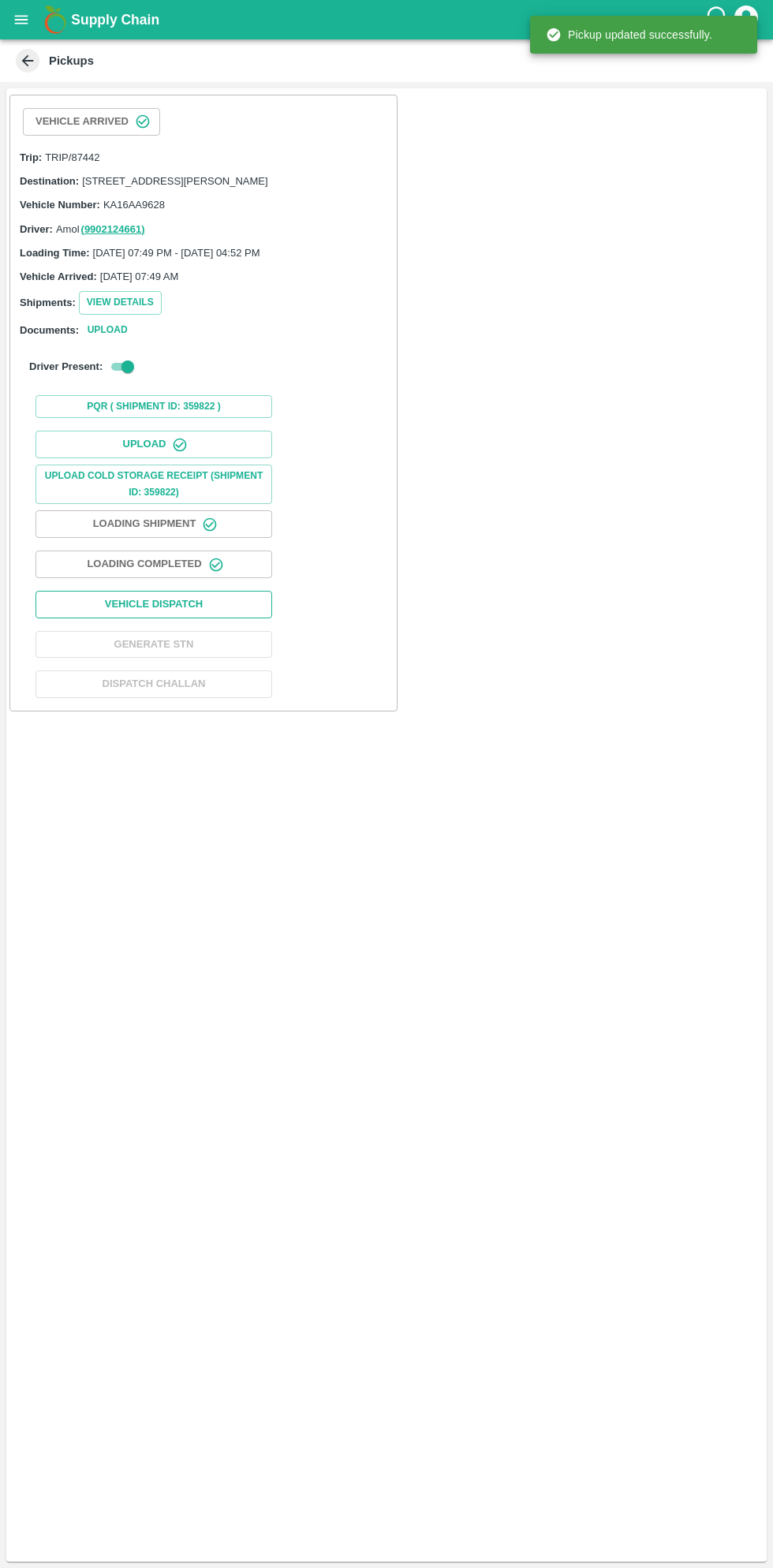
click at [219, 618] on button "Vehicle Dispatch" at bounding box center [154, 604] width 236 height 27
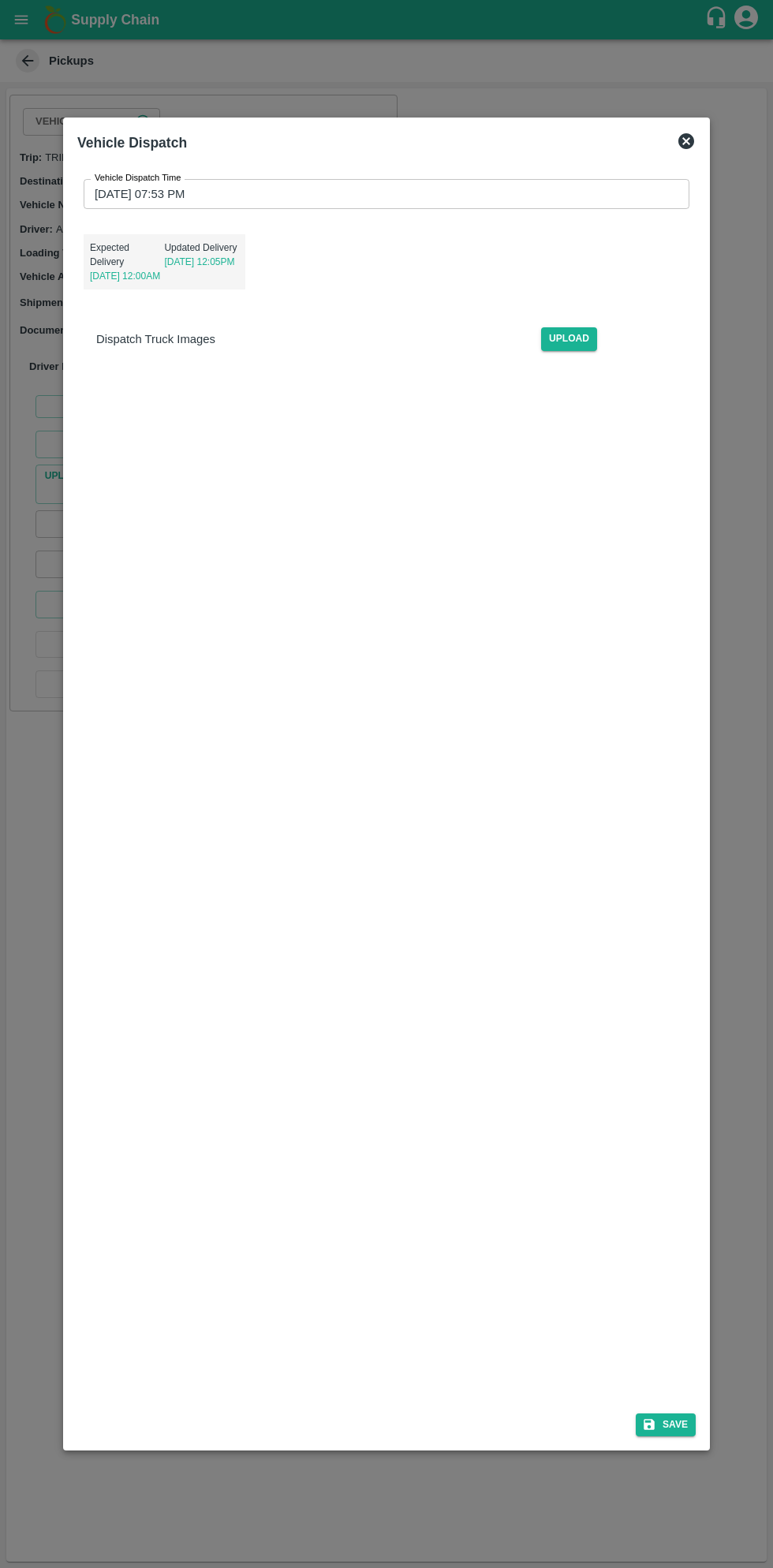
click at [462, 193] on input "04/09/2025 07:53 PM" at bounding box center [380, 194] width 594 height 30
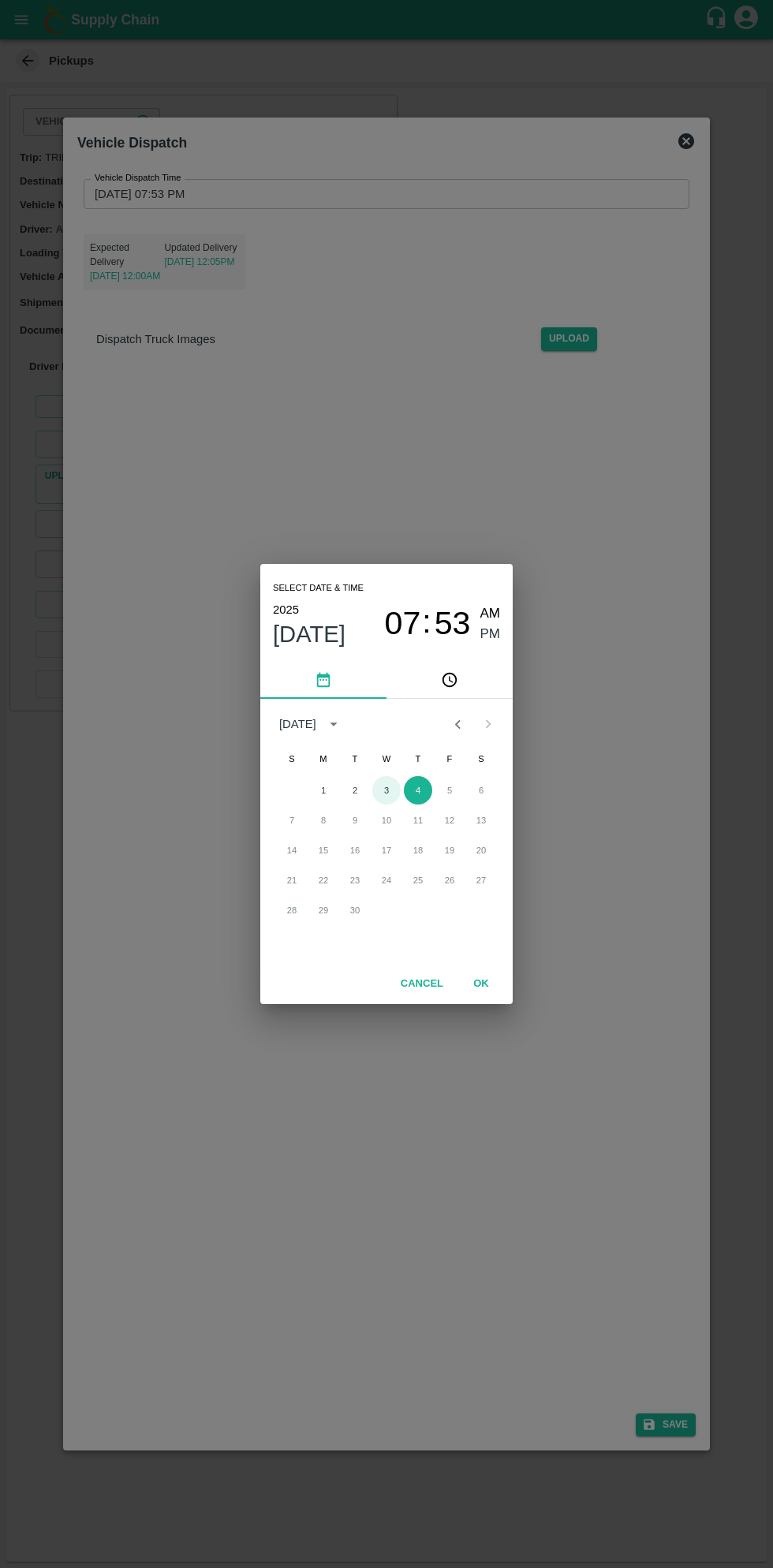
click at [386, 790] on button "3" at bounding box center [386, 790] width 28 height 28
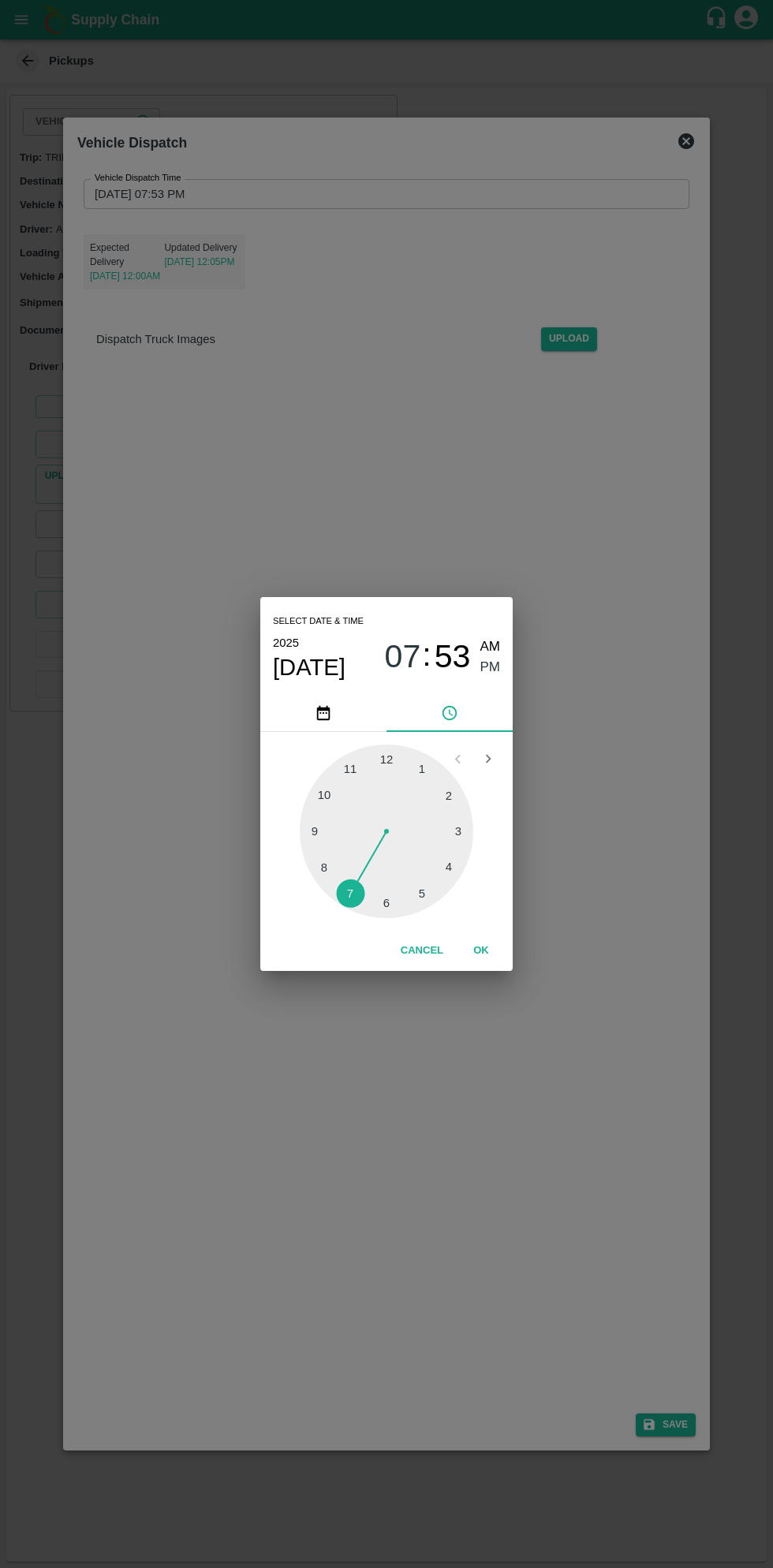
click at [430, 899] on div at bounding box center [386, 831] width 173 height 173
type input "03/09/2025 05:53 PM"
click at [493, 956] on button "OK" at bounding box center [481, 951] width 50 height 27
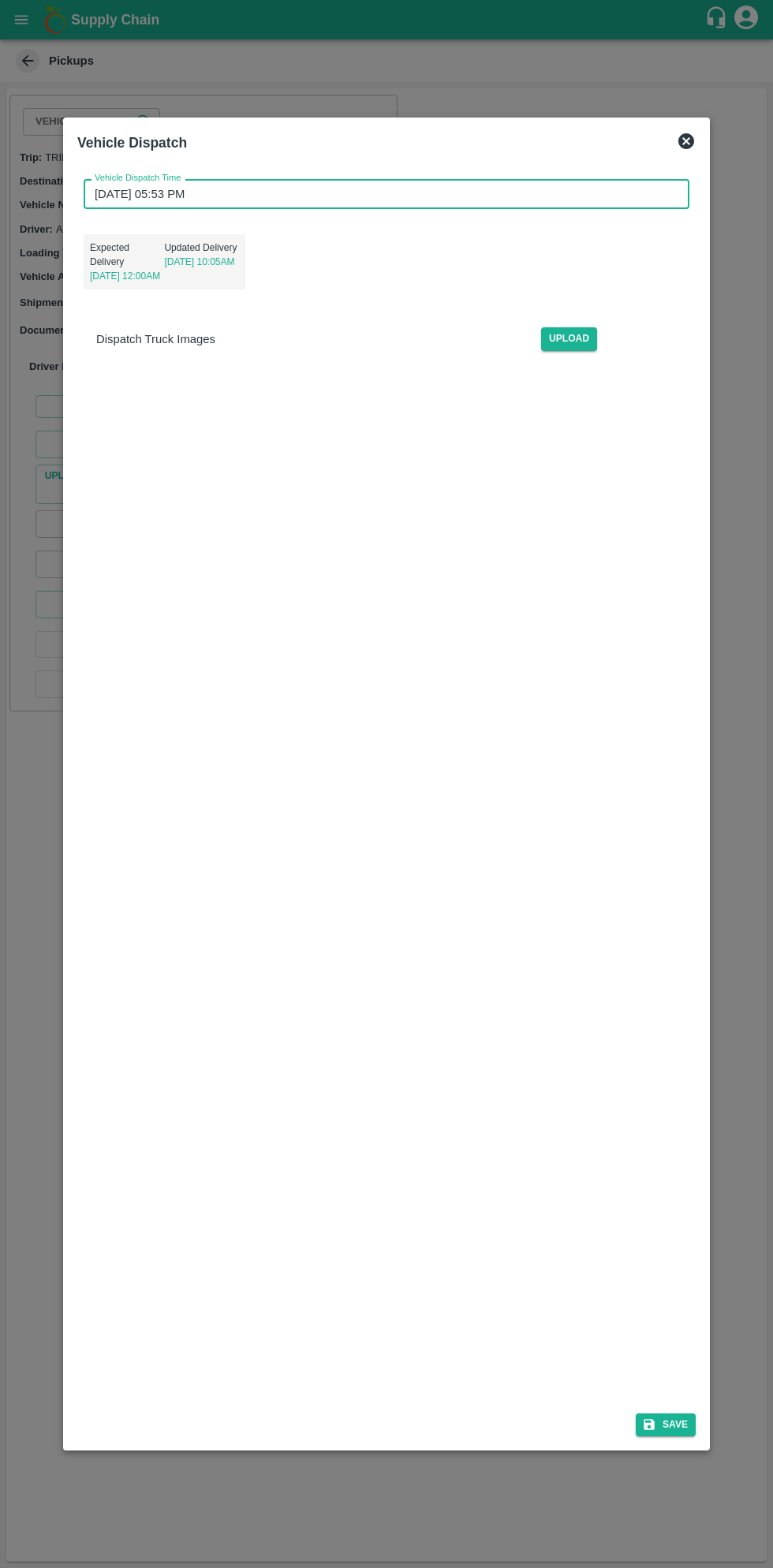
scroll to position [1, 0]
click at [678, 1425] on button "Save" at bounding box center [665, 1425] width 60 height 23
